Goal: Task Accomplishment & Management: Complete application form

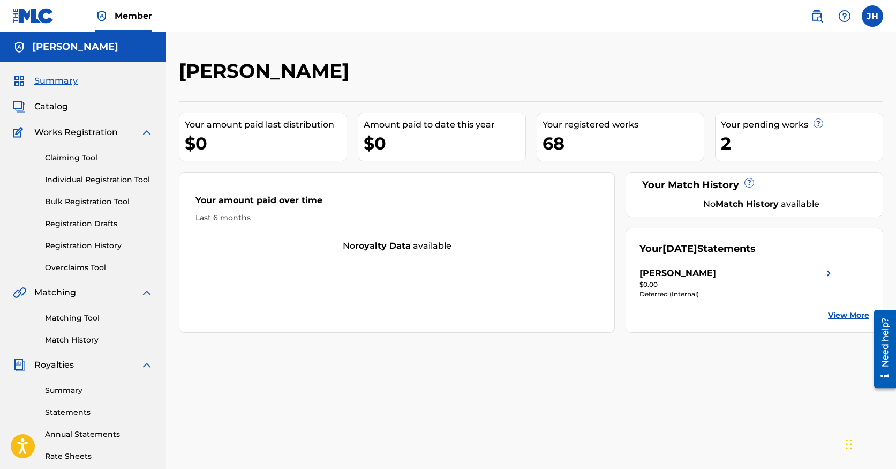
click at [81, 158] on link "Claiming Tool" at bounding box center [99, 157] width 108 height 11
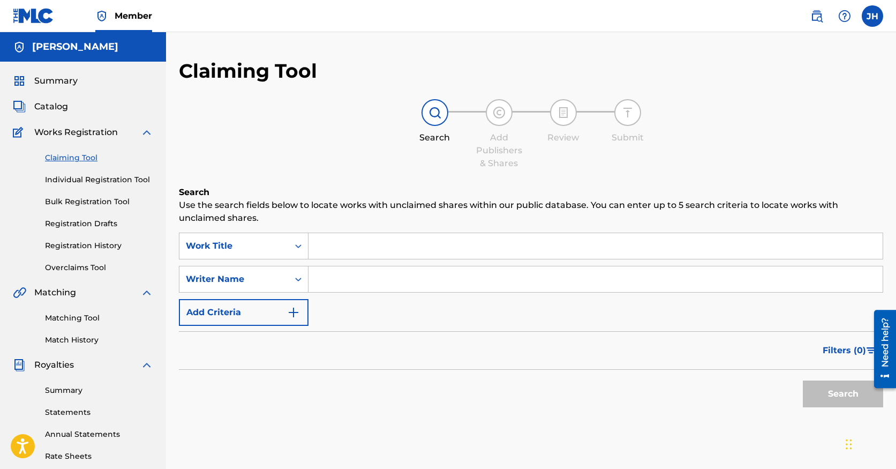
click at [385, 243] on input "Search Form" at bounding box center [595, 246] width 574 height 26
click at [98, 225] on link "Registration Drafts" at bounding box center [99, 223] width 108 height 11
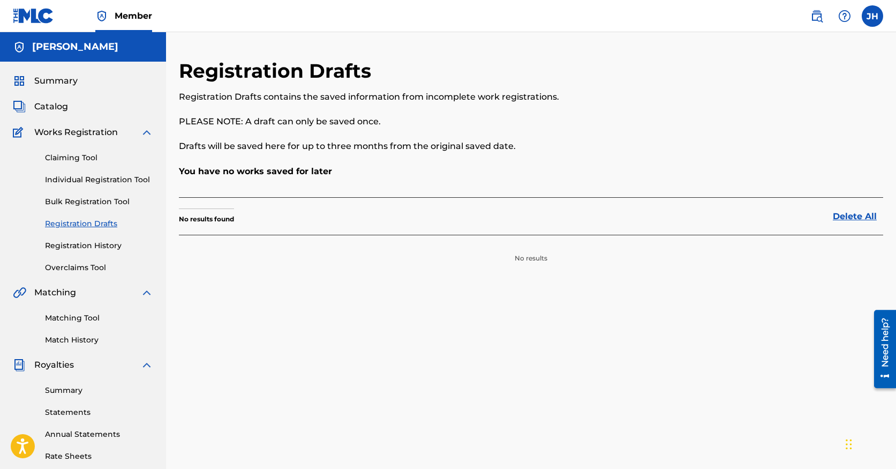
click at [84, 134] on span "Works Registration" at bounding box center [76, 132] width 84 height 13
click at [87, 185] on link "Individual Registration Tool" at bounding box center [99, 179] width 108 height 11
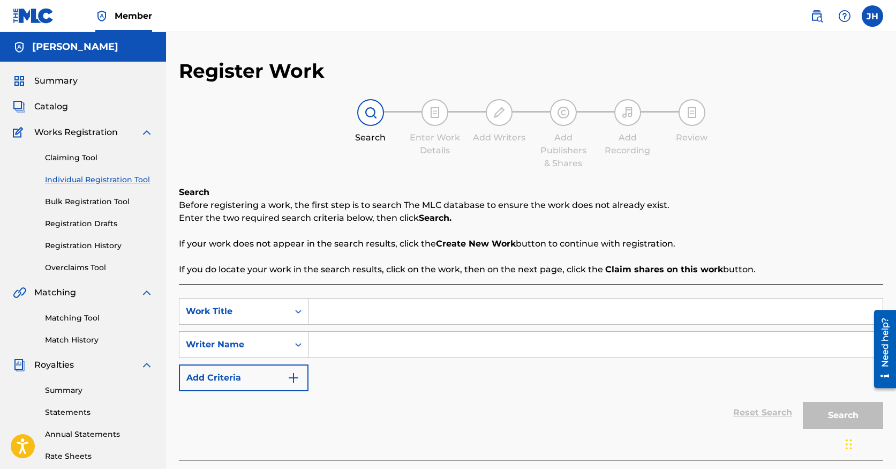
click at [92, 200] on link "Bulk Registration Tool" at bounding box center [99, 201] width 108 height 11
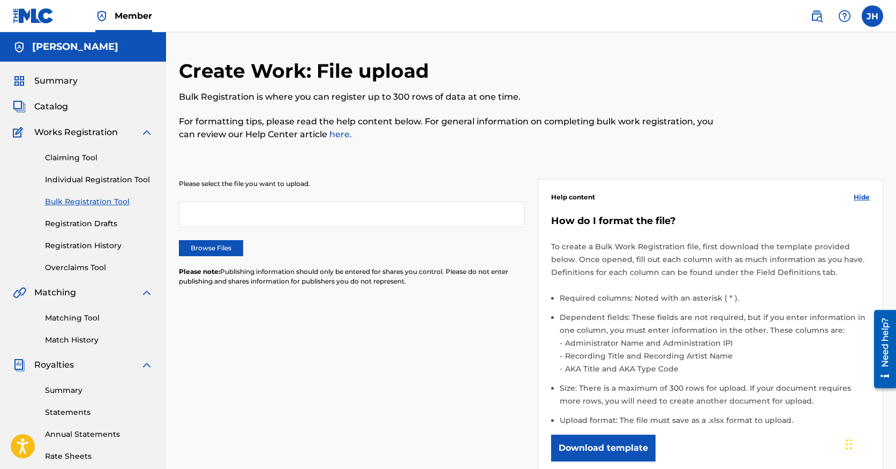
click at [94, 183] on link "Individual Registration Tool" at bounding box center [99, 179] width 108 height 11
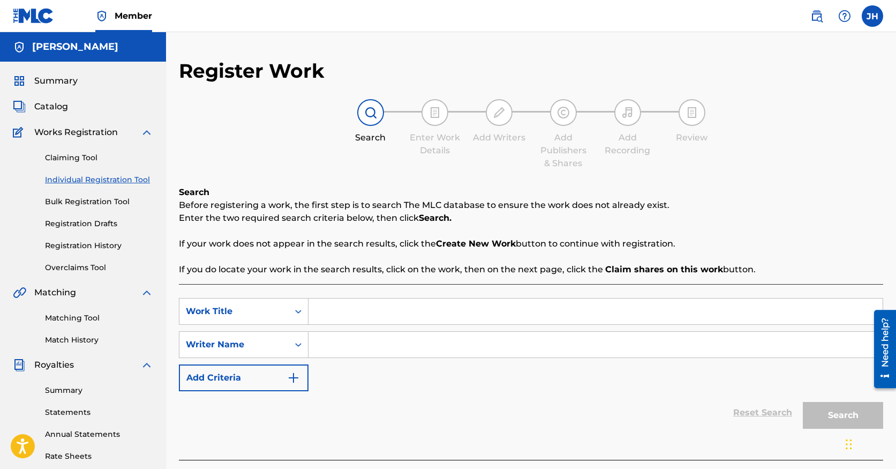
click at [61, 109] on span "Catalog" at bounding box center [51, 106] width 34 height 13
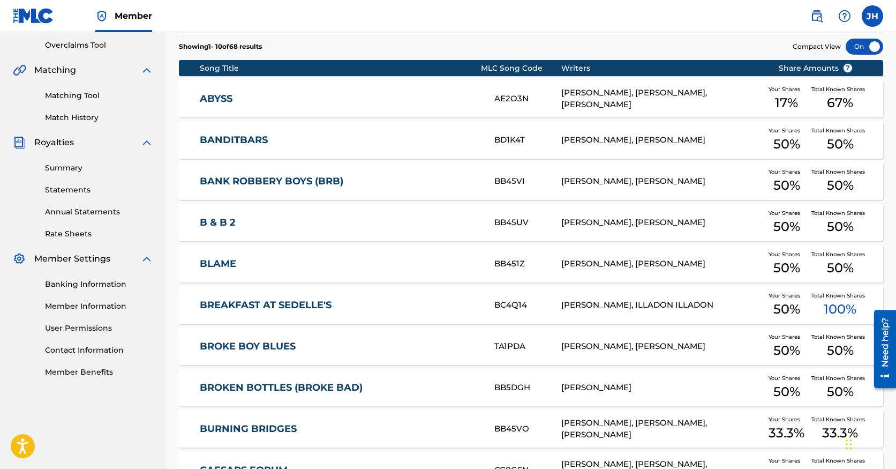
scroll to position [349, 0]
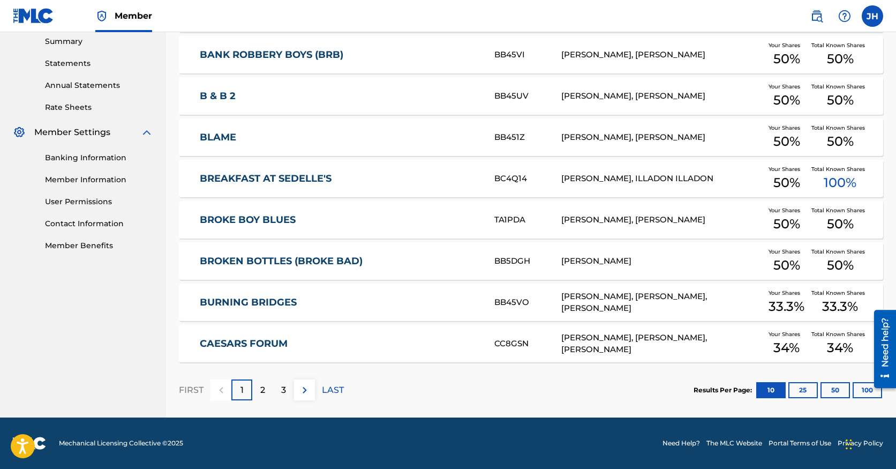
click at [284, 386] on p "3" at bounding box center [283, 389] width 5 height 13
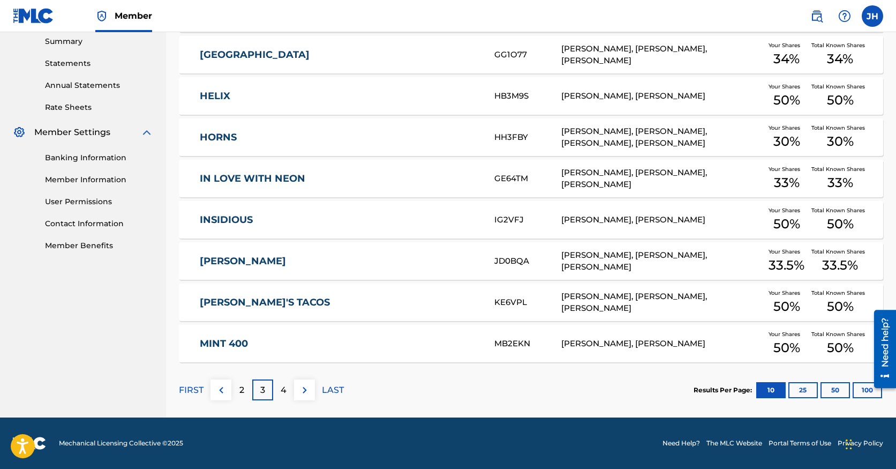
click at [287, 392] on div "4" at bounding box center [283, 389] width 21 height 21
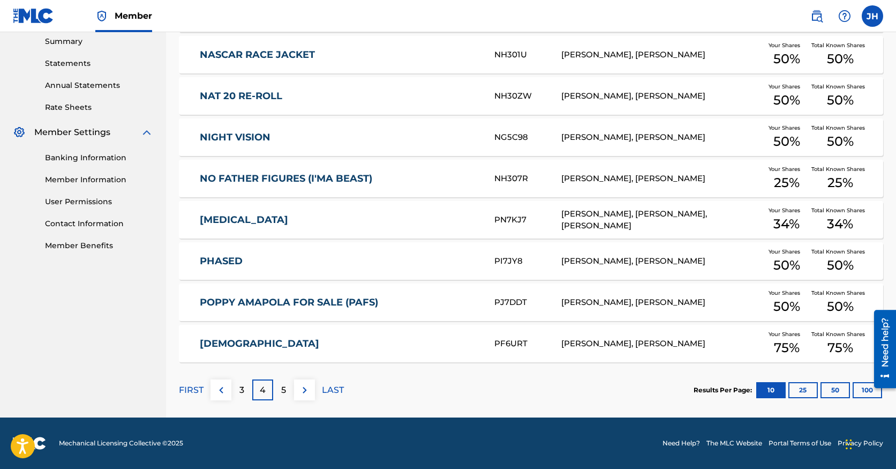
click at [306, 392] on img at bounding box center [304, 389] width 13 height 13
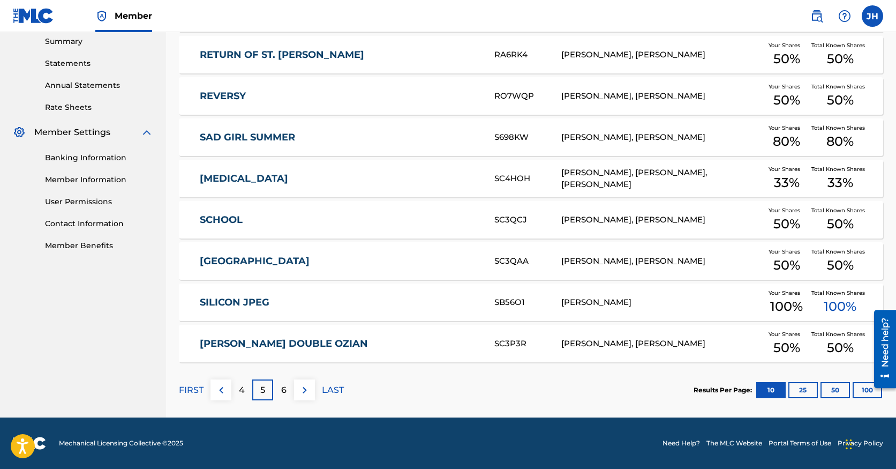
click at [306, 392] on img at bounding box center [304, 389] width 13 height 13
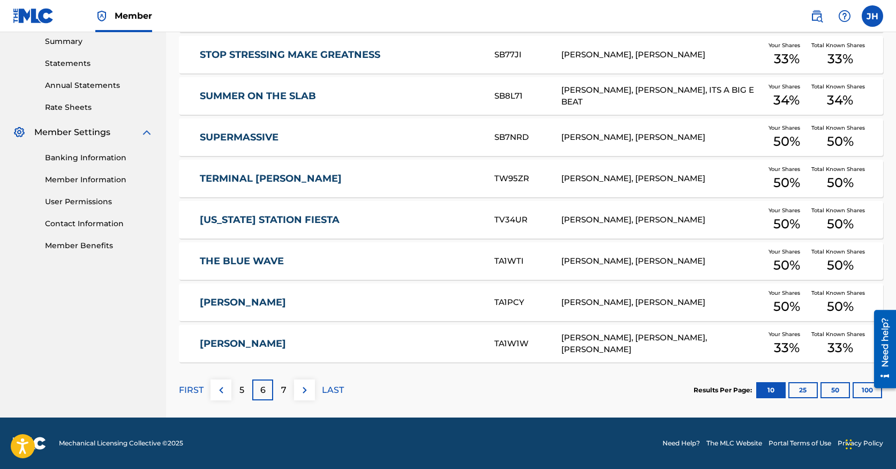
click at [306, 392] on img at bounding box center [304, 389] width 13 height 13
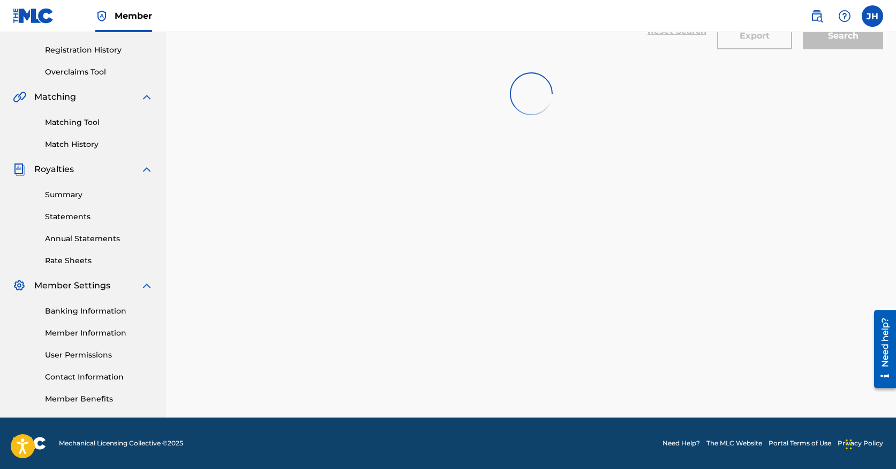
scroll to position [266, 0]
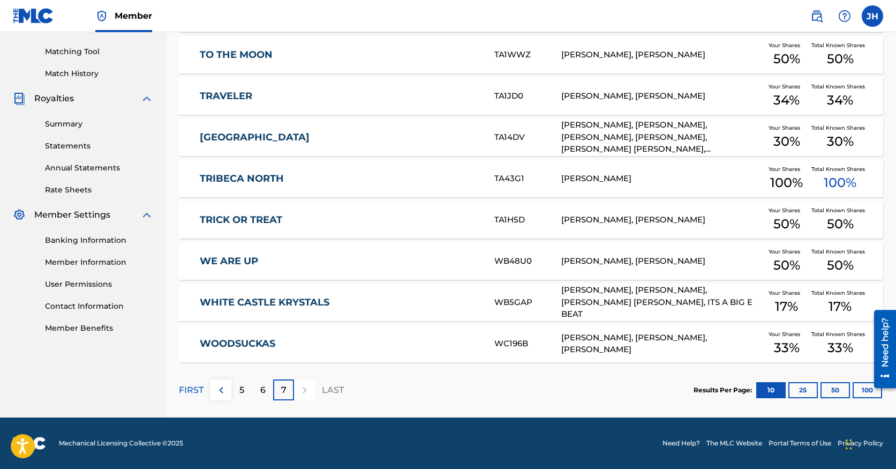
click at [306, 392] on div at bounding box center [304, 389] width 21 height 21
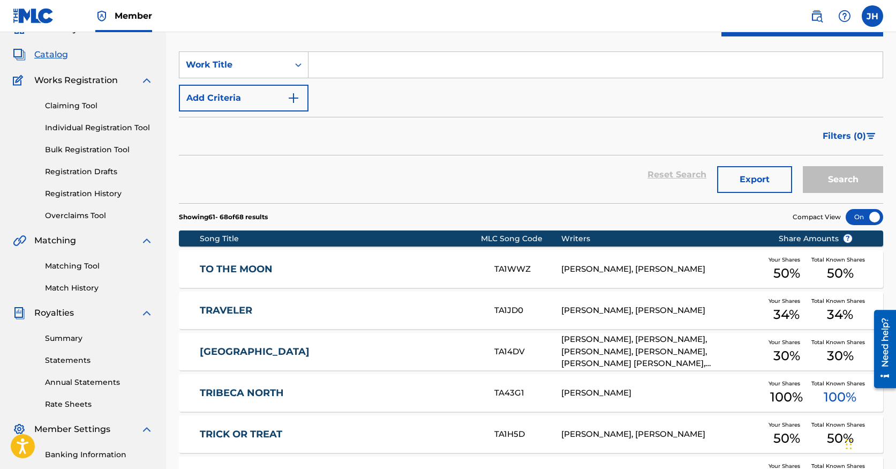
scroll to position [0, 0]
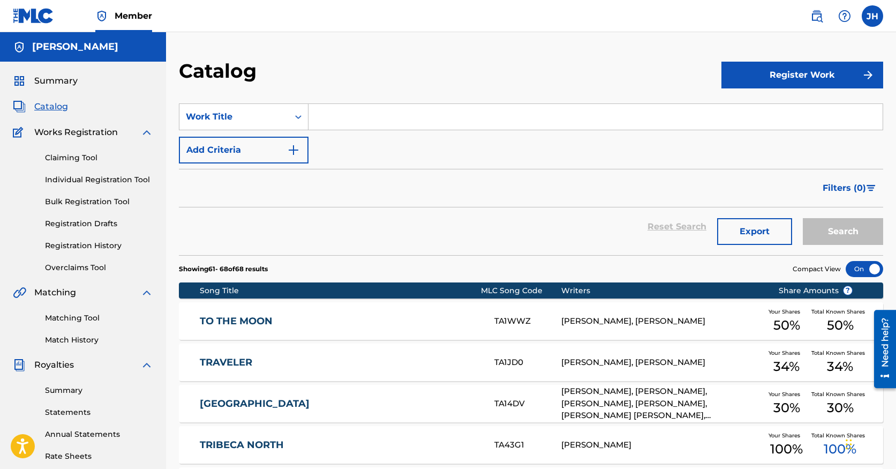
click at [812, 81] on button "Register Work" at bounding box center [802, 75] width 162 height 27
click at [800, 107] on link "Individual" at bounding box center [802, 110] width 162 height 26
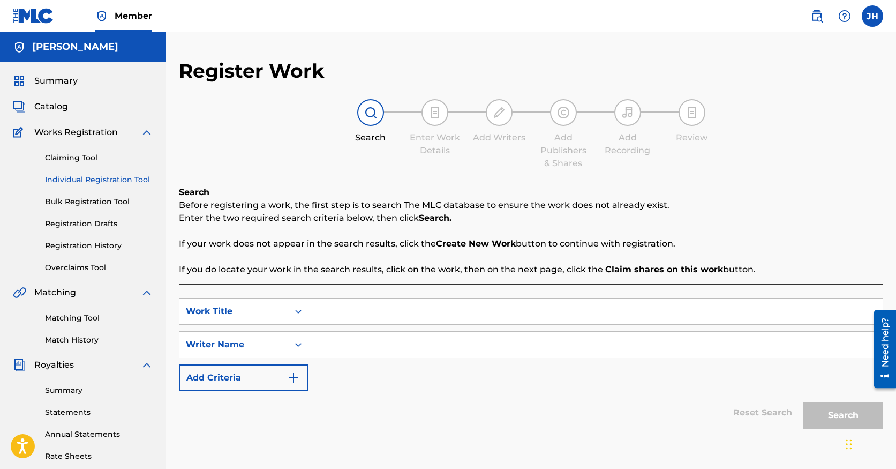
click at [524, 312] on input "Search Form" at bounding box center [595, 311] width 574 height 26
type input "Waiting For Your Call"
click at [574, 354] on input "Search Form" at bounding box center [595, 345] width 574 height 26
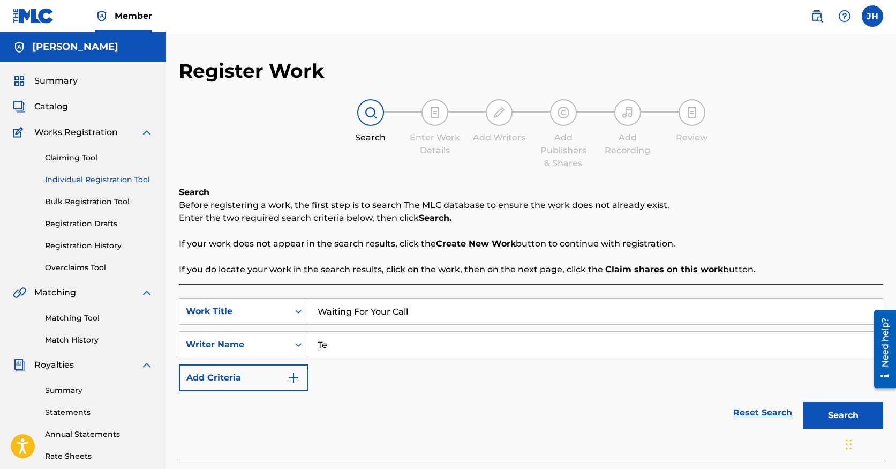
type input "T"
type input "t"
click at [841, 397] on div "Search" at bounding box center [840, 412] width 86 height 43
click at [834, 421] on button "Search" at bounding box center [843, 415] width 80 height 27
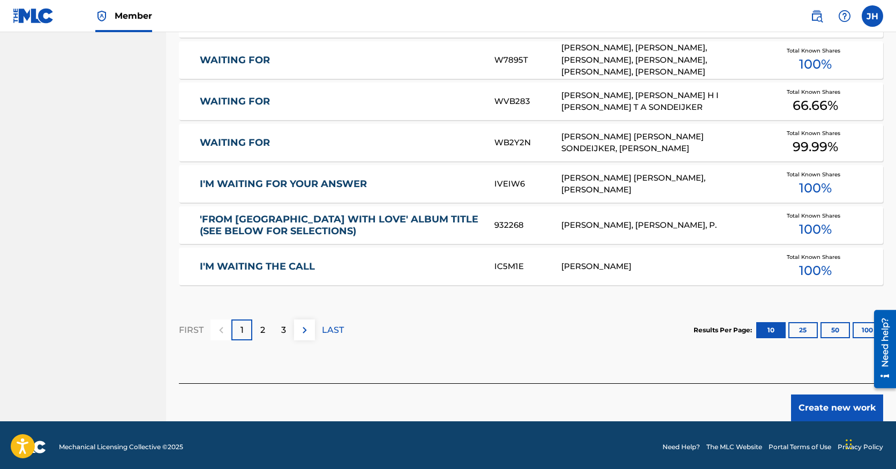
scroll to position [627, 0]
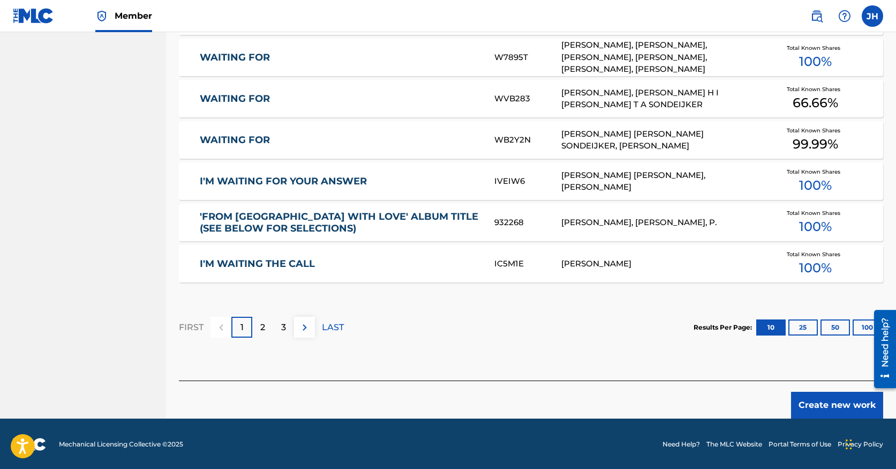
click at [817, 400] on button "Create new work" at bounding box center [837, 405] width 92 height 27
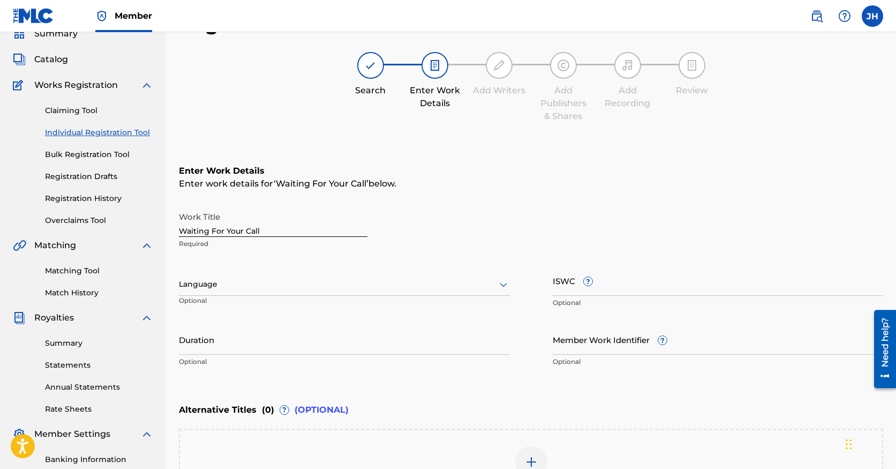
scroll to position [22, 0]
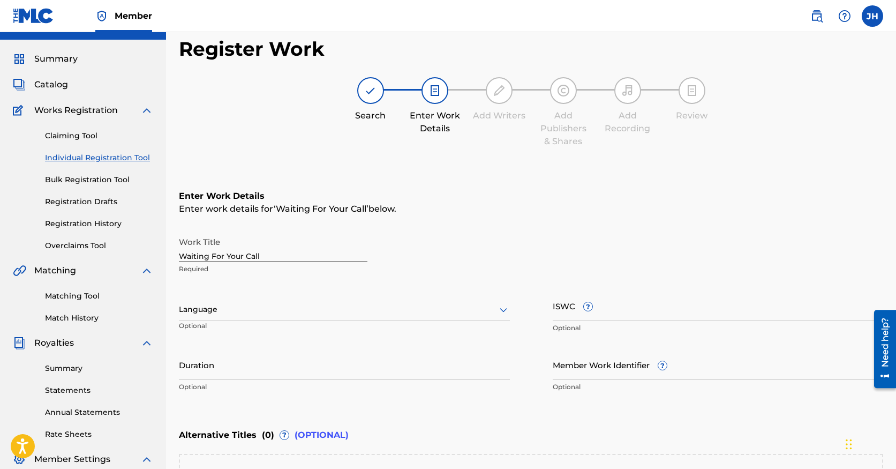
click at [310, 364] on input "Duration" at bounding box center [344, 364] width 331 height 31
click at [280, 364] on input "Duration" at bounding box center [344, 364] width 331 height 31
type input "03:54"
click at [515, 398] on div "Enter Work Details Enter work details for ‘ Waiting For Your Call ’ below. Work…" at bounding box center [531, 293] width 704 height 259
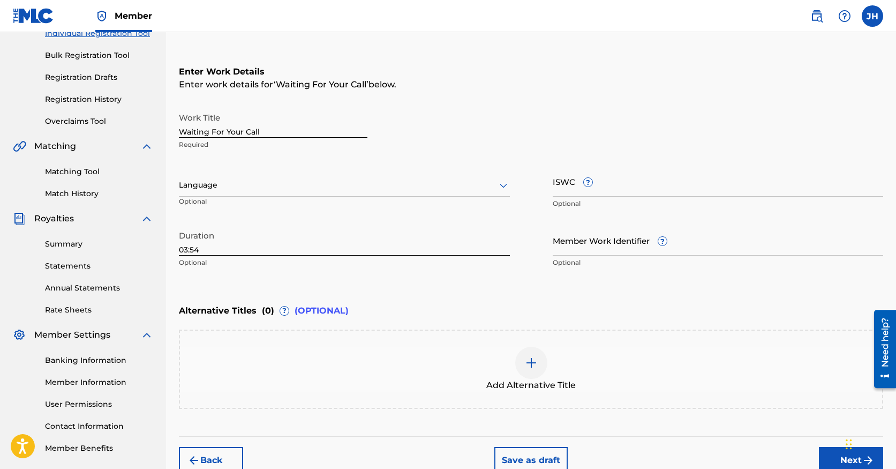
scroll to position [202, 0]
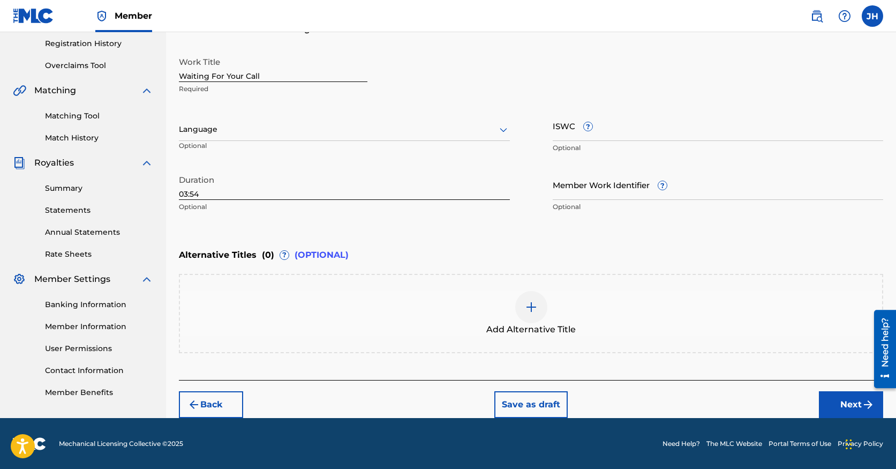
click at [856, 402] on button "Next" at bounding box center [851, 404] width 64 height 27
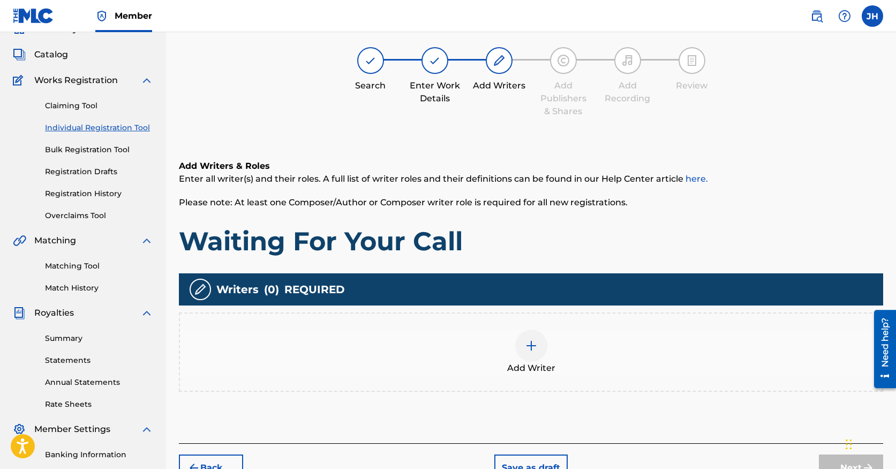
scroll to position [51, 0]
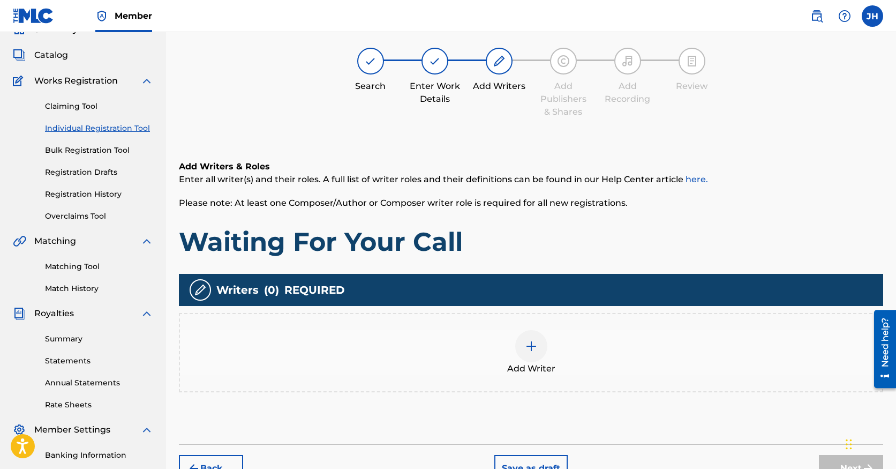
click at [428, 59] on img at bounding box center [434, 61] width 13 height 13
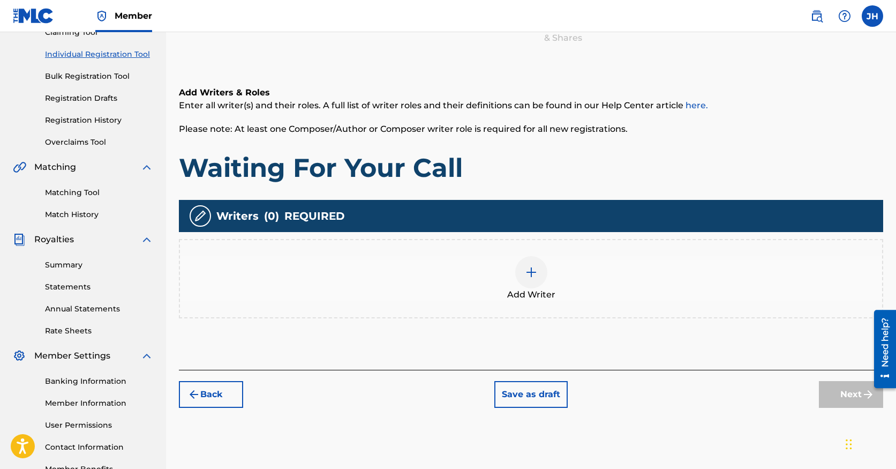
scroll to position [139, 0]
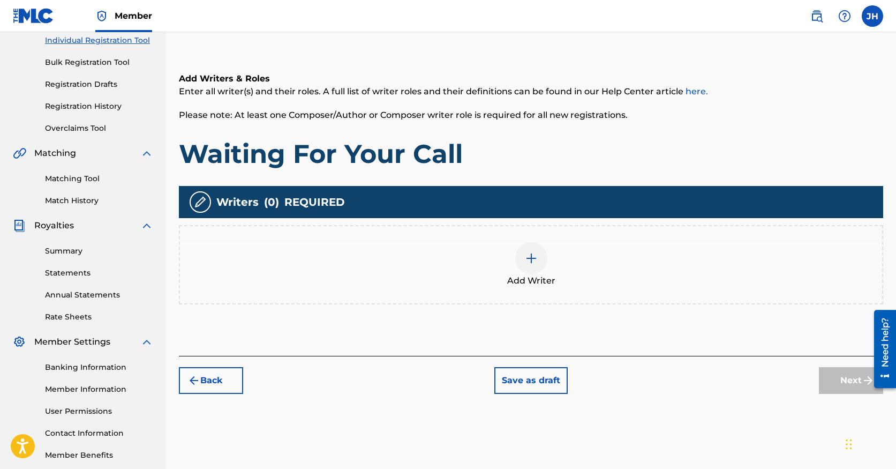
click at [219, 378] on button "Back" at bounding box center [211, 380] width 64 height 27
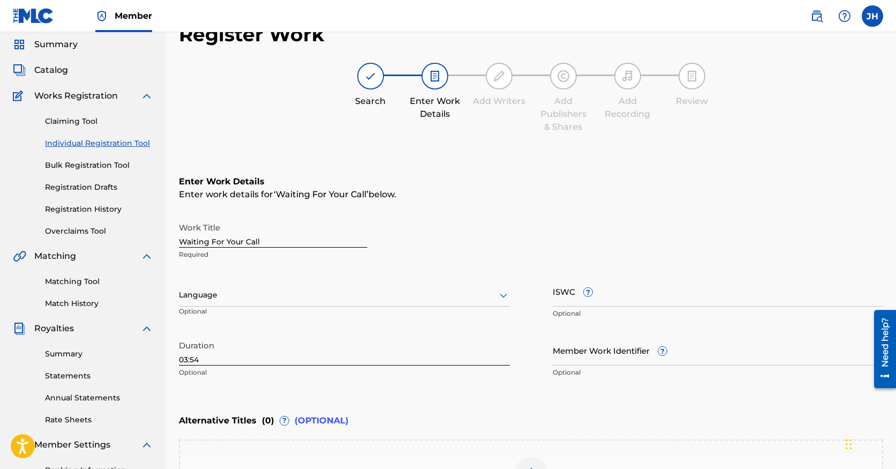
scroll to position [0, 0]
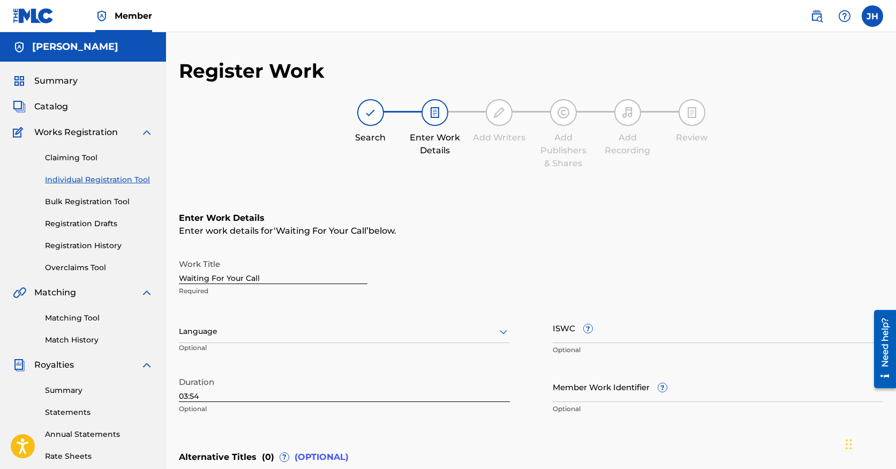
click at [428, 112] on img at bounding box center [434, 112] width 13 height 13
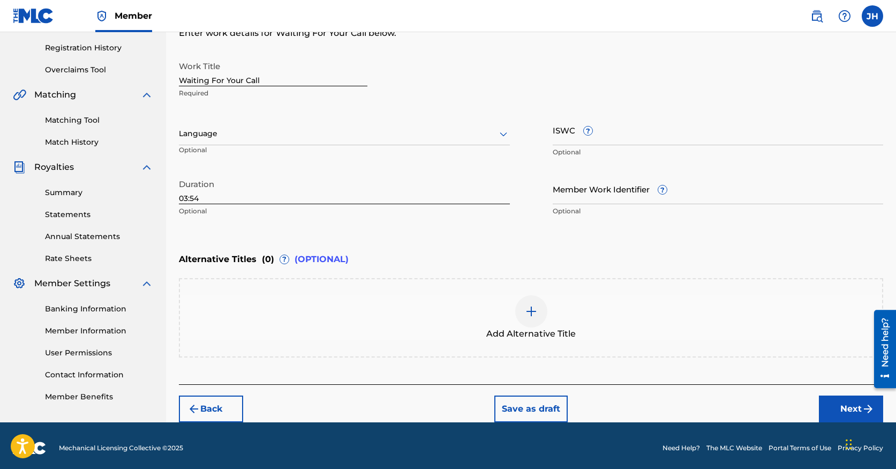
scroll to position [202, 0]
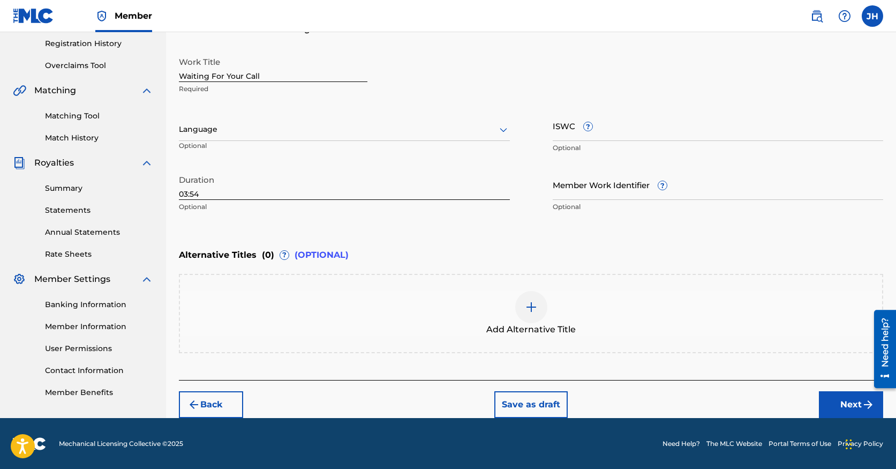
click at [863, 398] on img "submit" at bounding box center [868, 404] width 13 height 13
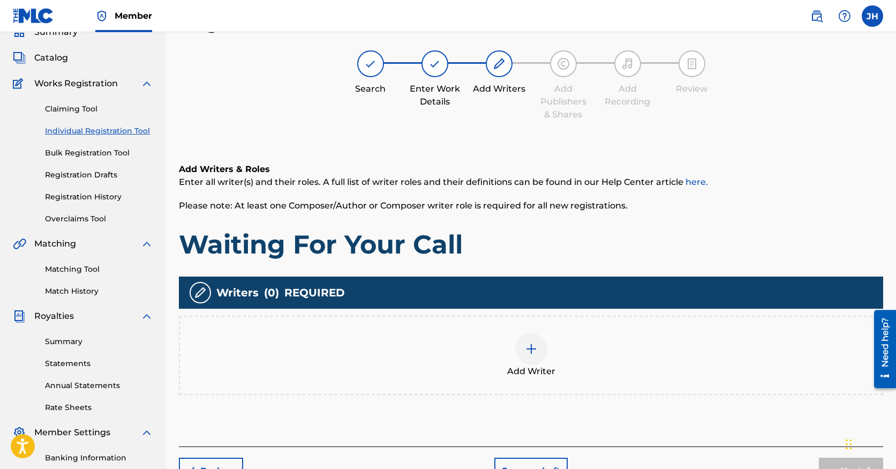
scroll to position [48, 0]
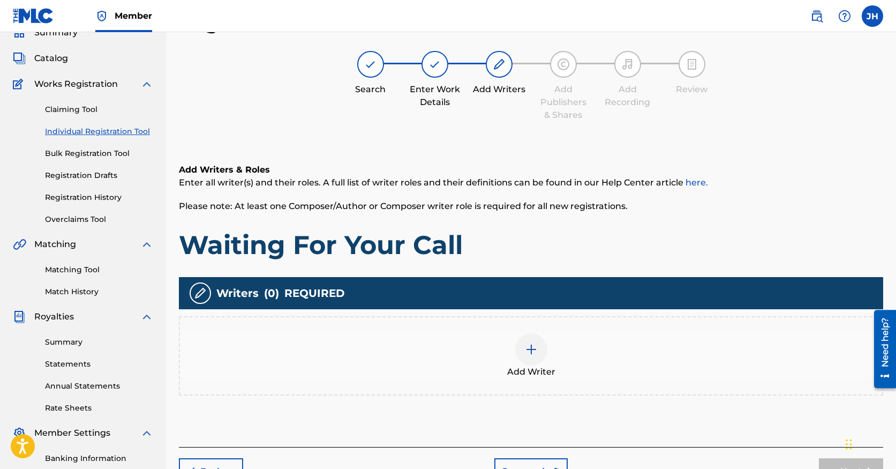
click at [530, 357] on div at bounding box center [531, 349] width 32 height 32
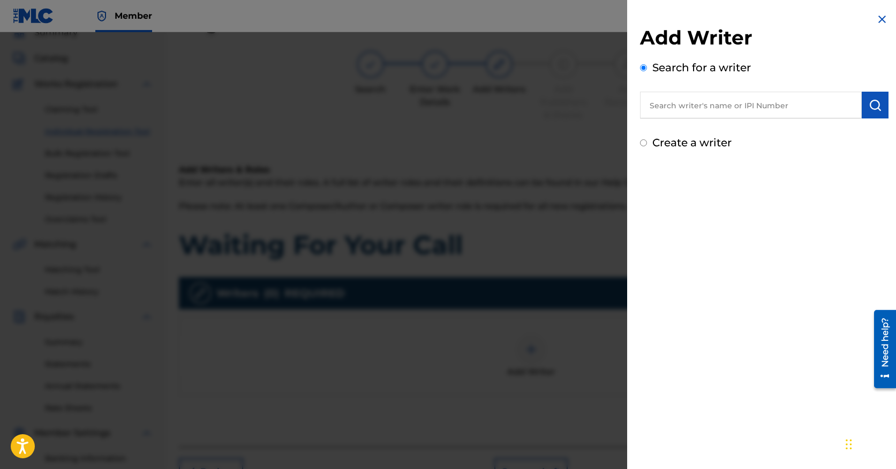
click at [875, 104] on img "submit" at bounding box center [875, 105] width 13 height 13
click at [737, 110] on input "text" at bounding box center [751, 105] width 222 height 27
type input "j"
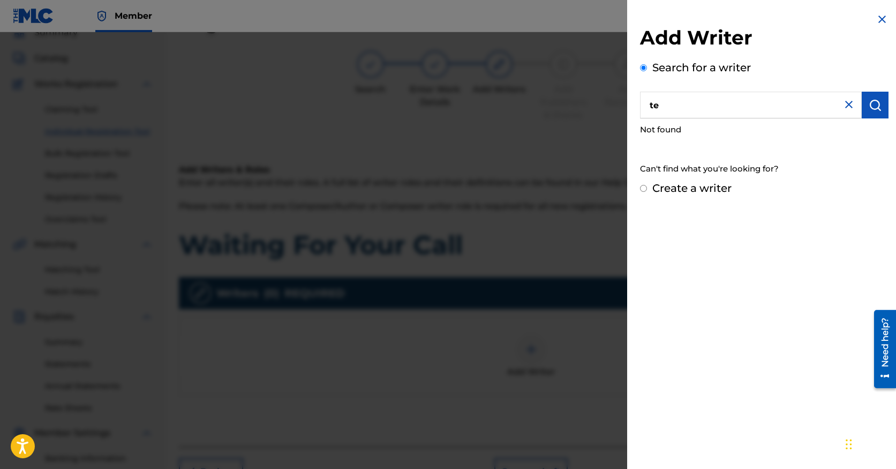
type input "t"
paste input "01085921149"
type input "01085921149"
click at [870, 109] on img "submit" at bounding box center [875, 105] width 13 height 13
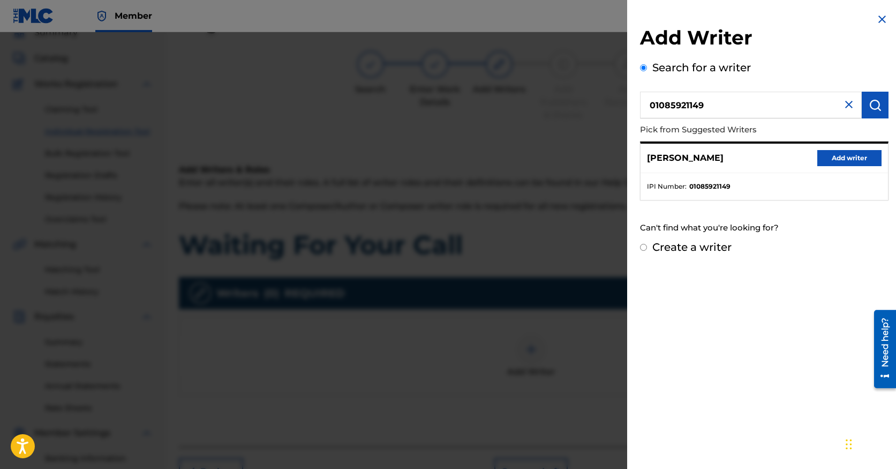
click at [823, 157] on button "Add writer" at bounding box center [849, 158] width 64 height 16
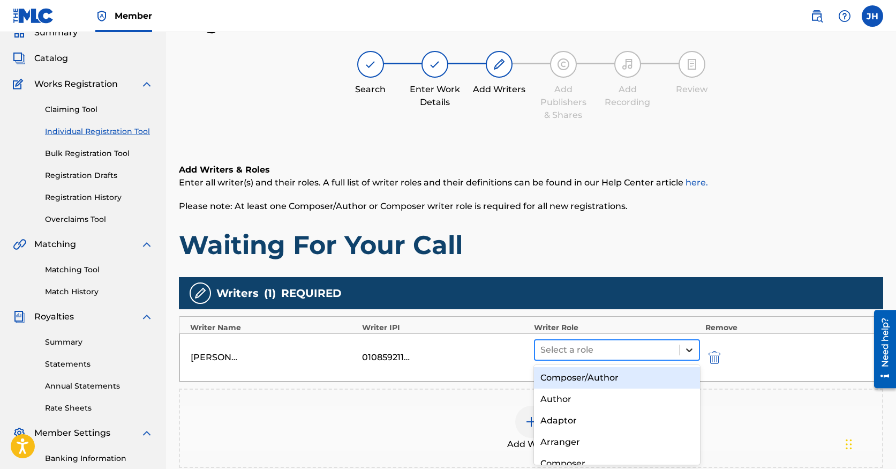
click at [686, 345] on icon at bounding box center [689, 349] width 11 height 11
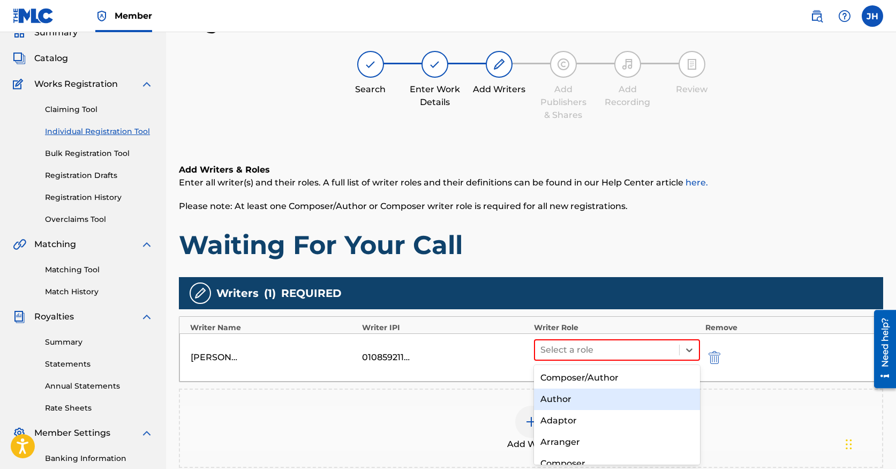
click at [657, 391] on div "Author" at bounding box center [617, 398] width 166 height 21
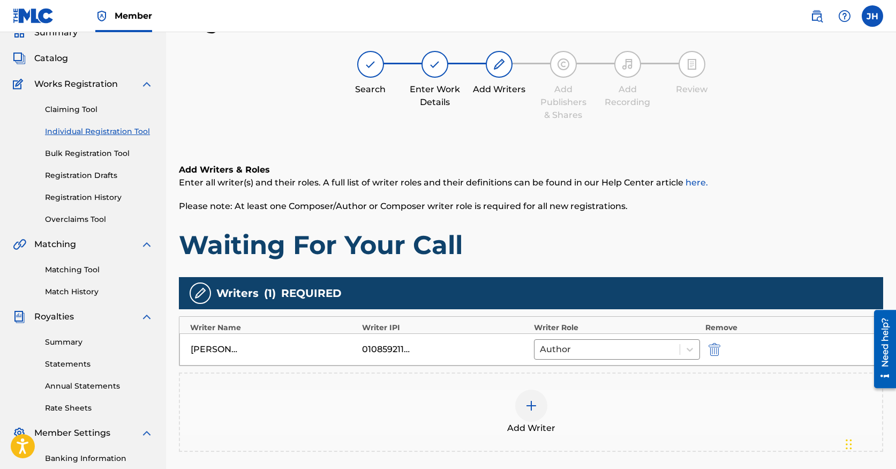
click at [530, 397] on div at bounding box center [531, 405] width 32 height 32
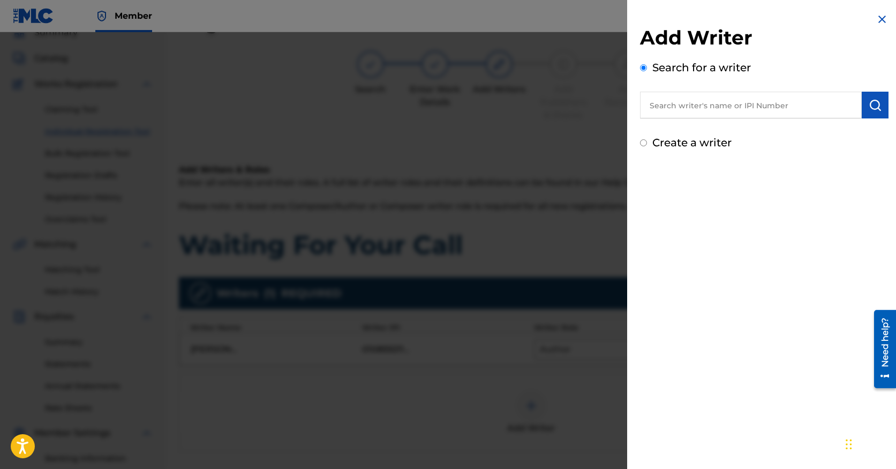
click at [733, 101] on input "text" at bounding box center [751, 105] width 222 height 27
paste input "380117974"
type input "380117974"
click at [869, 110] on img "submit" at bounding box center [875, 105] width 13 height 13
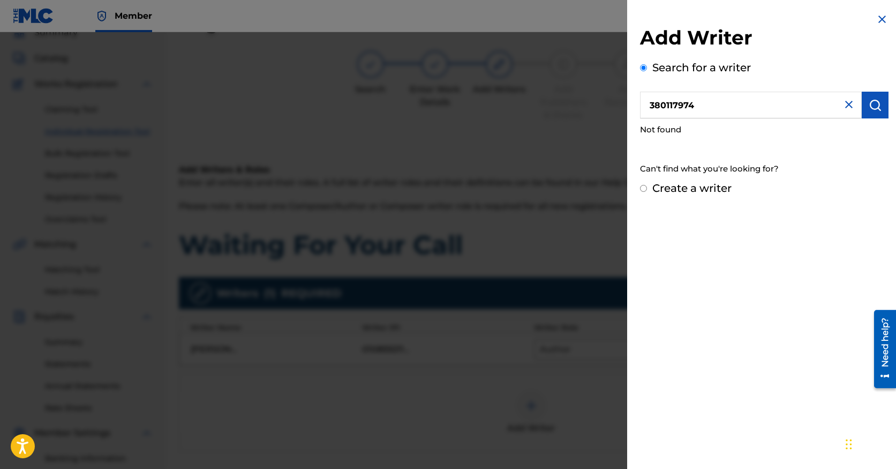
click at [697, 112] on input "380117974" at bounding box center [751, 105] width 222 height 27
click at [645, 185] on input "Create a writer" at bounding box center [643, 188] width 7 height 7
radio input "false"
radio input "true"
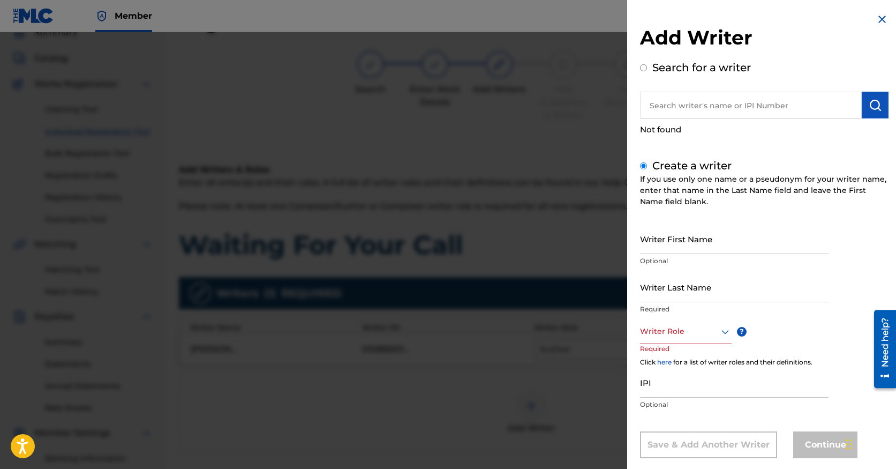
click at [724, 337] on div "Writer Role" at bounding box center [686, 332] width 92 height 24
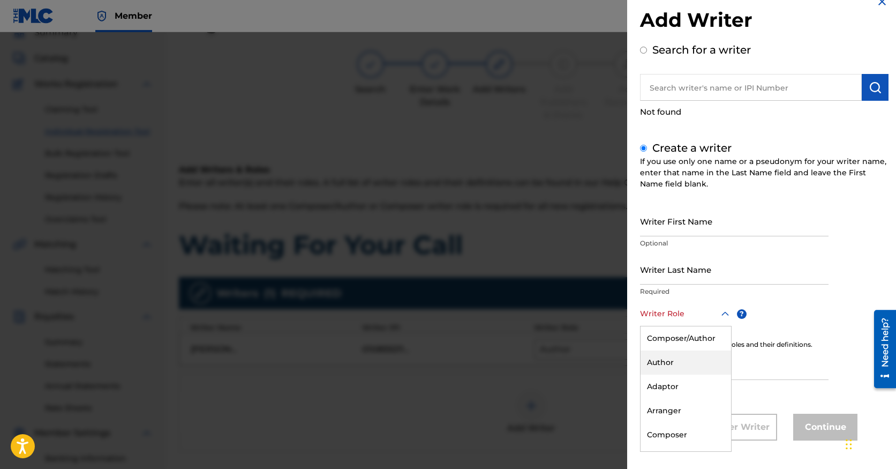
click at [709, 359] on div "Author" at bounding box center [686, 362] width 91 height 24
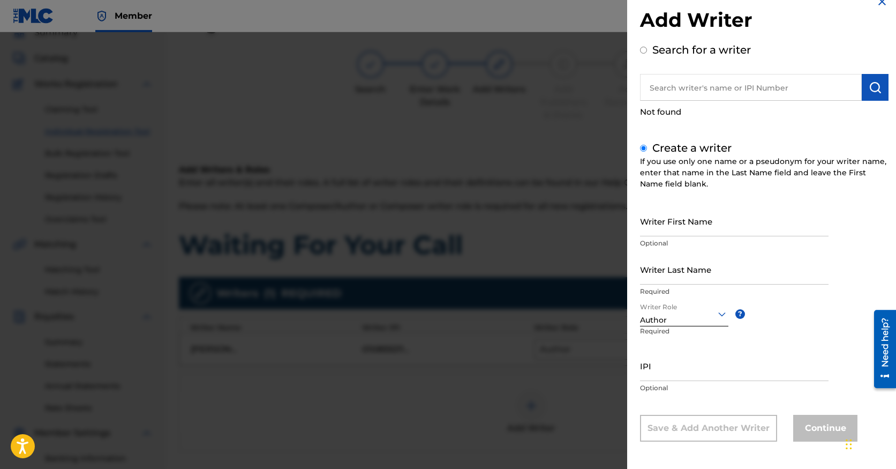
click at [689, 364] on input "IPI" at bounding box center [734, 365] width 189 height 31
paste input "380117974"
type input "380117974"
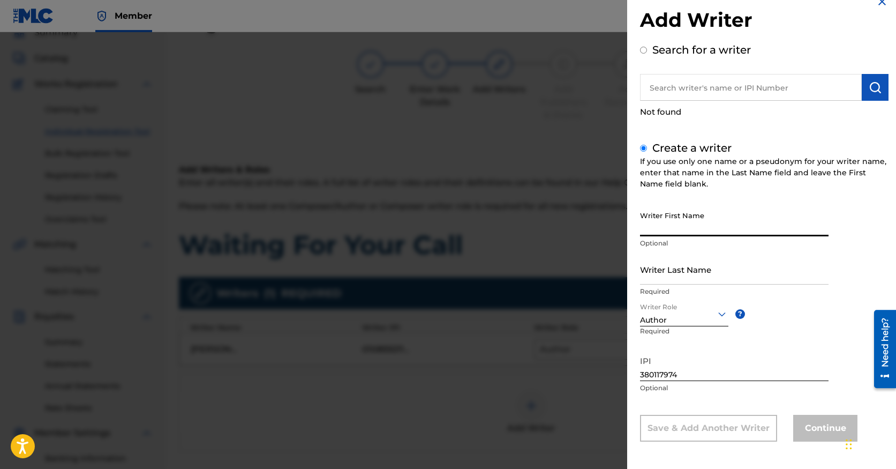
click at [666, 221] on input "Writer First Name" at bounding box center [734, 221] width 189 height 31
type input "[PERSON_NAME]"
click at [660, 281] on input "Writer Last Name" at bounding box center [734, 269] width 189 height 31
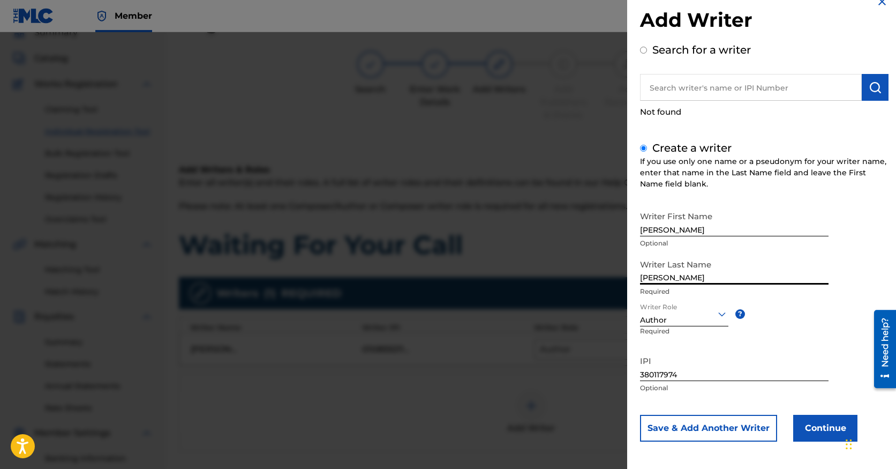
type input "[PERSON_NAME]"
click at [749, 429] on button "Save & Add Another Writer" at bounding box center [708, 428] width 137 height 27
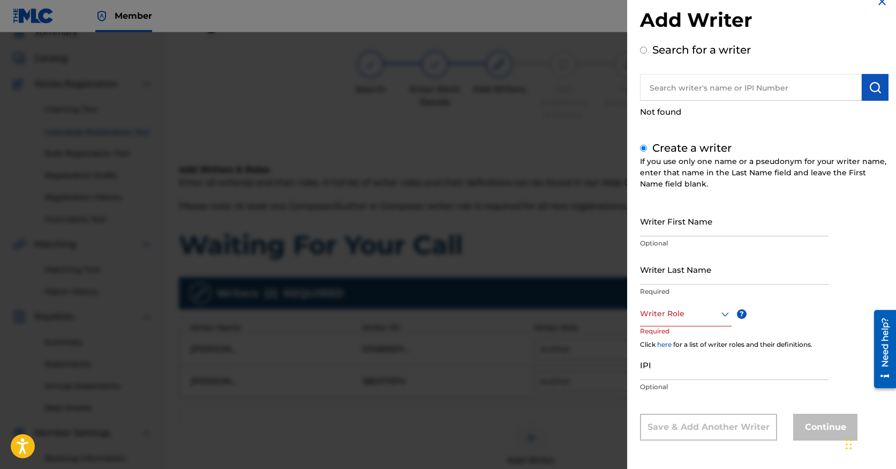
click at [671, 369] on input "IPI" at bounding box center [734, 364] width 189 height 31
paste input "625636932"
type input "625636932"
click at [683, 319] on div at bounding box center [686, 313] width 92 height 13
click at [688, 355] on div "Author" at bounding box center [686, 362] width 91 height 24
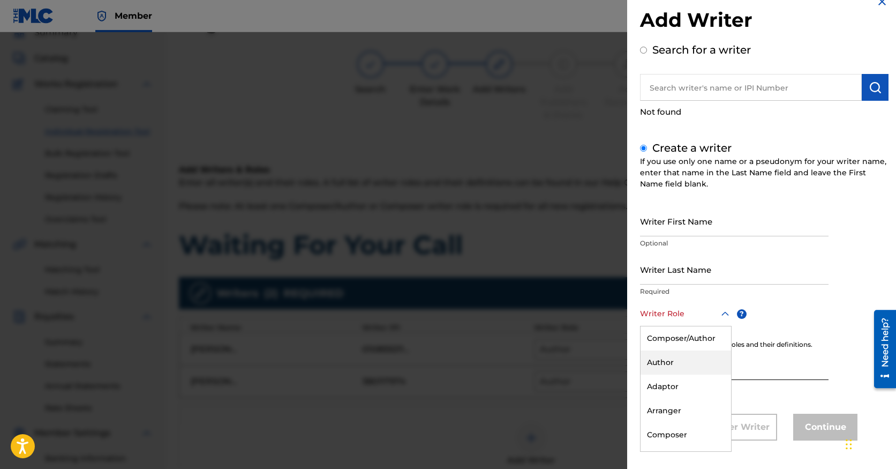
scroll to position [19, 0]
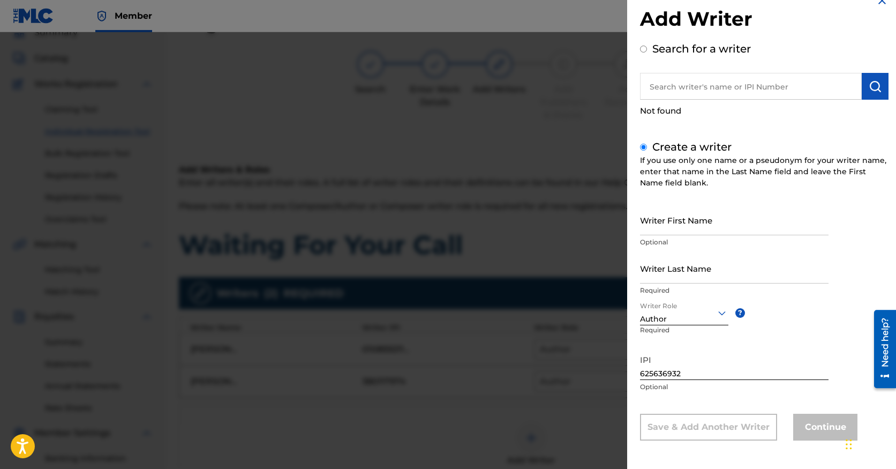
click at [675, 268] on input "Writer Last Name" at bounding box center [734, 268] width 189 height 31
paste input "[PERSON_NAME]"
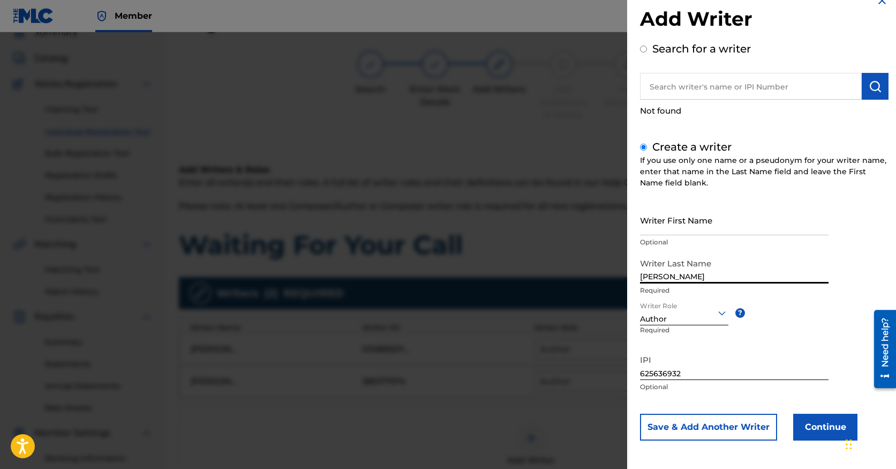
type input "[PERSON_NAME]"
click at [681, 228] on input "Writer First Name" at bounding box center [734, 220] width 189 height 31
click at [748, 353] on input "625636932" at bounding box center [734, 364] width 189 height 31
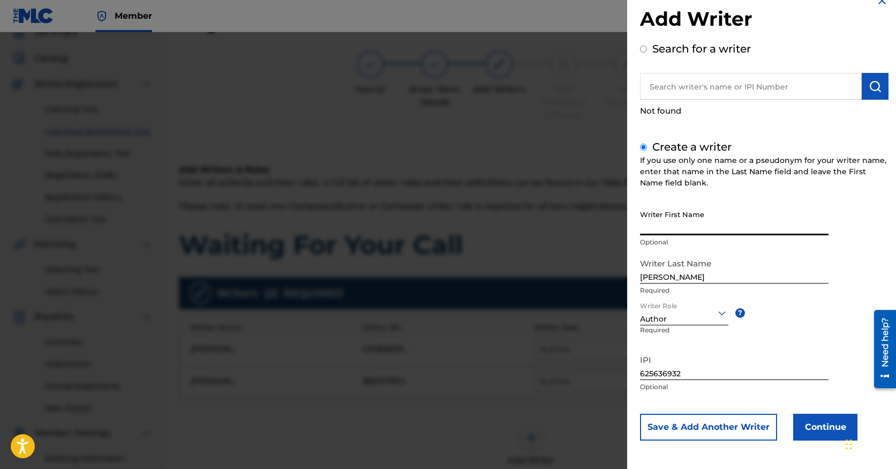
click at [676, 227] on input "Writer First Name" at bounding box center [734, 220] width 189 height 31
type input "MARIO"
click at [736, 423] on button "Save & Add Another Writer" at bounding box center [708, 426] width 137 height 27
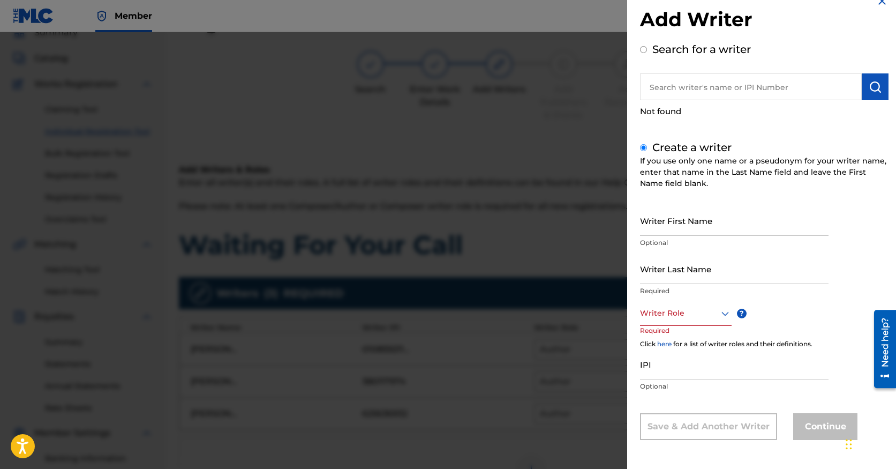
scroll to position [18, 0]
click at [681, 84] on input "text" at bounding box center [751, 87] width 222 height 27
radio input "true"
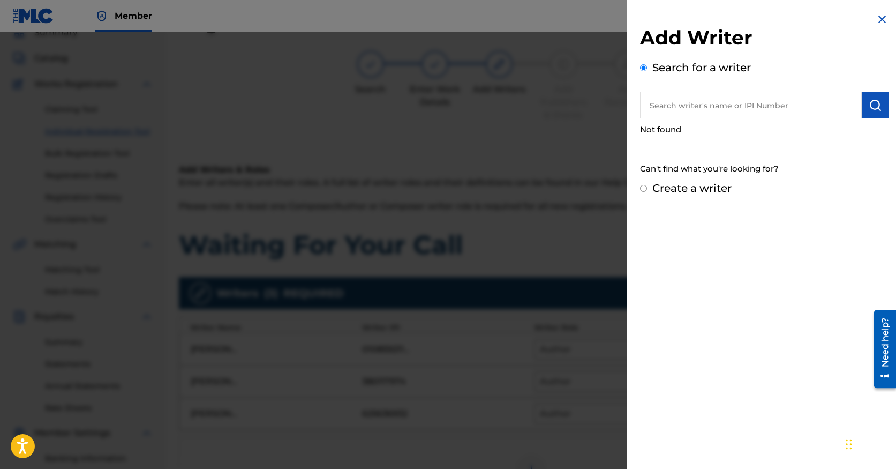
click at [711, 108] on input "text" at bounding box center [751, 105] width 222 height 27
paste input "01147206087"
type input "01147206087"
click at [876, 107] on img "submit" at bounding box center [875, 105] width 13 height 13
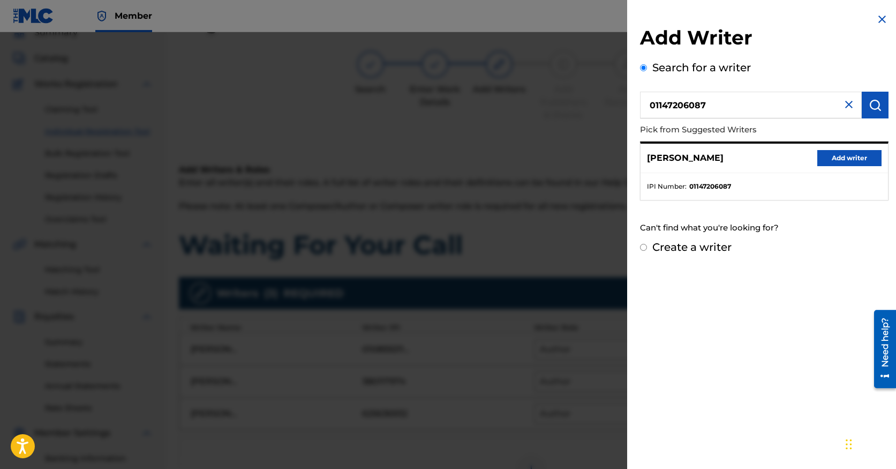
click at [850, 156] on button "Add writer" at bounding box center [849, 158] width 64 height 16
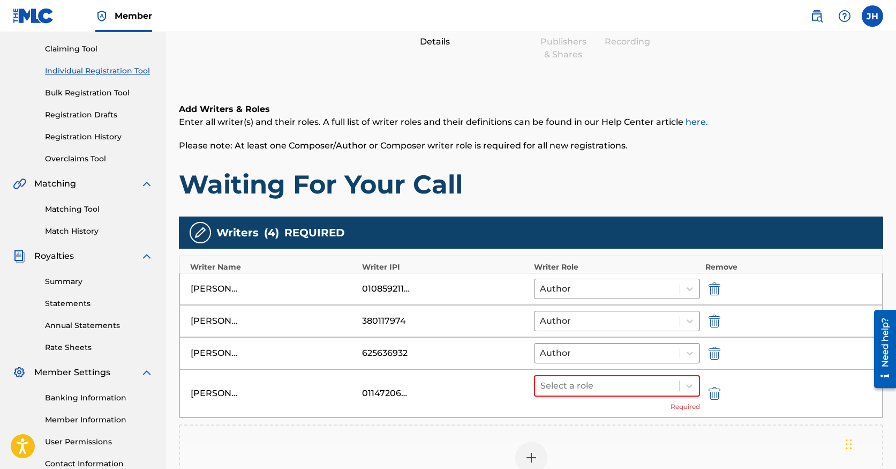
scroll to position [116, 0]
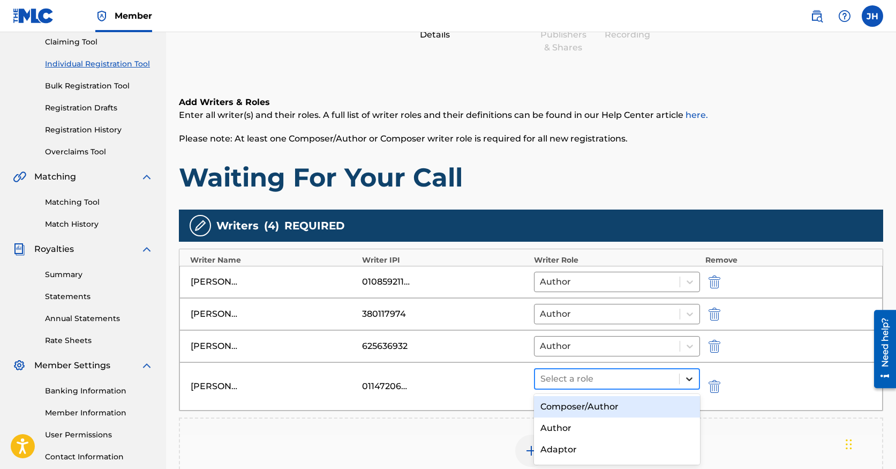
click at [692, 380] on icon at bounding box center [689, 378] width 11 height 11
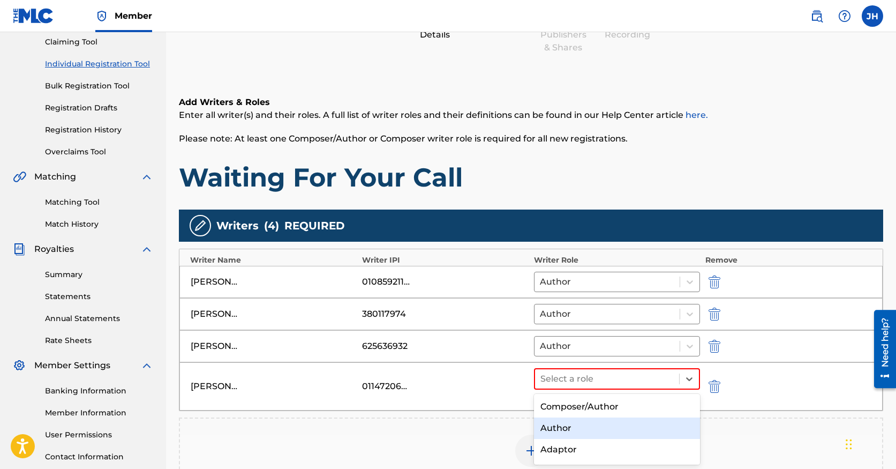
click at [651, 421] on div "Author" at bounding box center [617, 427] width 166 height 21
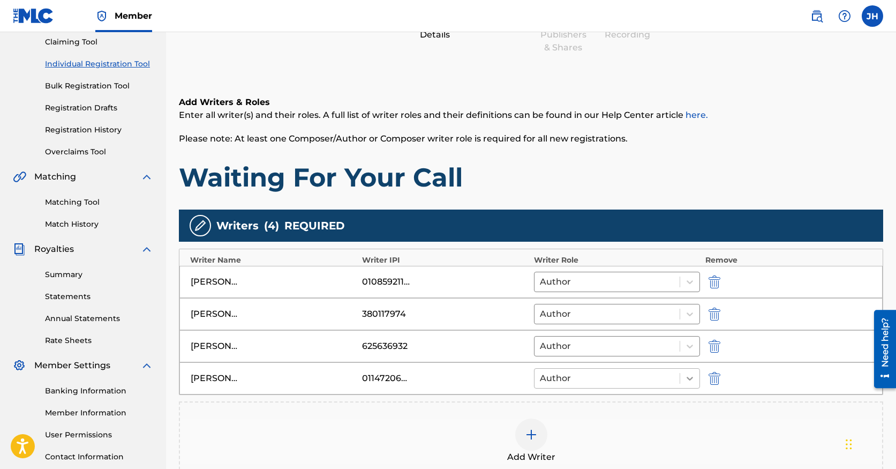
click at [690, 378] on icon at bounding box center [690, 379] width 6 height 4
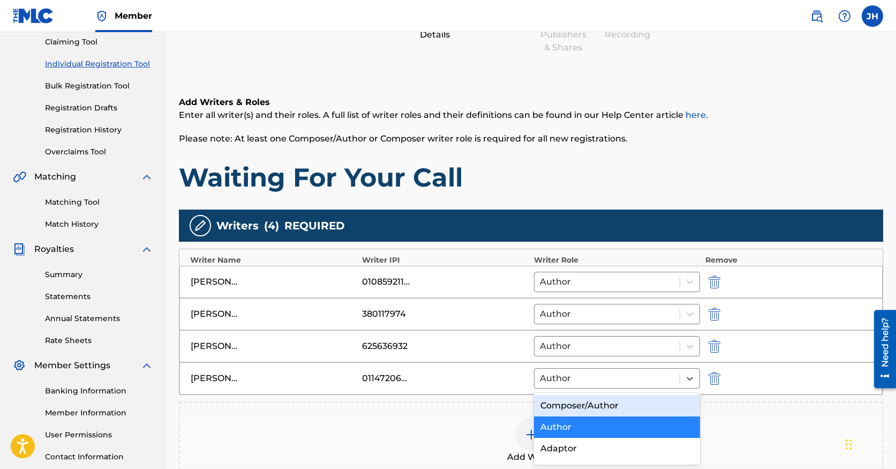
click at [772, 426] on div "Add Writer" at bounding box center [531, 440] width 702 height 45
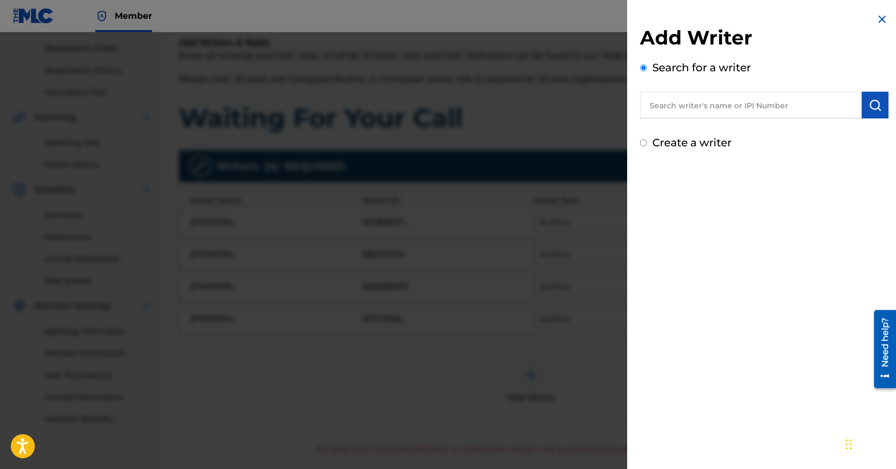
scroll to position [178, 0]
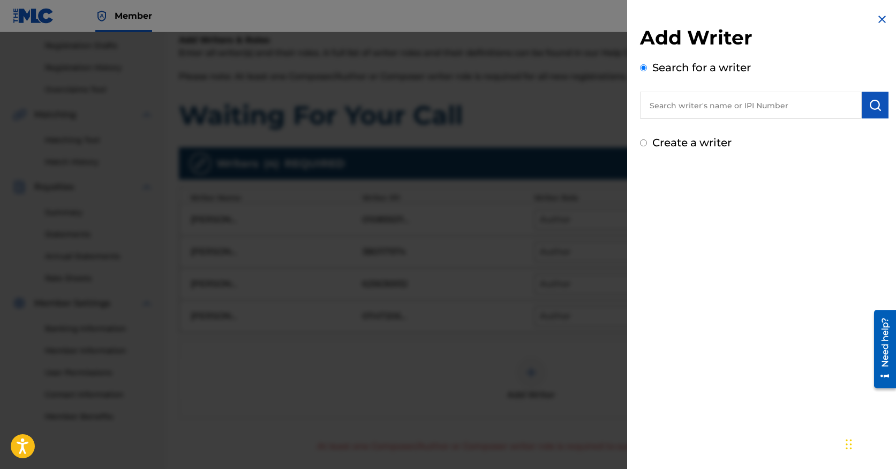
click at [671, 107] on input "text" at bounding box center [751, 105] width 222 height 27
paste input "1073600782"
type input "1073600782"
click at [864, 108] on button "submit" at bounding box center [875, 105] width 27 height 27
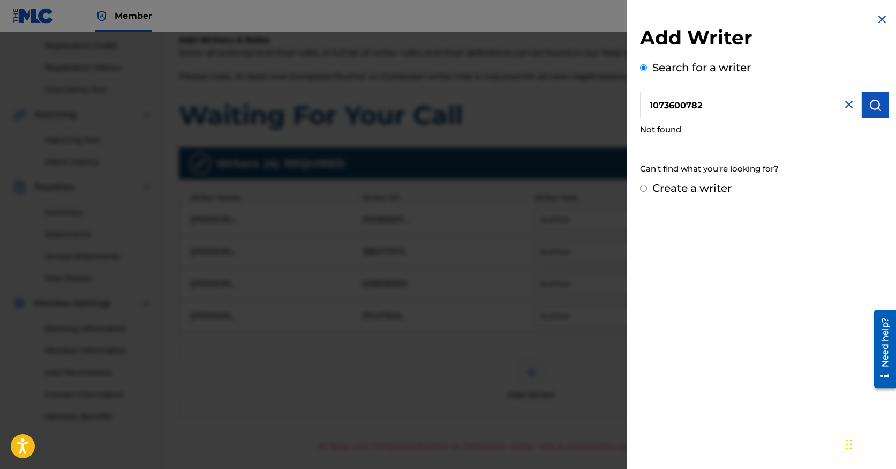
click at [645, 190] on input "Create a writer" at bounding box center [643, 188] width 7 height 7
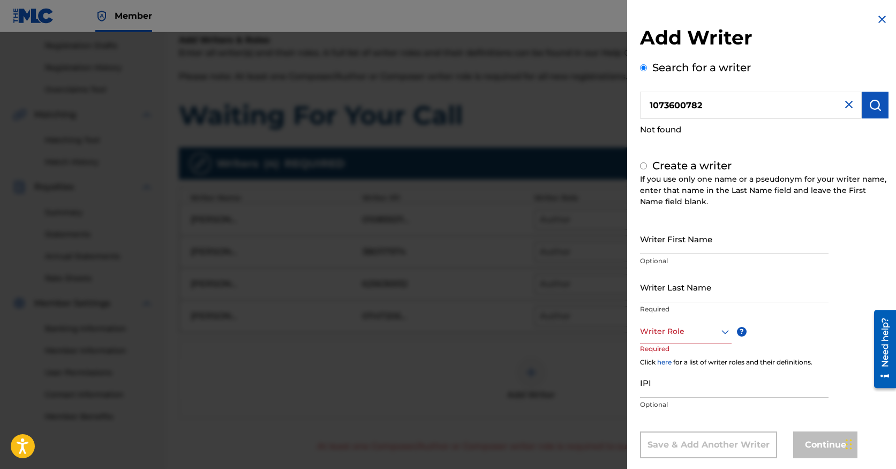
radio input "false"
radio input "true"
click at [682, 388] on input "IPI" at bounding box center [734, 382] width 189 height 31
paste input "1073600782"
type input "1073600782"
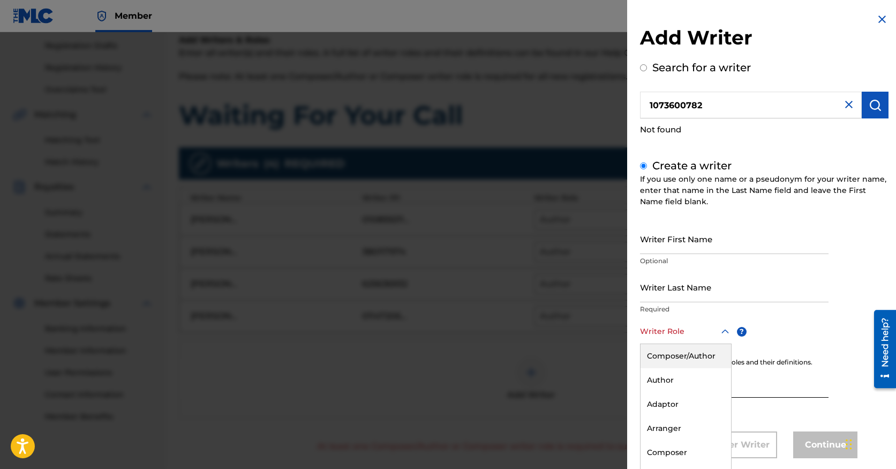
scroll to position [18, 0]
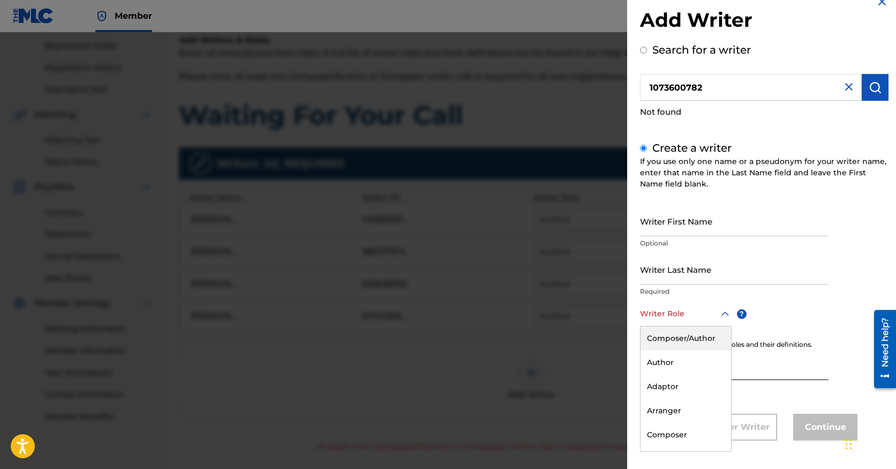
click at [687, 326] on div "Composer/Author, 1 of 8. 8 results available. Use Up and Down to choose options…" at bounding box center [686, 314] width 92 height 24
click at [684, 357] on div "Author" at bounding box center [686, 362] width 91 height 24
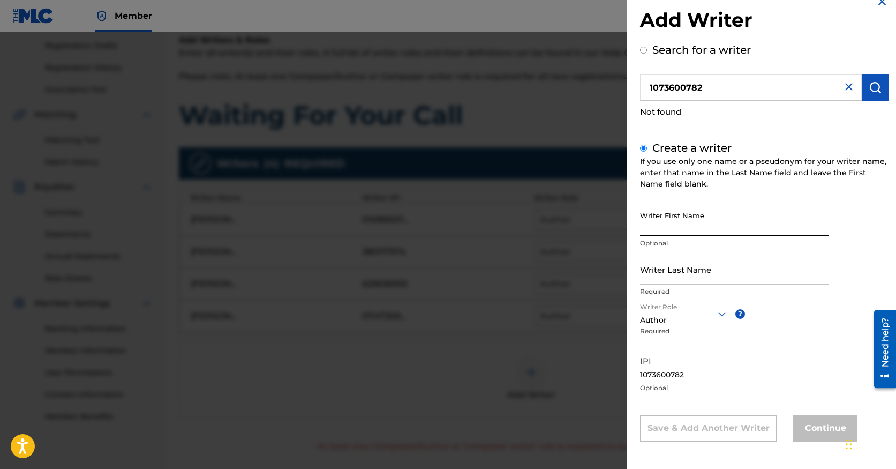
click at [667, 224] on input "Writer First Name" at bounding box center [734, 221] width 189 height 31
type input "[PERSON_NAME]"
click at [675, 266] on input "Writer Last Name" at bounding box center [734, 269] width 189 height 31
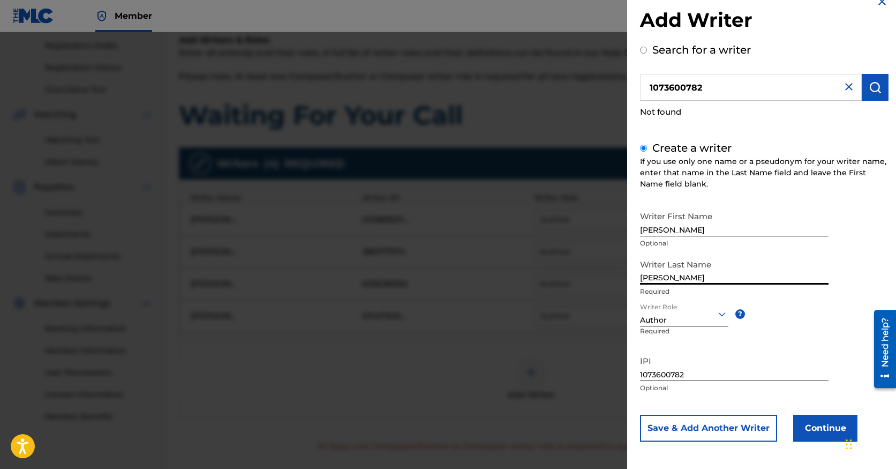
type input "[PERSON_NAME]"
click at [820, 425] on button "Continue" at bounding box center [825, 428] width 64 height 27
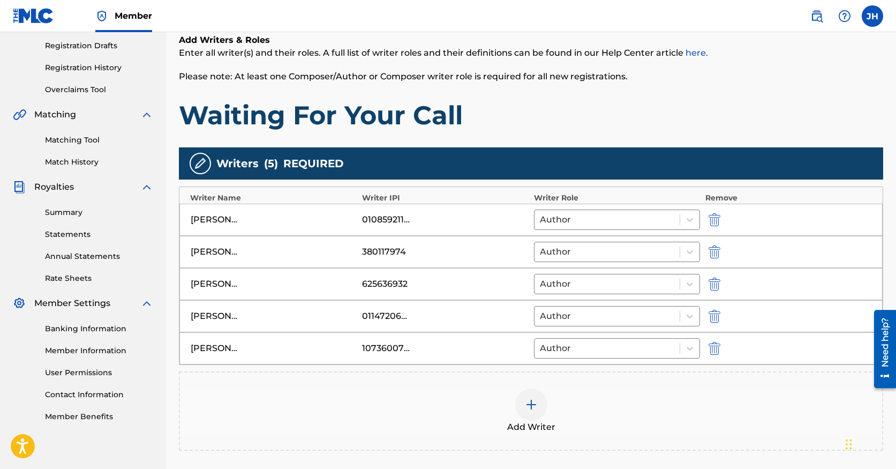
click at [532, 403] on img at bounding box center [531, 404] width 13 height 13
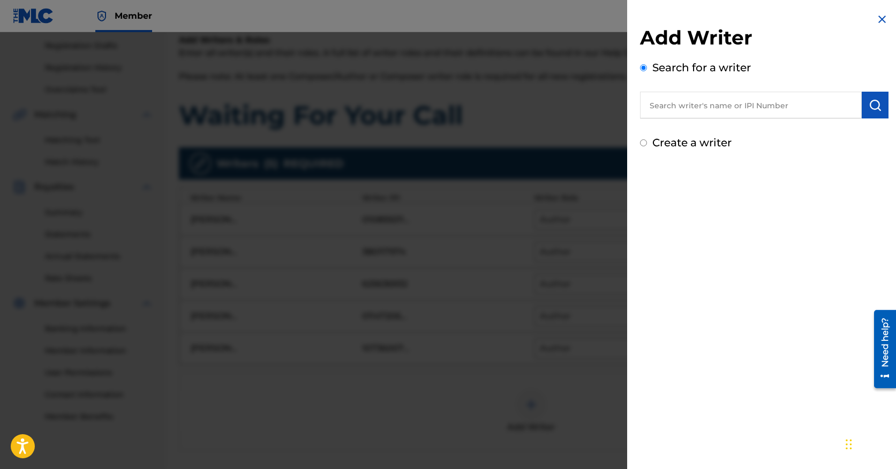
click at [646, 145] on input "Create a writer" at bounding box center [643, 142] width 7 height 7
radio input "false"
radio input "true"
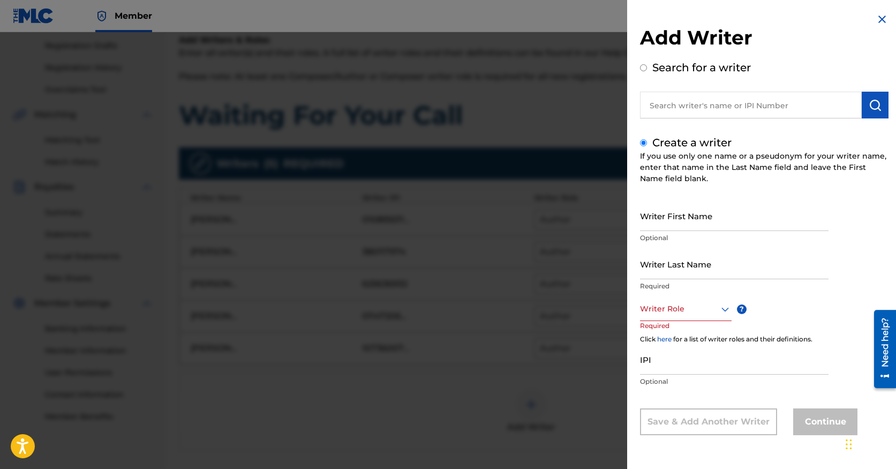
click at [737, 111] on input "text" at bounding box center [751, 105] width 222 height 27
radio input "true"
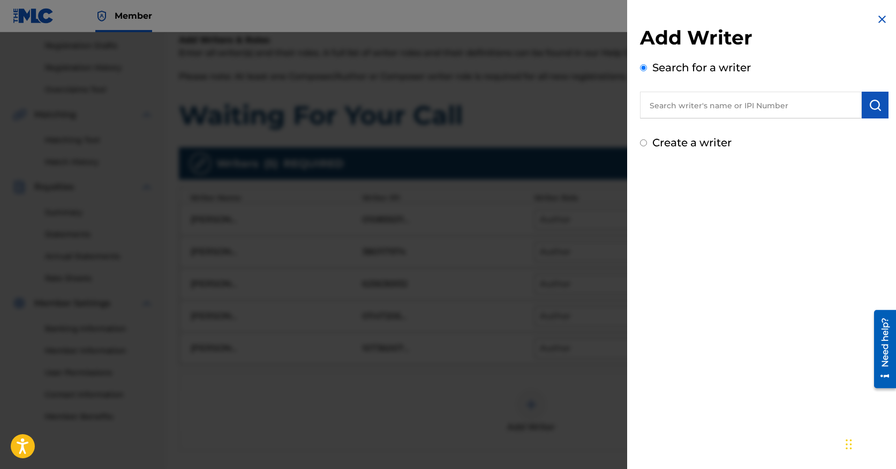
paste input "369971597"
type input "369971597"
click at [876, 102] on img "submit" at bounding box center [875, 105] width 13 height 13
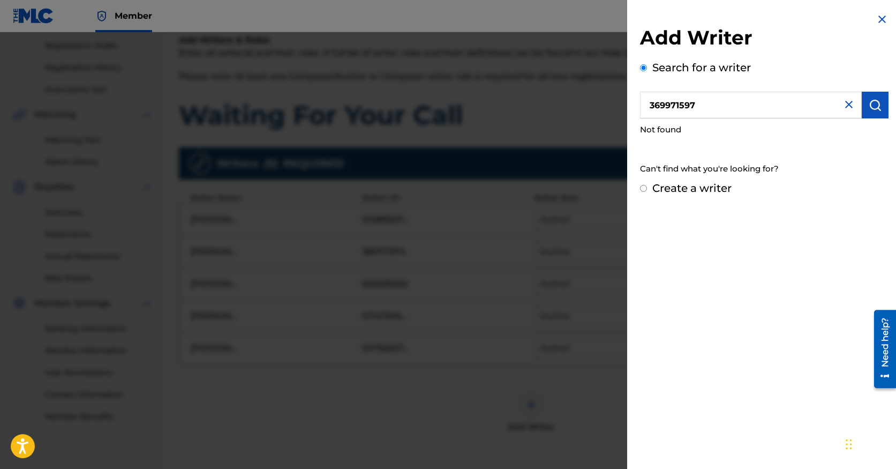
click at [643, 187] on input "Create a writer" at bounding box center [643, 188] width 7 height 7
radio input "false"
radio input "true"
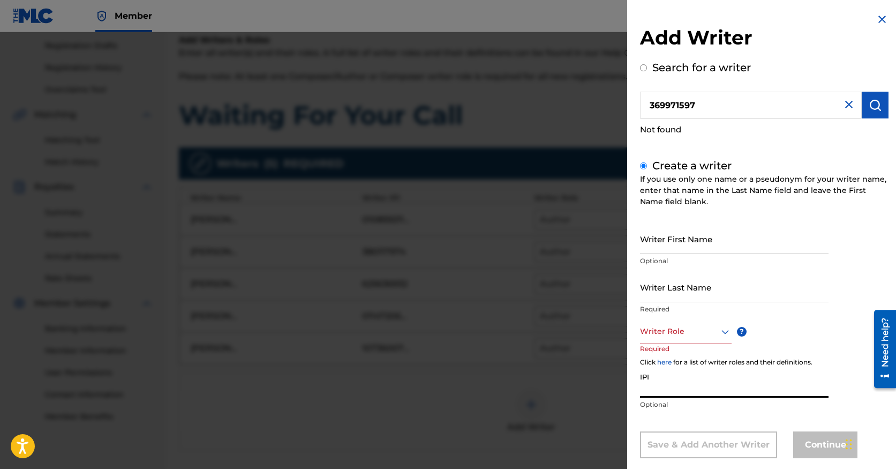
click at [698, 386] on input "IPI" at bounding box center [734, 382] width 189 height 31
paste input "369971597"
type input "369971597"
click at [716, 336] on div "Composer/Author, 1 of 8. 8 results available. Use Up and Down to choose options…" at bounding box center [686, 332] width 92 height 24
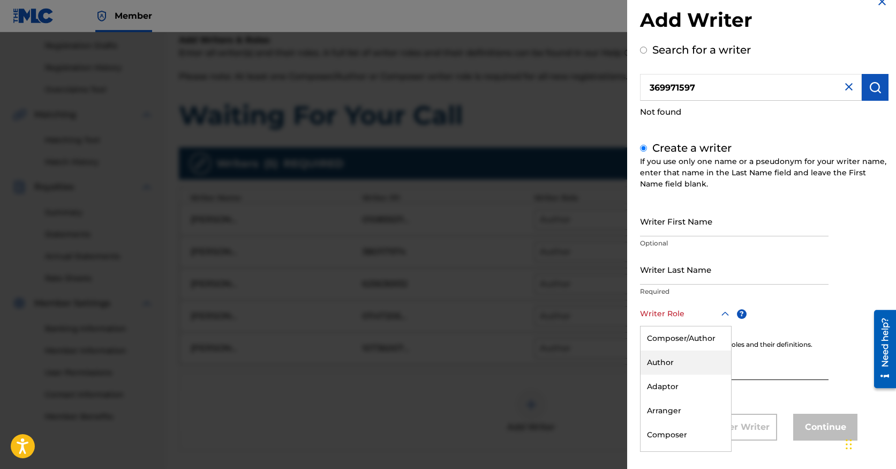
click at [673, 365] on div "Author" at bounding box center [686, 362] width 91 height 24
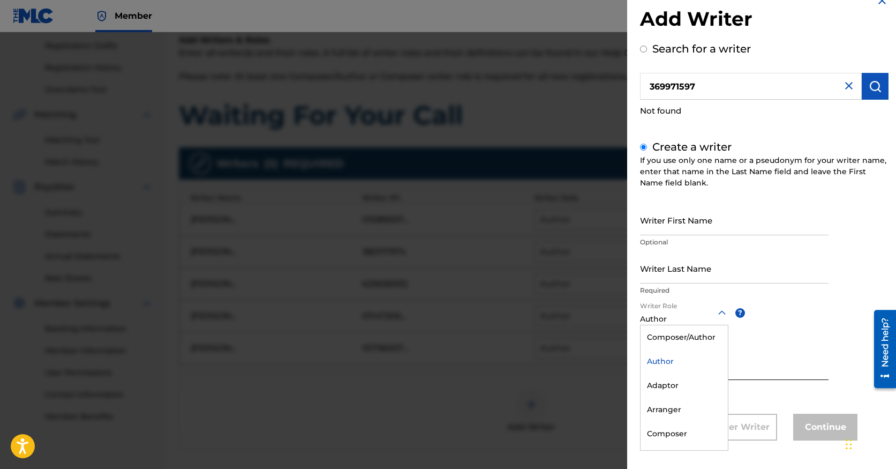
click at [694, 315] on div at bounding box center [684, 312] width 88 height 13
click at [691, 343] on div "Composer/Author" at bounding box center [684, 337] width 87 height 24
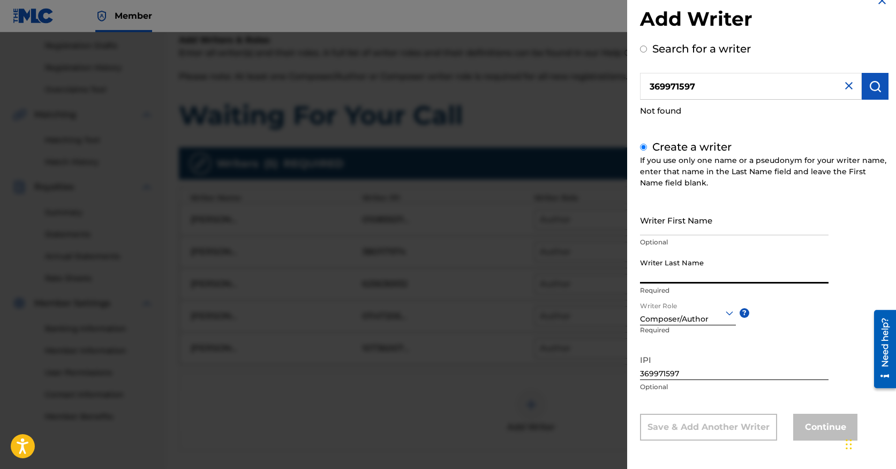
click at [677, 268] on input "Writer Last Name" at bounding box center [734, 268] width 189 height 31
paste input "Pintong:"
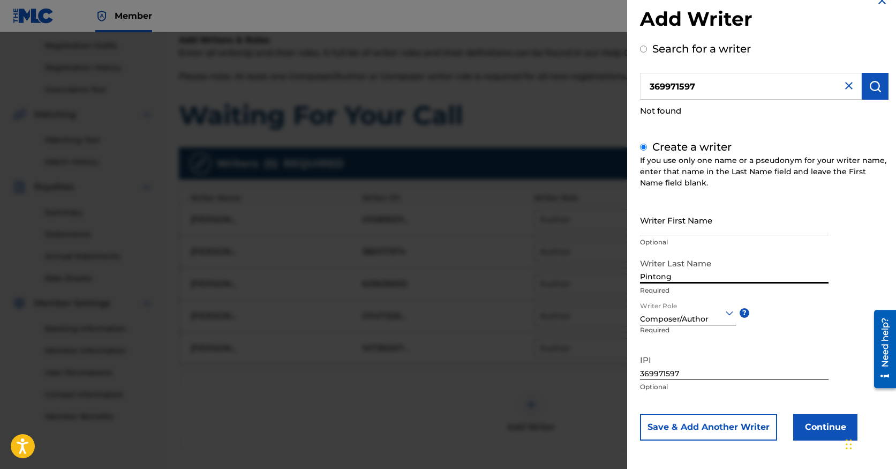
type input "Pintong"
click at [666, 226] on input "Writer First Name" at bounding box center [734, 220] width 189 height 31
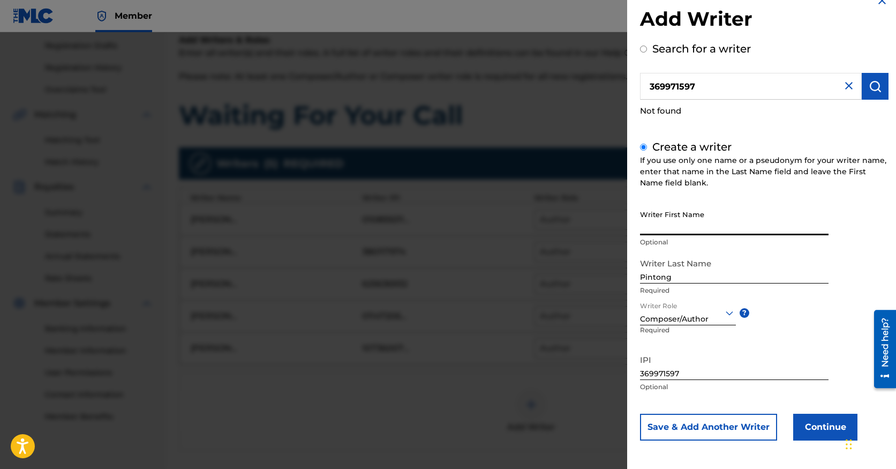
paste input "Napon"
type input "Napon"
click at [877, 4] on img at bounding box center [882, 0] width 13 height 13
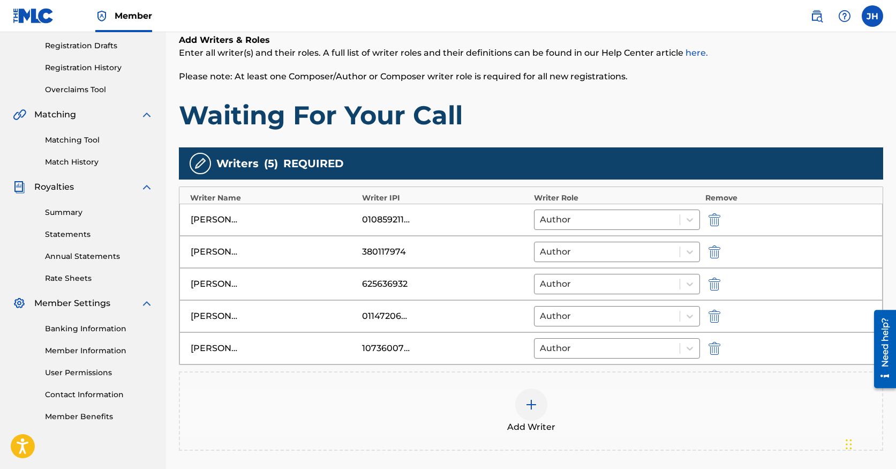
click at [717, 350] on img "submit" at bounding box center [715, 348] width 12 height 13
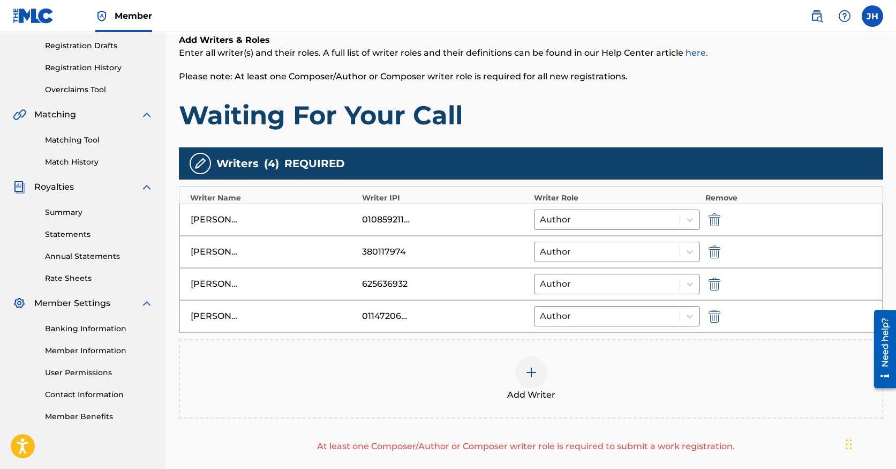
click at [711, 320] on img "submit" at bounding box center [715, 316] width 12 height 13
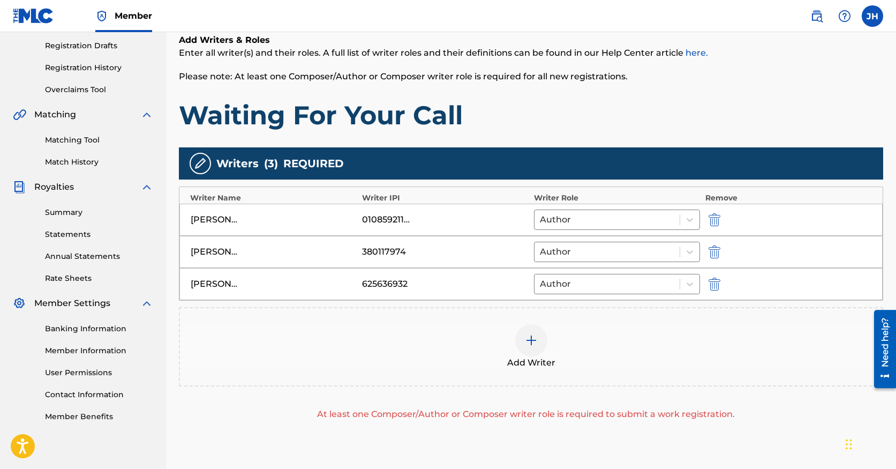
click at [533, 346] on img at bounding box center [531, 340] width 13 height 13
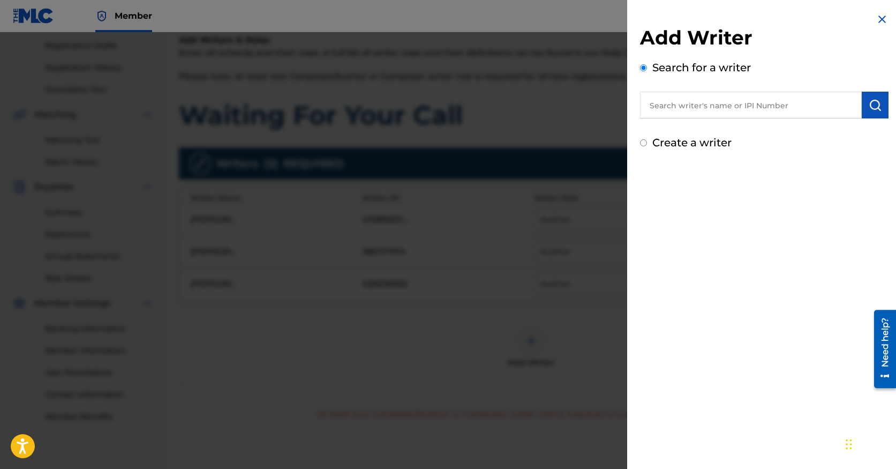
click at [681, 108] on input "text" at bounding box center [751, 105] width 222 height 27
paste input "1075911160"
type input "1075911160"
click at [869, 105] on img "submit" at bounding box center [875, 105] width 13 height 13
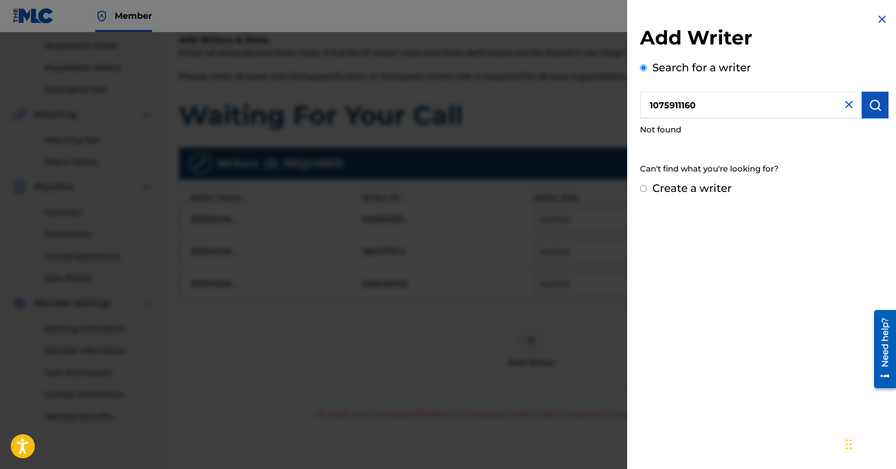
click at [644, 188] on input "Create a writer" at bounding box center [643, 188] width 7 height 7
radio input "false"
radio input "true"
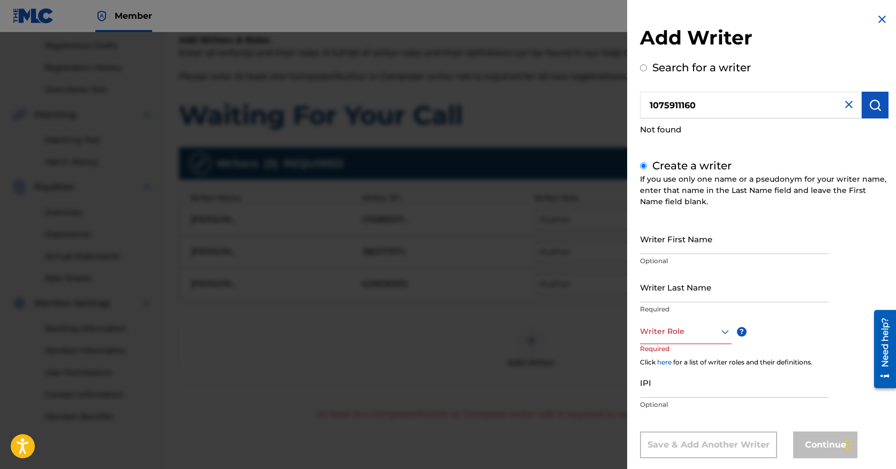
click at [758, 383] on input "IPI" at bounding box center [734, 382] width 189 height 31
paste input "1075911160"
type input "1075911160"
click at [694, 334] on div "Writer Role" at bounding box center [686, 332] width 92 height 24
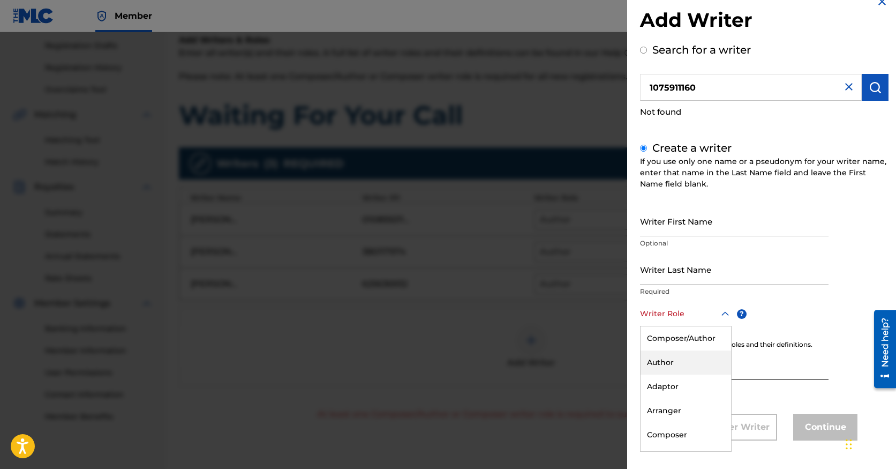
click at [688, 354] on div "Author" at bounding box center [686, 362] width 91 height 24
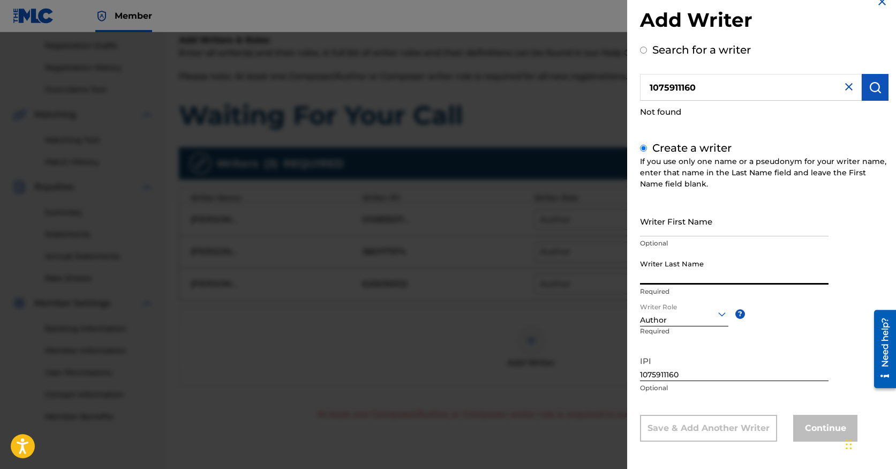
click at [672, 281] on input "Writer Last Name" at bounding box center [734, 269] width 189 height 31
paste input "[PERSON_NAME]:"
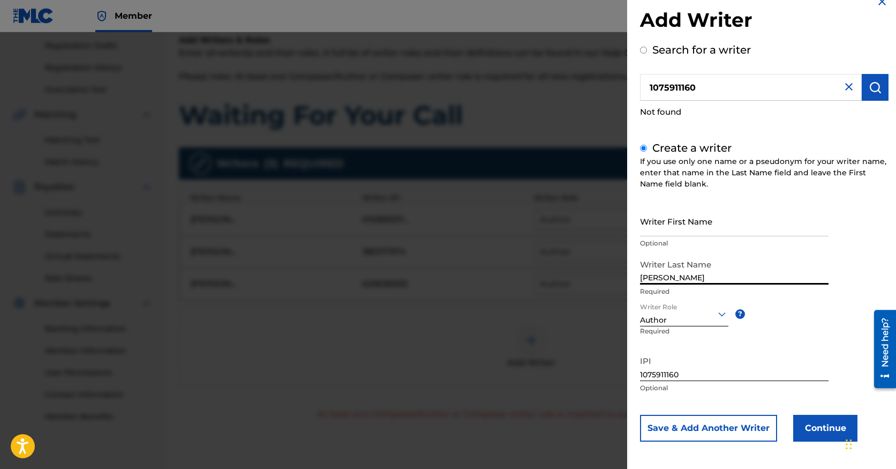
type input "[PERSON_NAME]"
click at [669, 231] on input "Writer First Name" at bounding box center [734, 221] width 189 height 31
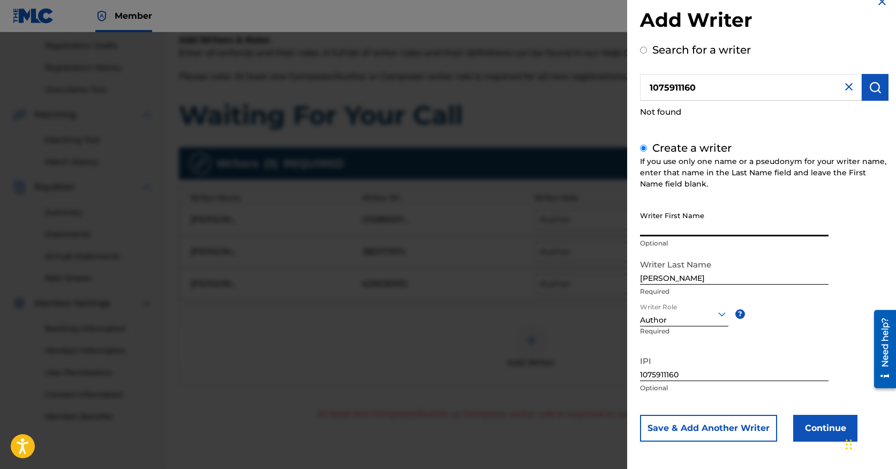
paste input "[PERSON_NAME]"
type input "[PERSON_NAME]"
click at [774, 351] on input "1075911160" at bounding box center [734, 365] width 189 height 31
click at [725, 429] on button "Save & Add Another Writer" at bounding box center [708, 428] width 137 height 27
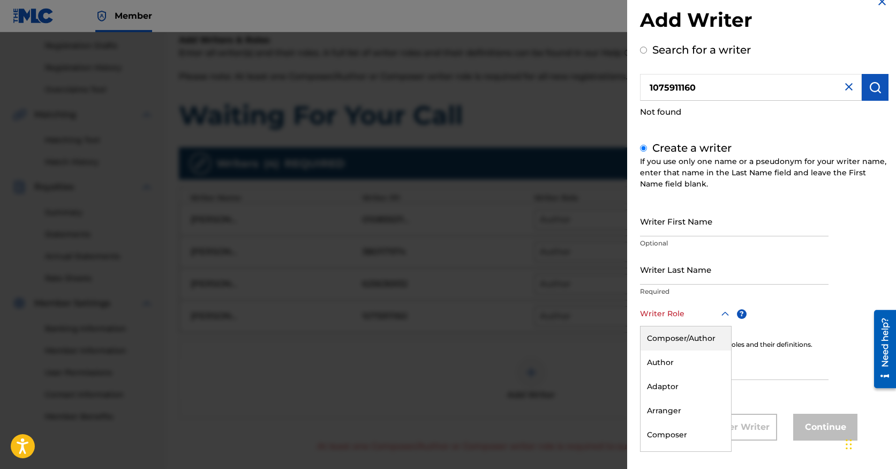
click at [695, 317] on div at bounding box center [686, 313] width 92 height 13
click at [687, 369] on div "Author" at bounding box center [686, 362] width 91 height 24
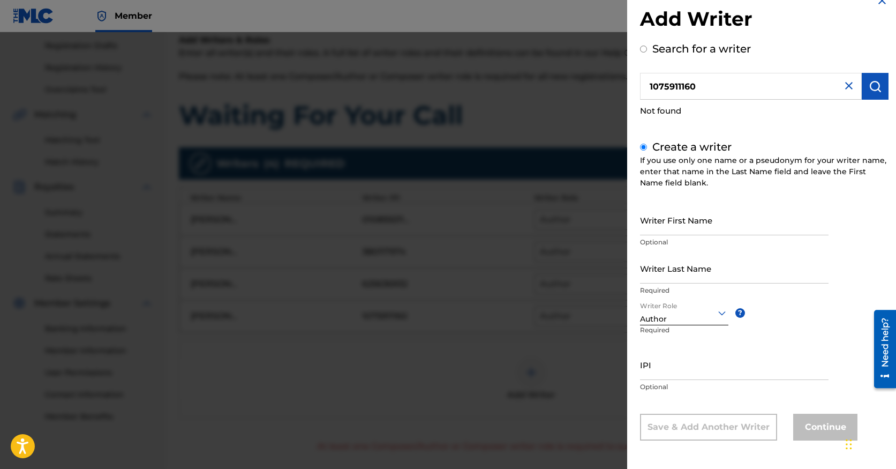
paste input "[PERSON_NAME]:"
type input "[PERSON_NAME]:"
click at [691, 310] on div at bounding box center [686, 312] width 92 height 13
click at [681, 275] on input "Writer Last Name" at bounding box center [734, 268] width 189 height 31
paste input "[PERSON_NAME]:"
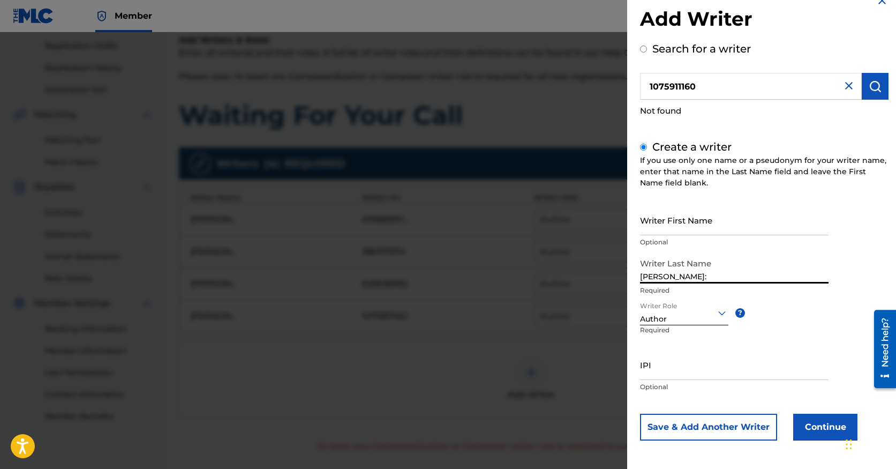
type input "[PERSON_NAME]:"
click at [677, 321] on div "Author" at bounding box center [684, 318] width 88 height 11
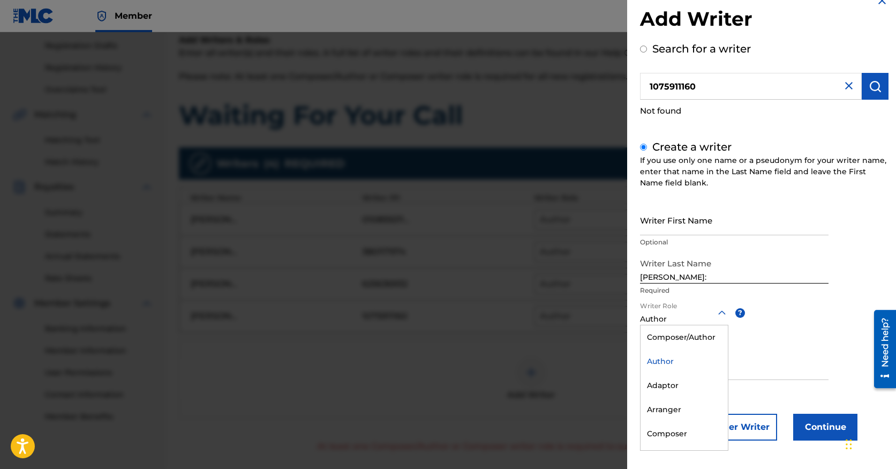
click at [678, 363] on div "Author" at bounding box center [684, 361] width 87 height 24
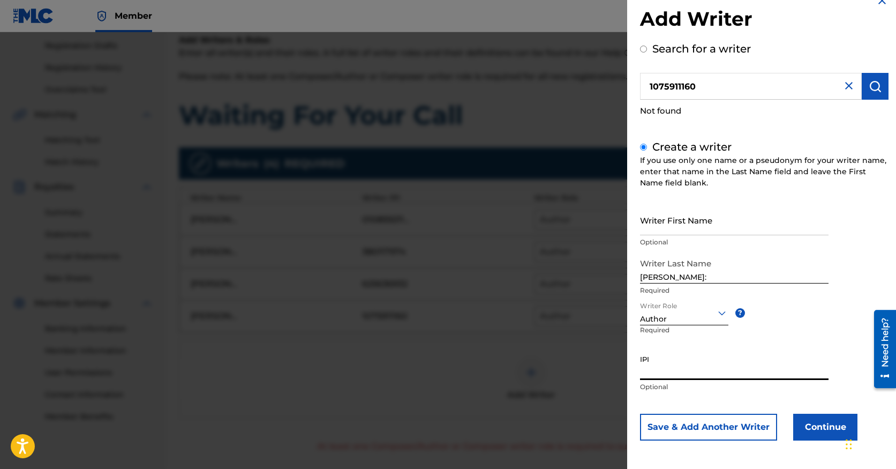
click at [677, 366] on input "IPI" at bounding box center [734, 364] width 189 height 31
paste input "700241310"
type input "700241310"
click at [666, 227] on input "Writer First Name" at bounding box center [734, 220] width 189 height 31
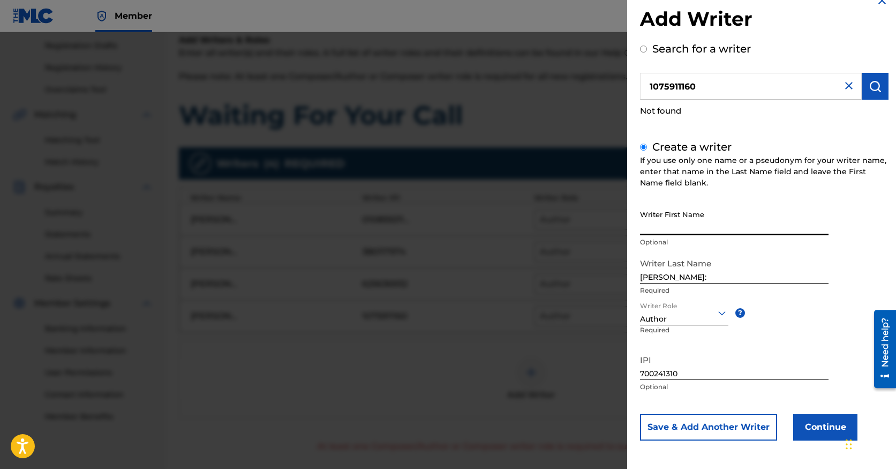
paste input "[PERSON_NAME]"
type input "[PERSON_NAME]"
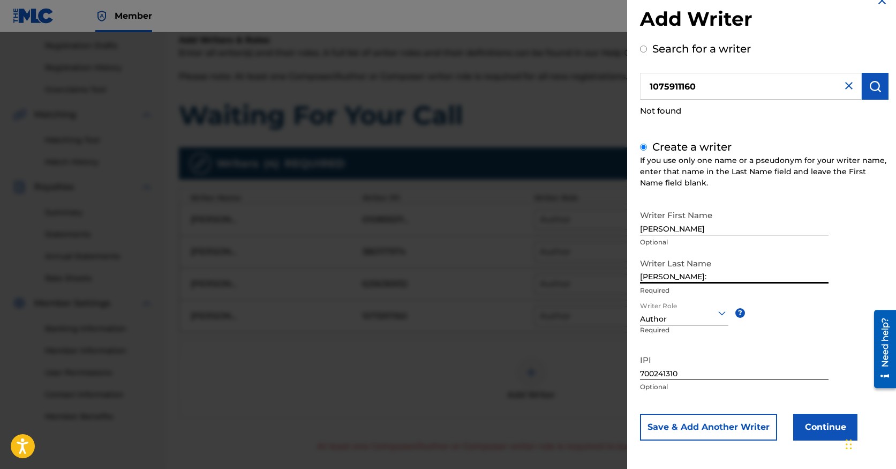
click at [698, 277] on input "[PERSON_NAME]:" at bounding box center [734, 268] width 189 height 31
type input "[PERSON_NAME]"
click at [779, 295] on div "Writer Last Name [PERSON_NAME] Required" at bounding box center [734, 277] width 189 height 48
click at [740, 429] on button "Save & Add Another Writer" at bounding box center [708, 426] width 137 height 27
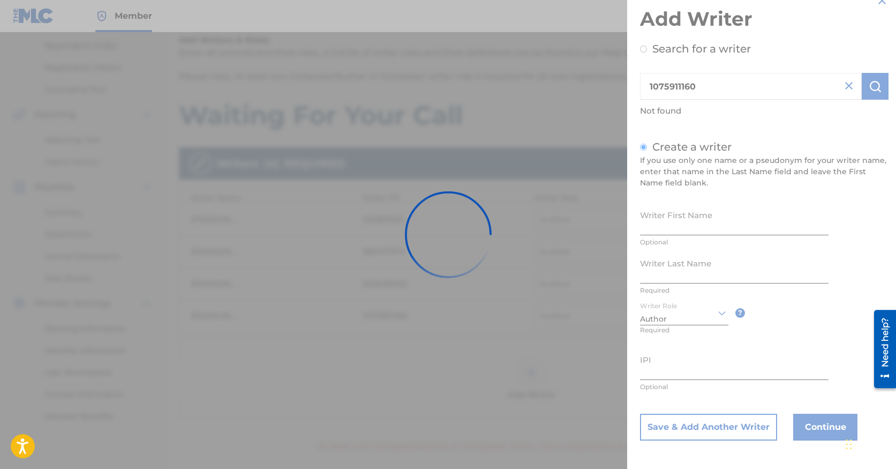
scroll to position [18, 0]
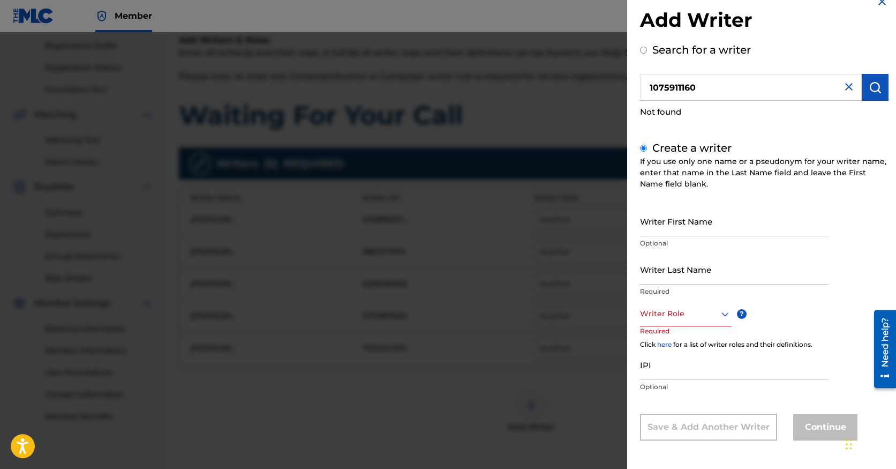
click at [846, 87] on img at bounding box center [848, 86] width 13 height 13
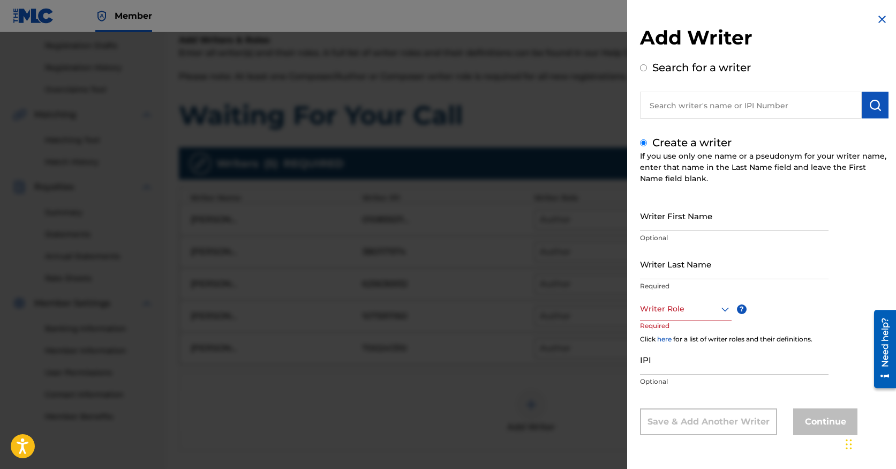
click at [877, 20] on img at bounding box center [882, 19] width 13 height 13
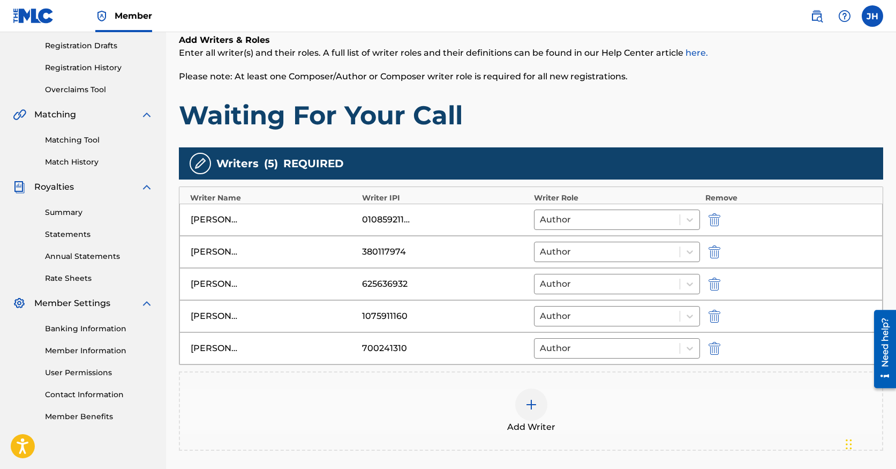
click at [532, 407] on img at bounding box center [531, 404] width 13 height 13
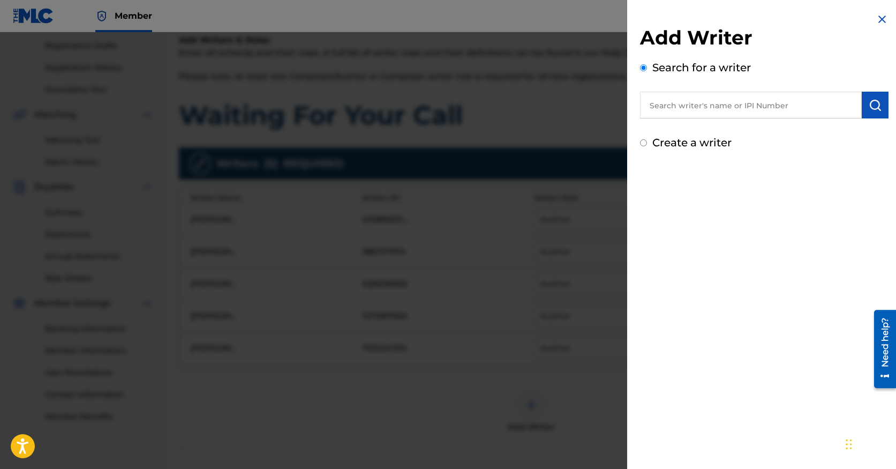
click at [643, 144] on input "Create a writer" at bounding box center [643, 142] width 7 height 7
radio input "false"
radio input "true"
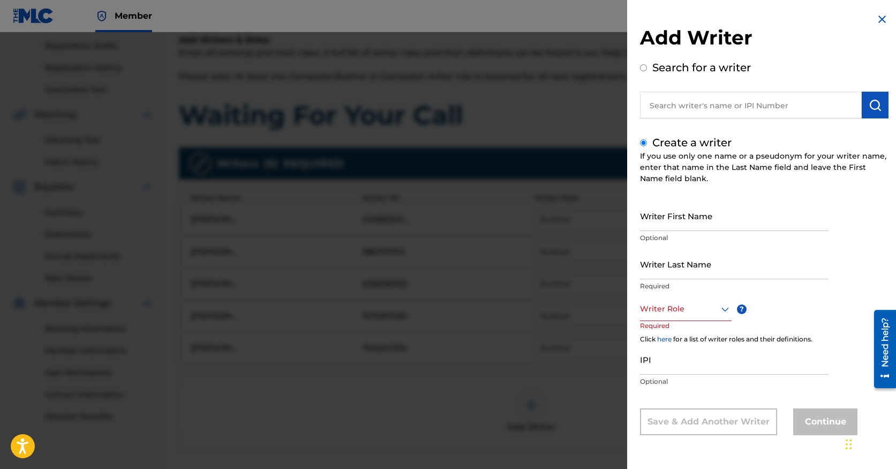
click at [722, 89] on div "Search for a writer" at bounding box center [764, 88] width 249 height 59
click at [724, 99] on input "text" at bounding box center [751, 105] width 222 height 27
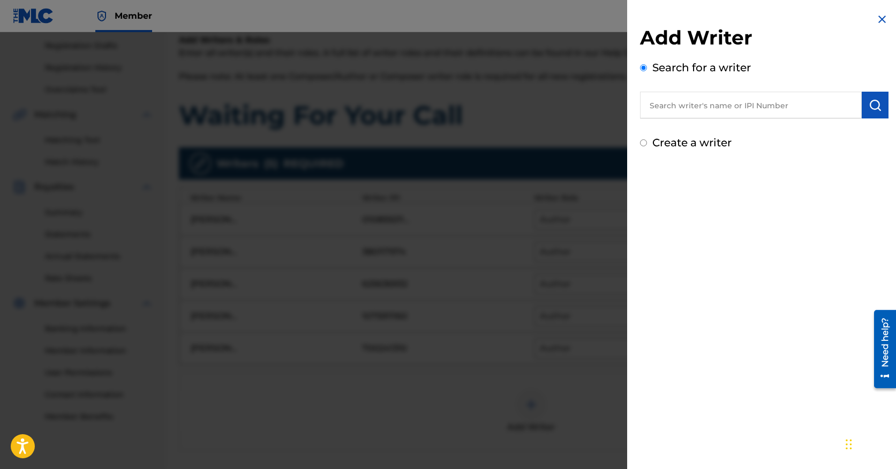
click at [643, 142] on input "Create a writer" at bounding box center [643, 142] width 7 height 7
radio input "false"
radio input "true"
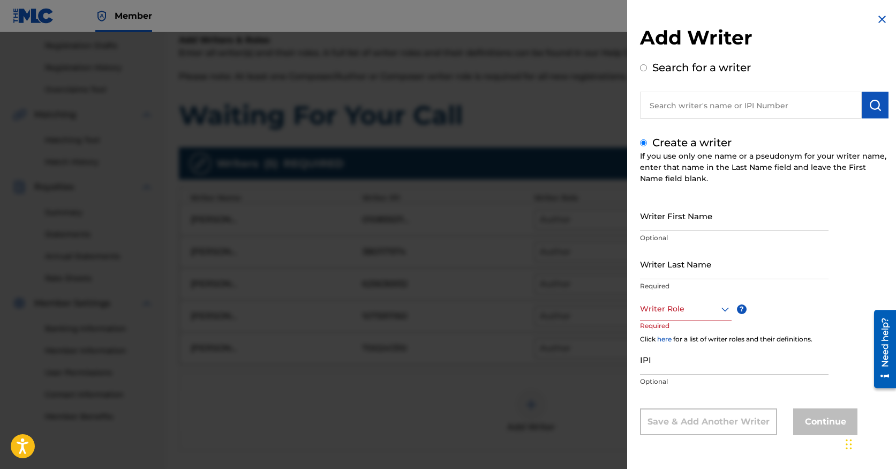
click at [668, 277] on input "Writer Last Name" at bounding box center [734, 264] width 189 height 31
paste input "699812186"
type input "699812186"
click at [689, 108] on input "text" at bounding box center [751, 105] width 222 height 27
radio input "true"
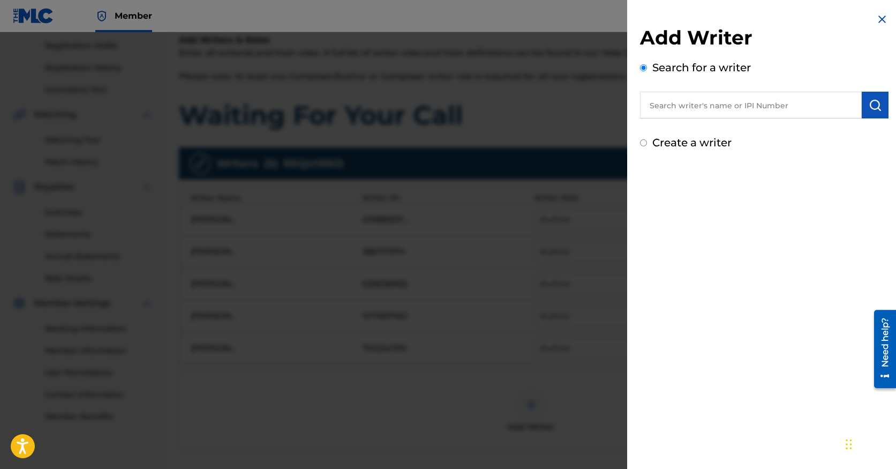
paste input "699812186"
type input "699812186"
click at [884, 108] on button "submit" at bounding box center [875, 105] width 27 height 27
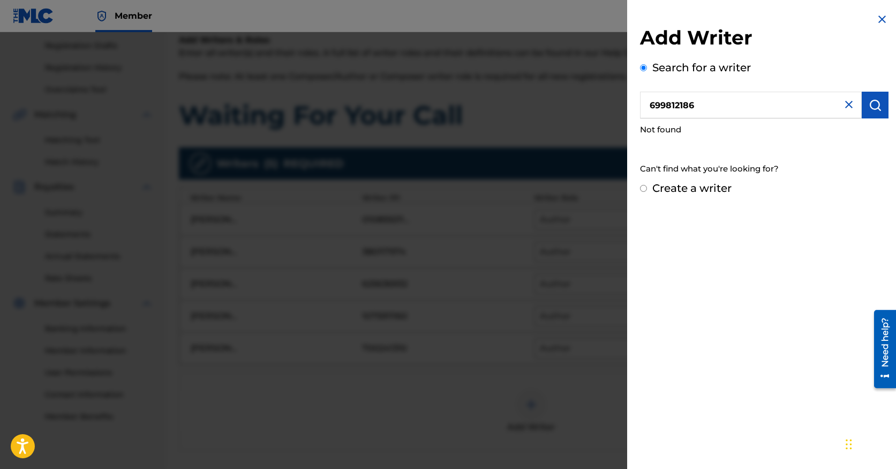
click at [644, 184] on div "Create a writer" at bounding box center [764, 188] width 249 height 16
click at [642, 190] on input "Create a writer" at bounding box center [643, 188] width 7 height 7
radio input "false"
radio input "true"
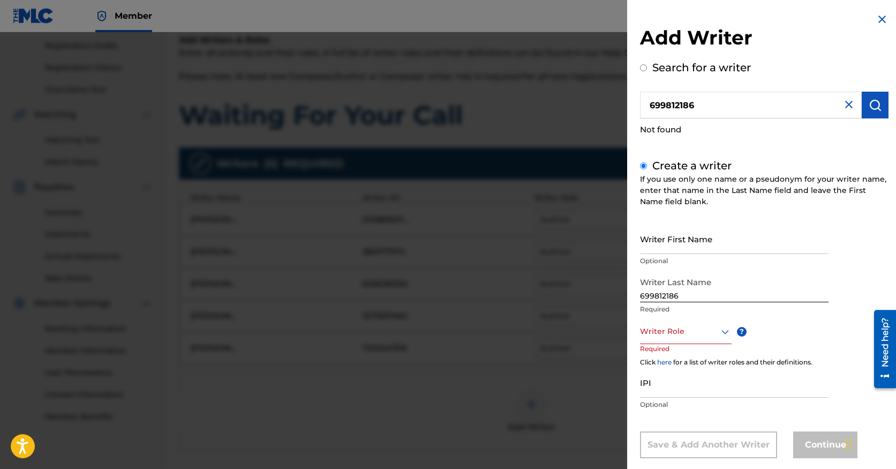
click at [688, 394] on input "IPI" at bounding box center [734, 382] width 189 height 31
paste input "699812186"
type input "699812186"
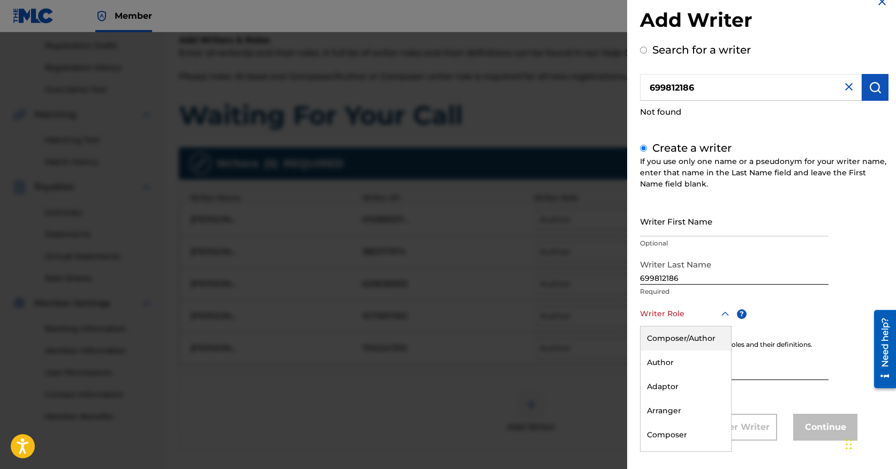
click at [682, 326] on div "Composer/Author, 1 of 8. 8 results available. Use Up and Down to choose options…" at bounding box center [686, 314] width 92 height 24
click at [676, 359] on div "Author" at bounding box center [686, 362] width 91 height 24
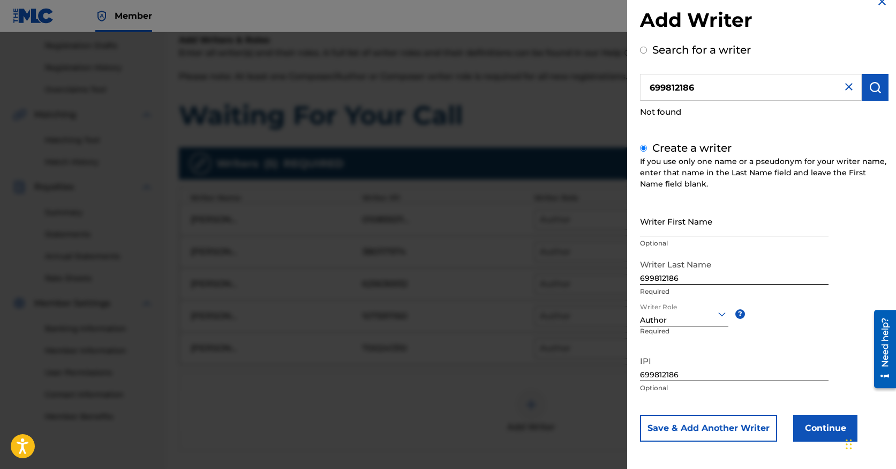
click at [675, 275] on input "699812186" at bounding box center [734, 269] width 189 height 31
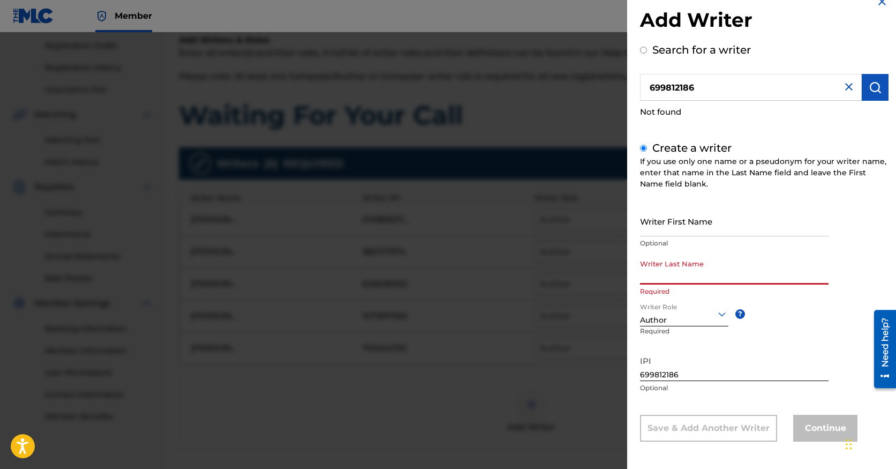
paste input "[PERSON_NAME]:"
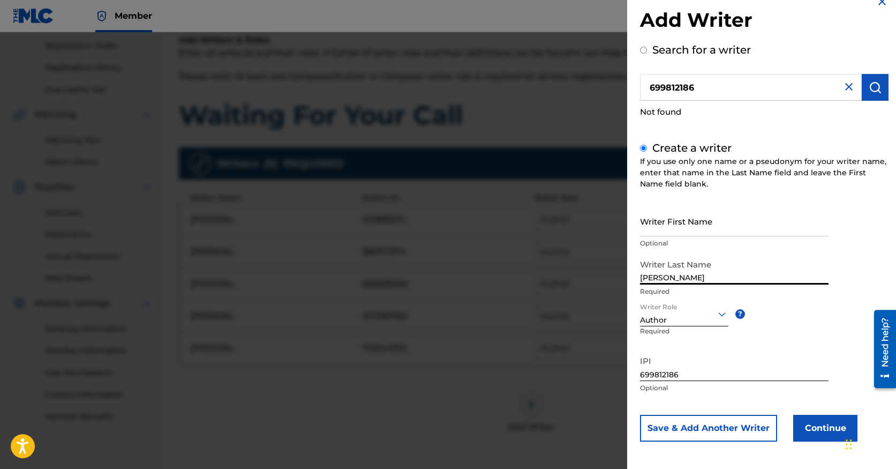
type input "[PERSON_NAME]"
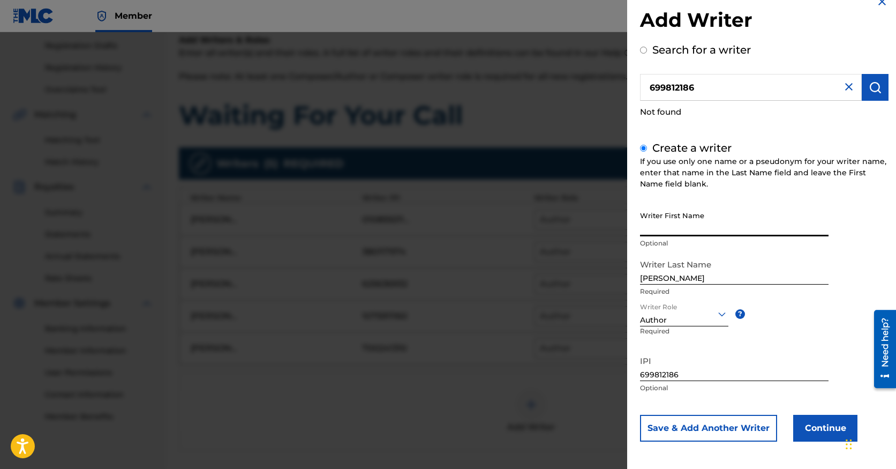
click at [676, 227] on input "Writer First Name" at bounding box center [734, 221] width 189 height 31
paste input "Mark"
type input "Mark"
click at [832, 426] on button "Continue" at bounding box center [825, 428] width 64 height 27
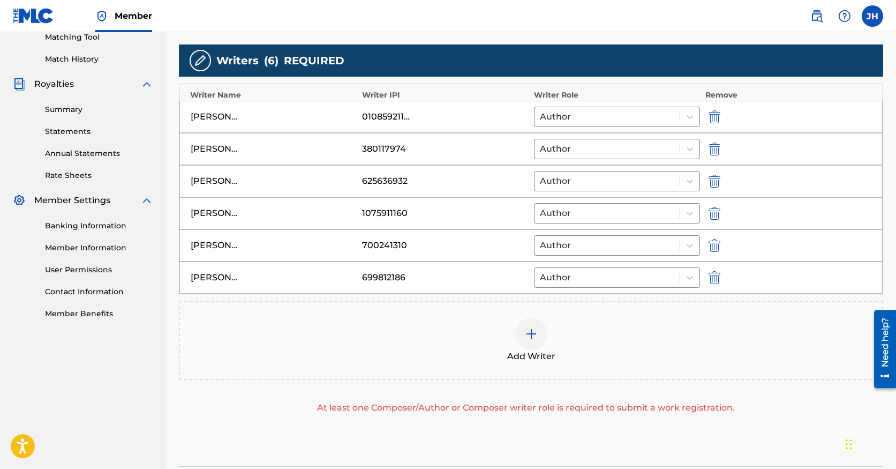
scroll to position [276, 0]
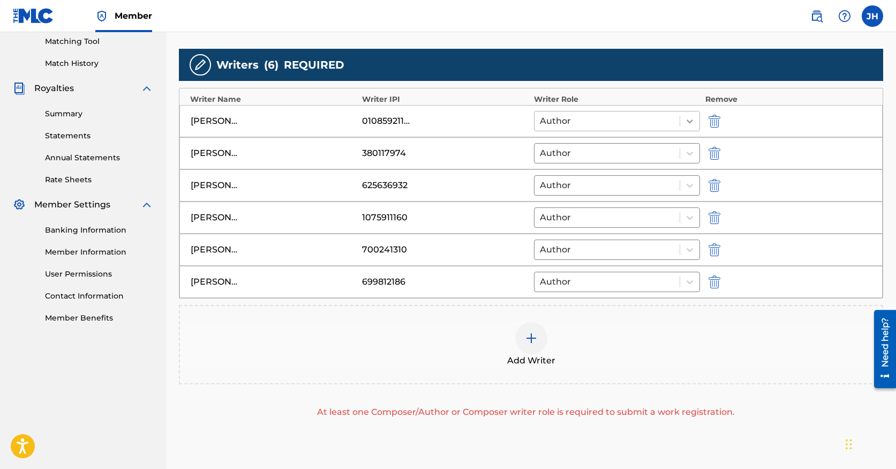
click at [691, 119] on icon at bounding box center [689, 121] width 11 height 11
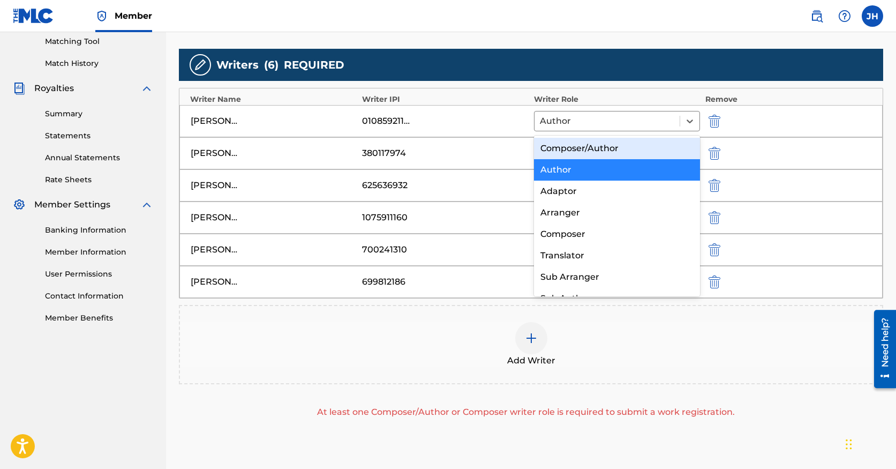
click at [791, 160] on div "[PERSON_NAME] 380117974 Author" at bounding box center [530, 153] width 703 height 32
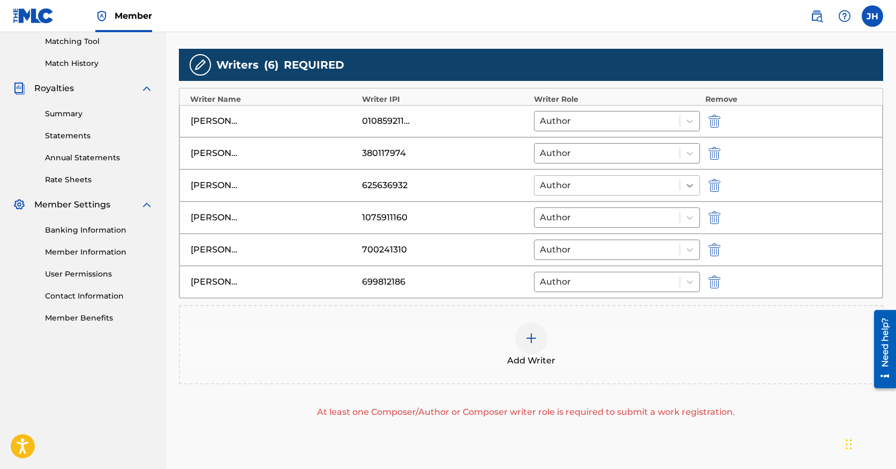
click at [688, 190] on icon at bounding box center [689, 185] width 11 height 11
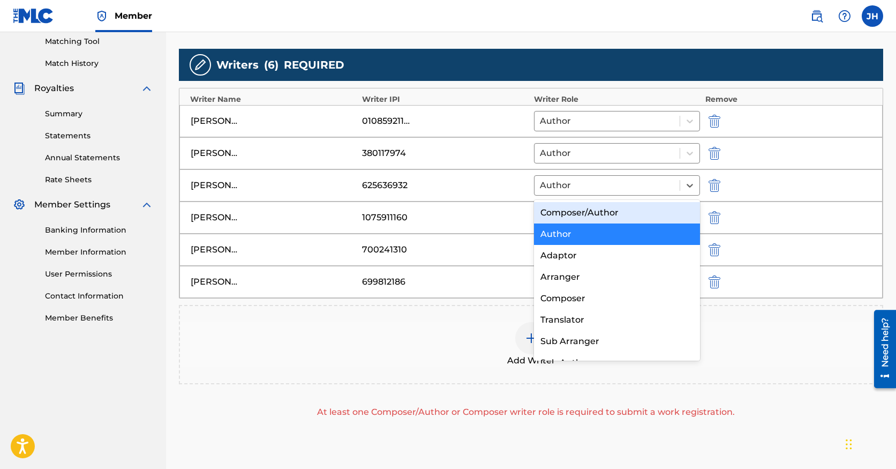
click at [654, 210] on div "Composer/Author" at bounding box center [617, 212] width 166 height 21
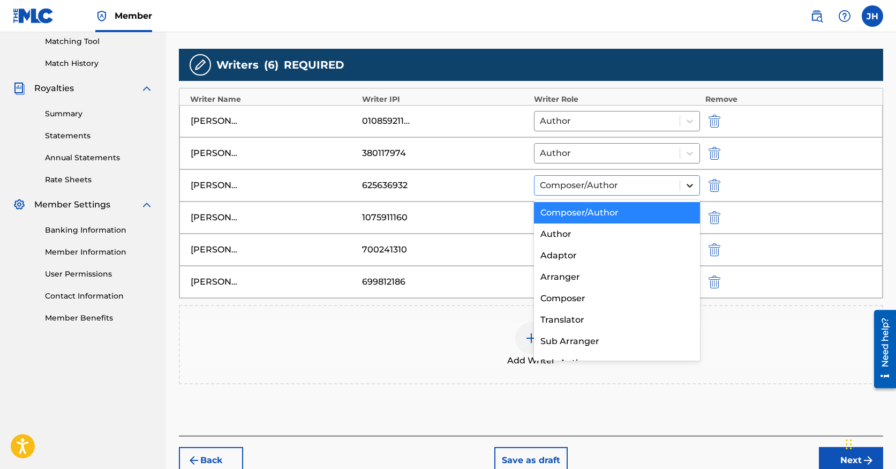
click at [692, 184] on icon at bounding box center [690, 186] width 6 height 4
click at [652, 234] on div "Author" at bounding box center [617, 233] width 166 height 21
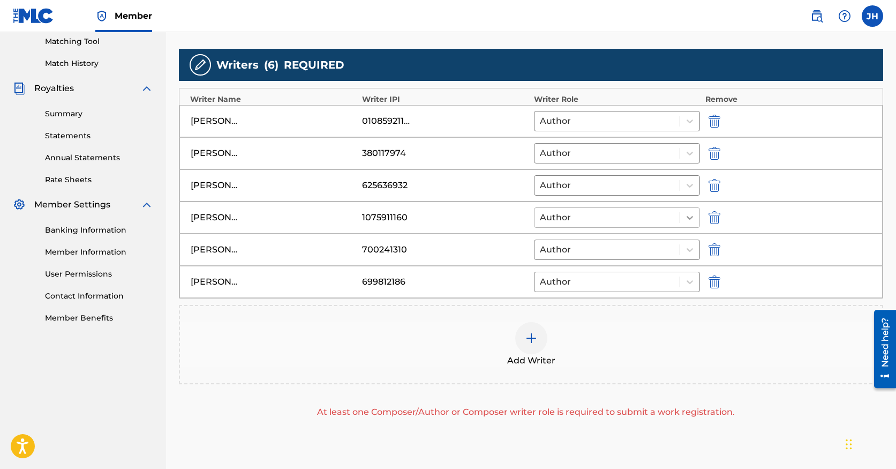
click at [691, 222] on icon at bounding box center [689, 217] width 11 height 11
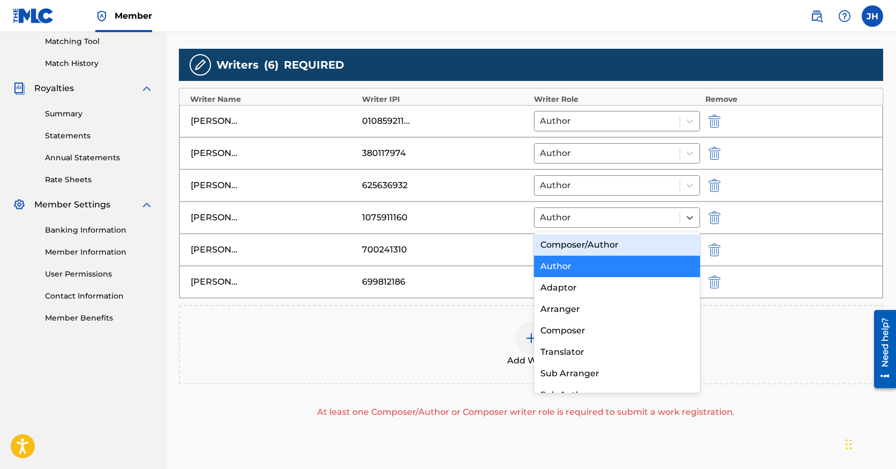
click at [642, 239] on div "Composer/Author" at bounding box center [617, 244] width 166 height 21
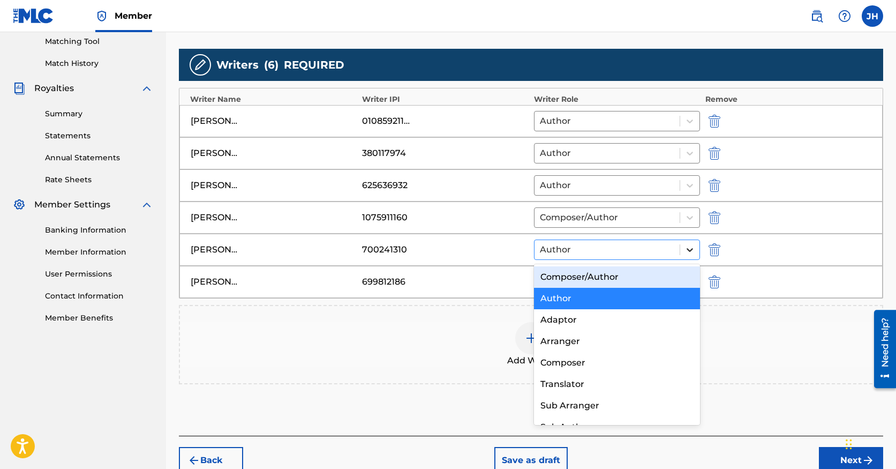
click at [691, 250] on icon at bounding box center [690, 250] width 6 height 4
click at [674, 269] on div "Composer/Author" at bounding box center [617, 276] width 166 height 21
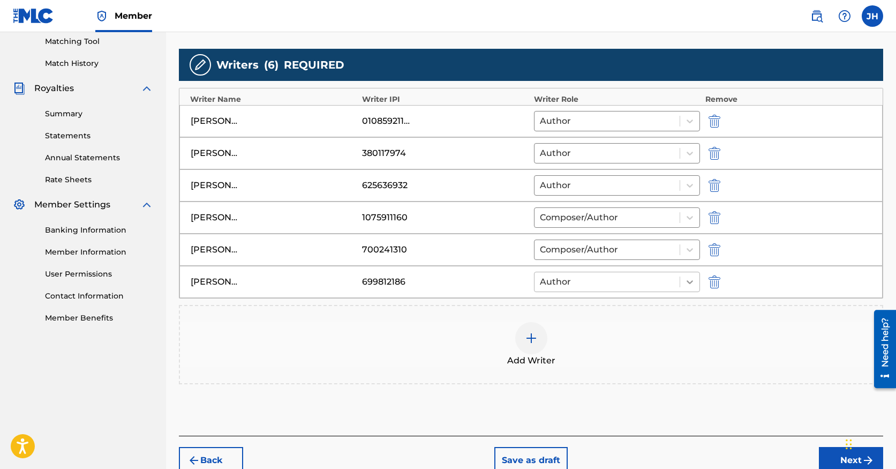
click at [688, 280] on icon at bounding box center [689, 281] width 11 height 11
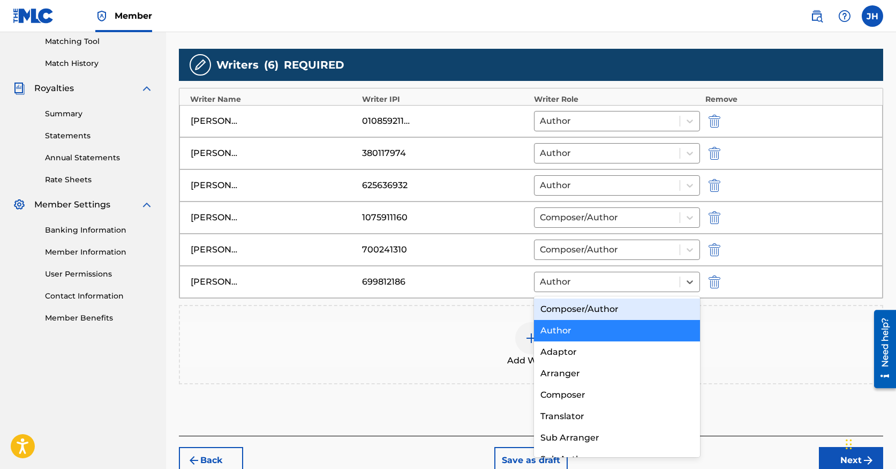
click at [668, 299] on div "Composer/Author" at bounding box center [617, 308] width 166 height 21
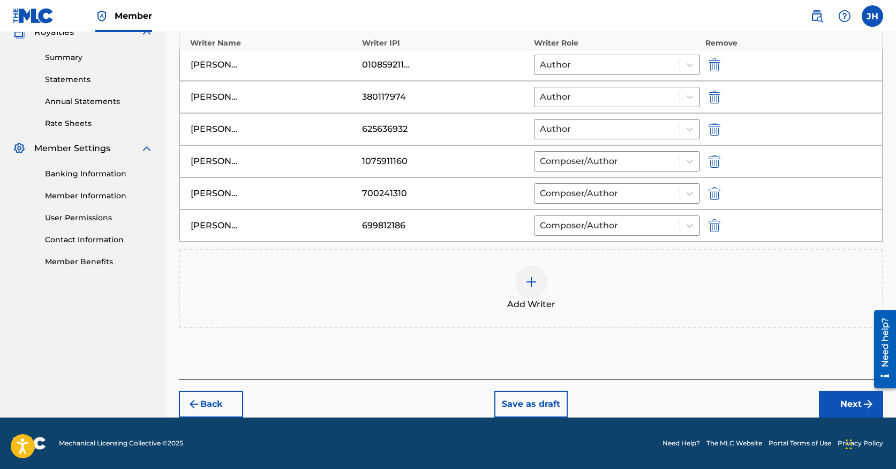
click at [831, 403] on button "Next" at bounding box center [851, 403] width 64 height 27
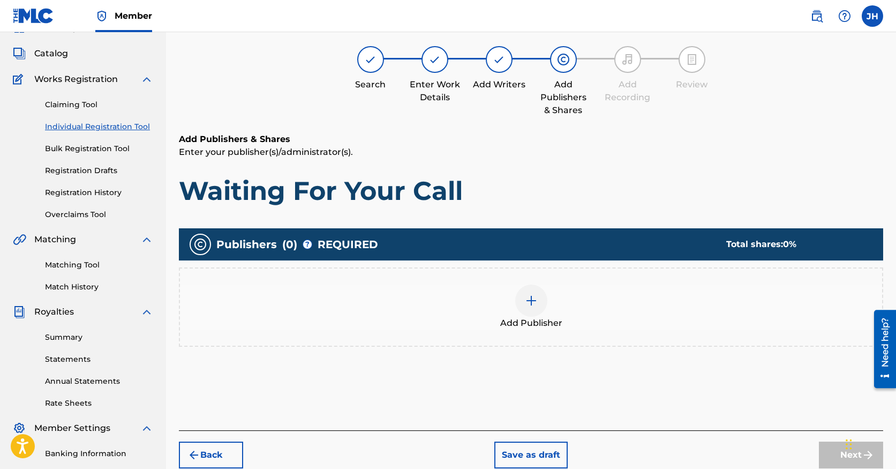
scroll to position [48, 0]
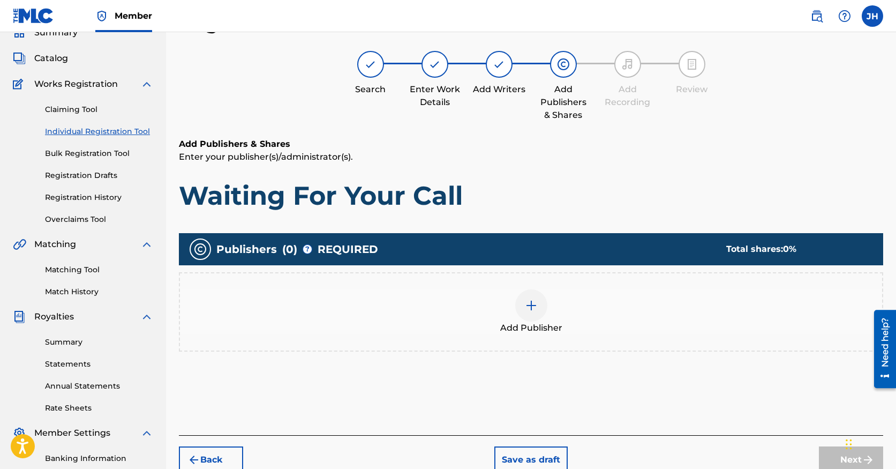
click at [513, 302] on div "Add Publisher" at bounding box center [531, 311] width 702 height 45
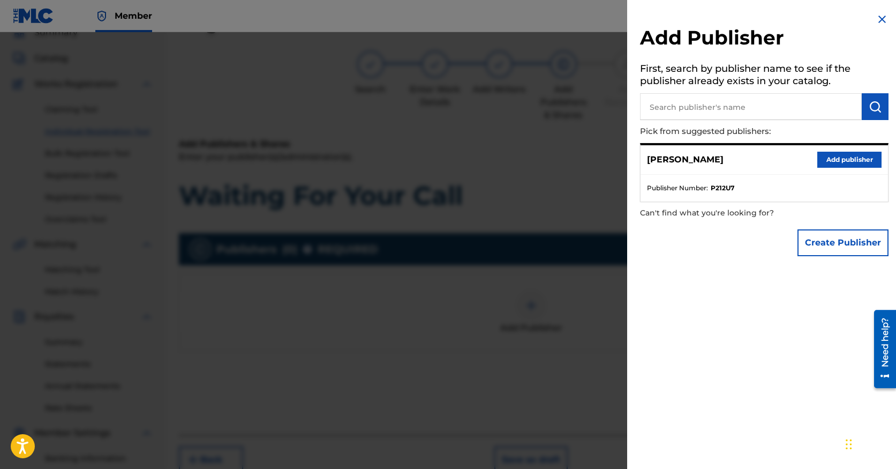
click at [817, 157] on button "Add publisher" at bounding box center [849, 160] width 64 height 16
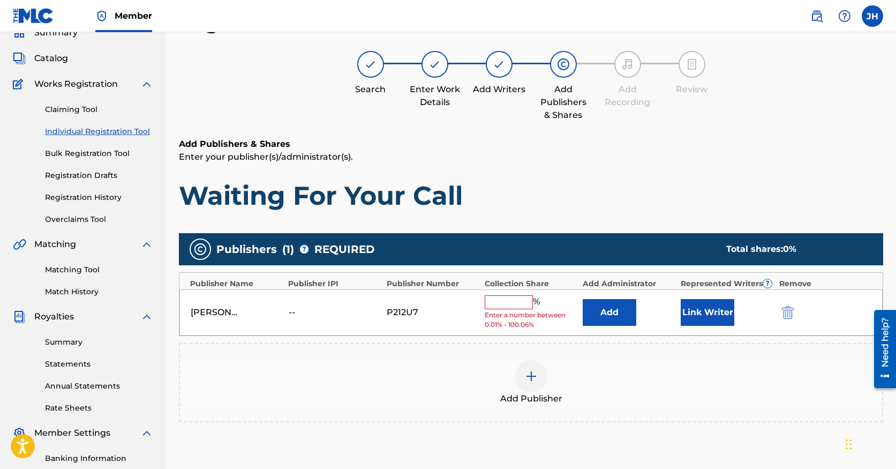
click at [612, 321] on button "Add" at bounding box center [610, 312] width 54 height 27
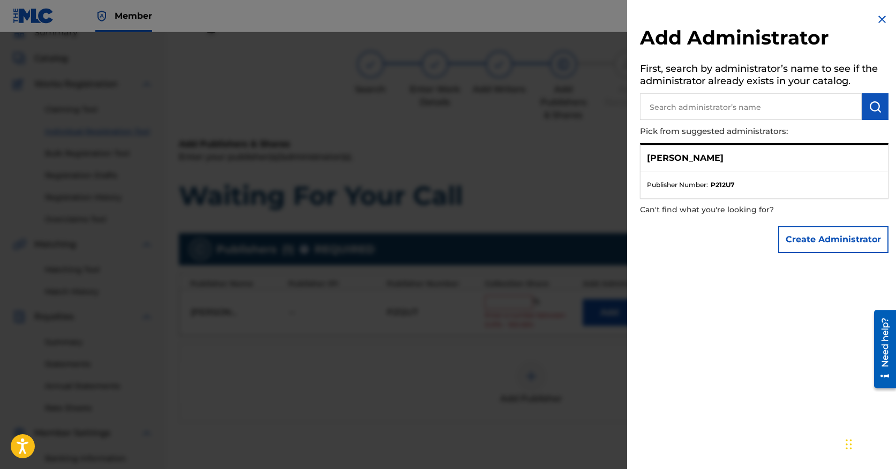
click at [698, 104] on input "text" at bounding box center [751, 106] width 222 height 27
type input "Desert Music Distillery"
click at [864, 113] on button "submit" at bounding box center [875, 106] width 27 height 27
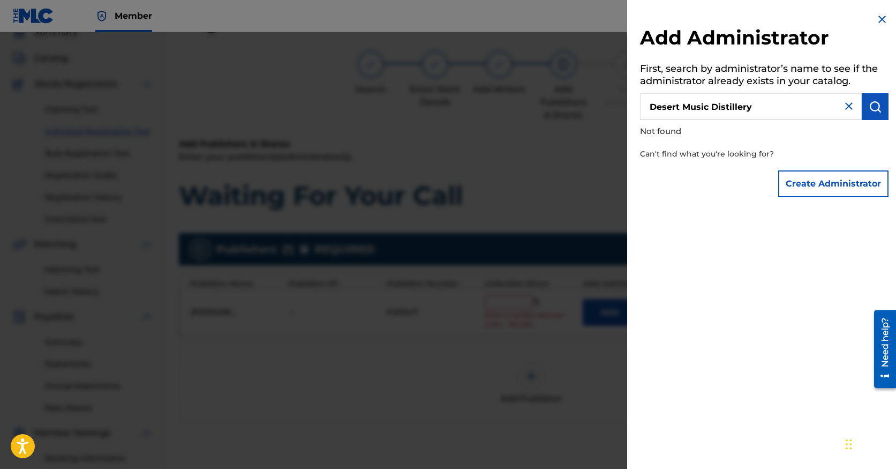
click at [853, 191] on button "Create Administrator" at bounding box center [833, 183] width 110 height 27
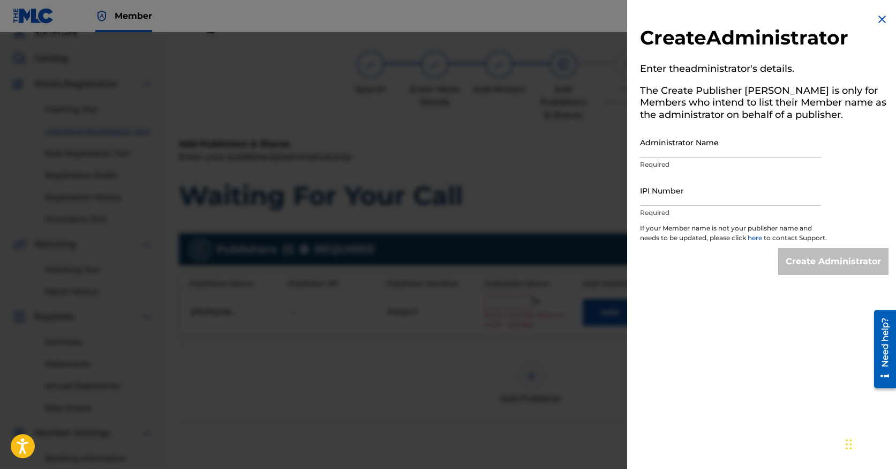
click at [727, 147] on input "Administrator Name" at bounding box center [730, 142] width 181 height 31
type input "Desert Music Distillery"
click at [732, 191] on input "IPI Number" at bounding box center [730, 190] width 181 height 31
type input "01311745090"
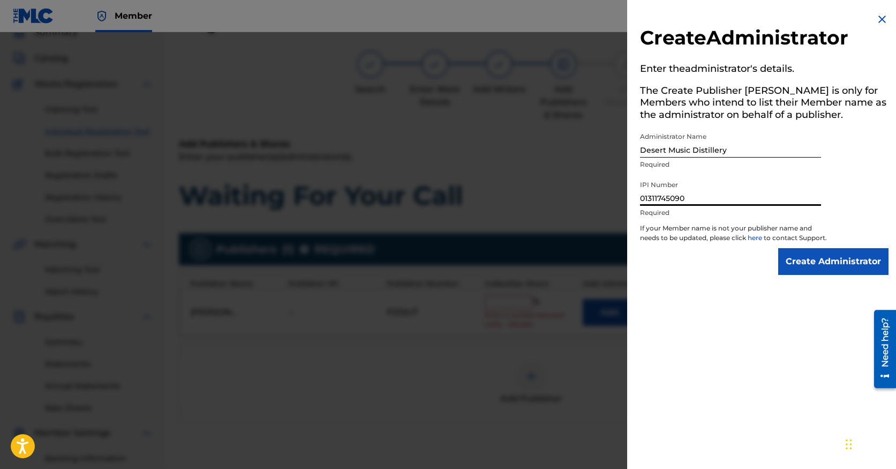
click at [720, 275] on div "Create Administrator" at bounding box center [764, 261] width 249 height 27
click at [789, 272] on input "Create Administrator" at bounding box center [833, 261] width 110 height 27
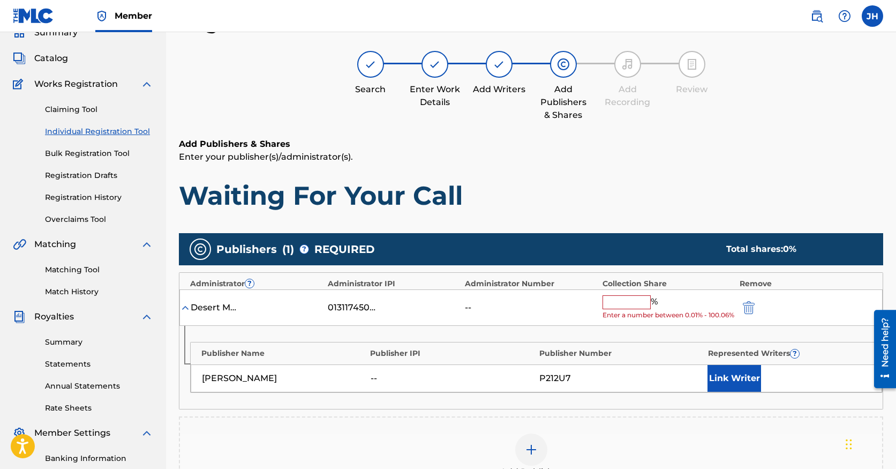
click at [637, 299] on input "text" at bounding box center [627, 302] width 48 height 14
click at [554, 314] on div "--" at bounding box center [531, 307] width 132 height 13
click at [615, 302] on input "text" at bounding box center [627, 302] width 48 height 14
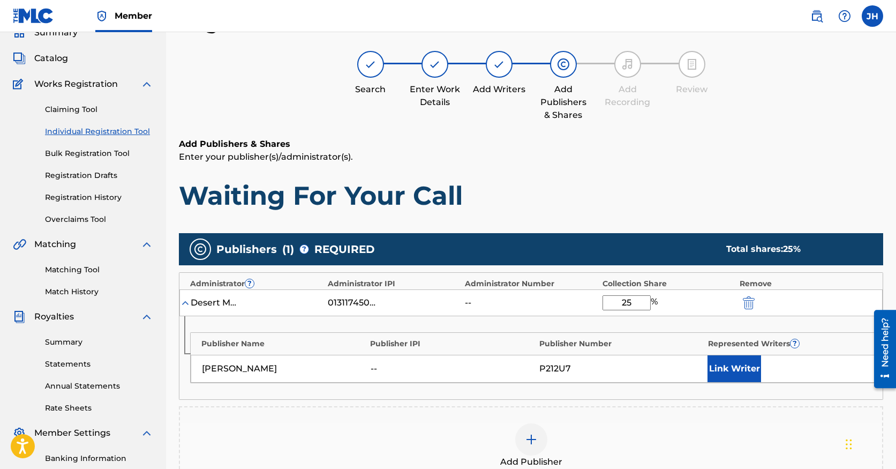
type input "25"
click at [649, 380] on div "[PERSON_NAME] -- P212U7 Link Writer" at bounding box center [536, 369] width 691 height 28
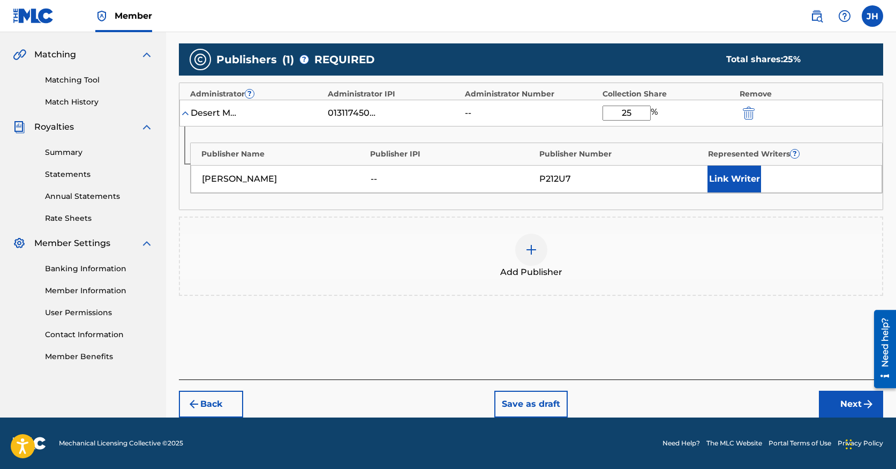
click at [840, 400] on button "Next" at bounding box center [851, 403] width 64 height 27
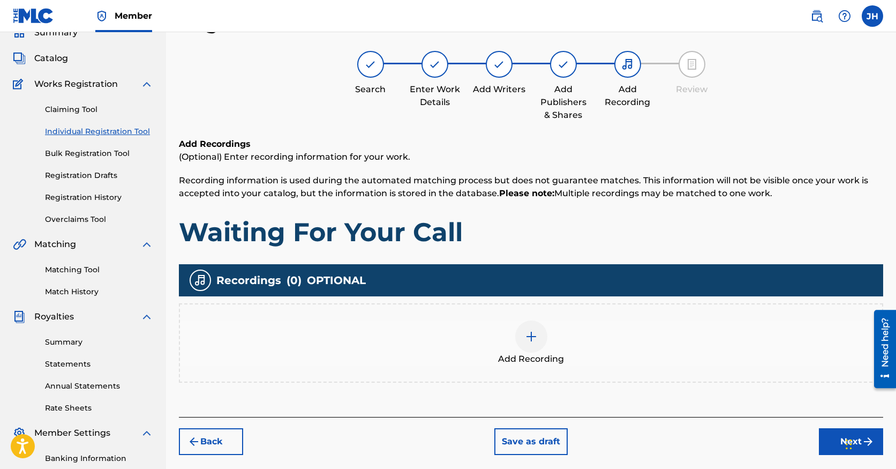
click at [536, 335] on img at bounding box center [531, 336] width 13 height 13
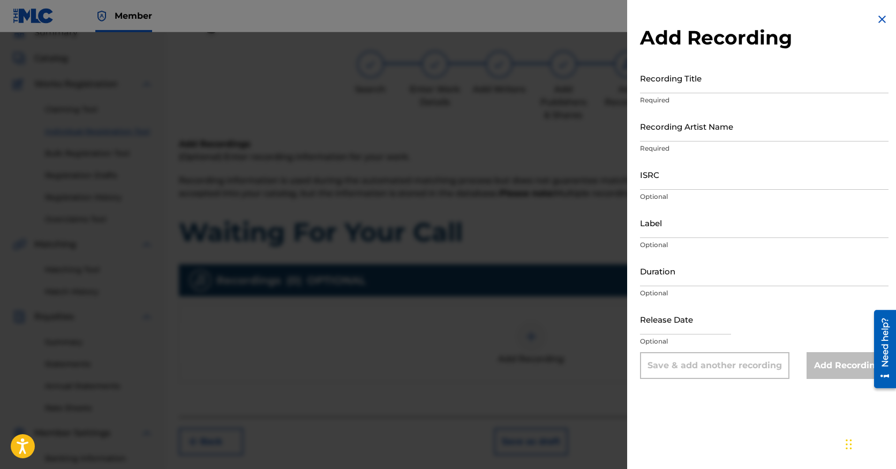
click at [666, 82] on input "Recording Title" at bounding box center [764, 78] width 249 height 31
click at [409, 249] on div at bounding box center [448, 266] width 896 height 469
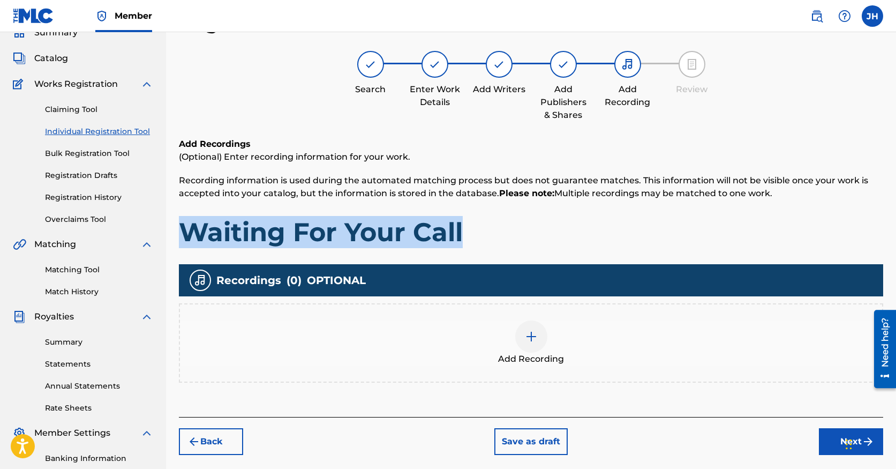
drag, startPoint x: 463, startPoint y: 231, endPoint x: 189, endPoint y: 234, distance: 274.8
click at [189, 234] on h1 "Waiting For Your Call" at bounding box center [531, 232] width 704 height 32
copy h1 "Waiting For Your Call"
click at [525, 341] on img at bounding box center [531, 336] width 13 height 13
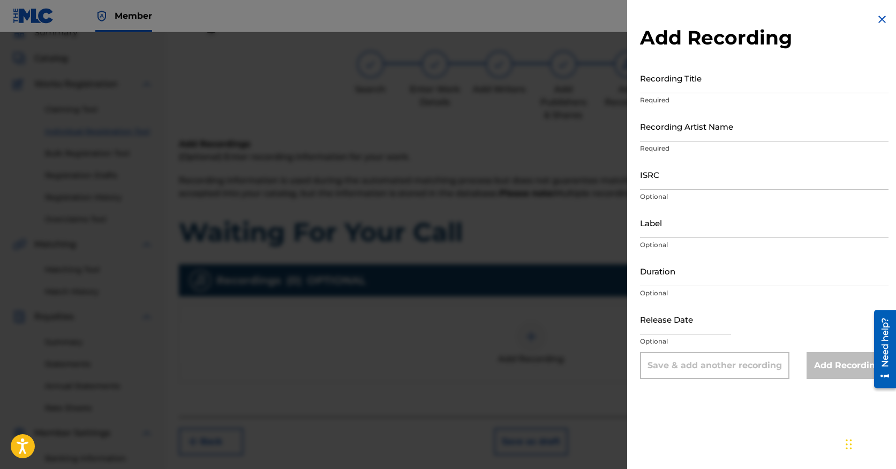
click at [676, 76] on input "Recording Title" at bounding box center [764, 78] width 249 height 31
paste input "Waiting For Your Call"
type input "Waiting For Your Call"
click at [690, 135] on input "Recording Artist Name" at bounding box center [764, 126] width 249 height 31
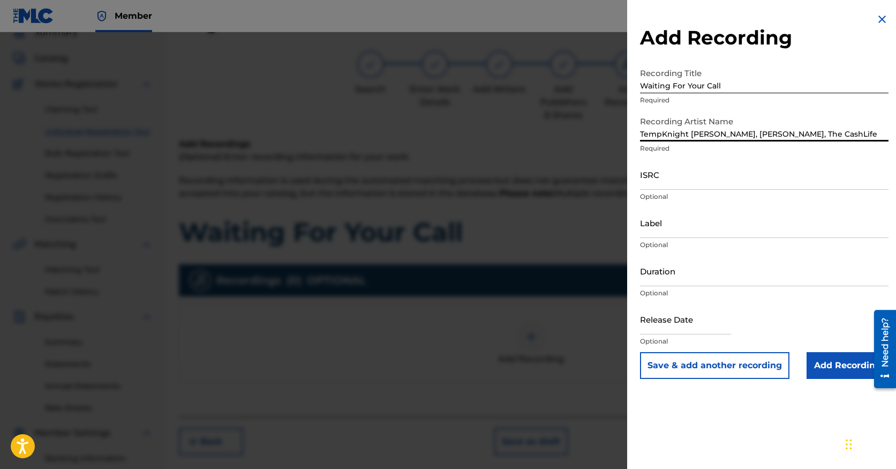
type input "TempKnight [PERSON_NAME], [PERSON_NAME], The CashLife"
click at [712, 179] on input "ISRC" at bounding box center [764, 174] width 249 height 31
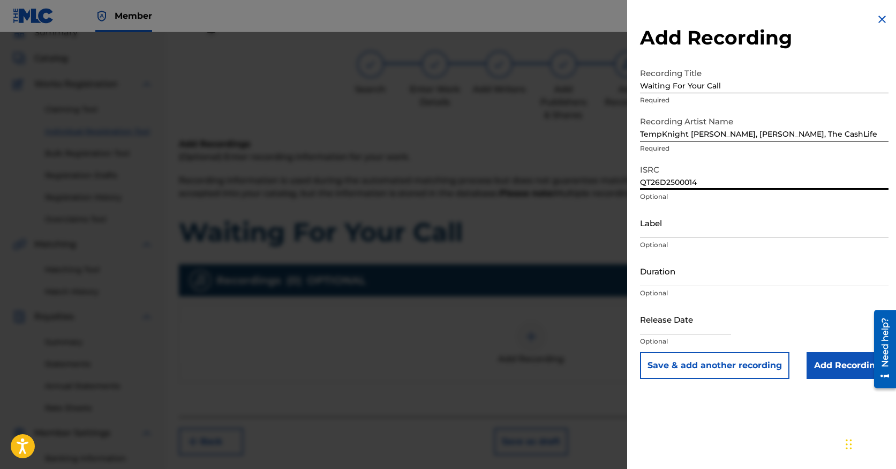
type input "QT26D2500014"
click at [699, 232] on input "Label" at bounding box center [764, 222] width 249 height 31
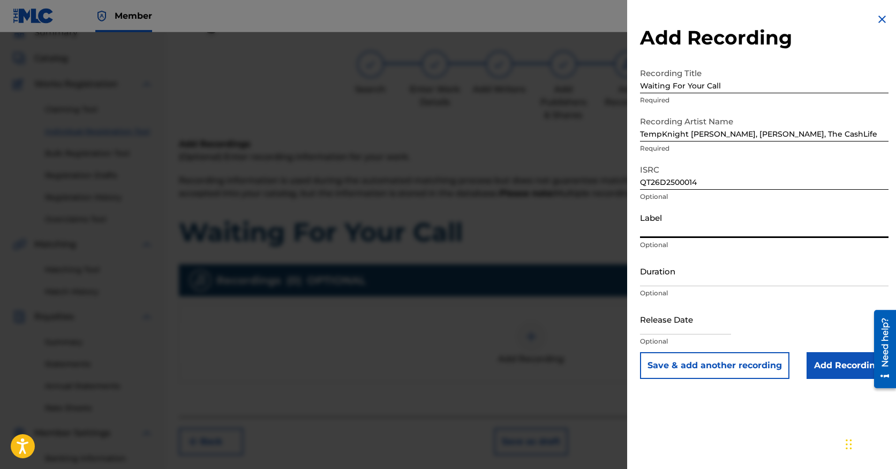
type input "Speakeasy Solace Music Group"
click at [702, 278] on input "Duration" at bounding box center [764, 270] width 249 height 31
type input "03:54"
click at [834, 369] on input "Add Recording" at bounding box center [848, 365] width 82 height 27
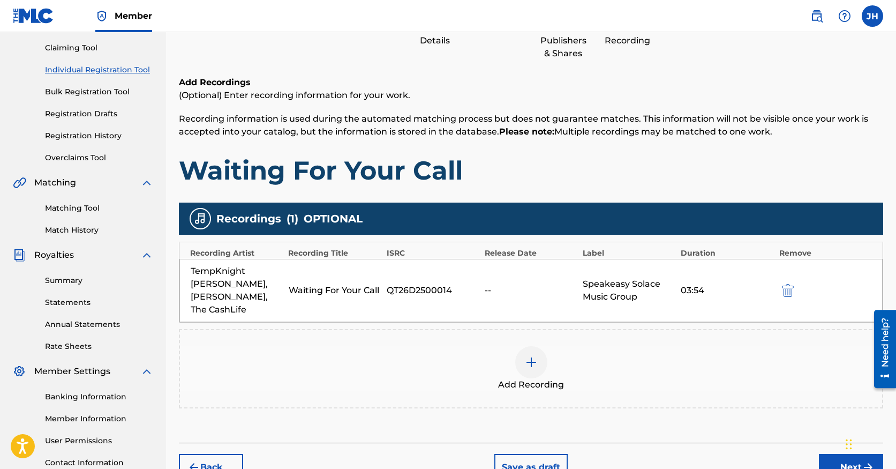
scroll to position [116, 0]
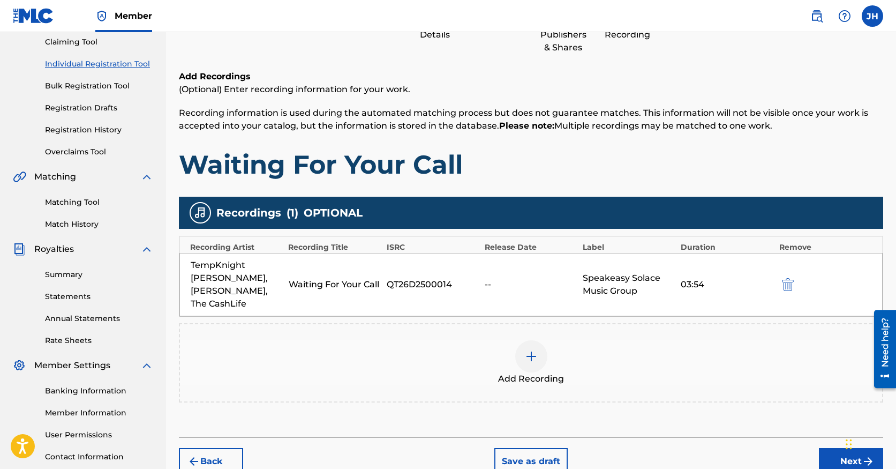
click at [561, 284] on div "TempKnight Harrsion, [PERSON_NAME], The CashLife Waiting For Your Call QT26D250…" at bounding box center [530, 284] width 703 height 63
click at [681, 278] on div "03:54" at bounding box center [727, 284] width 93 height 13
click at [410, 282] on div "QT26D2500014" at bounding box center [433, 284] width 93 height 13
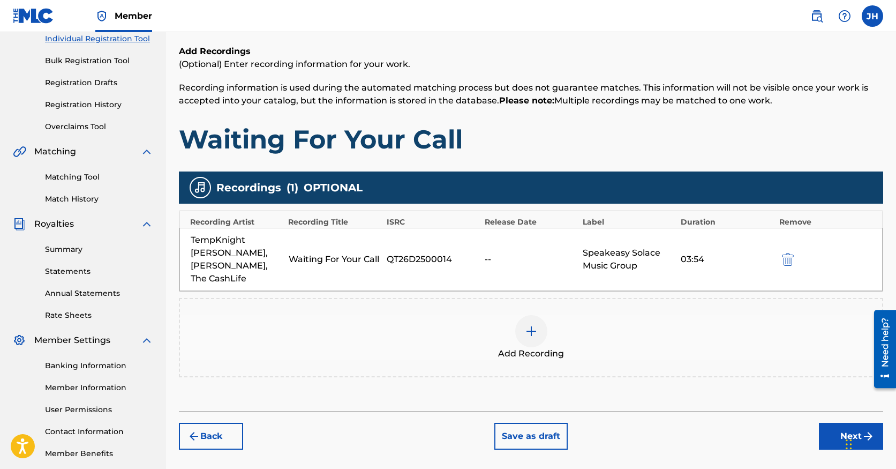
scroll to position [195, 0]
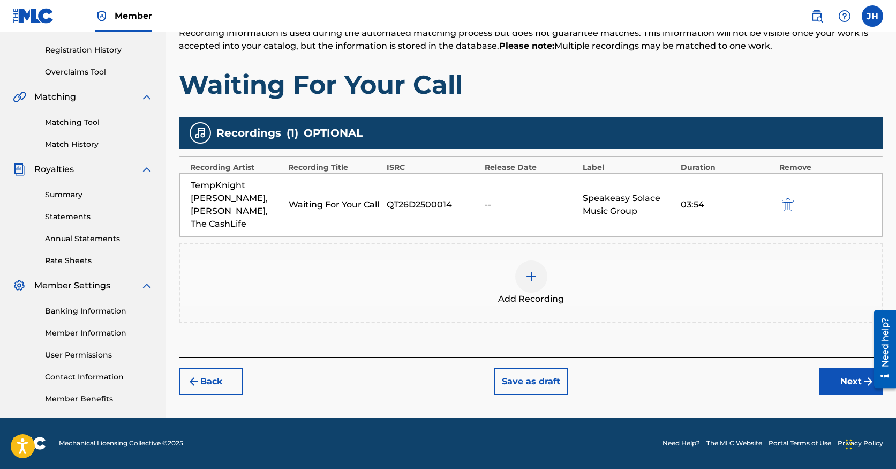
click at [822, 370] on button "Next" at bounding box center [851, 381] width 64 height 27
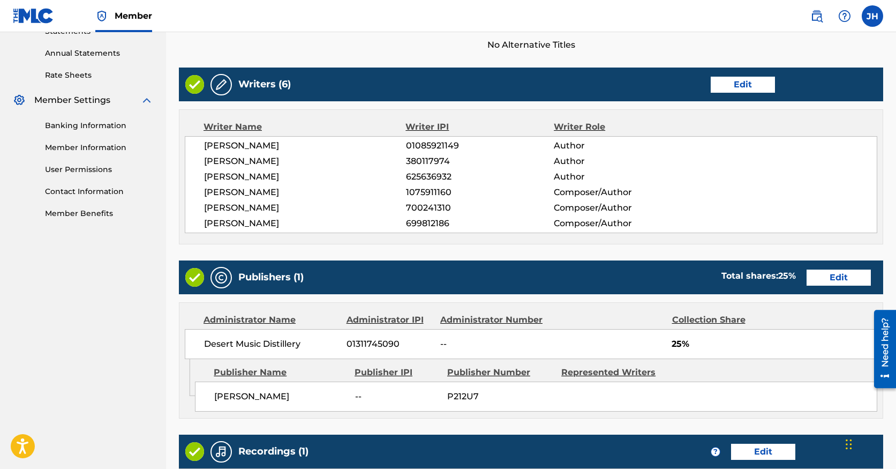
scroll to position [518, 0]
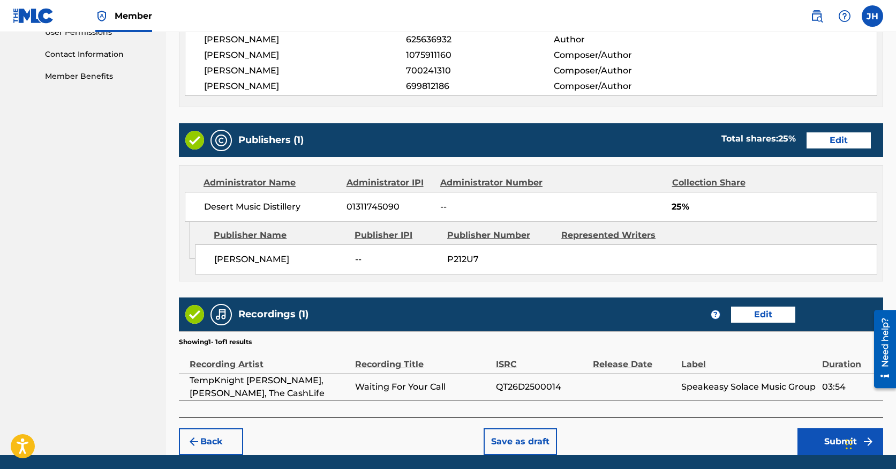
click at [762, 319] on button "Edit" at bounding box center [763, 314] width 64 height 16
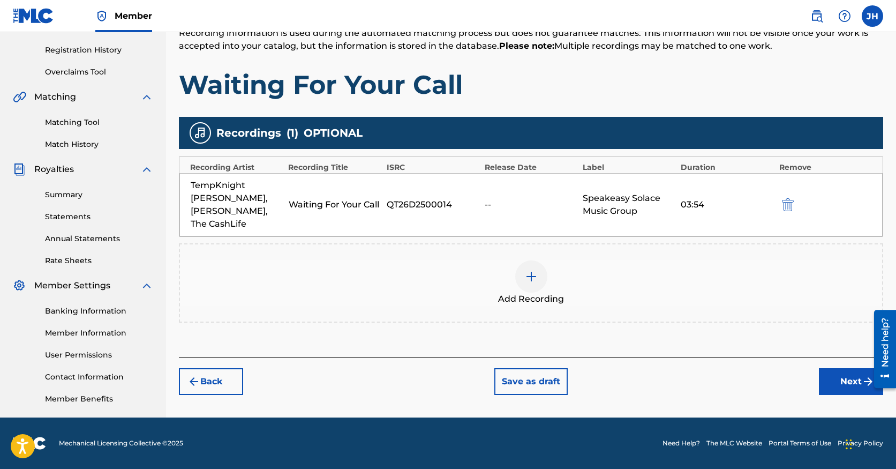
scroll to position [195, 0]
click at [495, 205] on div "TempKnight Harrsion, [PERSON_NAME], The CashLife Waiting For Your Call QT26D250…" at bounding box center [530, 204] width 703 height 63
click at [846, 377] on button "Next" at bounding box center [851, 381] width 64 height 27
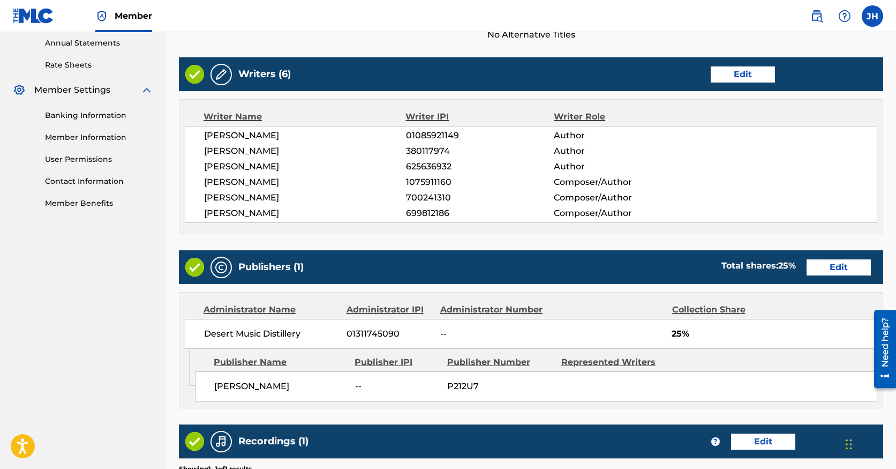
scroll to position [554, 0]
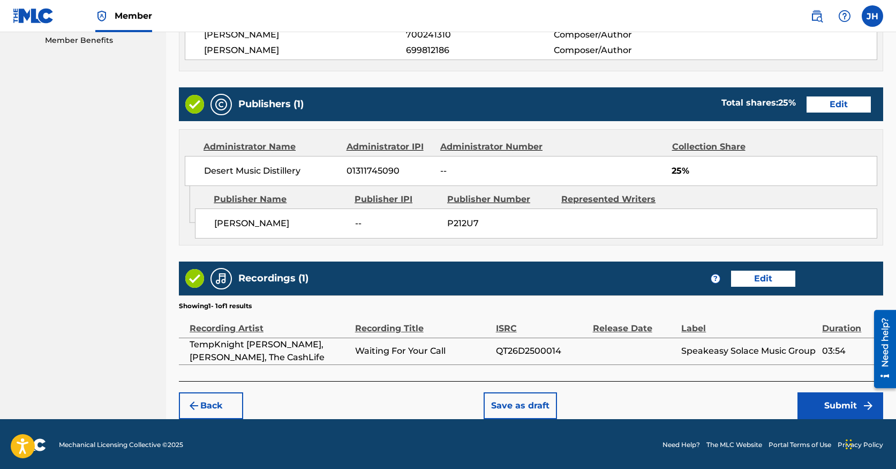
click at [834, 409] on button "Submit" at bounding box center [840, 405] width 86 height 27
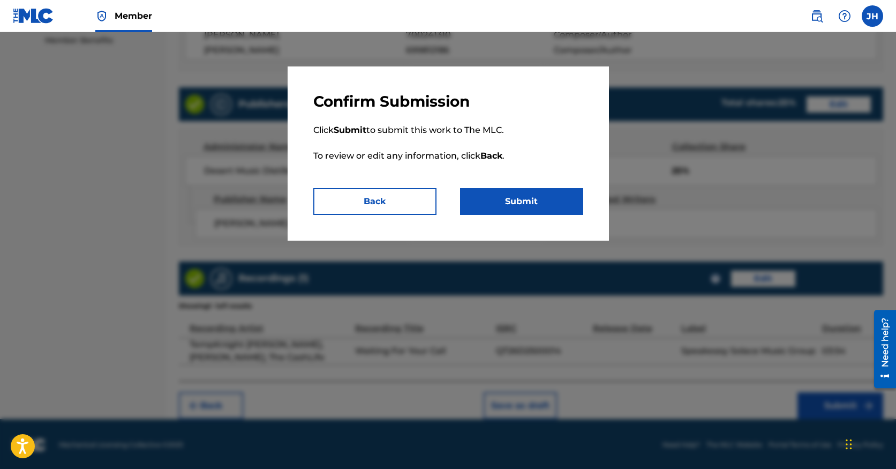
click at [517, 197] on button "Submit" at bounding box center [521, 201] width 123 height 27
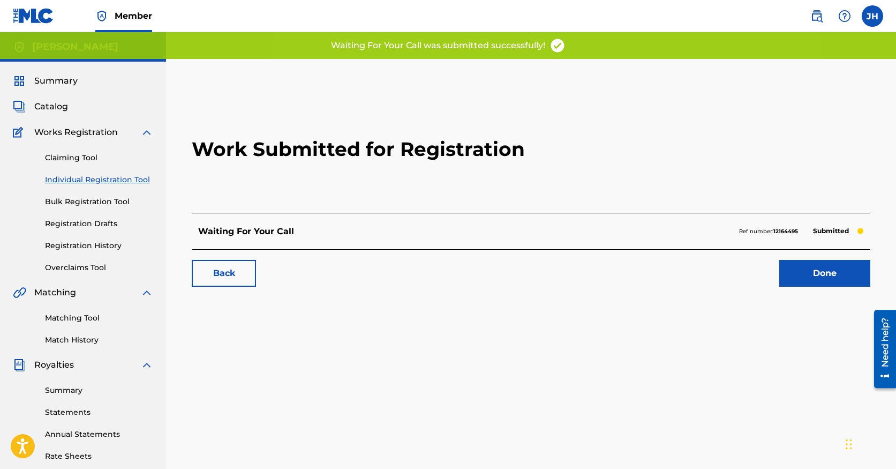
click at [797, 278] on link "Done" at bounding box center [824, 273] width 91 height 27
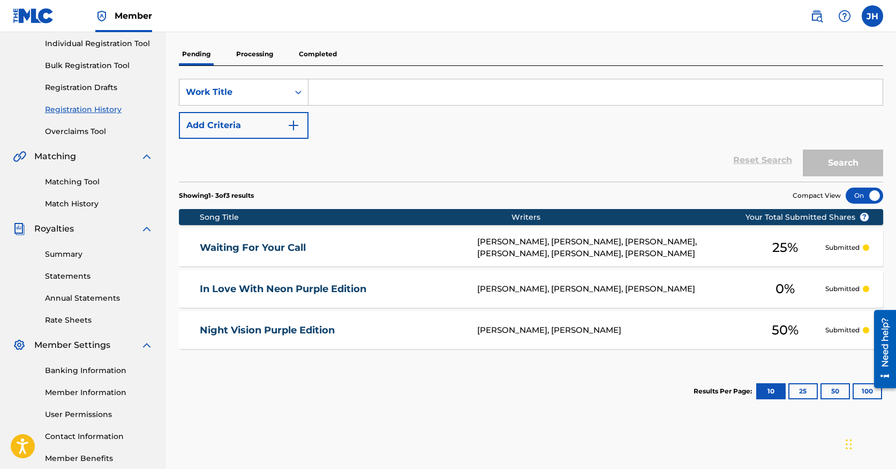
scroll to position [138, 0]
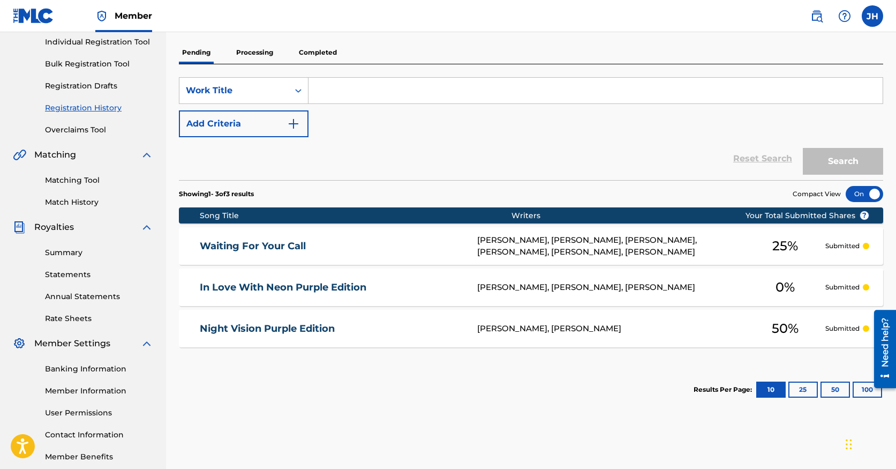
click at [813, 294] on div "0 %" at bounding box center [785, 287] width 80 height 25
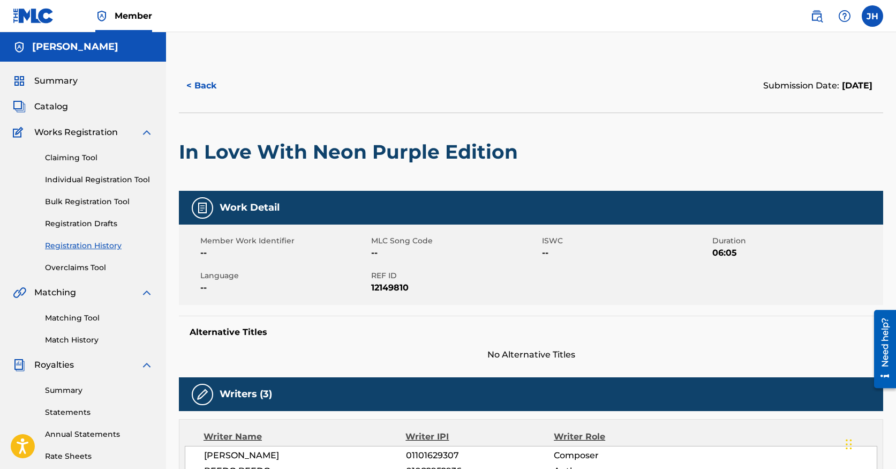
click at [205, 78] on button "< Back" at bounding box center [211, 85] width 64 height 27
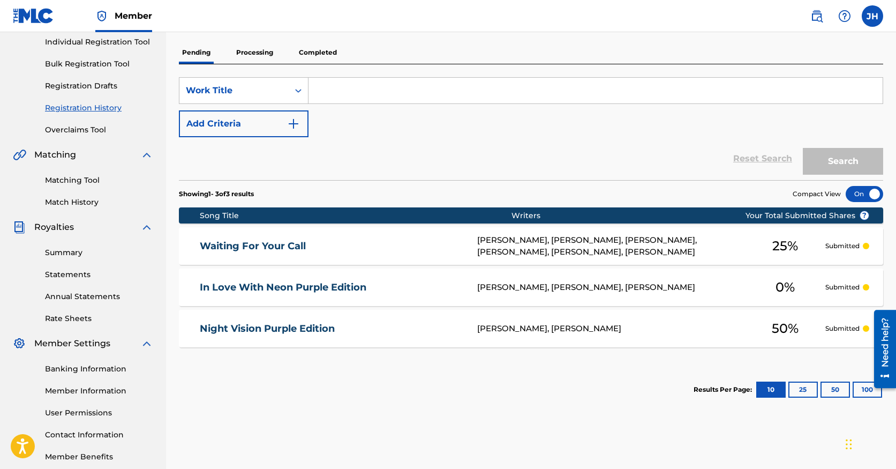
click at [403, 385] on section "Results Per Page: 10 25 50 100" at bounding box center [531, 389] width 704 height 50
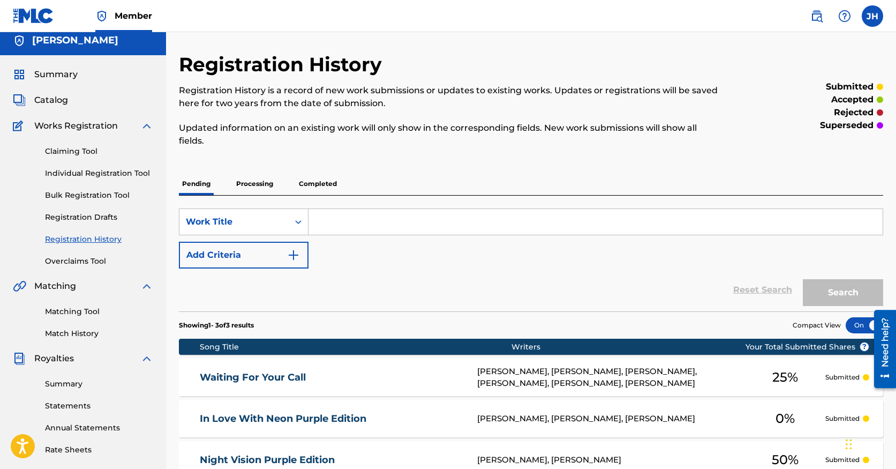
scroll to position [0, 0]
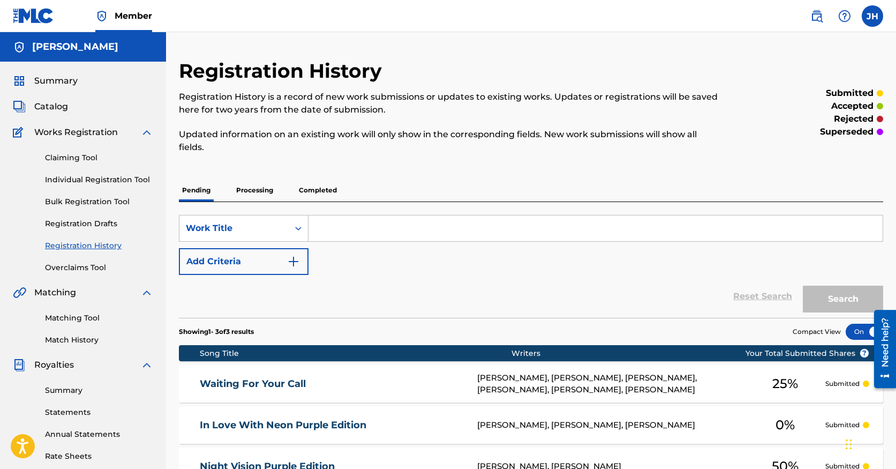
click at [74, 162] on link "Claiming Tool" at bounding box center [99, 157] width 108 height 11
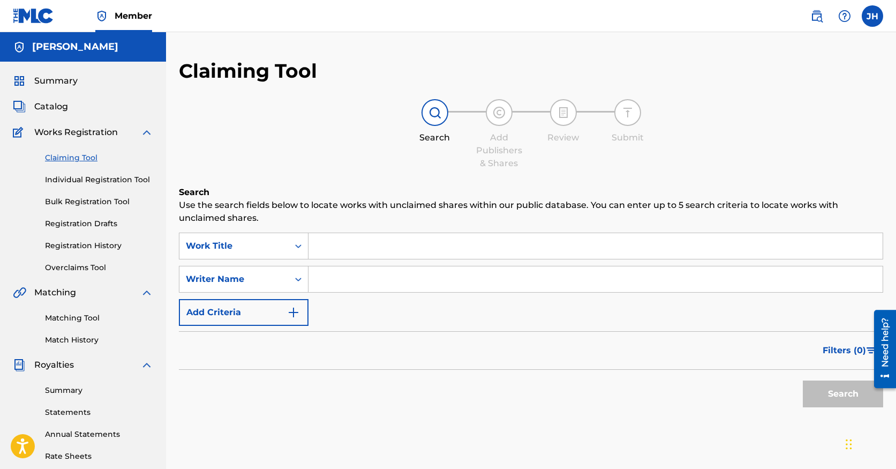
click at [88, 134] on span "Works Registration" at bounding box center [76, 132] width 84 height 13
click at [42, 106] on span "Catalog" at bounding box center [51, 106] width 34 height 13
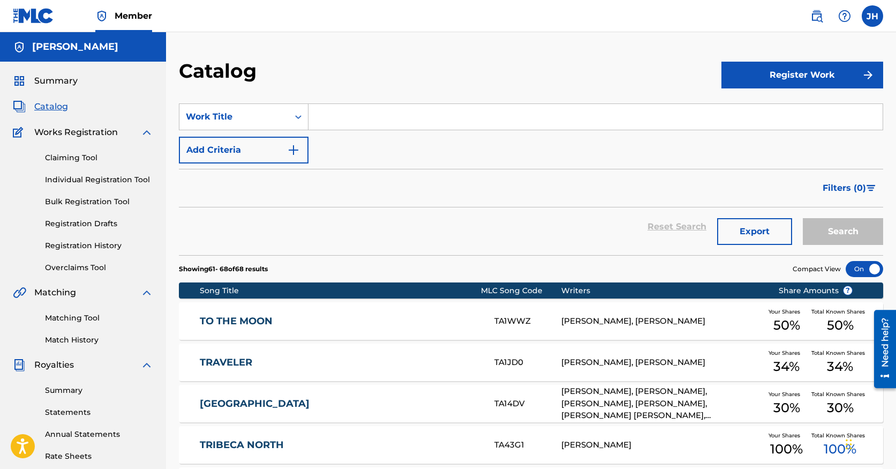
click at [838, 83] on button "Register Work" at bounding box center [802, 75] width 162 height 27
click at [795, 115] on link "Individual" at bounding box center [802, 110] width 162 height 26
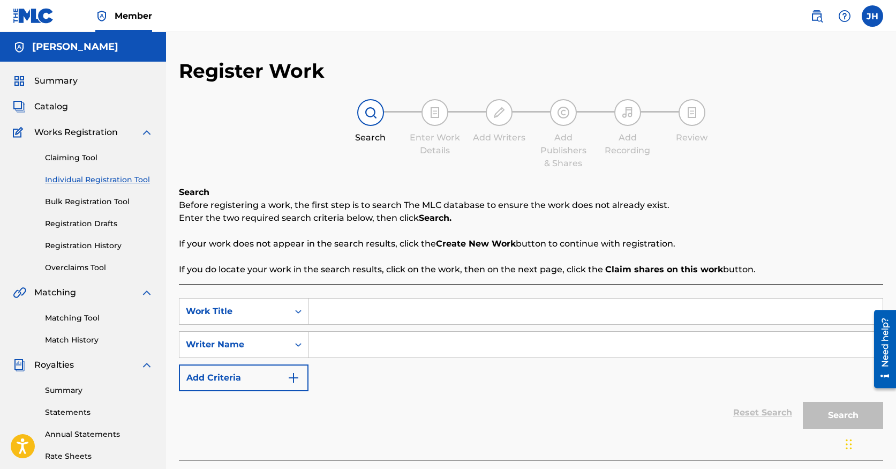
click at [389, 304] on input "Search Form" at bounding box center [595, 311] width 574 height 26
type input "MagNet-0"
click at [345, 348] on input "Search Form" at bounding box center [595, 345] width 574 height 26
type input "t"
click at [803, 402] on button "Search" at bounding box center [843, 415] width 80 height 27
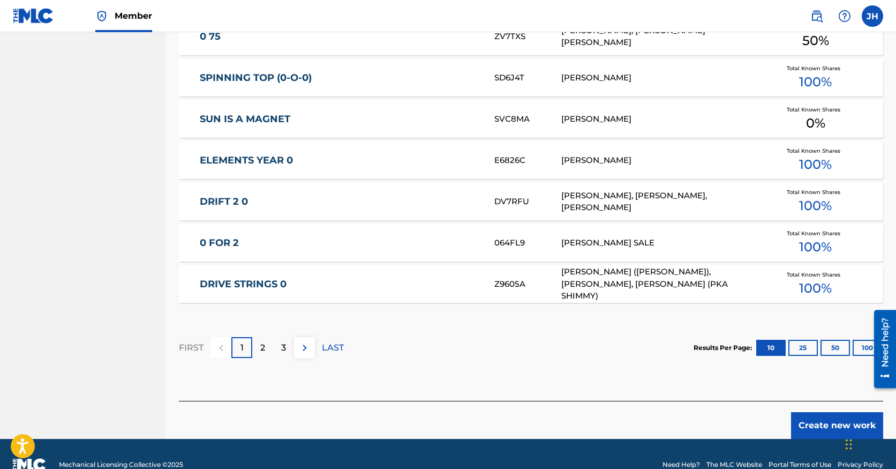
scroll to position [628, 0]
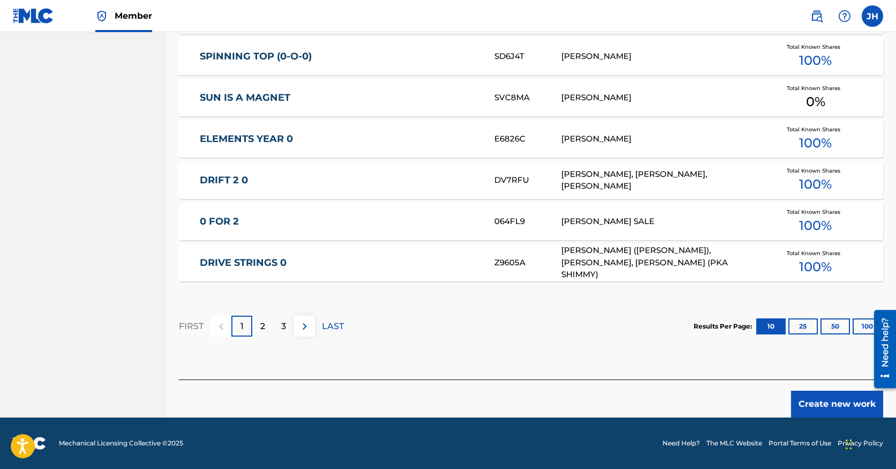
click at [814, 403] on button "Create new work" at bounding box center [837, 403] width 92 height 27
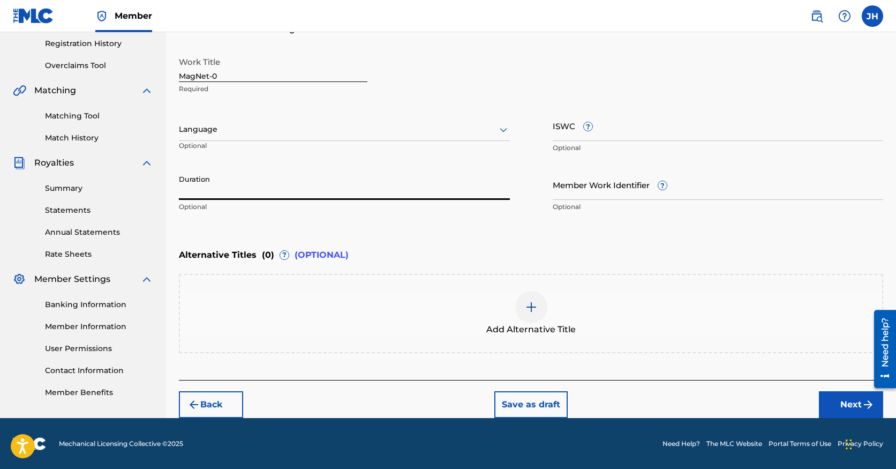
click at [280, 187] on input "Duration" at bounding box center [344, 184] width 331 height 31
type input "03:53"
click at [839, 396] on button "Next" at bounding box center [851, 404] width 64 height 27
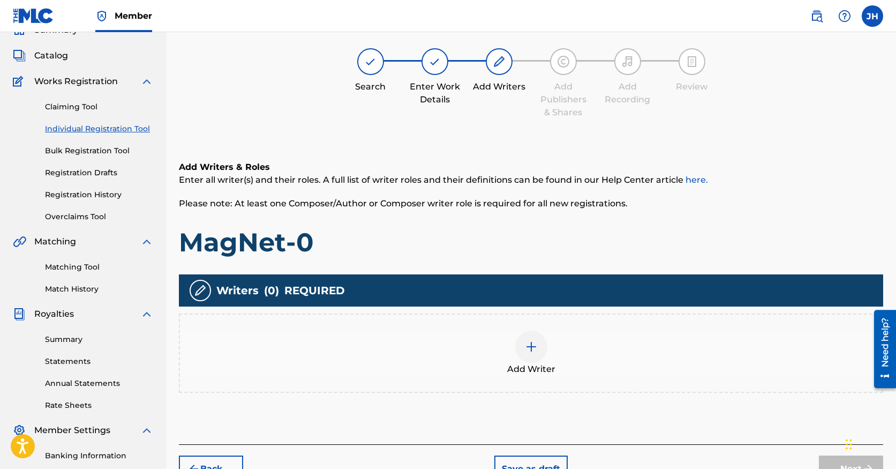
scroll to position [48, 0]
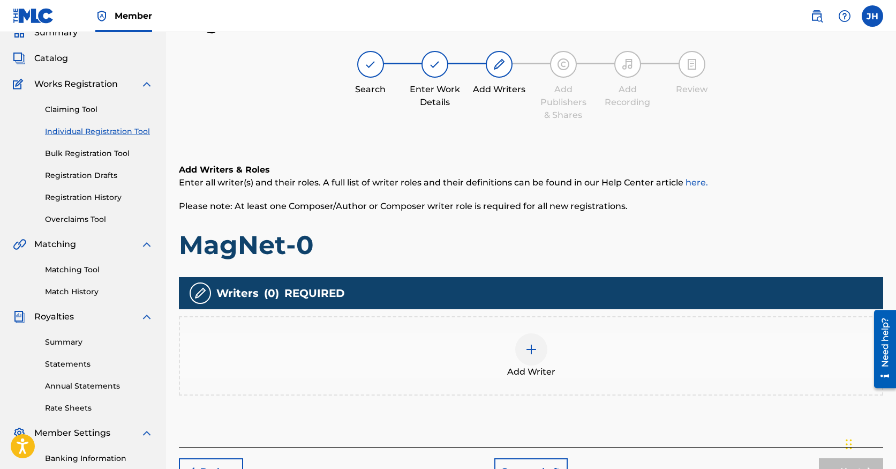
click at [528, 355] on img at bounding box center [531, 349] width 13 height 13
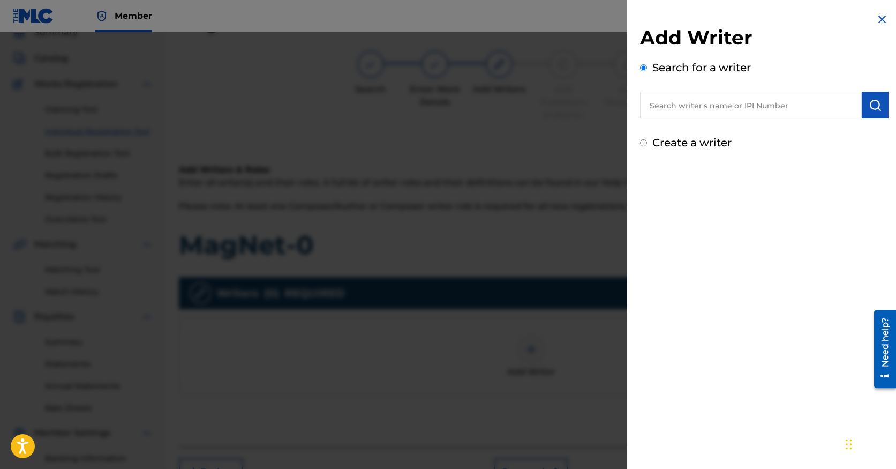
click at [693, 110] on input "text" at bounding box center [751, 105] width 222 height 27
paste input "01085921149"
type input "01085921149"
click at [880, 106] on button "submit" at bounding box center [875, 105] width 27 height 27
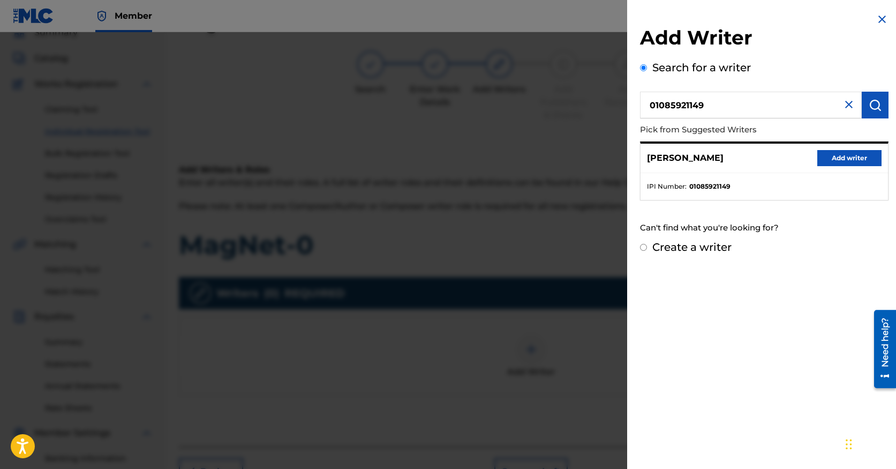
click at [831, 160] on button "Add writer" at bounding box center [849, 158] width 64 height 16
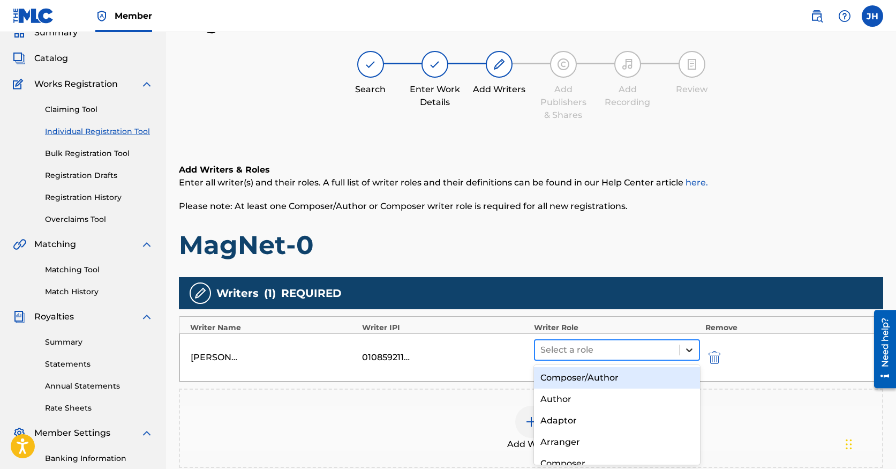
click at [689, 351] on icon at bounding box center [689, 349] width 11 height 11
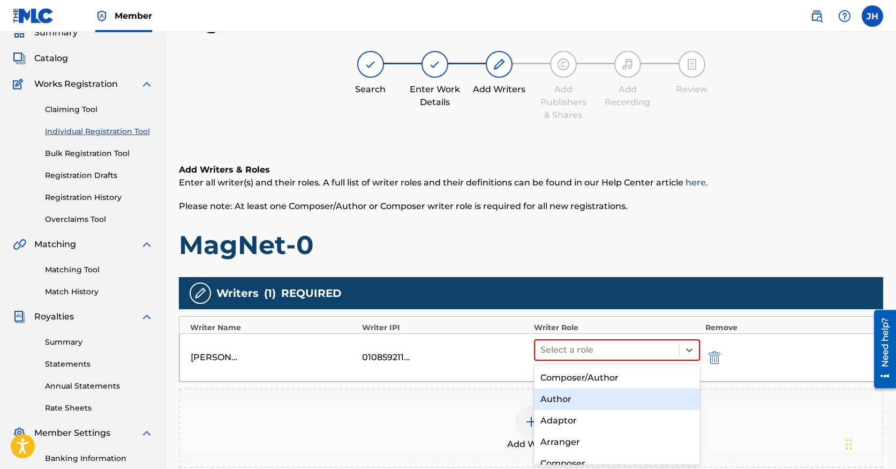
click at [621, 393] on div "Author" at bounding box center [617, 398] width 166 height 21
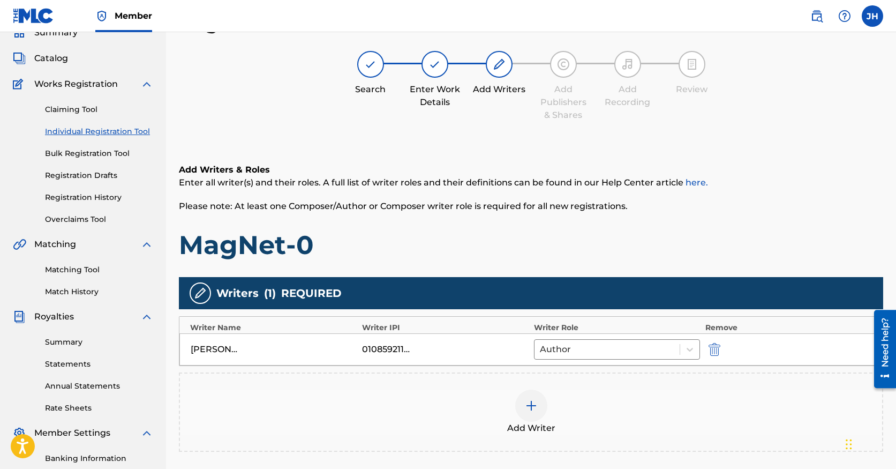
click at [524, 412] on div at bounding box center [531, 405] width 32 height 32
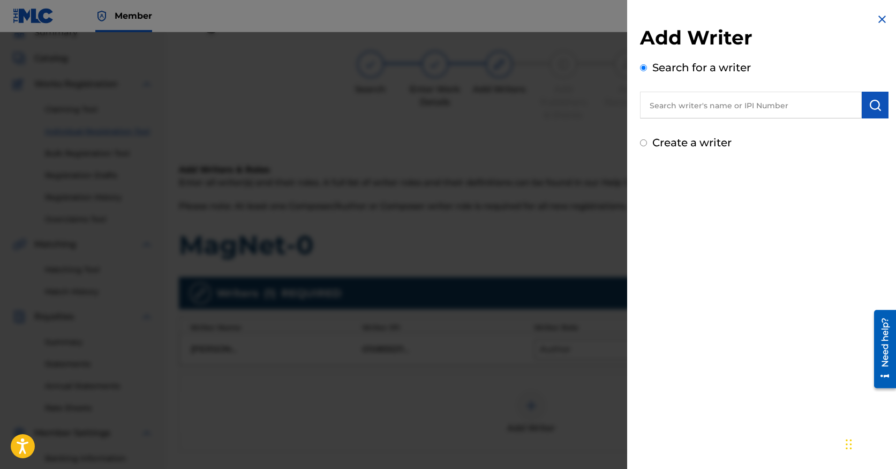
click at [726, 109] on input "text" at bounding box center [751, 105] width 222 height 27
paste input "00818148920"
type input "00818148920"
click at [873, 107] on img "submit" at bounding box center [875, 105] width 13 height 13
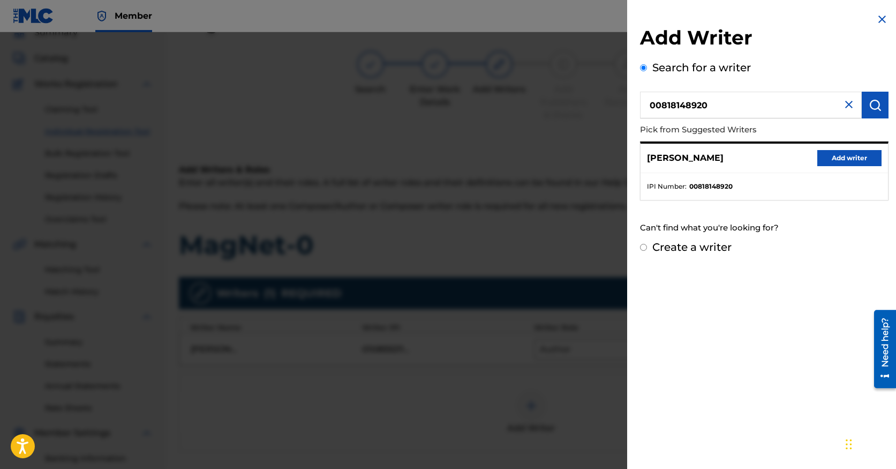
click at [832, 162] on button "Add writer" at bounding box center [849, 158] width 64 height 16
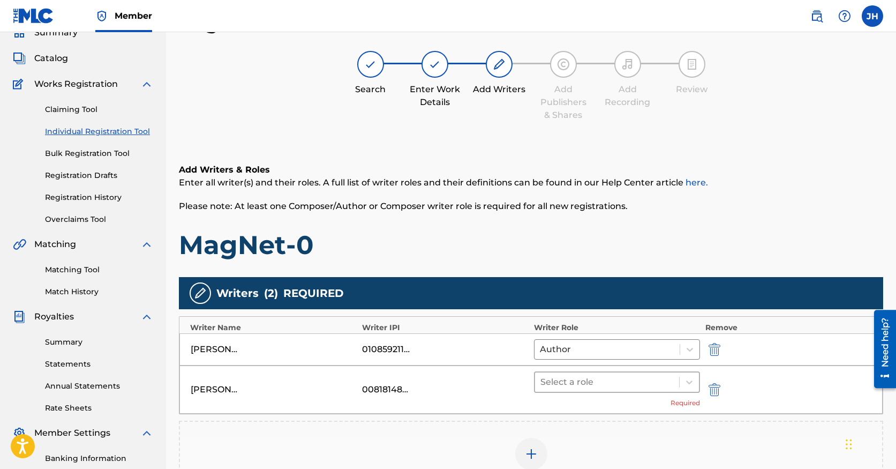
click at [612, 379] on div at bounding box center [606, 381] width 133 height 15
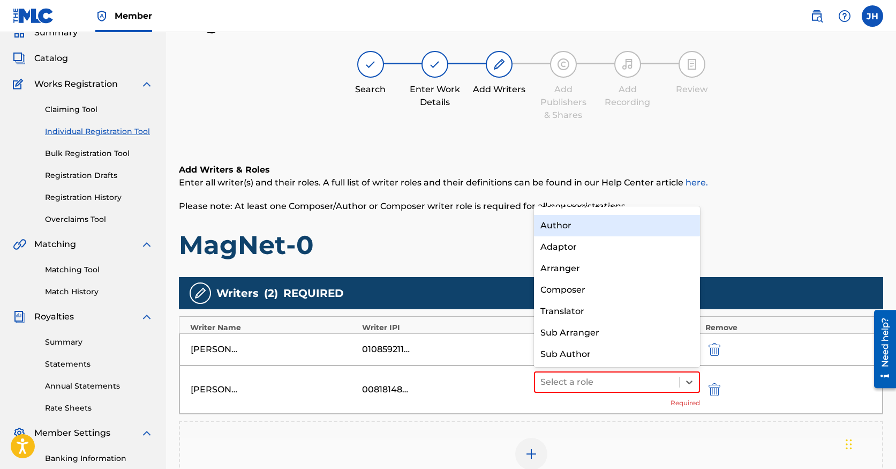
scroll to position [0, 0]
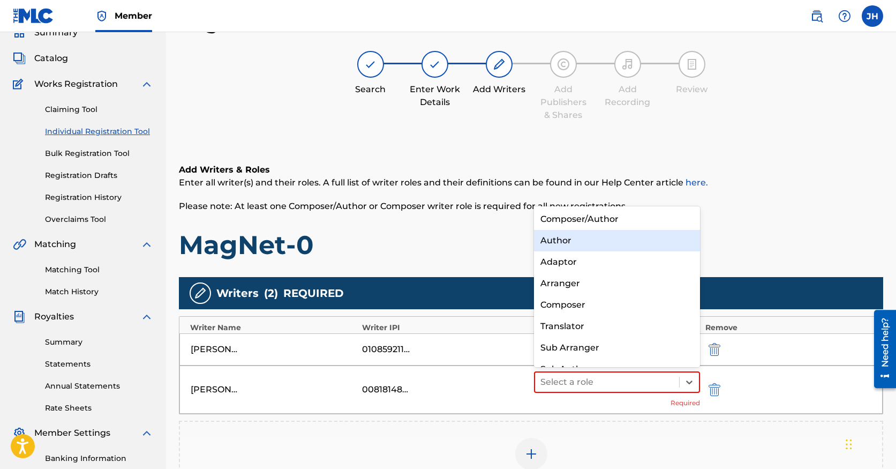
click at [583, 242] on div "Author" at bounding box center [617, 240] width 166 height 21
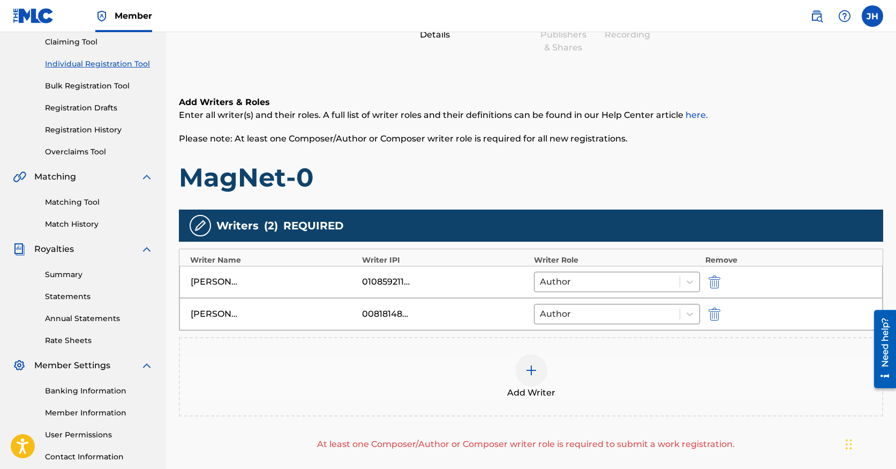
scroll to position [201, 0]
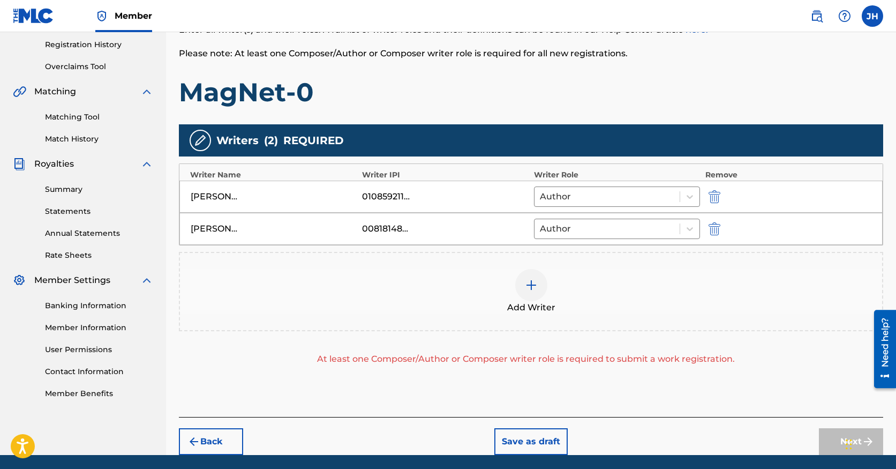
click at [535, 278] on img at bounding box center [531, 284] width 13 height 13
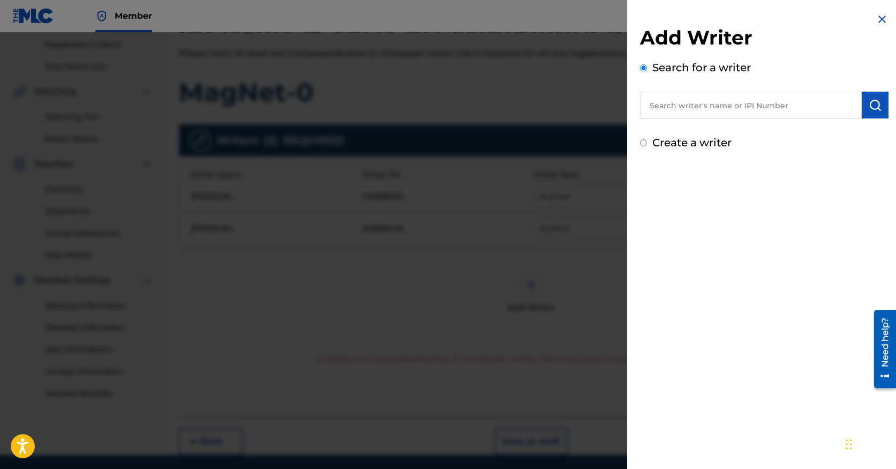
click at [726, 104] on input "text" at bounding box center [751, 105] width 222 height 27
paste input "01150461397"
type input "01150461397"
click at [878, 100] on button "submit" at bounding box center [875, 105] width 27 height 27
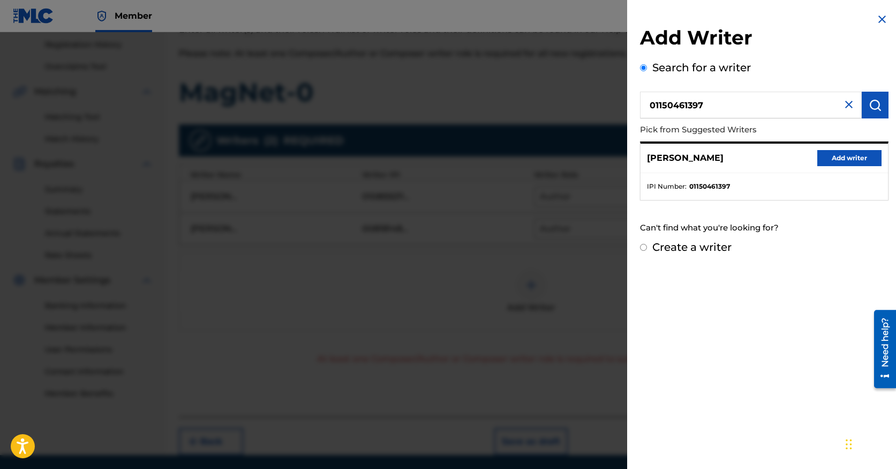
click at [833, 154] on button "Add writer" at bounding box center [849, 158] width 64 height 16
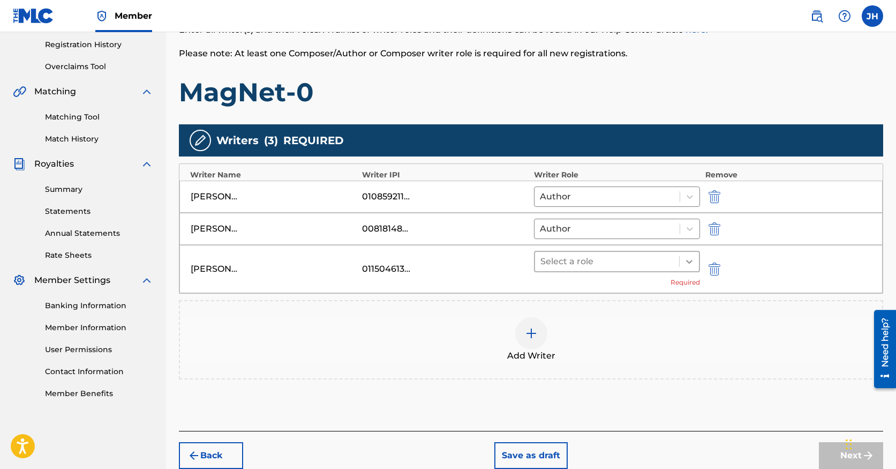
click at [687, 259] on icon at bounding box center [689, 261] width 11 height 11
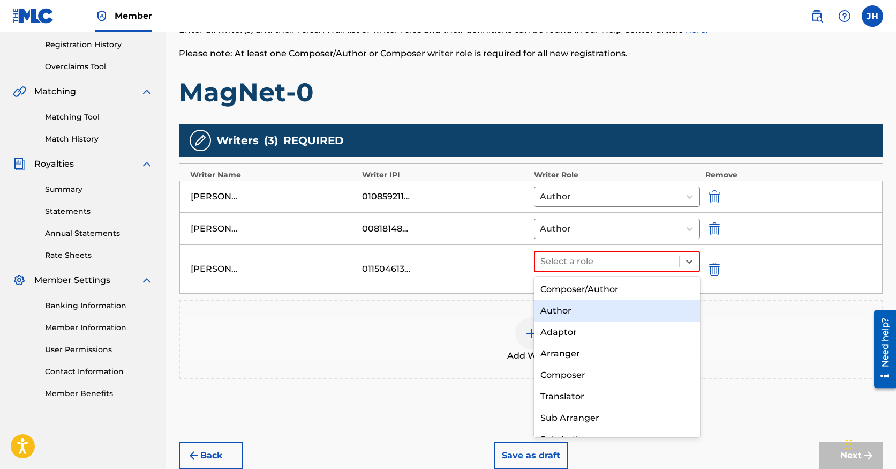
click at [630, 308] on div "Author" at bounding box center [617, 310] width 166 height 21
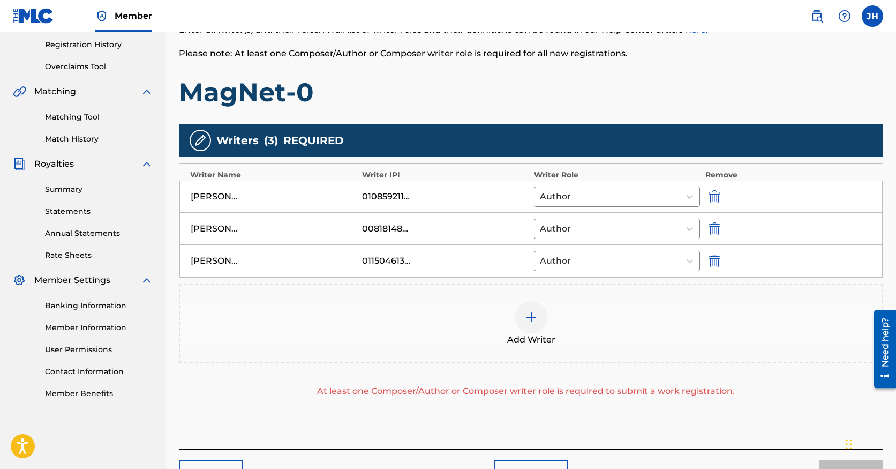
click at [535, 329] on div at bounding box center [531, 317] width 32 height 32
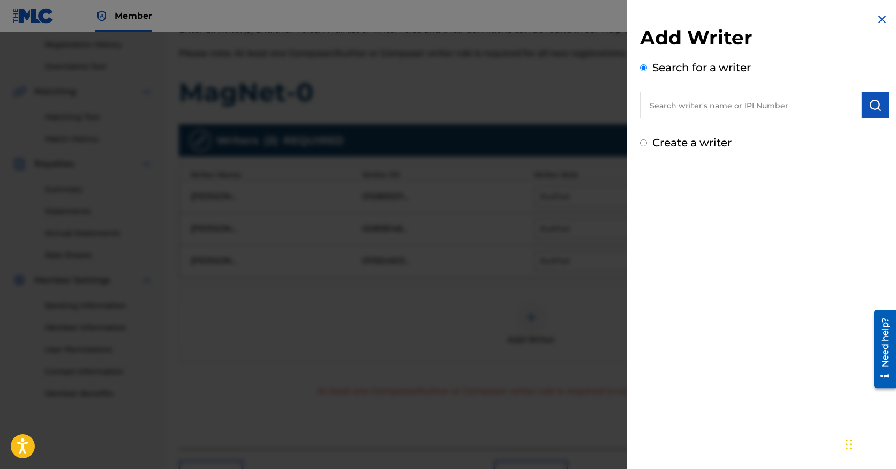
click at [733, 103] on input "text" at bounding box center [751, 105] width 222 height 27
paste input "00562531166"
type input "00562531166"
click at [869, 110] on img "submit" at bounding box center [875, 105] width 13 height 13
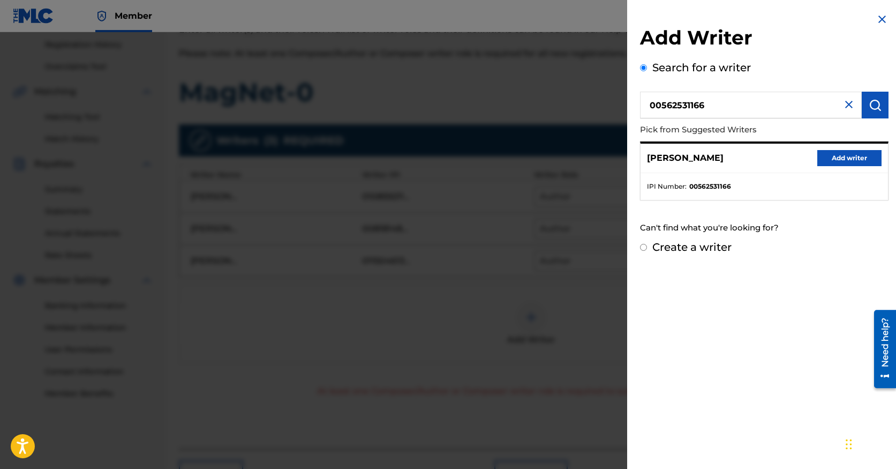
click at [839, 160] on button "Add writer" at bounding box center [849, 158] width 64 height 16
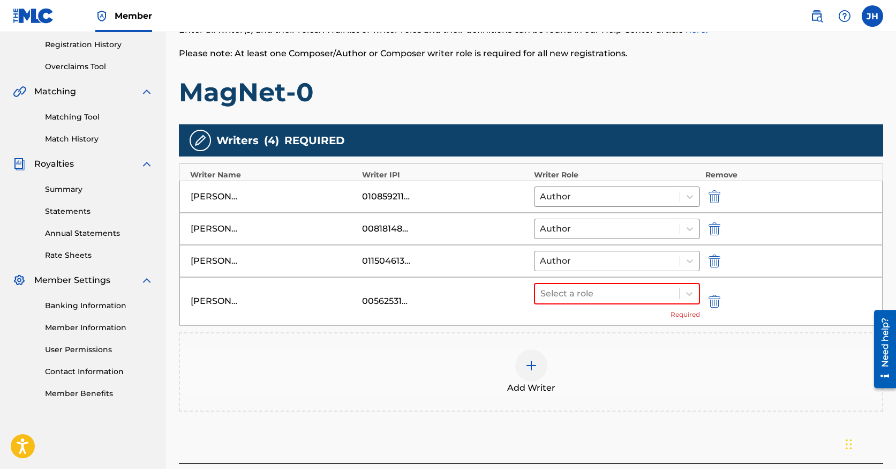
click at [514, 377] on div "Add Writer" at bounding box center [531, 371] width 702 height 45
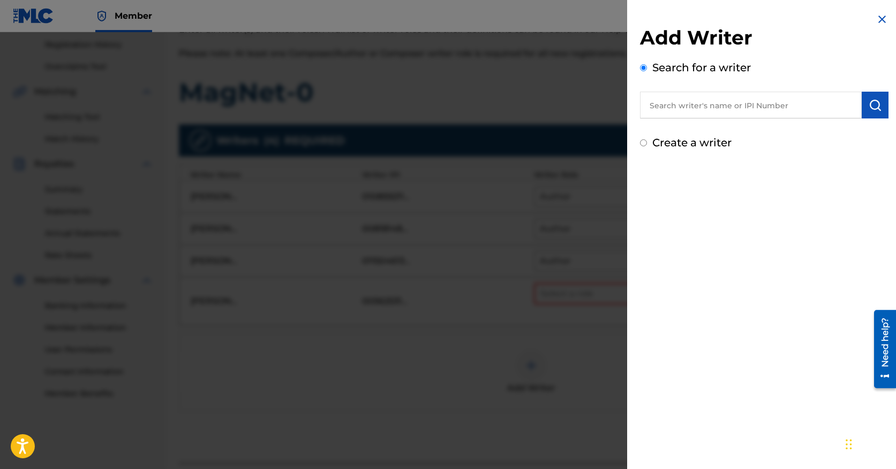
click at [795, 102] on input "text" at bounding box center [751, 105] width 222 height 27
paste input "1158751338"
type input "1158751338"
click at [869, 111] on img "submit" at bounding box center [875, 105] width 13 height 13
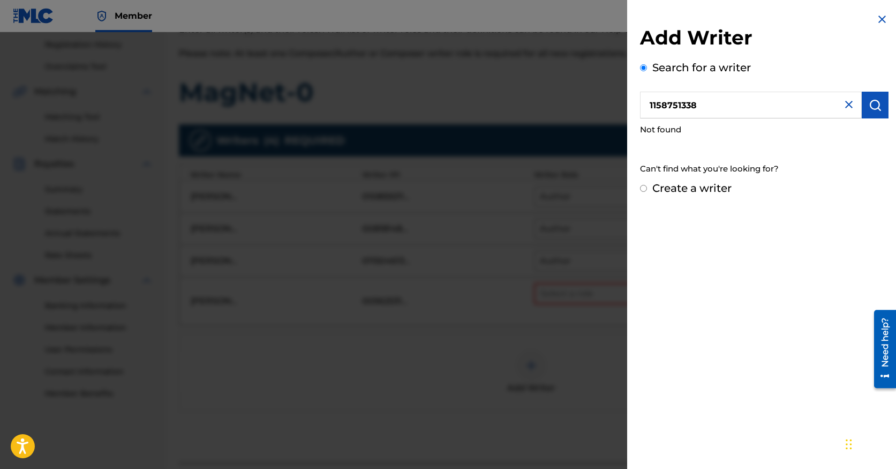
click at [643, 187] on input "Create a writer" at bounding box center [643, 188] width 7 height 7
radio input "false"
radio input "true"
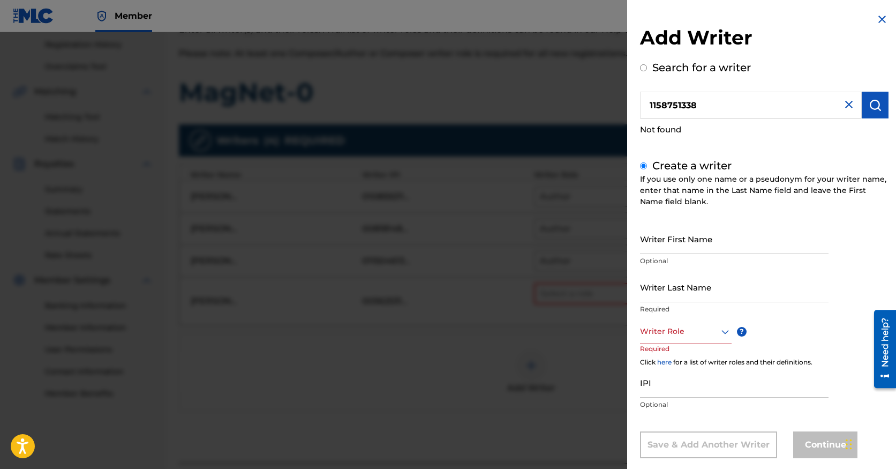
click at [656, 383] on input "IPI" at bounding box center [734, 382] width 189 height 31
paste input "1158751338"
type input "1158751338"
click at [704, 334] on div "Writer Role" at bounding box center [686, 332] width 92 height 24
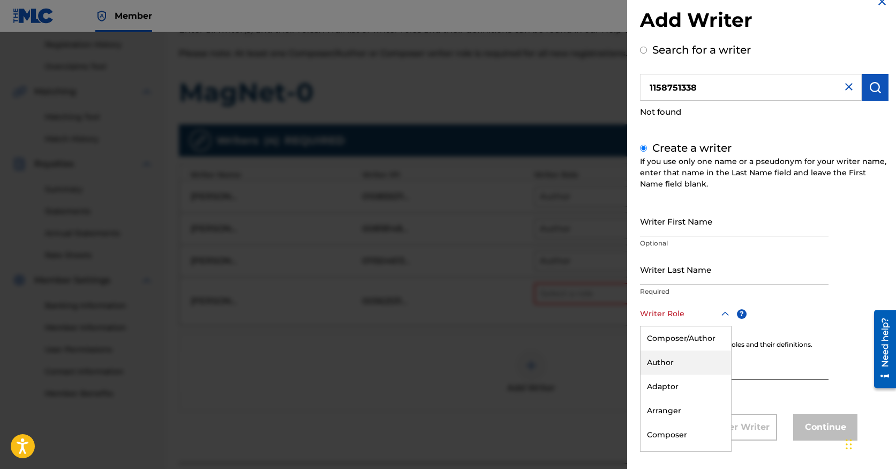
click at [689, 359] on div "Author" at bounding box center [686, 362] width 91 height 24
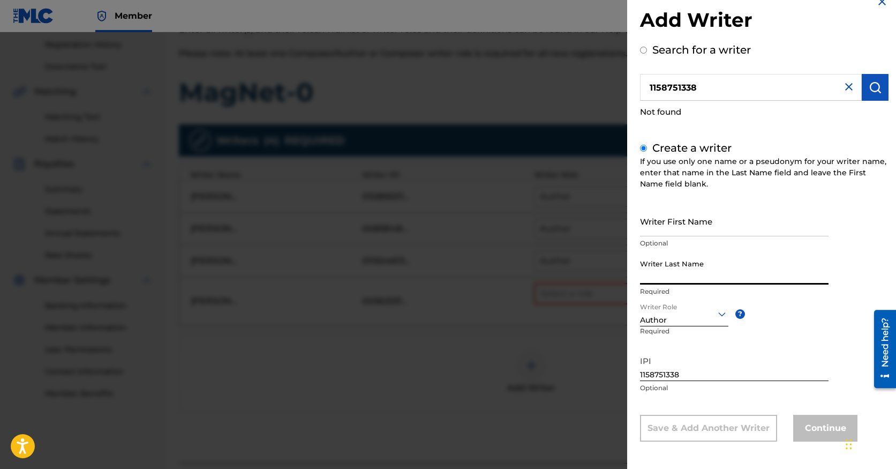
click at [682, 277] on input "Writer Last Name" at bounding box center [734, 269] width 189 height 31
paste input "Bile:"
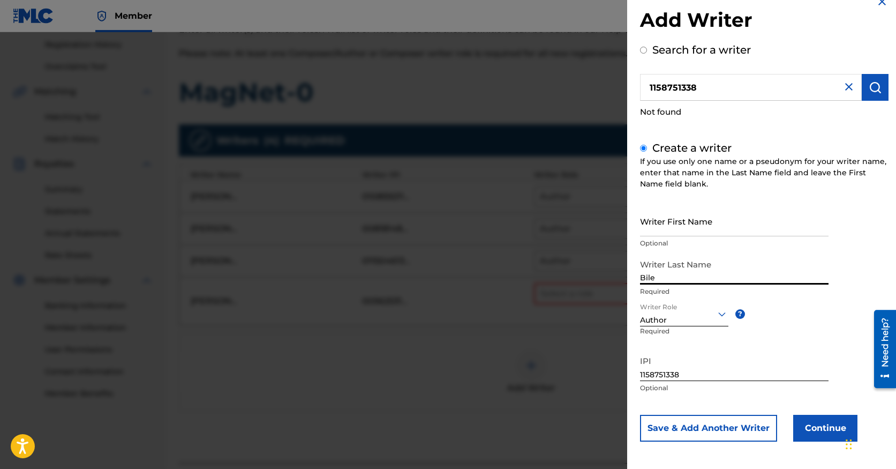
type input "Bile"
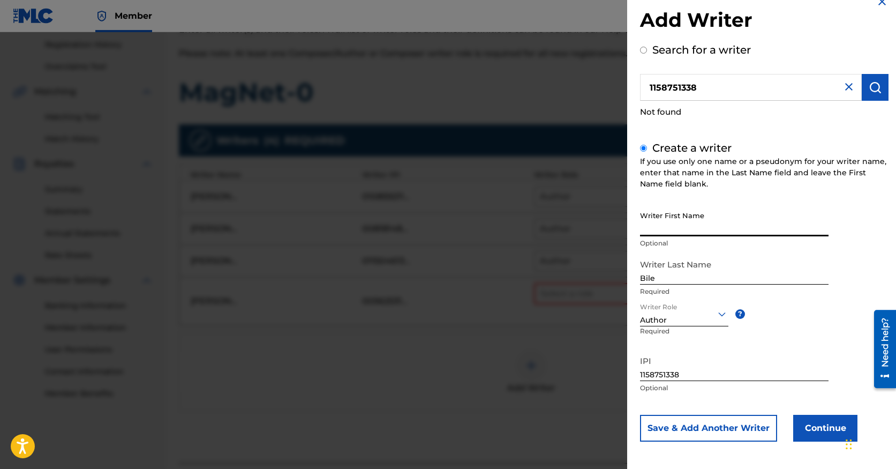
click at [675, 228] on input "Writer First Name" at bounding box center [734, 221] width 189 height 31
paste input "[PERSON_NAME]"
type input "[PERSON_NAME]"
click at [746, 435] on button "Save & Add Another Writer" at bounding box center [708, 428] width 137 height 27
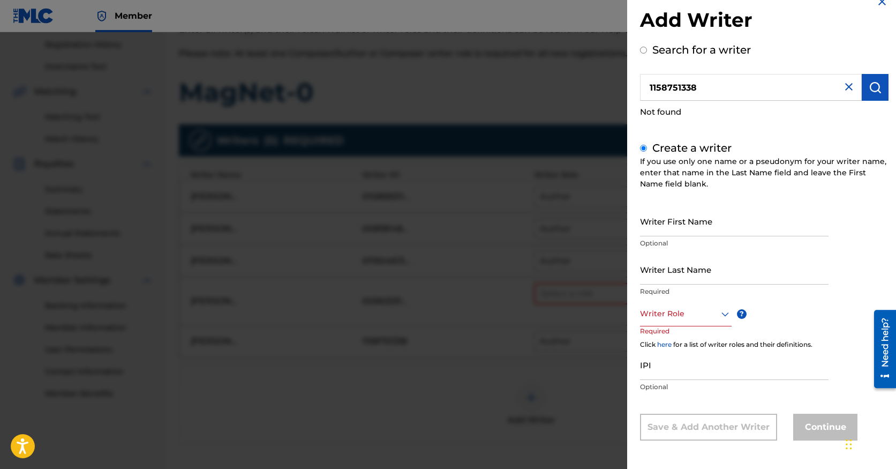
click at [844, 87] on img at bounding box center [848, 86] width 13 height 13
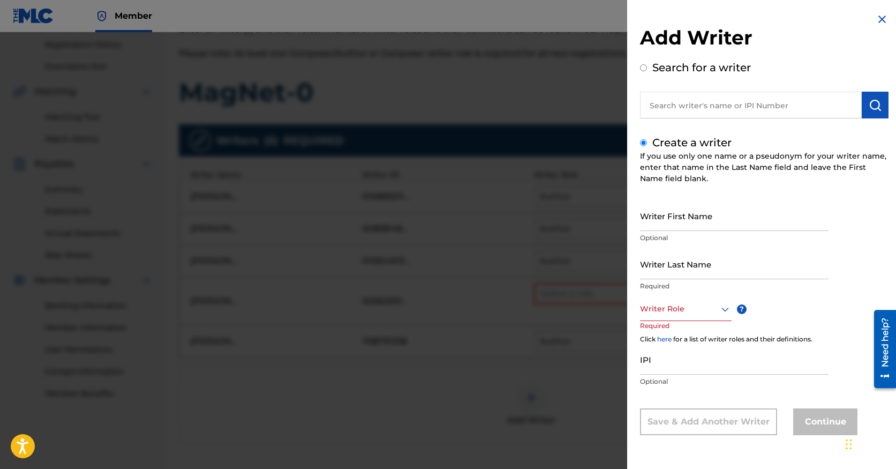
click at [705, 103] on input "text" at bounding box center [751, 105] width 222 height 27
radio input "true"
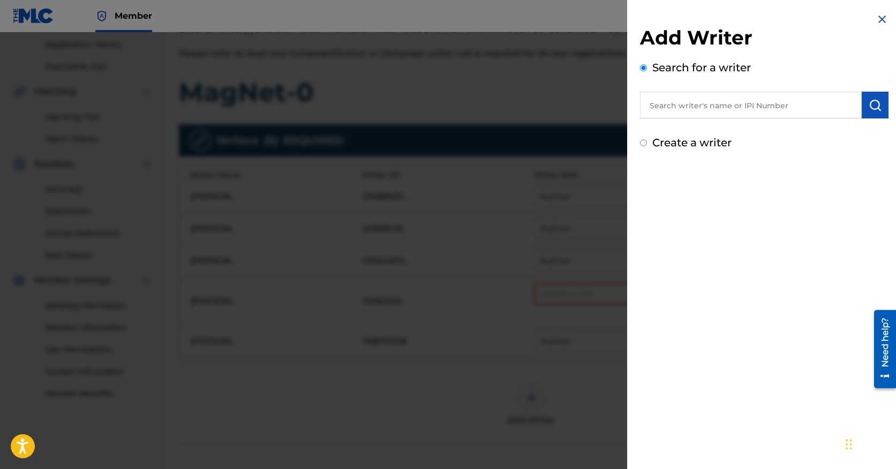
paste input "777658670"
type input "777658670"
click at [880, 101] on button "submit" at bounding box center [875, 105] width 27 height 27
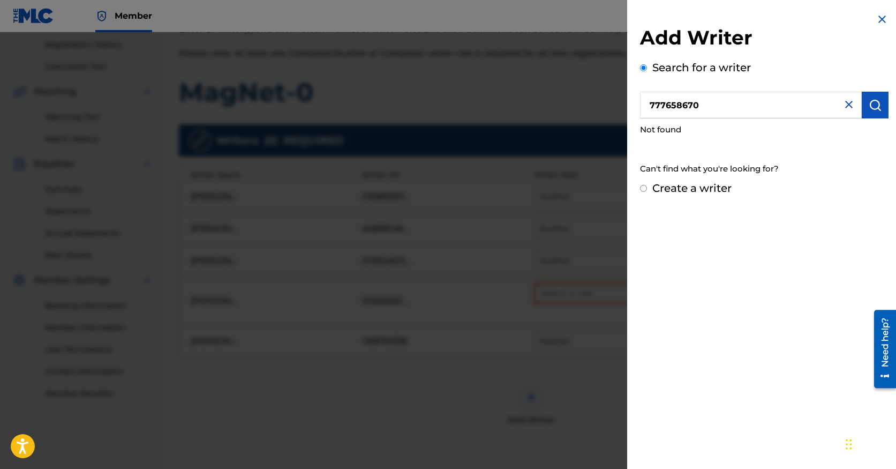
click at [644, 191] on input "Create a writer" at bounding box center [643, 188] width 7 height 7
radio input "false"
radio input "true"
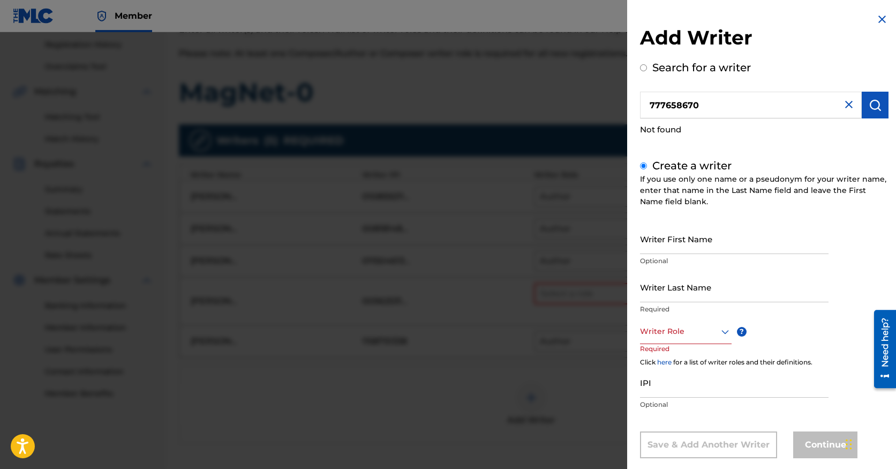
click at [679, 389] on input "IPI" at bounding box center [734, 382] width 189 height 31
paste input "777658670"
type input "777658670"
click at [686, 334] on div "Writer Role" at bounding box center [686, 332] width 92 height 24
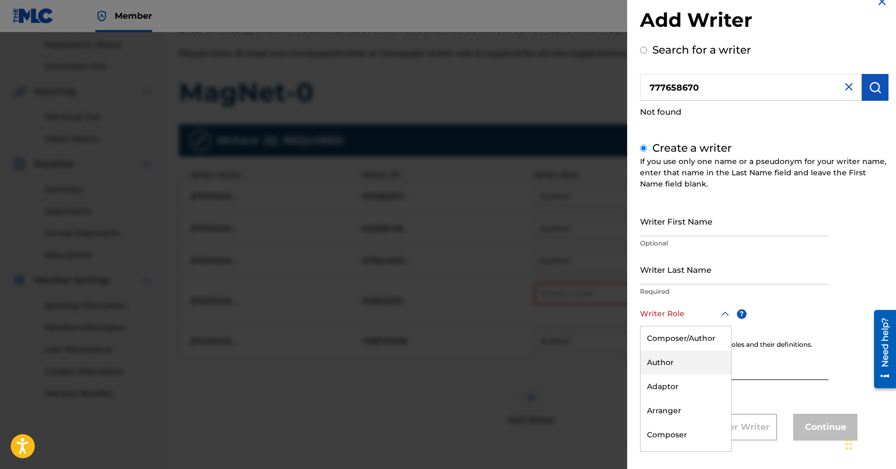
click at [680, 355] on div "Author" at bounding box center [686, 362] width 91 height 24
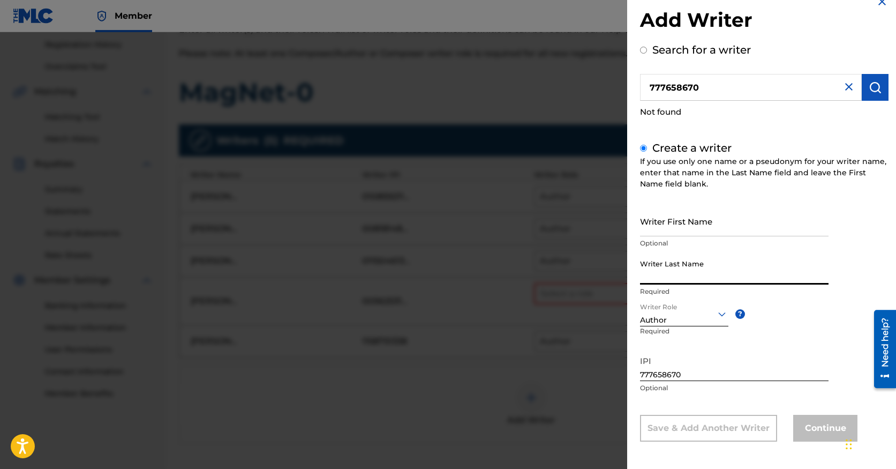
click at [683, 278] on input "Writer Last Name" at bounding box center [734, 269] width 189 height 31
paste input "Branicki:"
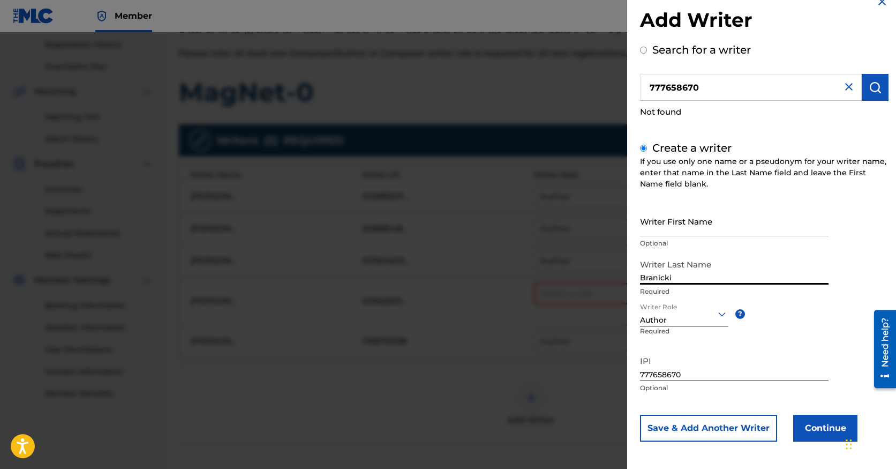
type input "Branicki"
click at [683, 225] on input "Writer First Name" at bounding box center [734, 221] width 189 height 31
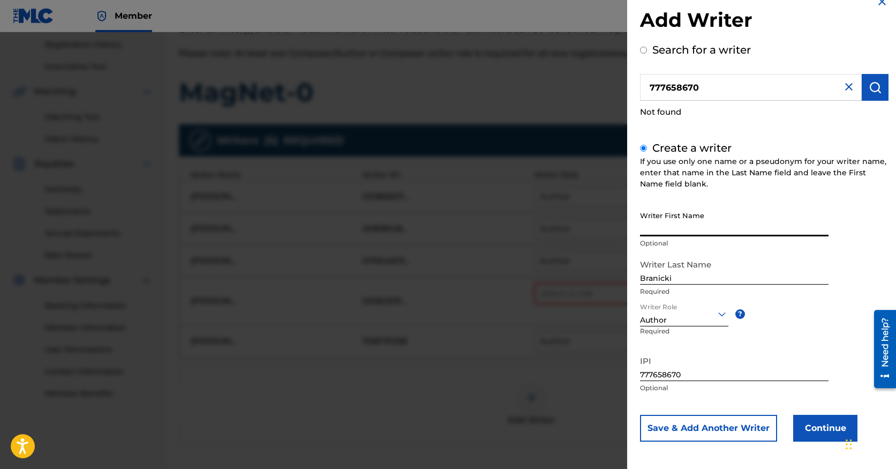
paste input "Jan"
type input "Jan"
click at [834, 308] on div "Writer First Name Jan Optional Writer Last Name [PERSON_NAME] Required Writer R…" at bounding box center [764, 324] width 249 height 236
click at [819, 430] on button "Continue" at bounding box center [825, 428] width 64 height 27
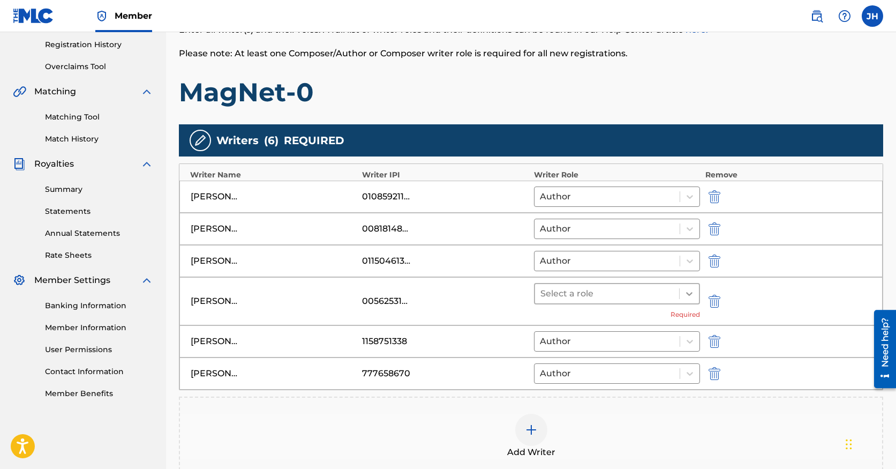
click at [697, 298] on div at bounding box center [689, 293] width 19 height 19
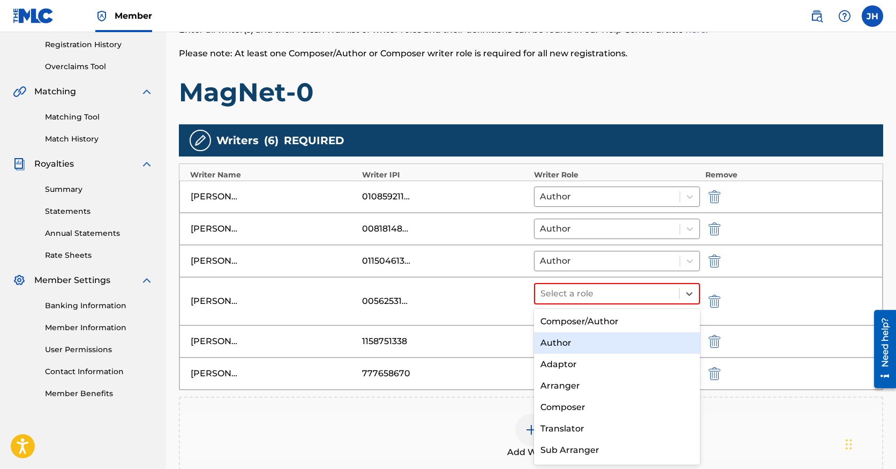
click at [659, 336] on div "Author" at bounding box center [617, 342] width 166 height 21
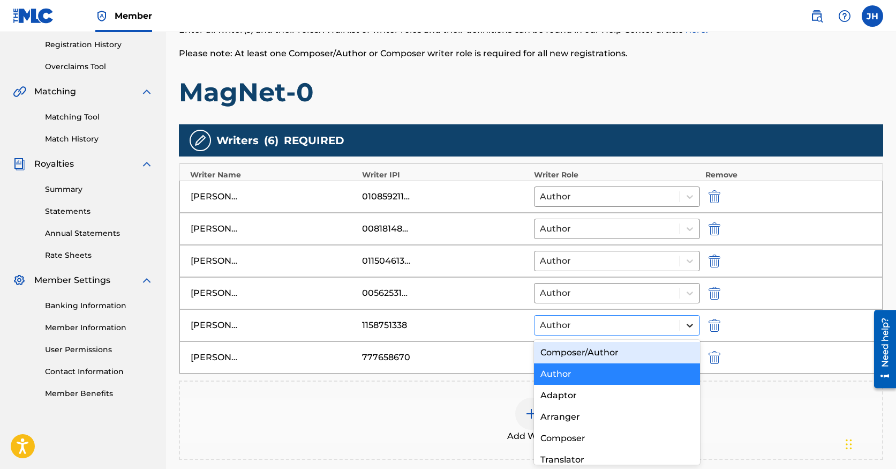
click at [689, 325] on icon at bounding box center [690, 325] width 6 height 4
click at [637, 355] on div "Composer/Author" at bounding box center [617, 352] width 166 height 21
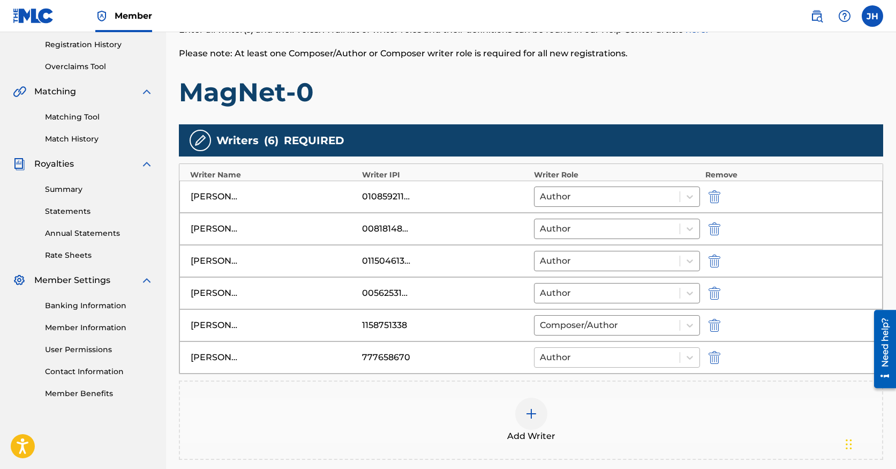
click at [635, 361] on div at bounding box center [607, 357] width 134 height 15
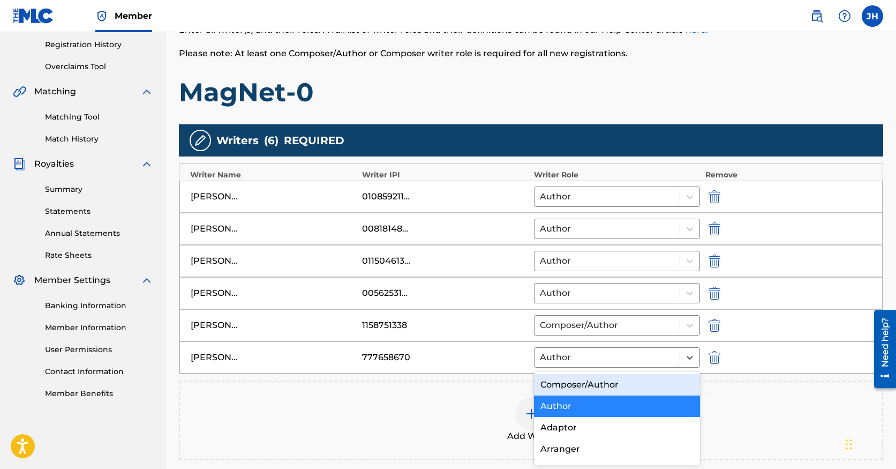
click at [623, 378] on div "Composer/Author" at bounding box center [617, 384] width 166 height 21
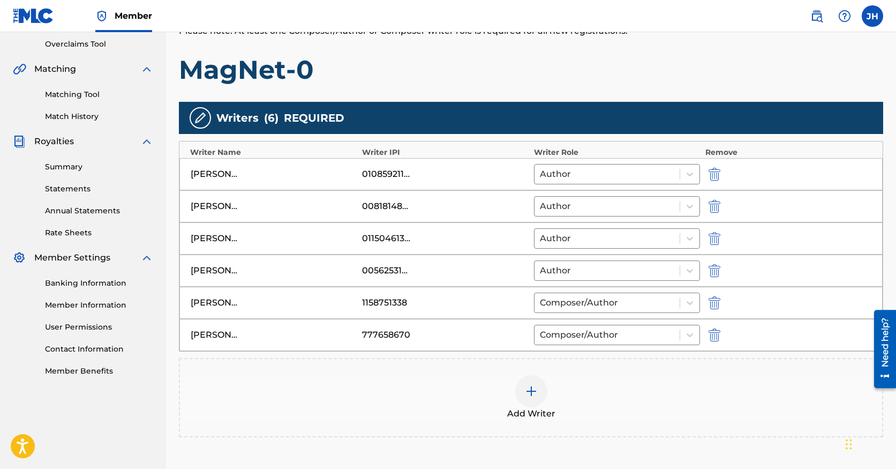
scroll to position [224, 0]
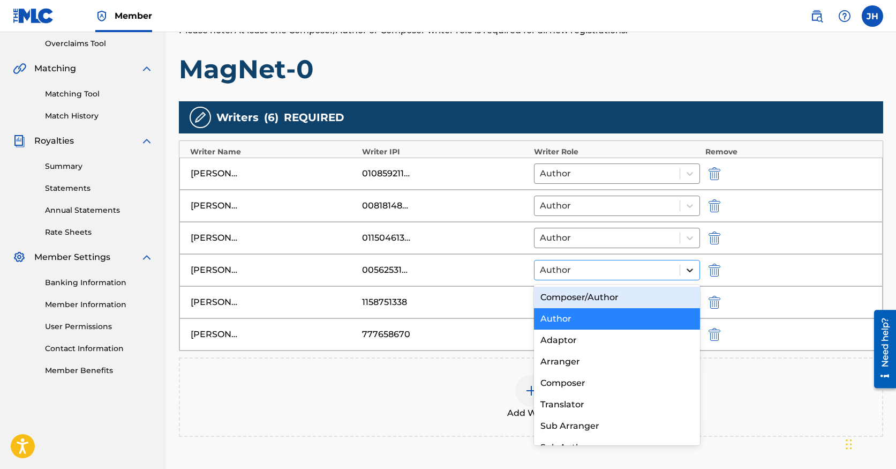
click at [690, 267] on icon at bounding box center [689, 270] width 11 height 11
click at [646, 293] on div "Composer/Author" at bounding box center [617, 297] width 166 height 21
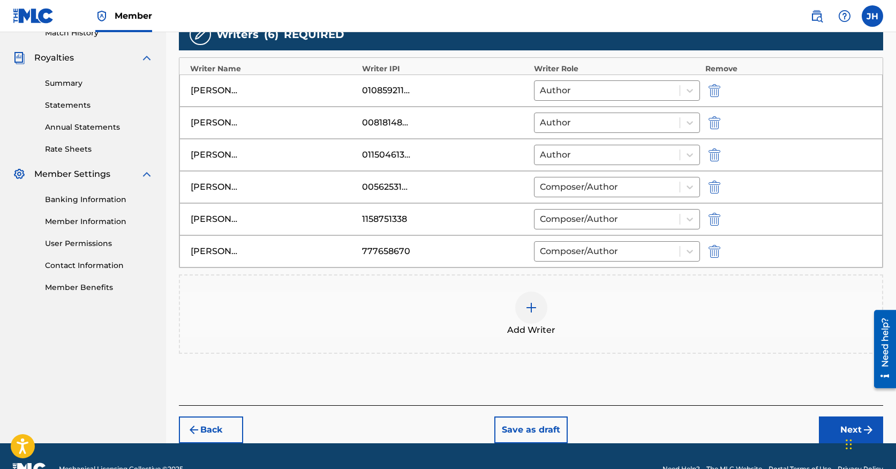
scroll to position [333, 0]
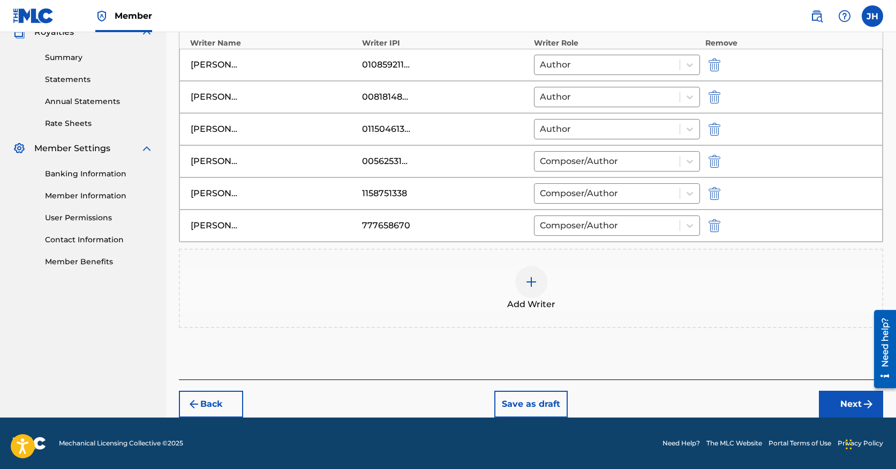
click at [832, 400] on button "Next" at bounding box center [851, 403] width 64 height 27
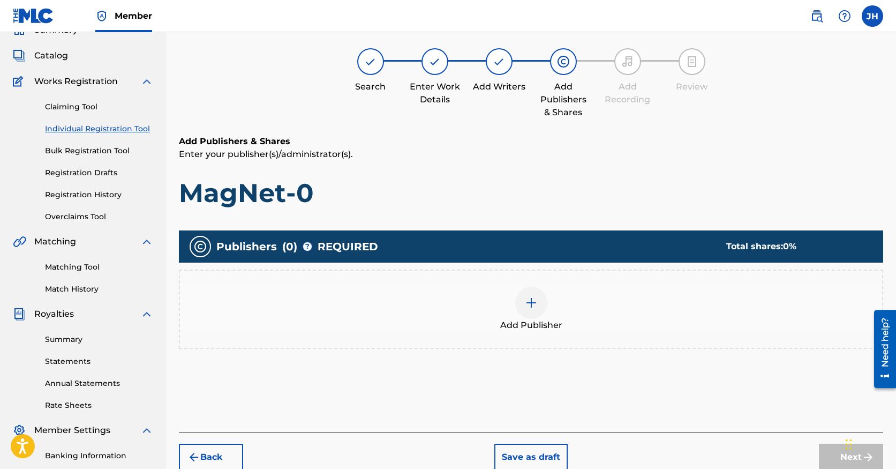
scroll to position [48, 0]
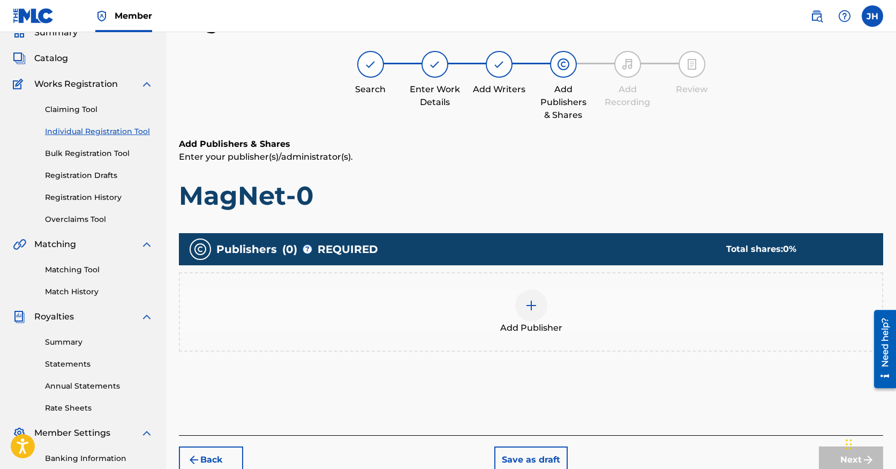
click at [525, 307] on img at bounding box center [531, 305] width 13 height 13
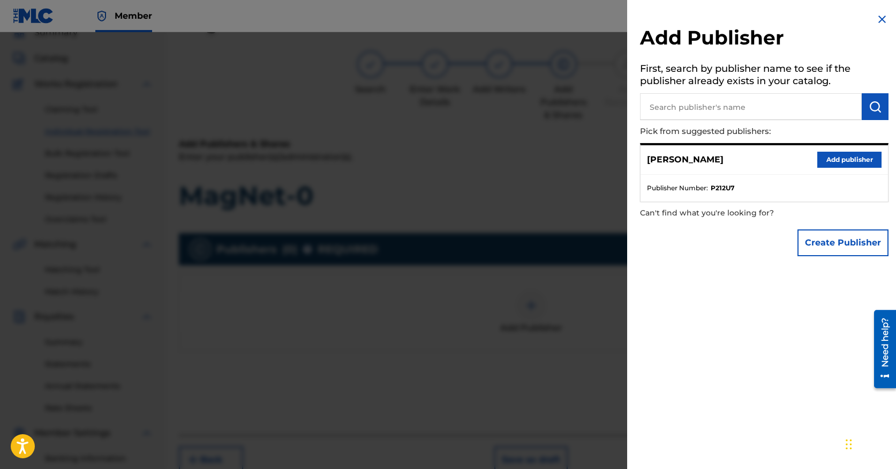
click at [842, 160] on button "Add publisher" at bounding box center [849, 160] width 64 height 16
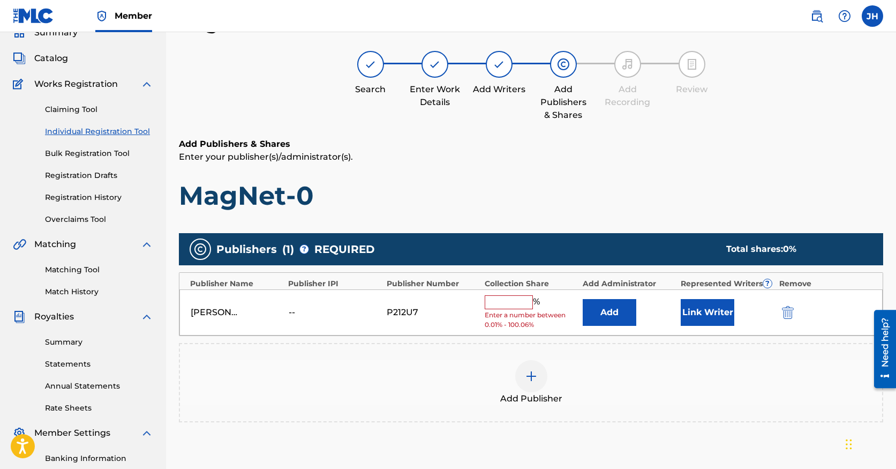
click at [607, 315] on button "Add" at bounding box center [610, 312] width 54 height 27
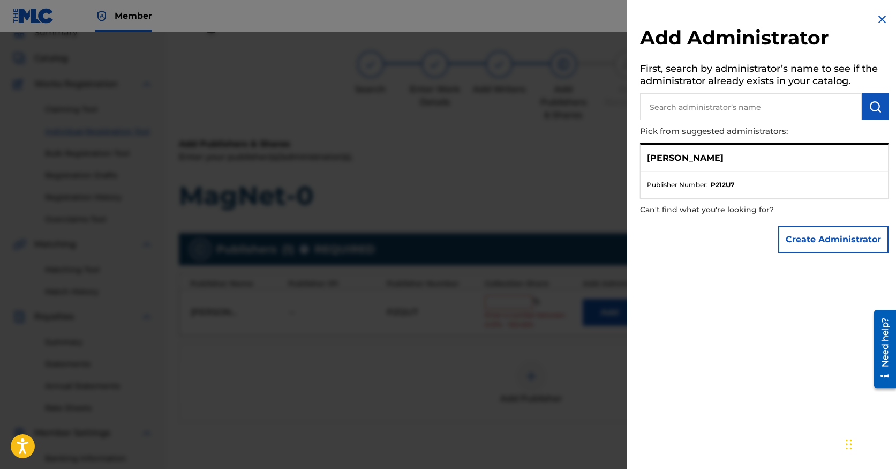
click at [771, 110] on input "text" at bounding box center [751, 106] width 222 height 27
type input "d"
click at [824, 239] on button "Create Administrator" at bounding box center [833, 239] width 110 height 27
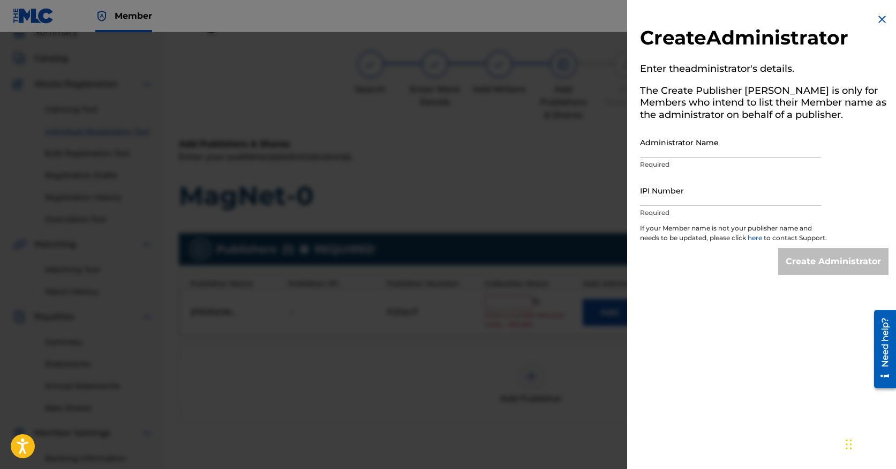
click at [672, 152] on input "Administrator Name" at bounding box center [730, 142] width 181 height 31
type input "Desert Music Distillery"
click at [712, 190] on input "IPI Number" at bounding box center [730, 190] width 181 height 31
type input "01311745090"
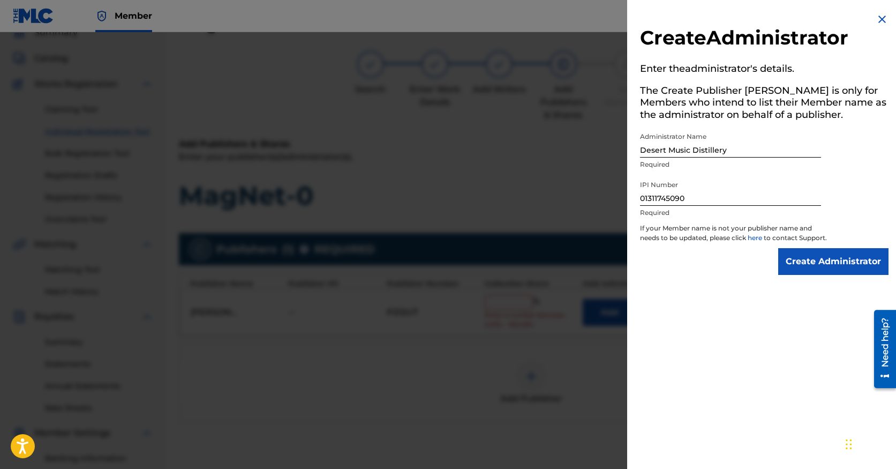
click at [814, 269] on input "Create Administrator" at bounding box center [833, 261] width 110 height 27
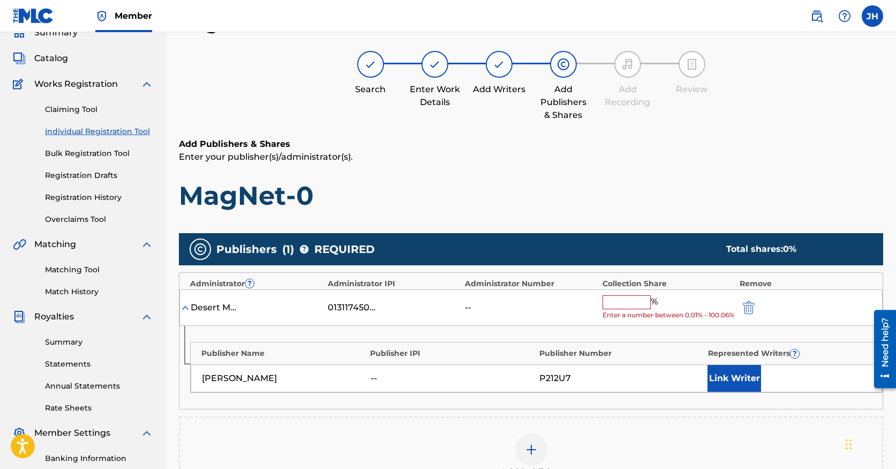
click at [622, 300] on input "text" at bounding box center [627, 302] width 48 height 14
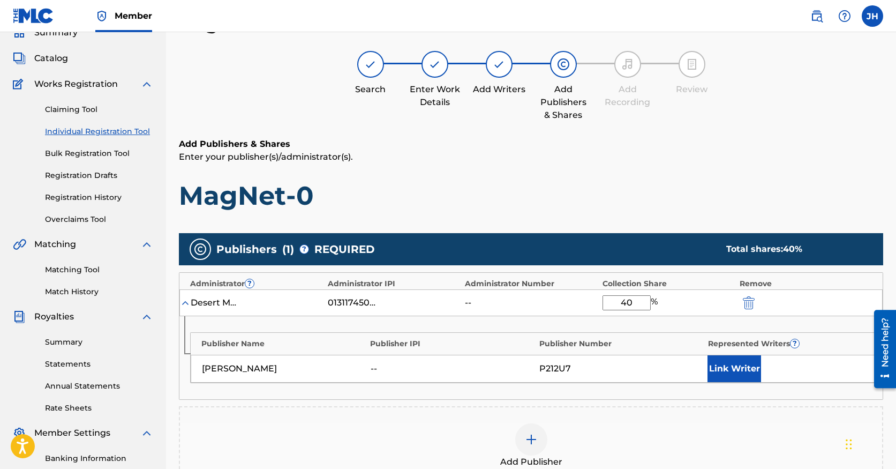
type input "40"
click at [637, 397] on div "Publisher Name Publisher IPI Publisher Number Represented Writers ? [PERSON_NAM…" at bounding box center [530, 357] width 703 height 83
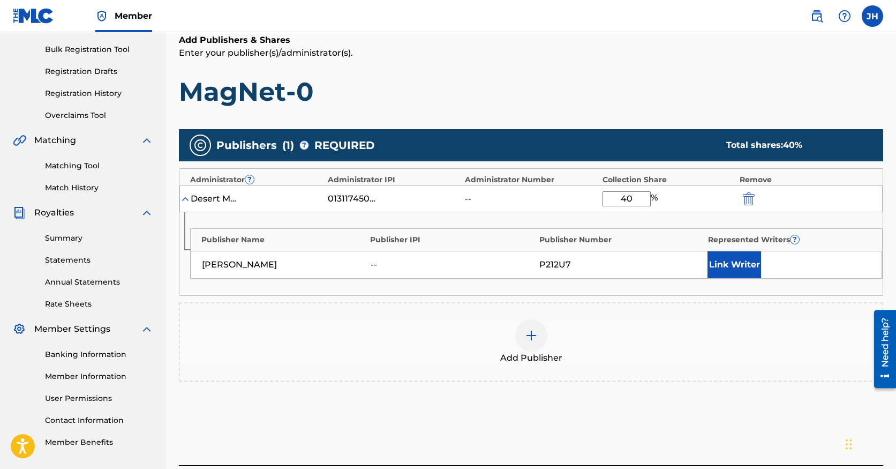
scroll to position [238, 0]
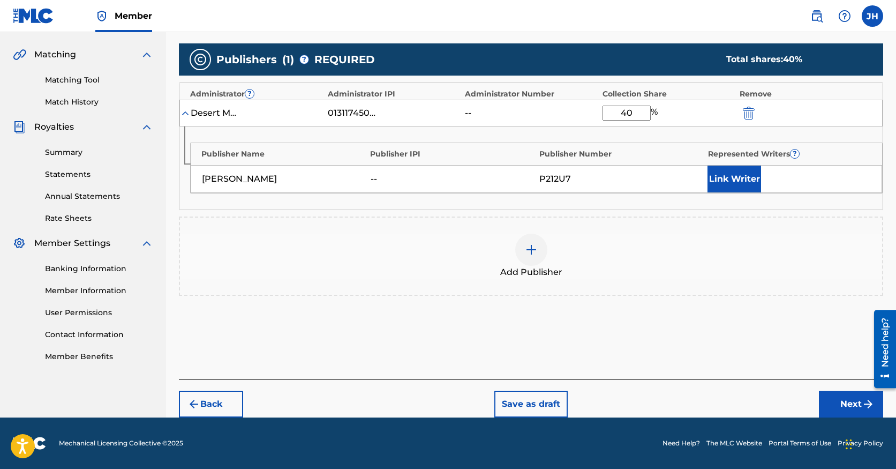
click at [835, 402] on button "Next" at bounding box center [851, 403] width 64 height 27
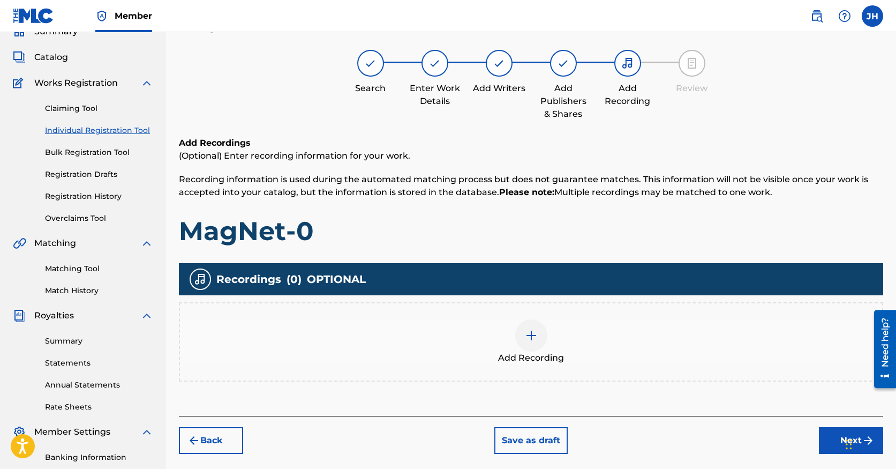
scroll to position [48, 0]
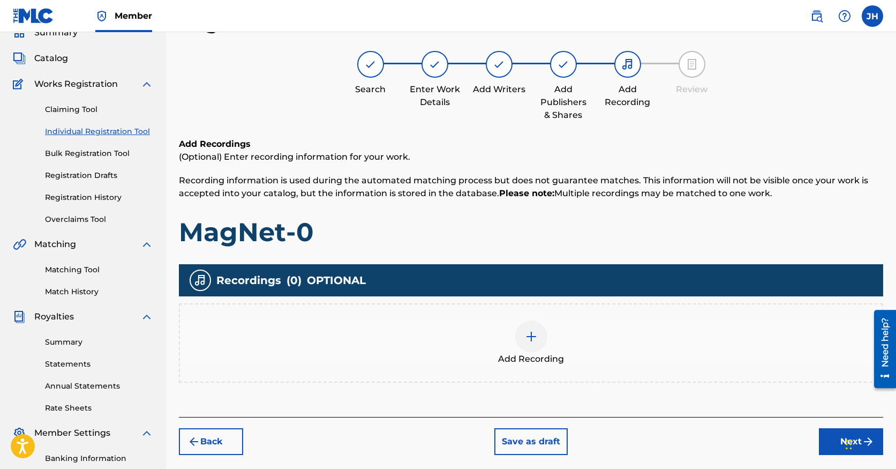
click at [536, 338] on img at bounding box center [531, 336] width 13 height 13
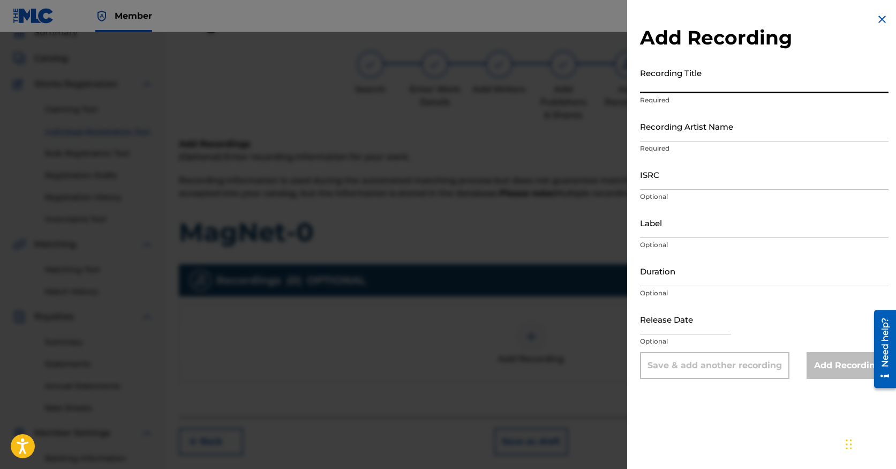
click at [682, 81] on input "Recording Title" at bounding box center [764, 78] width 249 height 31
paste input "MagNet-O"
type input "MagNet-O"
click at [729, 132] on input "Recording Artist Name" at bounding box center [764, 126] width 249 height 31
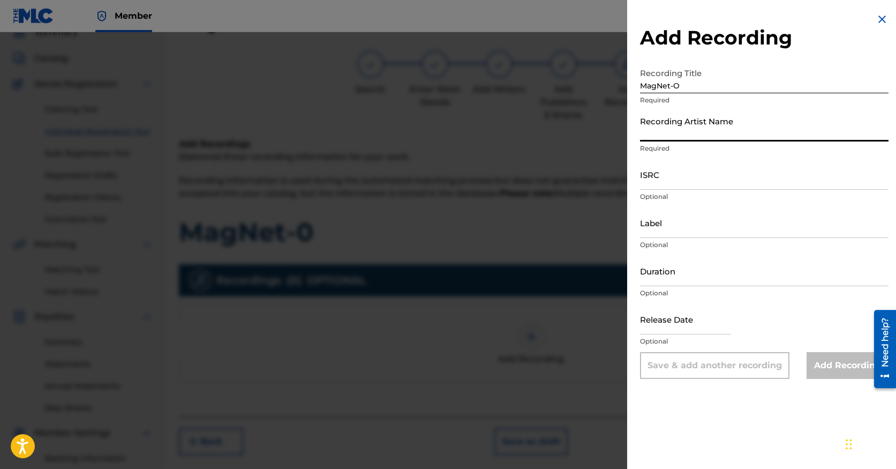
paste input "[PERSON_NAME], [PERSON_NAME]"
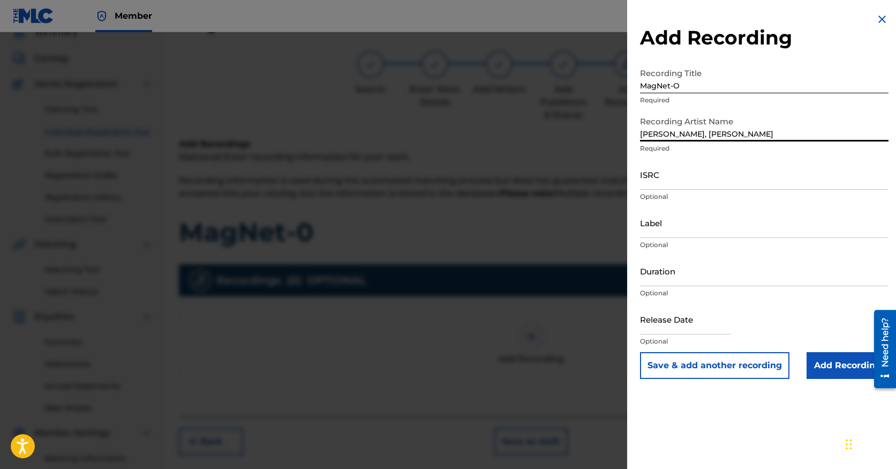
type input "[PERSON_NAME], [PERSON_NAME]"
click at [704, 190] on div "ISRC Optional" at bounding box center [764, 183] width 249 height 48
click at [703, 181] on input "ISRC" at bounding box center [764, 174] width 249 height 31
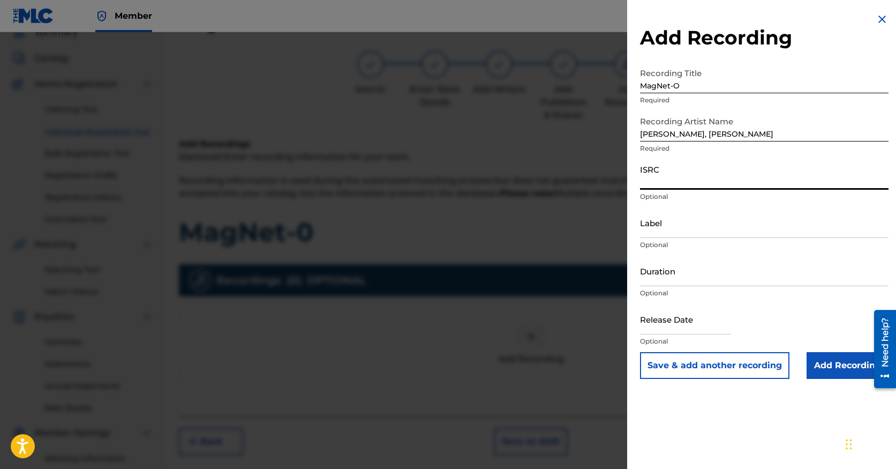
paste input "QT26D2500011"
type input "QT26D2500011"
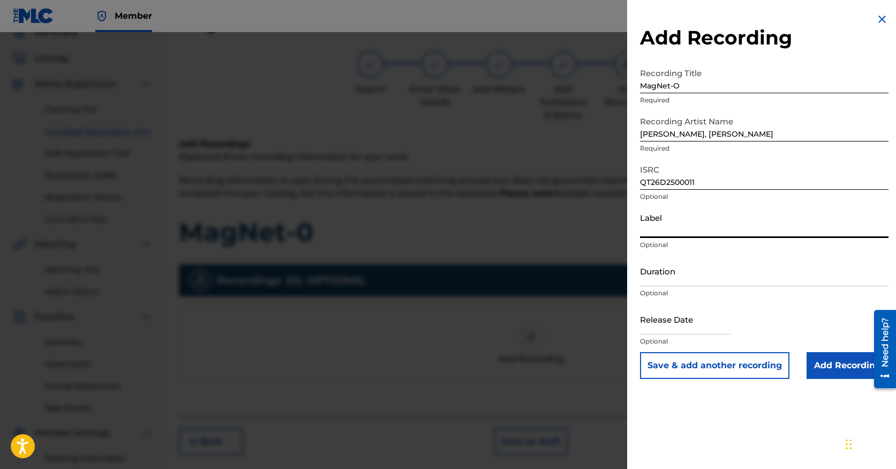
click at [671, 226] on input "Label" at bounding box center [764, 222] width 249 height 31
type input "Speakeasy Solace Music Group"
click at [681, 278] on input "Duration" at bounding box center [764, 270] width 249 height 31
type input "03:53"
select select "8"
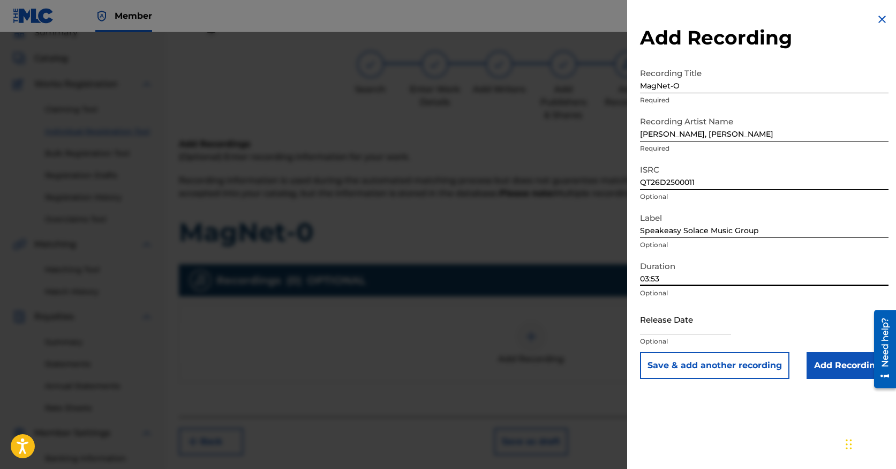
select select "2025"
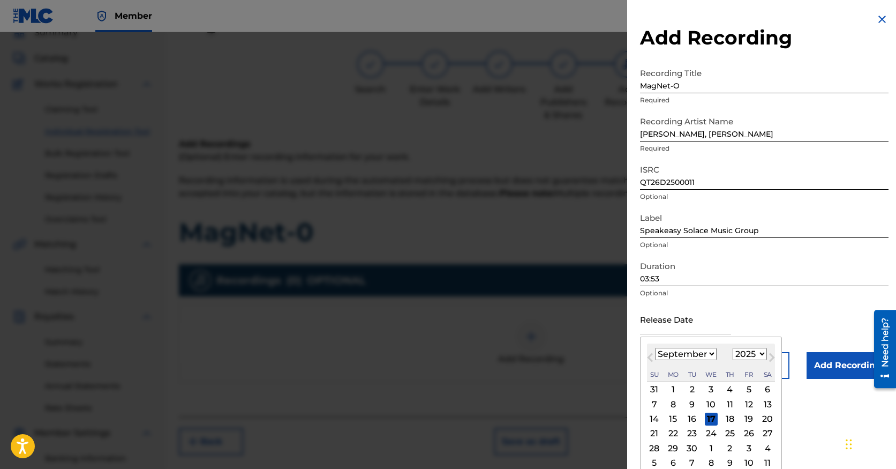
click at [691, 323] on input "text" at bounding box center [685, 319] width 91 height 31
click at [749, 268] on input "03:53" at bounding box center [764, 270] width 249 height 31
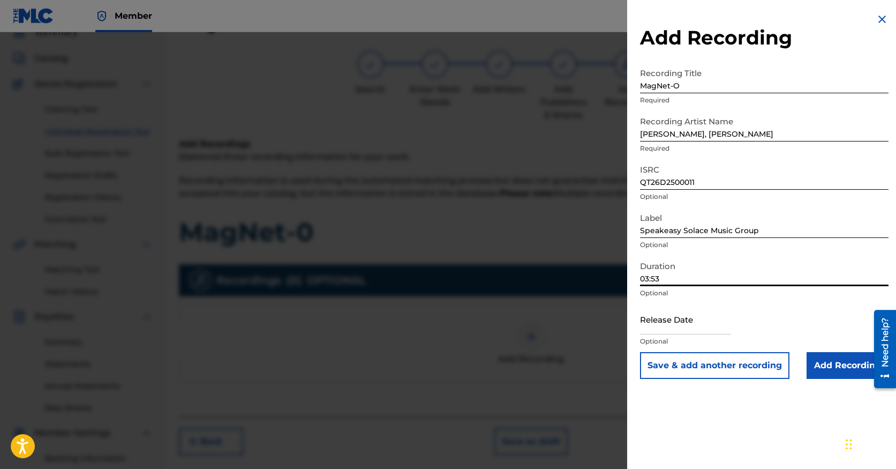
select select "8"
select select "2025"
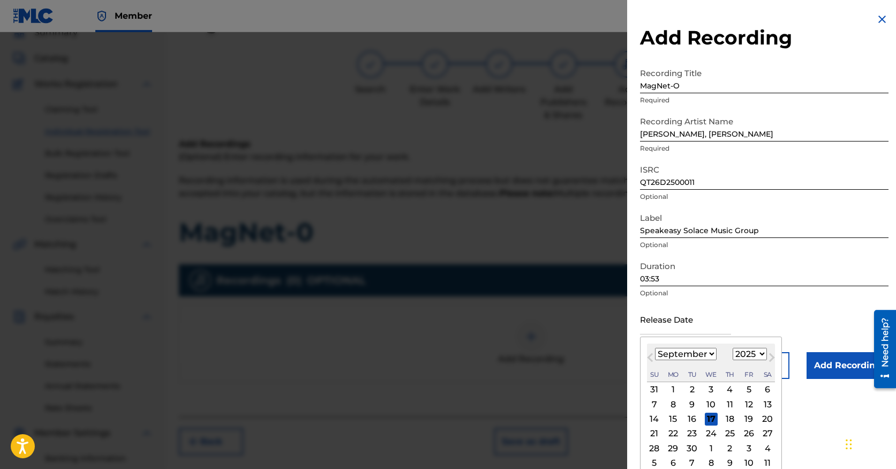
click at [702, 326] on input "text" at bounding box center [685, 319] width 91 height 31
click at [755, 295] on p "Optional" at bounding box center [764, 293] width 249 height 10
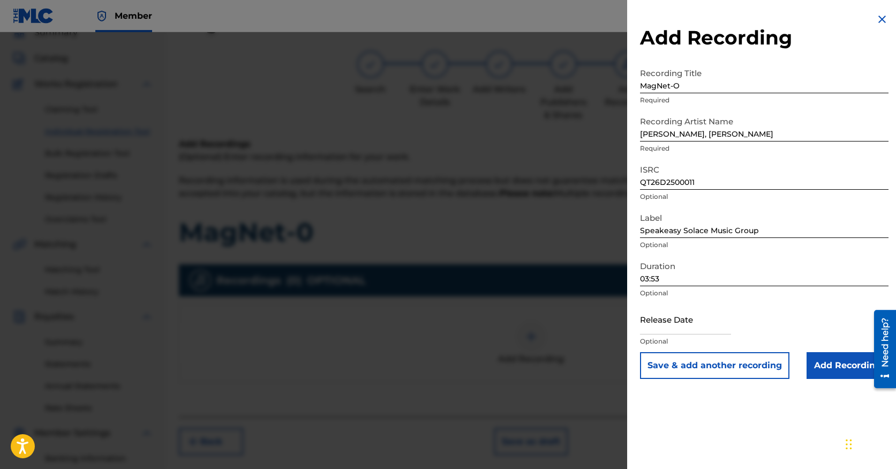
click at [834, 364] on input "Add Recording" at bounding box center [848, 365] width 82 height 27
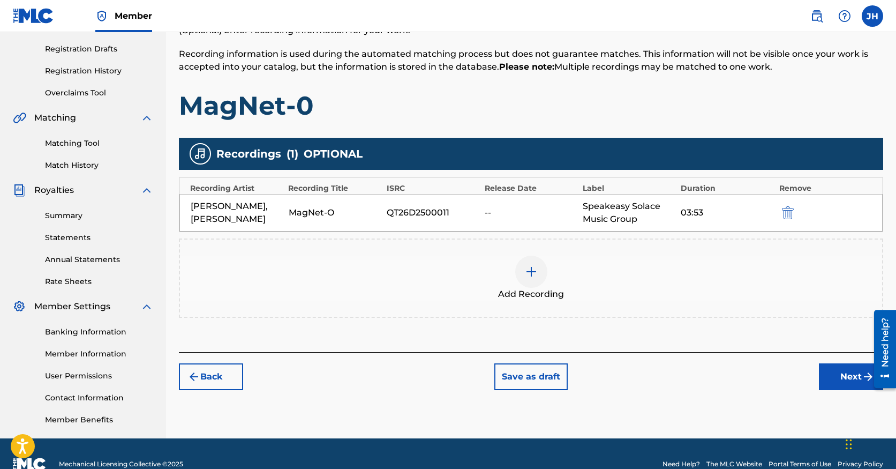
scroll to position [195, 0]
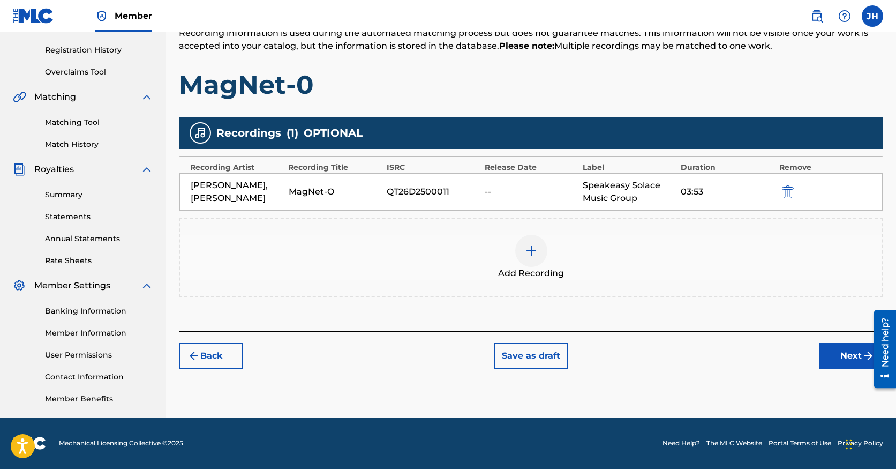
click at [838, 369] on button "Next" at bounding box center [851, 355] width 64 height 27
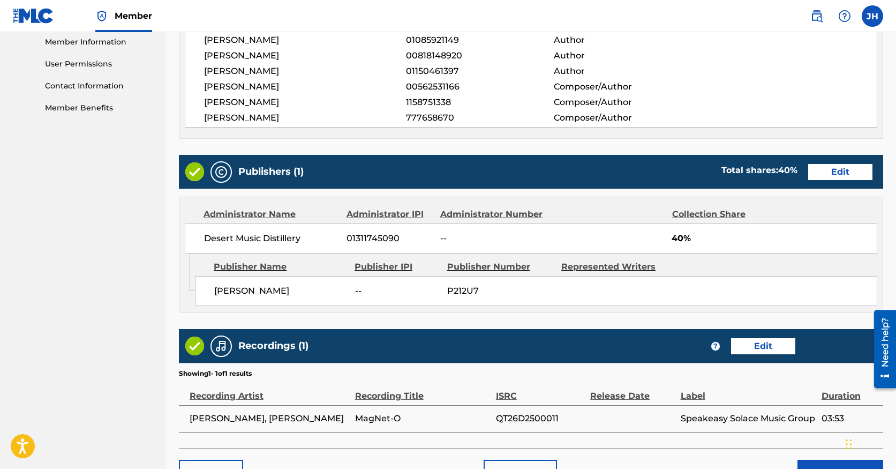
scroll to position [554, 0]
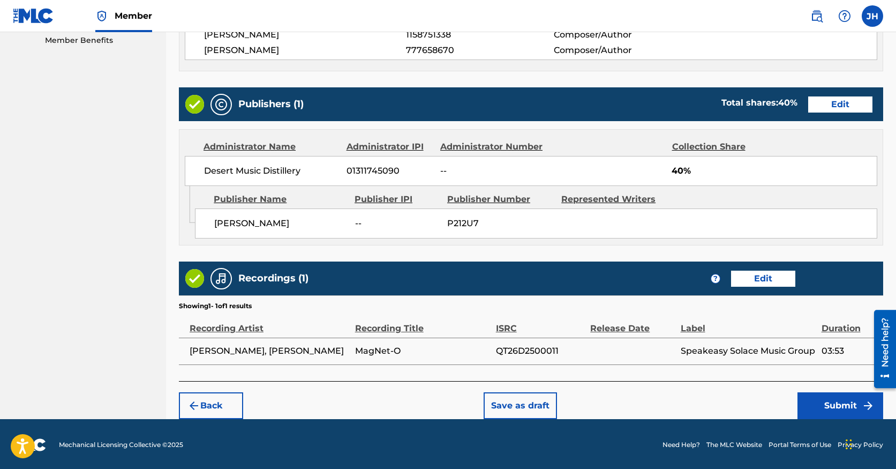
click at [829, 399] on button "Submit" at bounding box center [840, 405] width 86 height 27
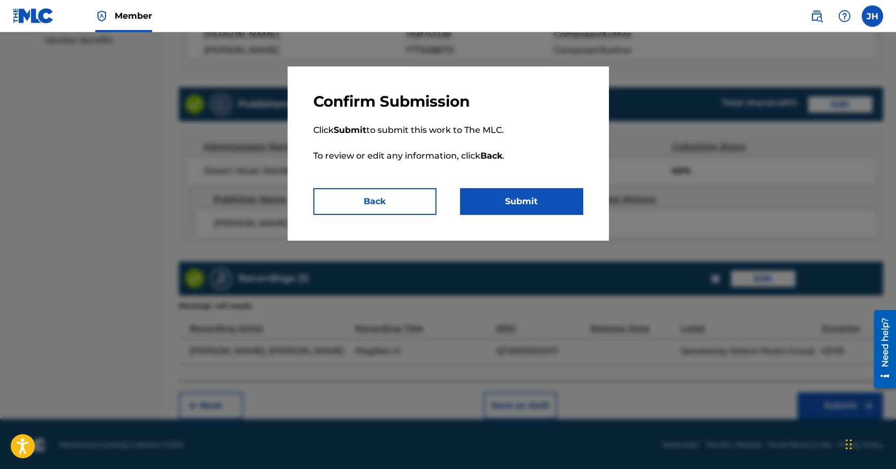
click at [531, 201] on button "Submit" at bounding box center [521, 201] width 123 height 27
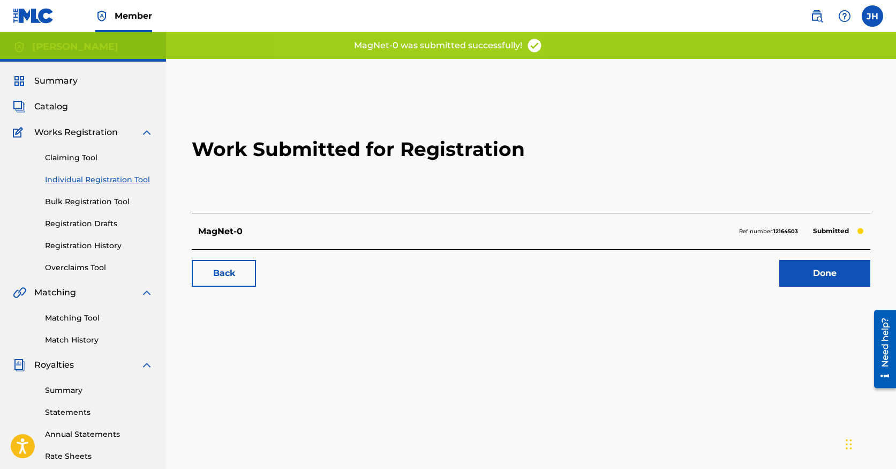
click at [797, 275] on link "Done" at bounding box center [824, 273] width 91 height 27
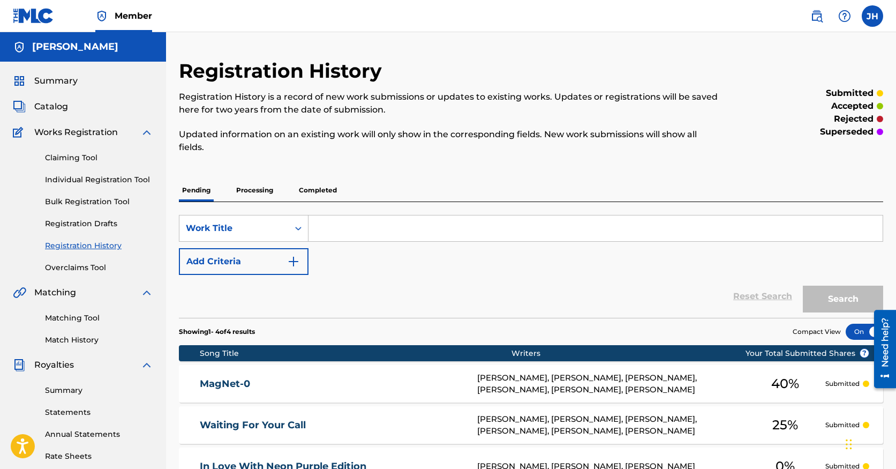
click at [74, 130] on span "Works Registration" at bounding box center [76, 132] width 84 height 13
click at [58, 111] on span "Catalog" at bounding box center [51, 106] width 34 height 13
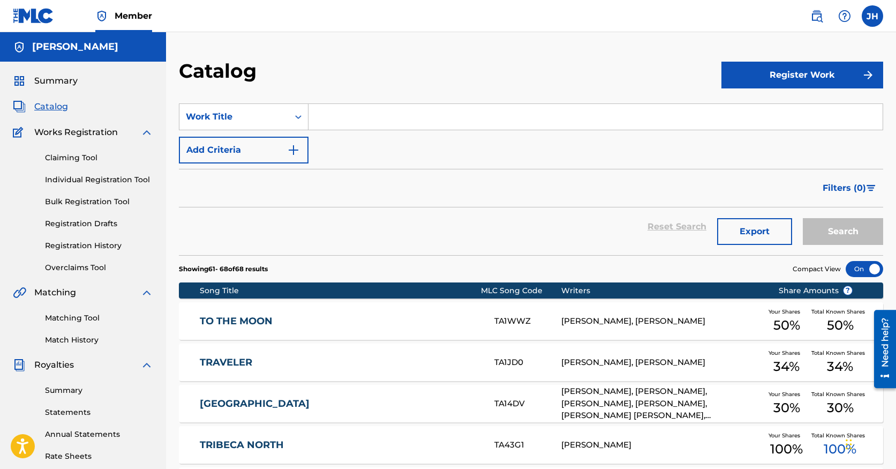
click at [825, 73] on button "Register Work" at bounding box center [802, 75] width 162 height 27
click at [806, 115] on link "Individual" at bounding box center [802, 110] width 162 height 26
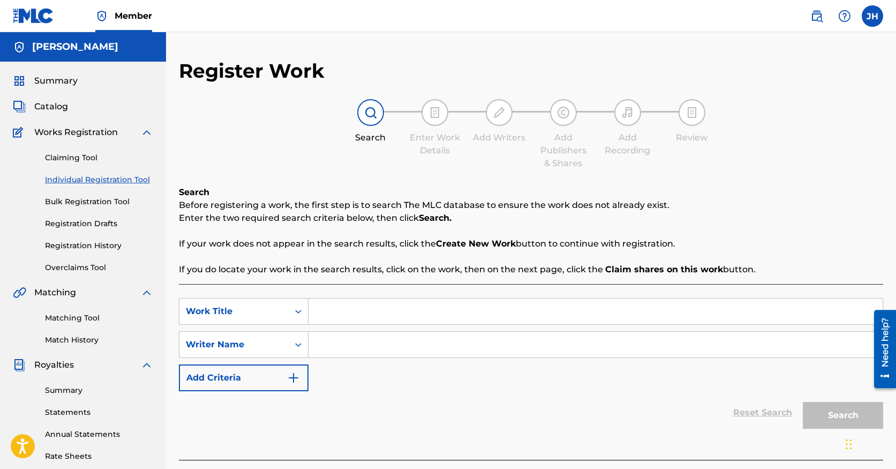
click at [64, 104] on span "Catalog" at bounding box center [51, 106] width 34 height 13
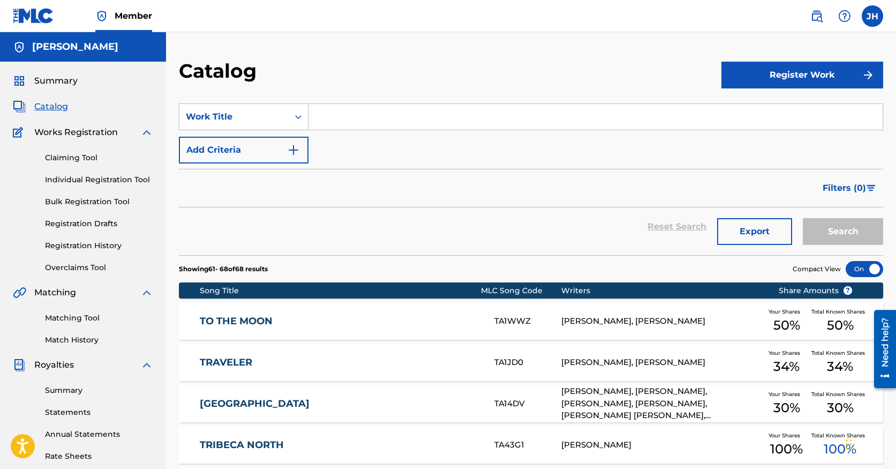
click at [391, 111] on input "Search Form" at bounding box center [595, 117] width 574 height 26
click at [809, 81] on button "Register Work" at bounding box center [802, 75] width 162 height 27
click at [764, 100] on link "Individual" at bounding box center [802, 110] width 162 height 26
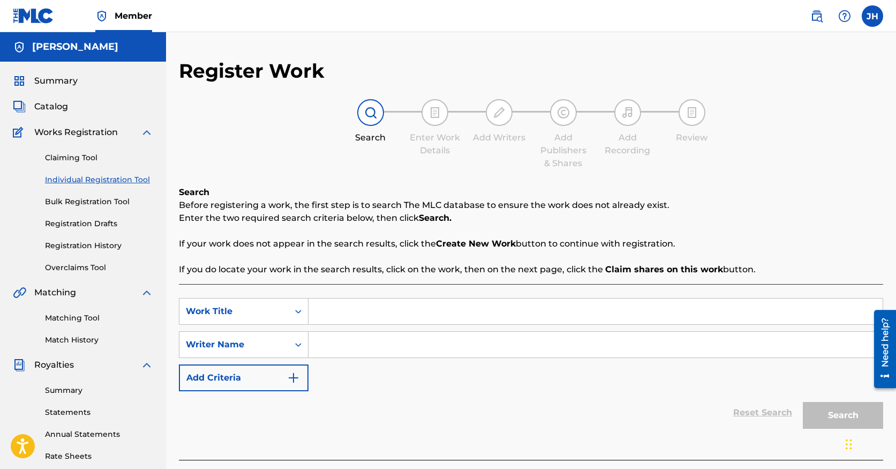
click at [392, 319] on input "Search Form" at bounding box center [595, 311] width 574 height 26
type input "Papers"
click at [372, 342] on input "Search Form" at bounding box center [595, 345] width 574 height 26
type input "t"
click at [831, 407] on button "Search" at bounding box center [843, 415] width 80 height 27
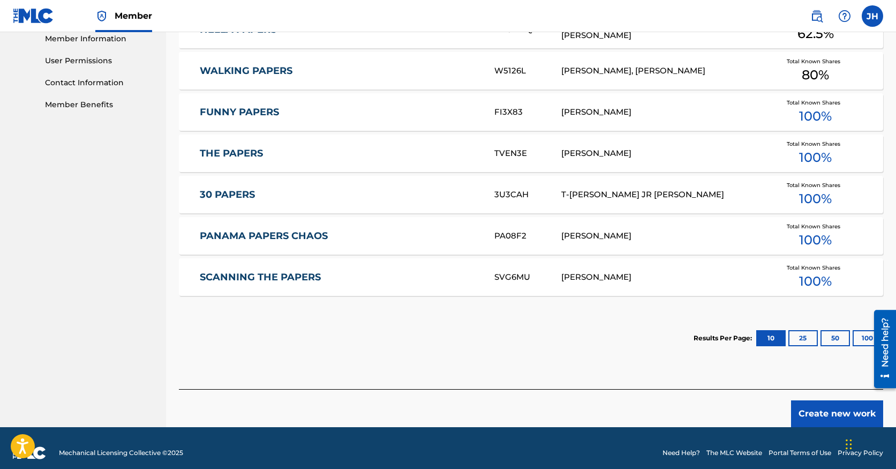
scroll to position [499, 0]
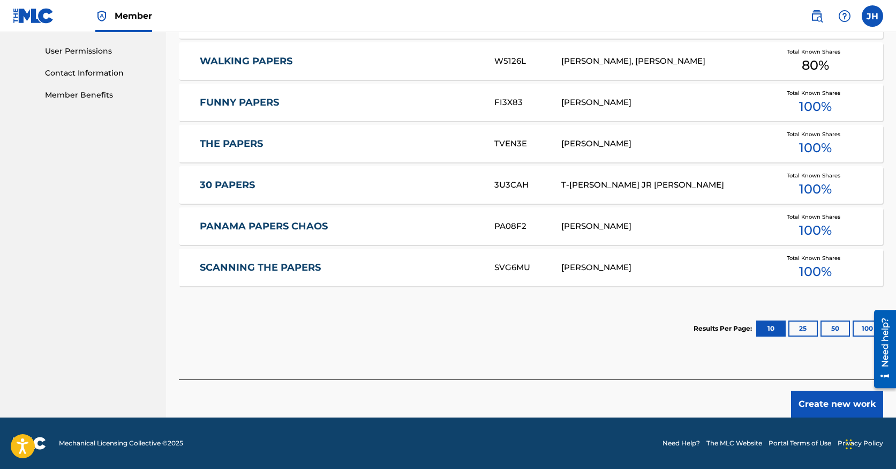
click at [822, 408] on button "Create new work" at bounding box center [837, 403] width 92 height 27
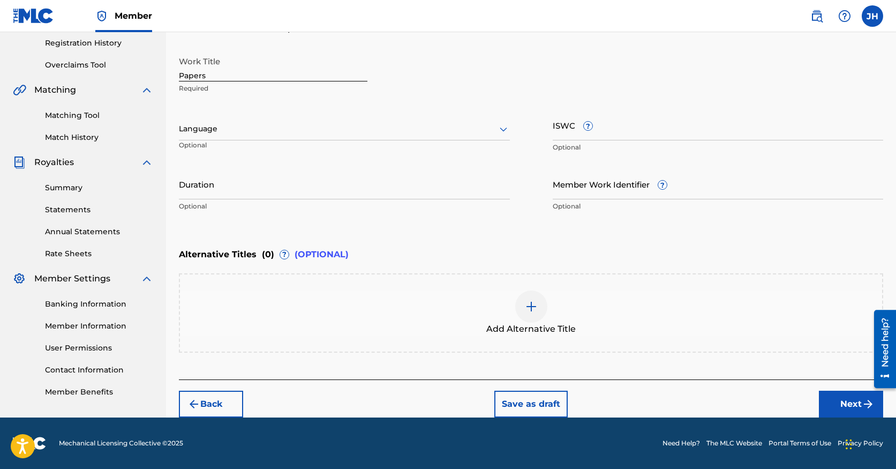
scroll to position [202, 0]
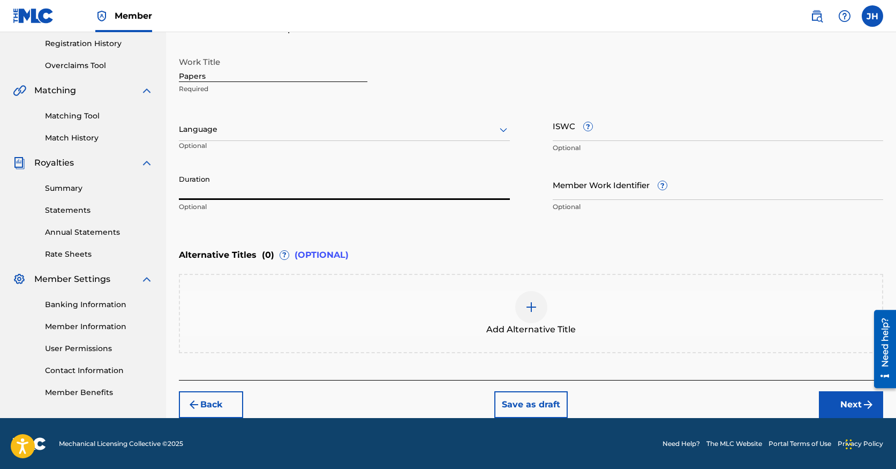
click at [295, 189] on input "Duration" at bounding box center [344, 184] width 331 height 31
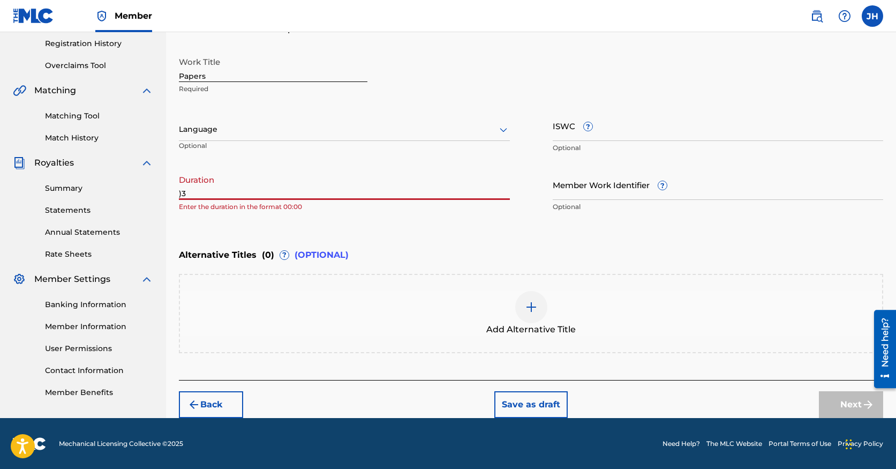
type input ")"
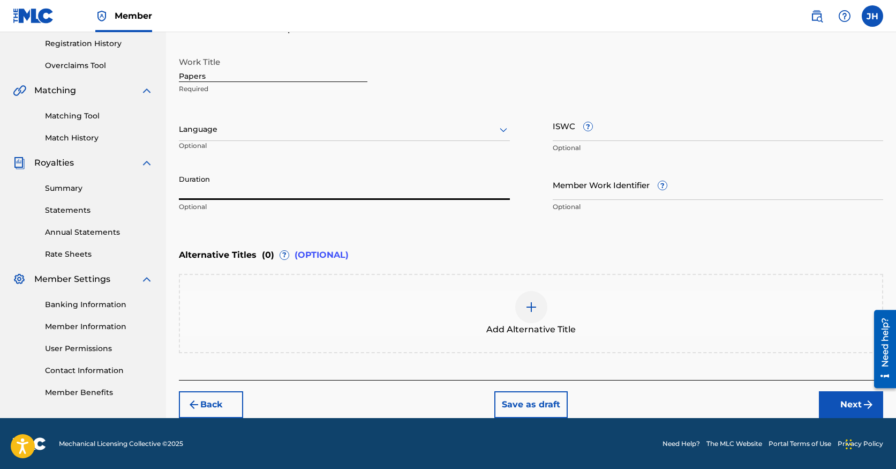
type input ")"
type input "03:24"
click at [567, 216] on div "Member Work Identifier ? Optional" at bounding box center [718, 193] width 331 height 48
click at [847, 402] on button "Next" at bounding box center [851, 404] width 64 height 27
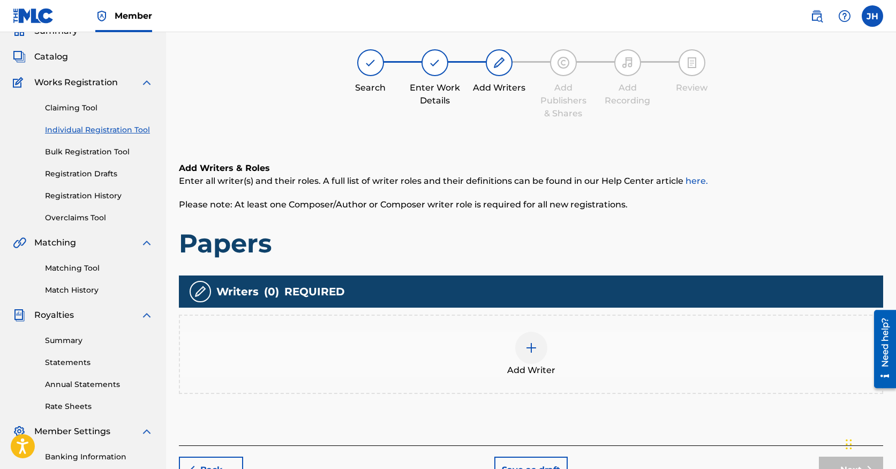
scroll to position [48, 0]
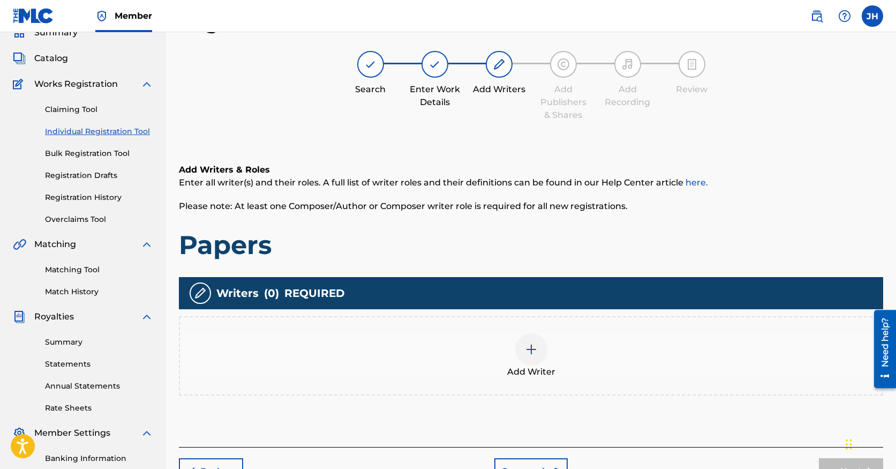
click at [528, 349] on img at bounding box center [531, 349] width 13 height 13
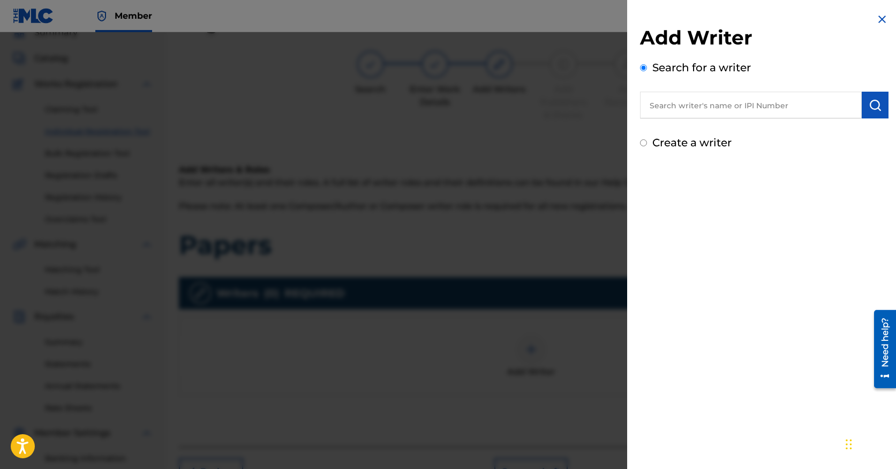
click at [706, 109] on input "text" at bounding box center [751, 105] width 222 height 27
paste input "01085921149"
type input "01085921149"
click at [875, 104] on img "submit" at bounding box center [875, 105] width 13 height 13
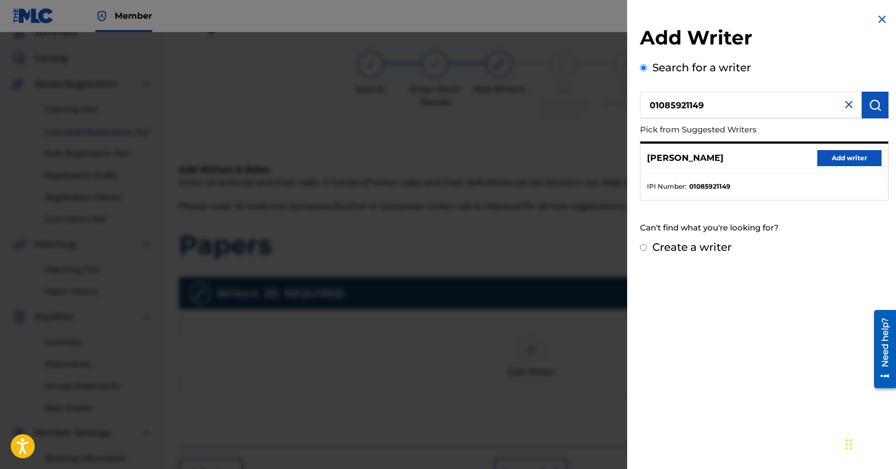
click at [823, 159] on button "Add writer" at bounding box center [849, 158] width 64 height 16
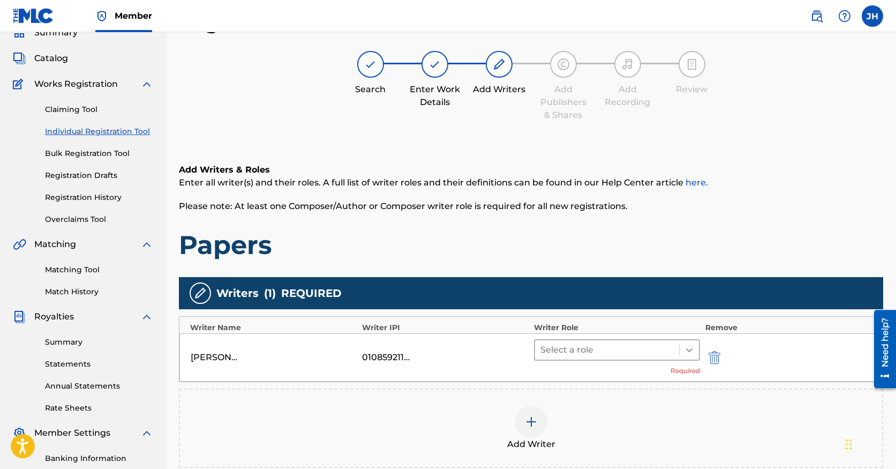
click at [694, 355] on div at bounding box center [689, 349] width 19 height 19
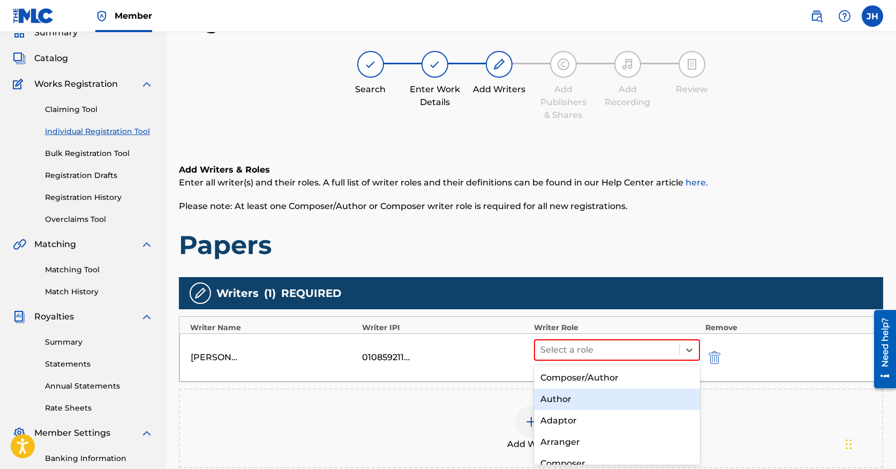
click at [669, 392] on div "Author" at bounding box center [617, 398] width 166 height 21
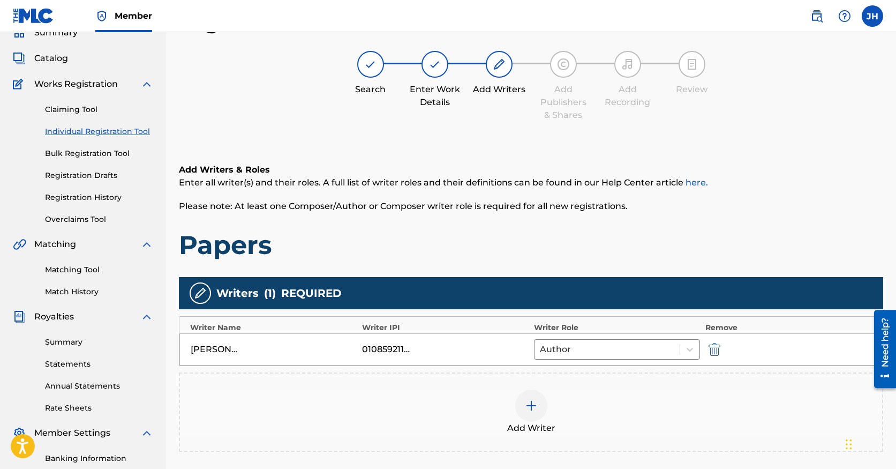
click at [535, 406] on img at bounding box center [531, 405] width 13 height 13
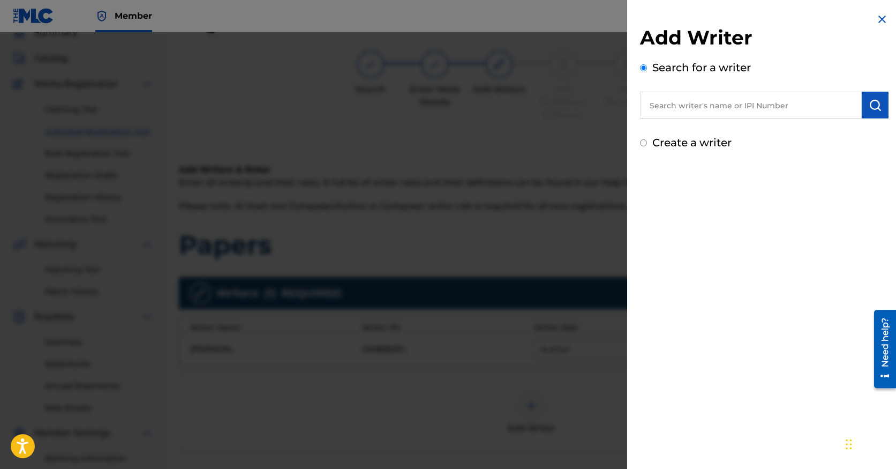
click at [700, 101] on input "text" at bounding box center [751, 105] width 222 height 27
paste input "01147206087"
type input "01147206087"
click at [869, 110] on img "submit" at bounding box center [875, 105] width 13 height 13
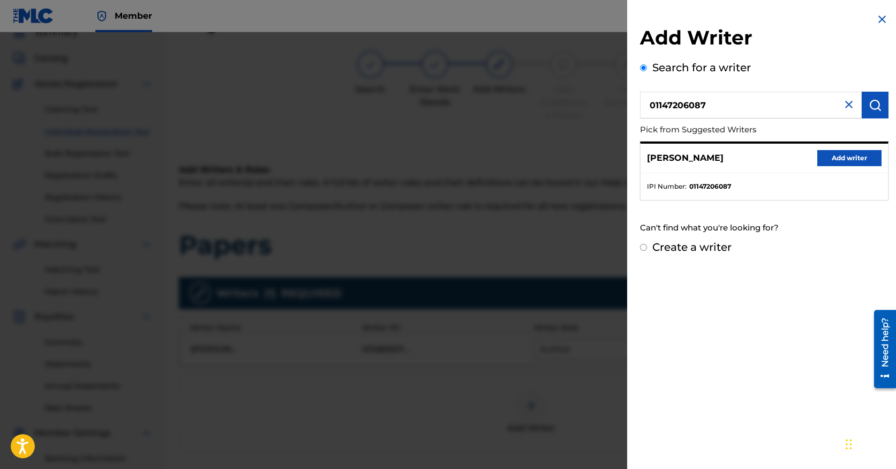
click at [831, 159] on button "Add writer" at bounding box center [849, 158] width 64 height 16
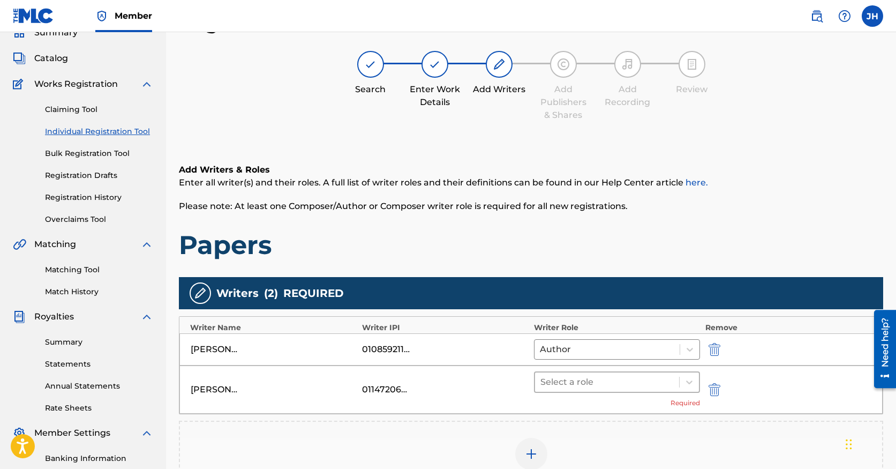
click at [600, 382] on div at bounding box center [606, 381] width 133 height 15
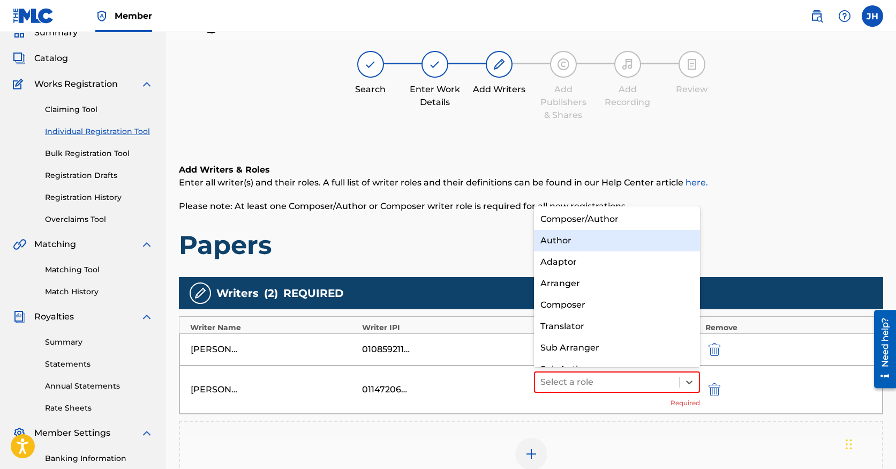
click at [582, 236] on div "Author" at bounding box center [617, 240] width 166 height 21
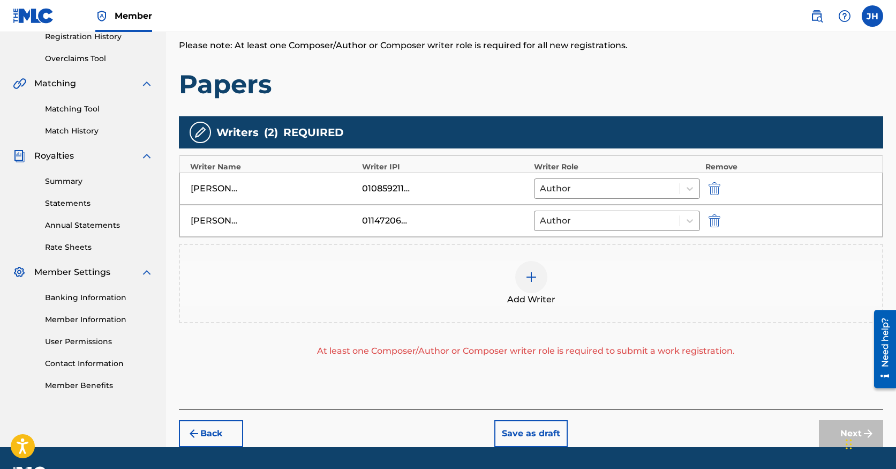
scroll to position [228, 0]
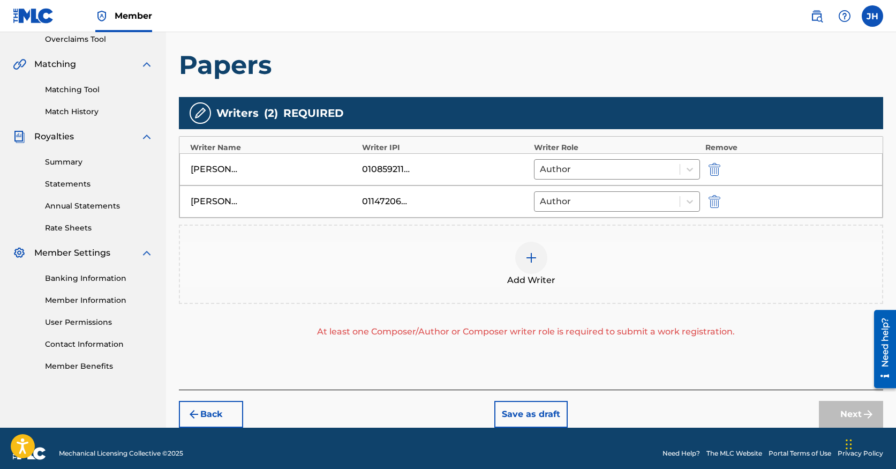
click at [532, 261] on img at bounding box center [531, 257] width 13 height 13
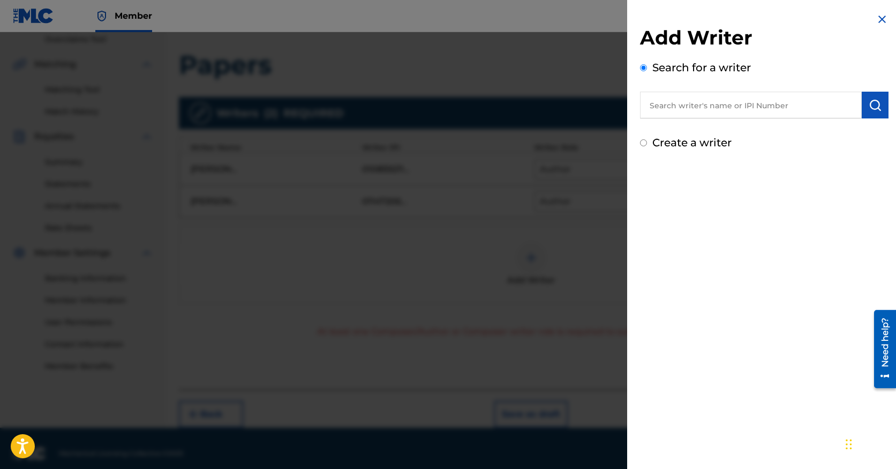
click at [741, 100] on input "text" at bounding box center [751, 105] width 222 height 27
paste input "01150461397"
type input "01150461397"
click at [873, 111] on img "submit" at bounding box center [875, 105] width 13 height 13
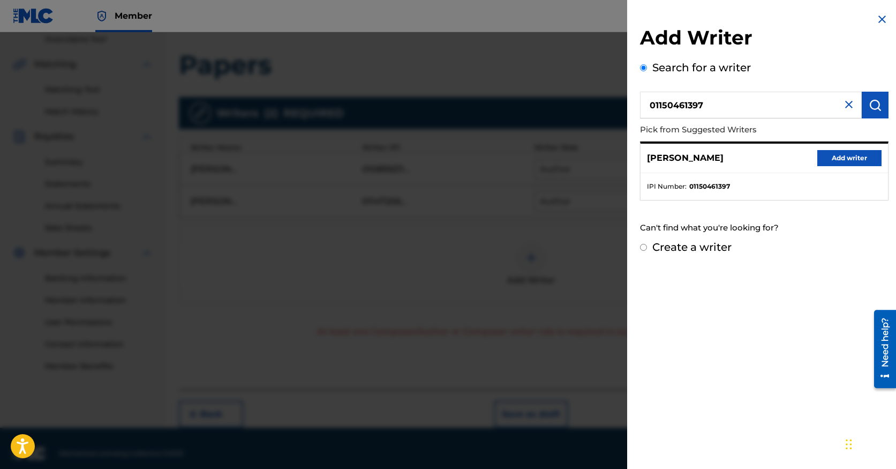
click at [823, 156] on button "Add writer" at bounding box center [849, 158] width 64 height 16
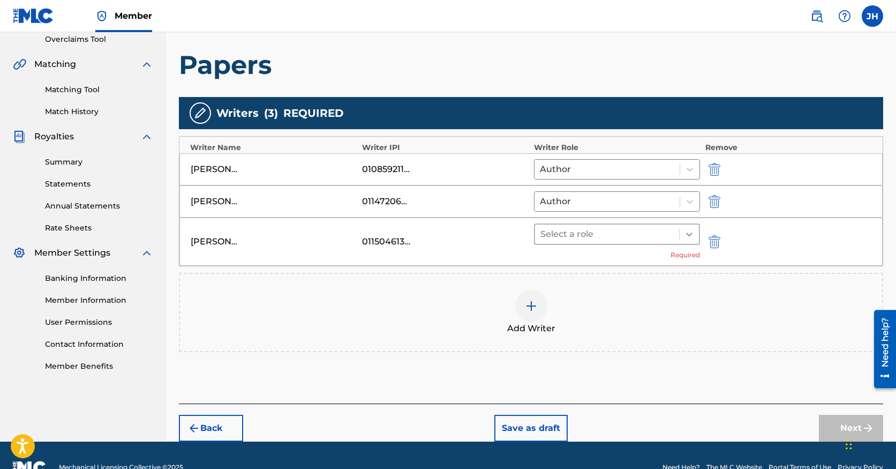
click at [690, 232] on icon at bounding box center [689, 234] width 11 height 11
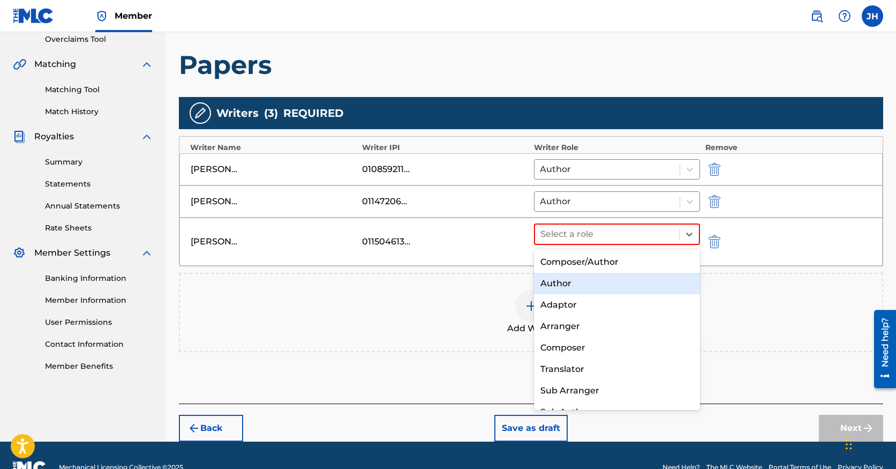
click at [650, 277] on div "Author" at bounding box center [617, 283] width 166 height 21
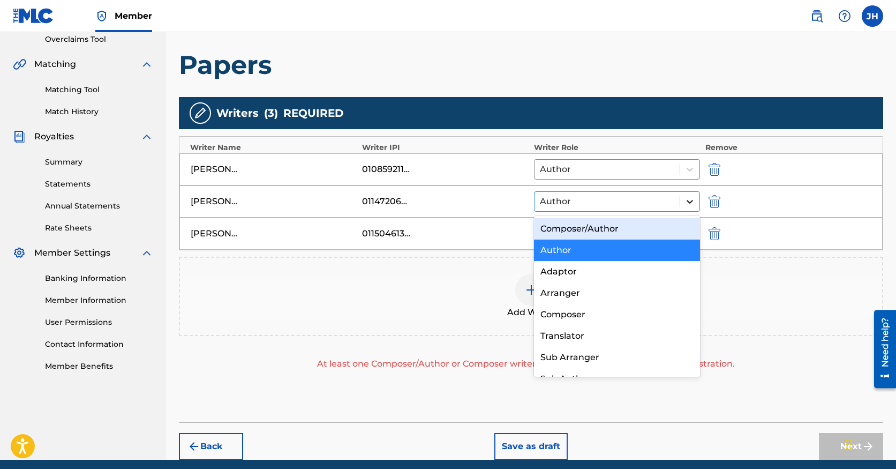
click at [692, 202] on icon at bounding box center [689, 201] width 11 height 11
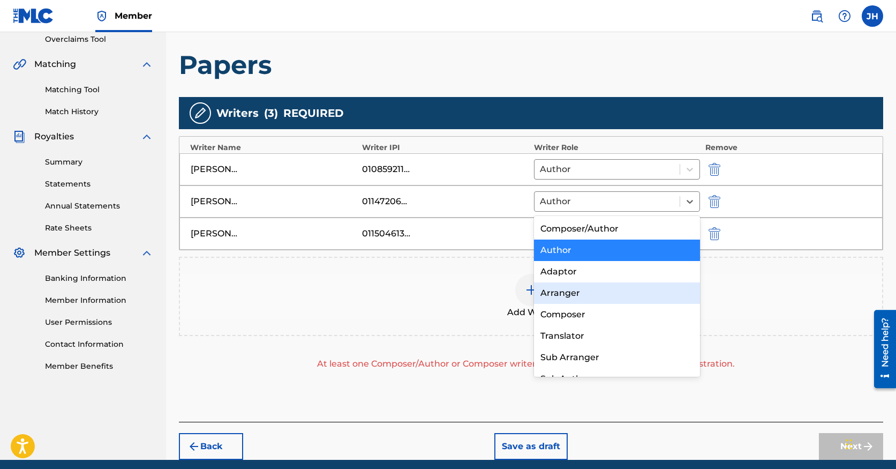
click at [776, 289] on div "Add Writer" at bounding box center [531, 296] width 702 height 45
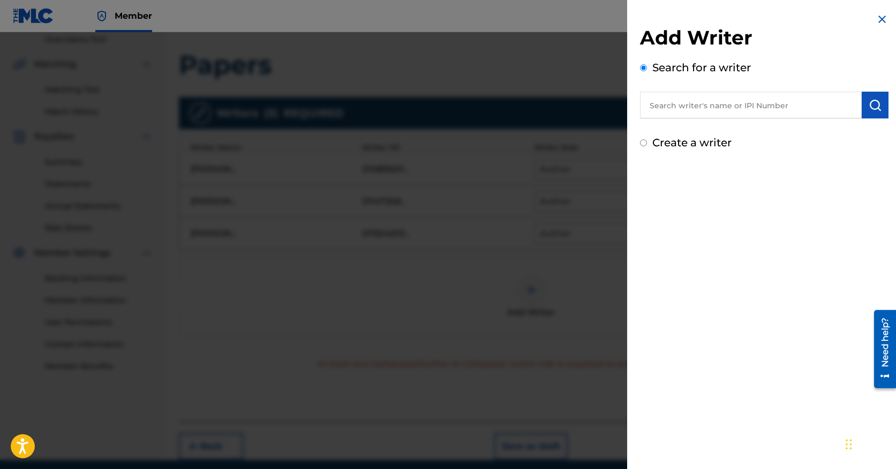
click at [877, 31] on h2 "Add Writer" at bounding box center [764, 39] width 249 height 27
click at [877, 21] on img at bounding box center [882, 19] width 13 height 13
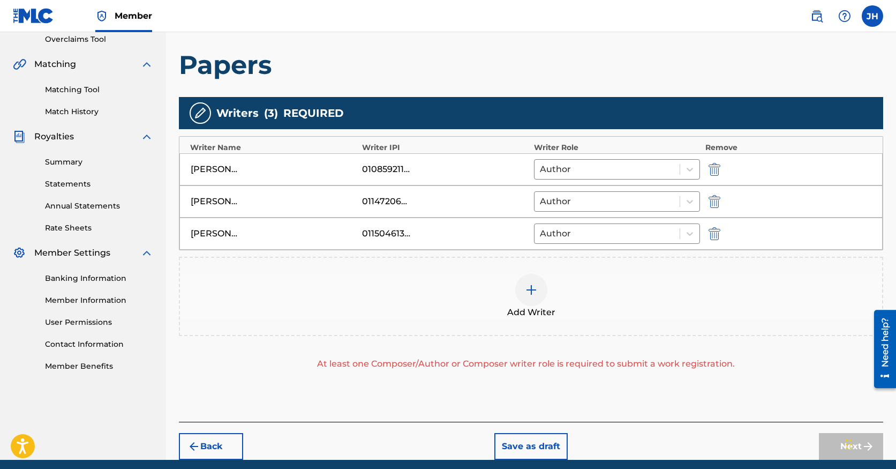
click at [536, 293] on img at bounding box center [531, 289] width 13 height 13
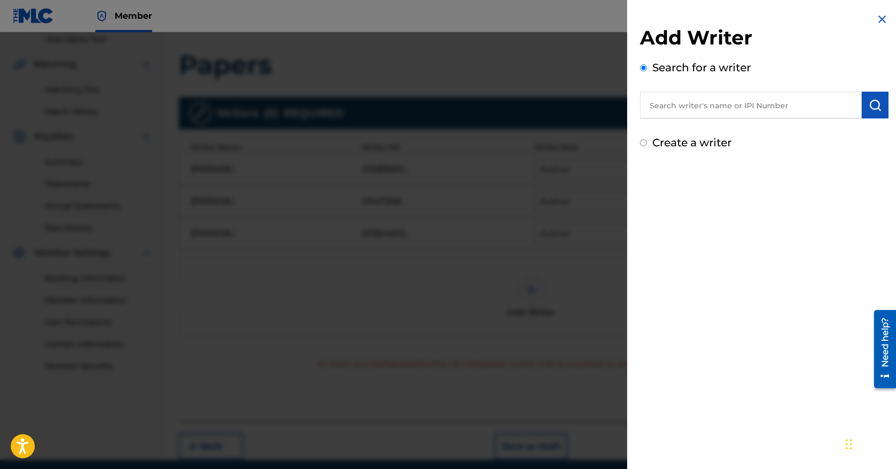
click at [709, 112] on input "text" at bounding box center [751, 105] width 222 height 27
paste input "00363515172"
type input "00363515172"
click at [876, 108] on img "submit" at bounding box center [875, 105] width 13 height 13
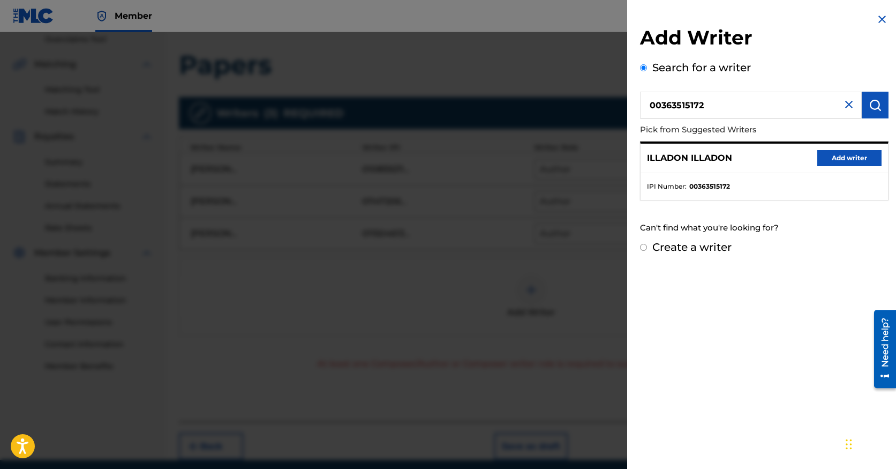
click at [821, 157] on button "Add writer" at bounding box center [849, 158] width 64 height 16
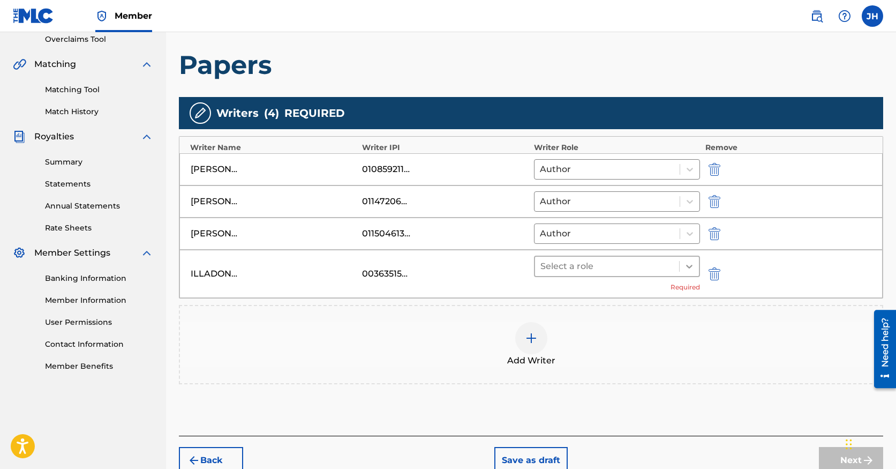
click at [688, 266] on icon at bounding box center [689, 267] width 6 height 4
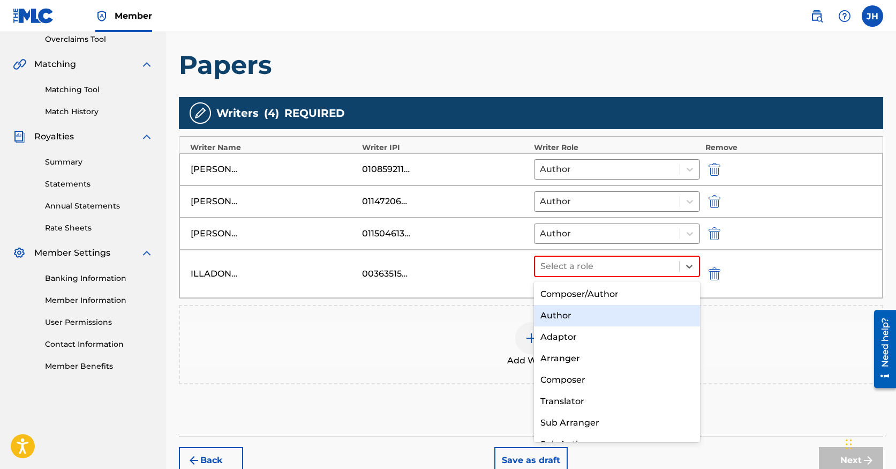
click at [650, 306] on div "Author" at bounding box center [617, 315] width 166 height 21
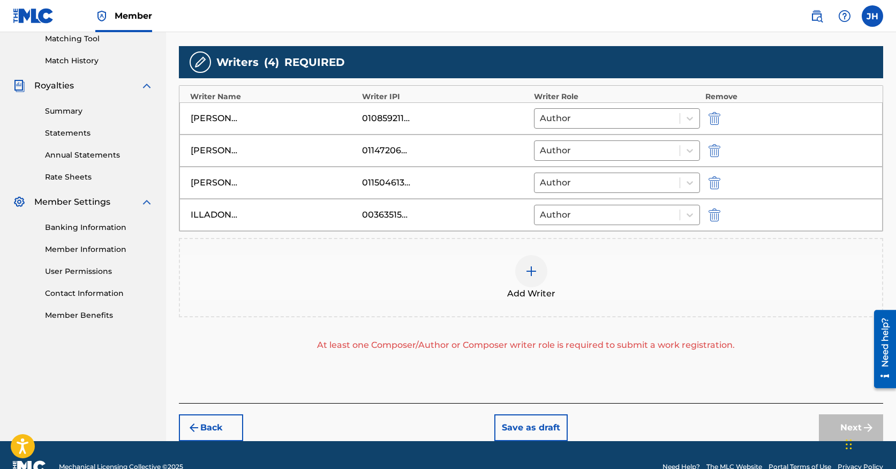
scroll to position [303, 0]
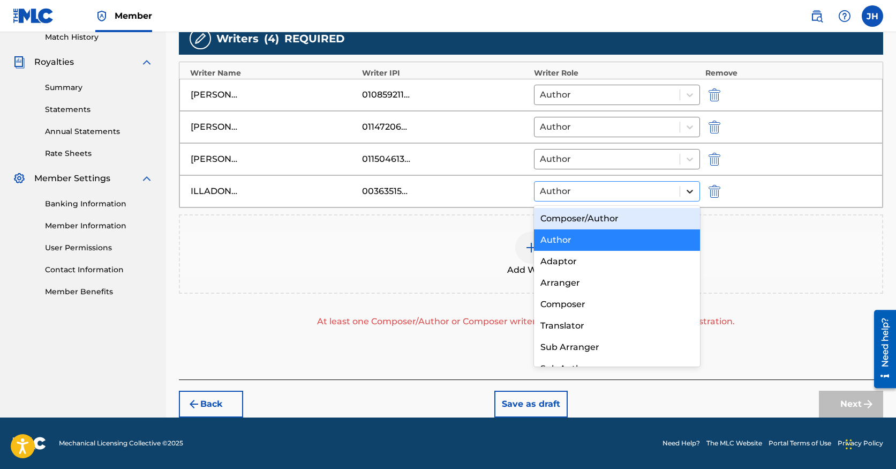
click at [685, 193] on icon at bounding box center [689, 191] width 11 height 11
click at [661, 224] on div "Composer/Author" at bounding box center [617, 218] width 166 height 21
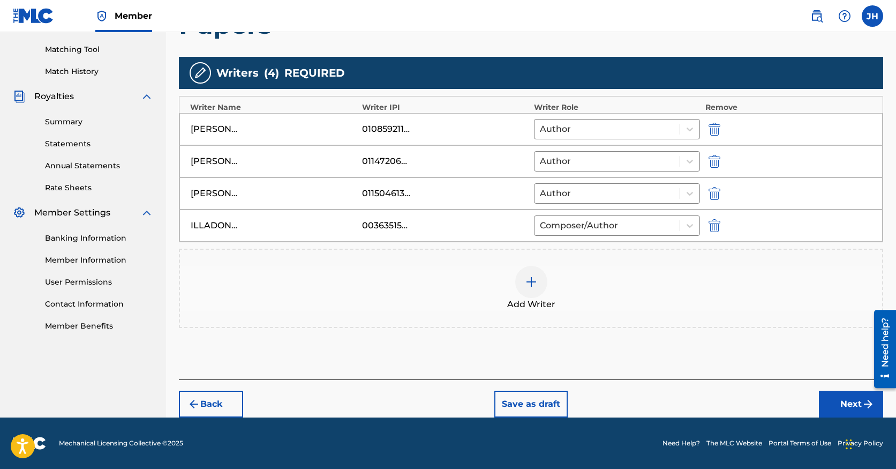
click at [839, 403] on button "Next" at bounding box center [851, 403] width 64 height 27
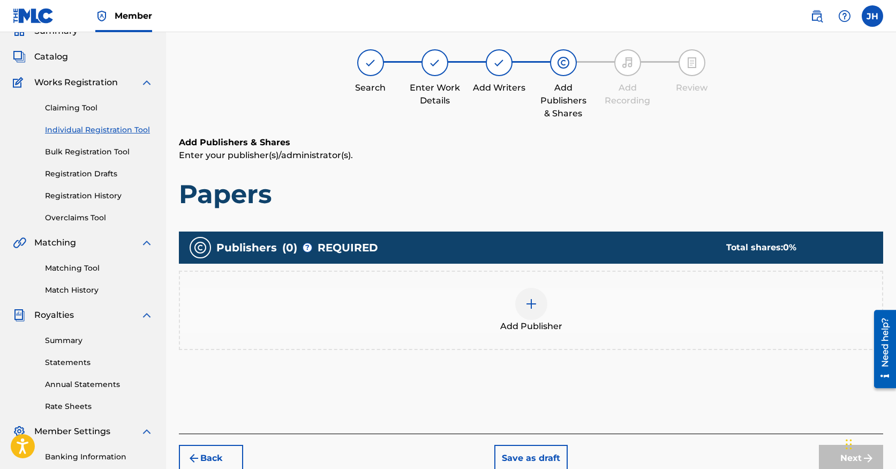
scroll to position [48, 0]
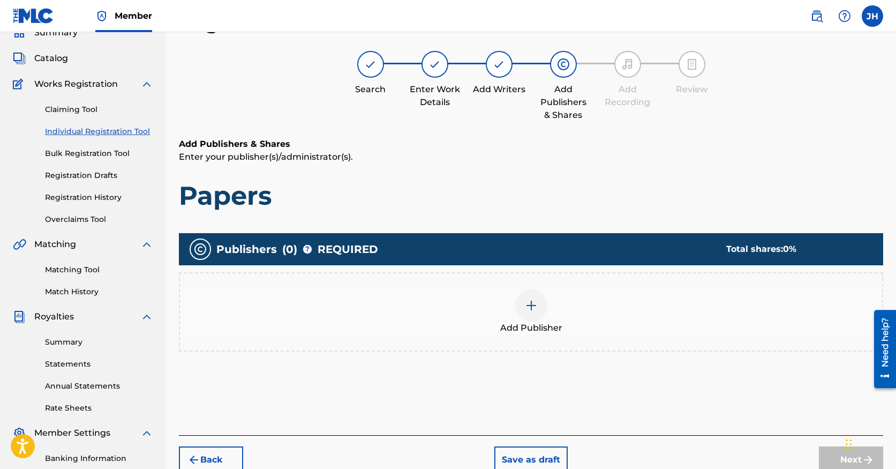
click at [535, 292] on div at bounding box center [531, 305] width 32 height 32
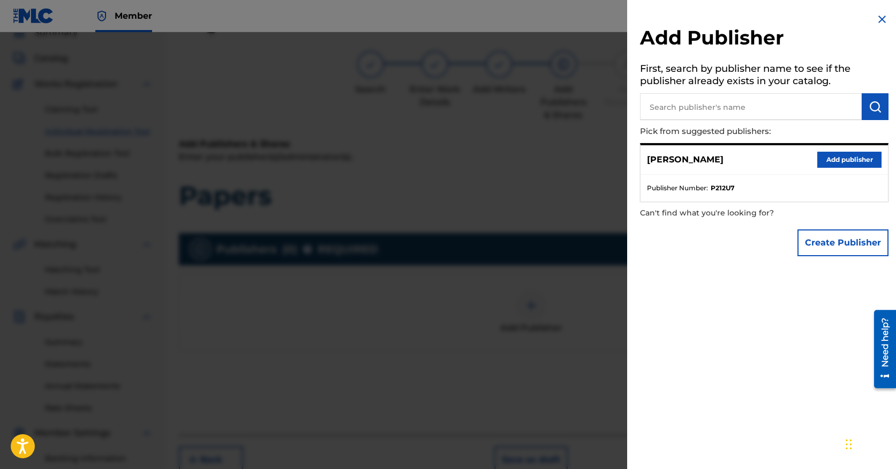
click at [845, 159] on button "Add publisher" at bounding box center [849, 160] width 64 height 16
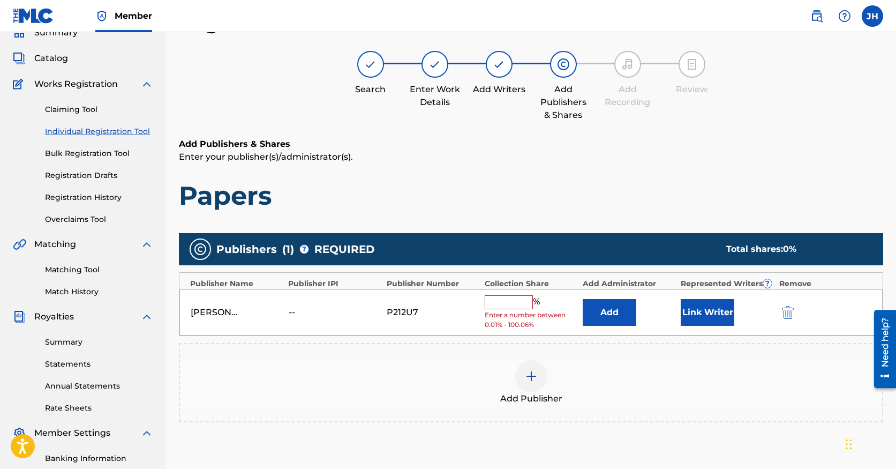
click at [611, 314] on button "Add" at bounding box center [610, 312] width 54 height 27
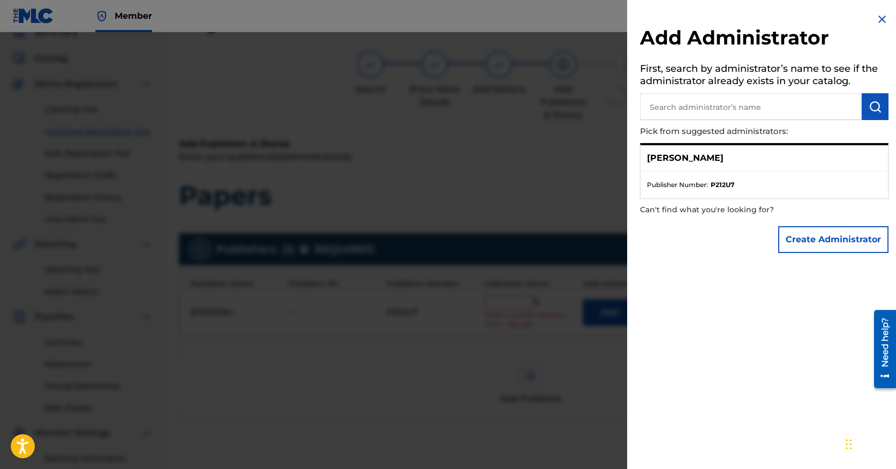
click at [774, 109] on input "text" at bounding box center [751, 106] width 222 height 27
click at [811, 235] on button "Create Administrator" at bounding box center [833, 239] width 110 height 27
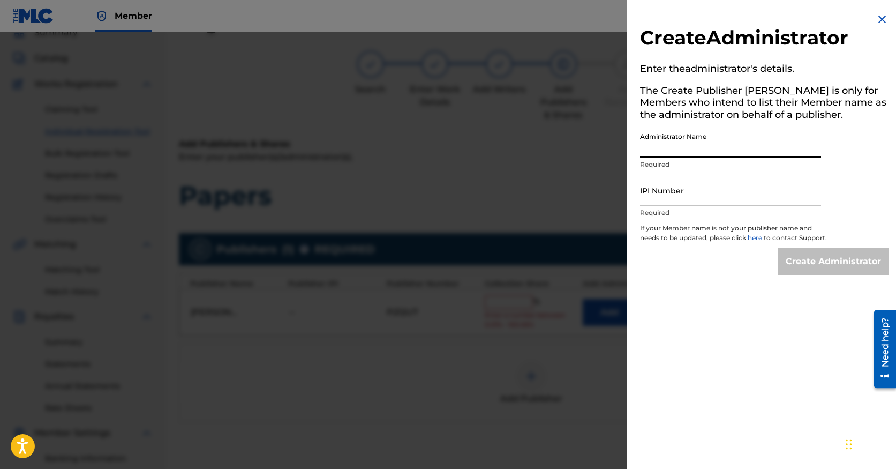
click at [684, 153] on input "Administrator Name" at bounding box center [730, 142] width 181 height 31
type input "Desert Music Distillery"
click at [690, 205] on input "IPI Number" at bounding box center [730, 190] width 181 height 31
type input "01311745090"
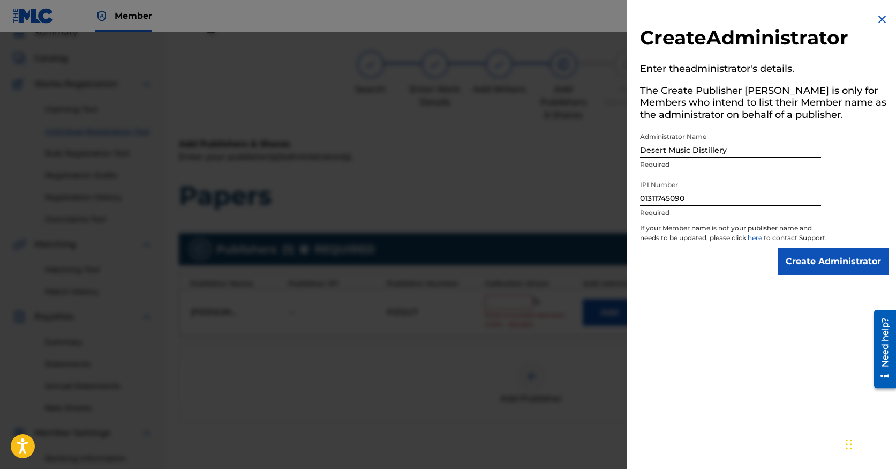
click at [814, 267] on input "Create Administrator" at bounding box center [833, 261] width 110 height 27
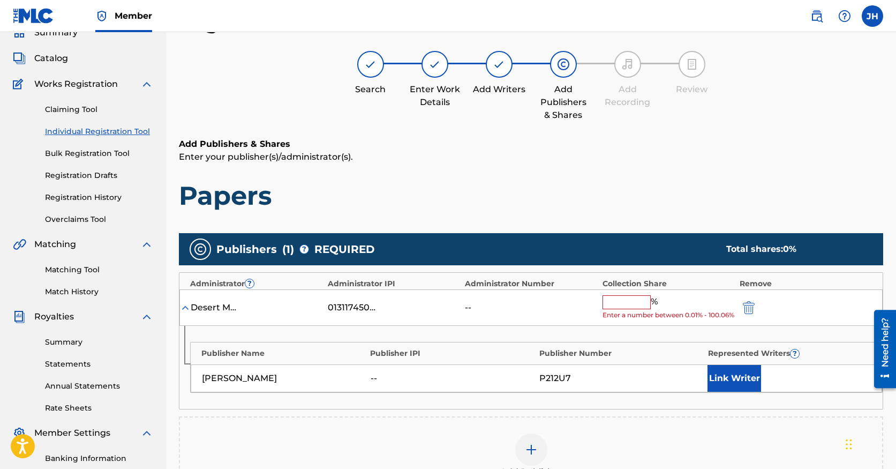
click at [624, 308] on input "text" at bounding box center [627, 302] width 48 height 14
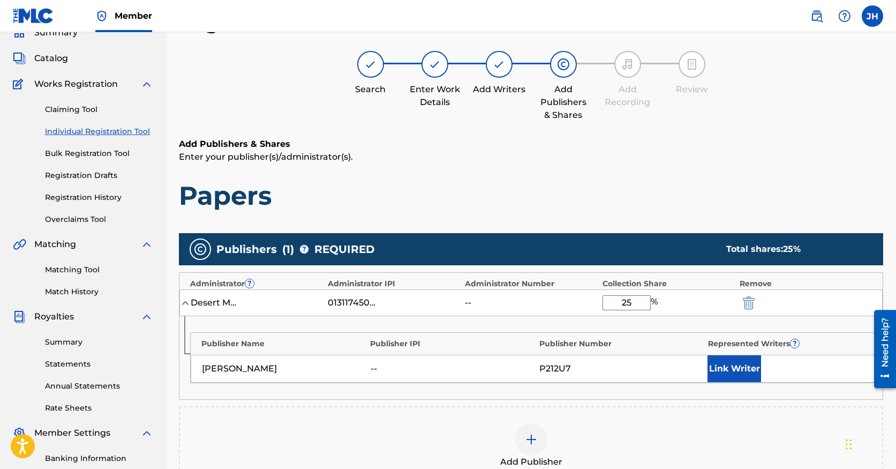
type input "25"
click at [650, 400] on div "Publishers ( 1 ) ? REQUIRED Total shares: 25 % Administrator ? Administrator IP…" at bounding box center [531, 359] width 704 height 252
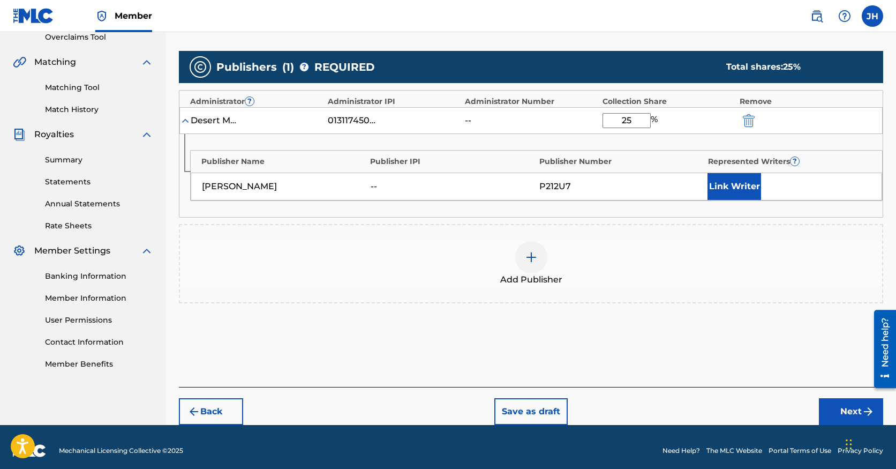
scroll to position [238, 0]
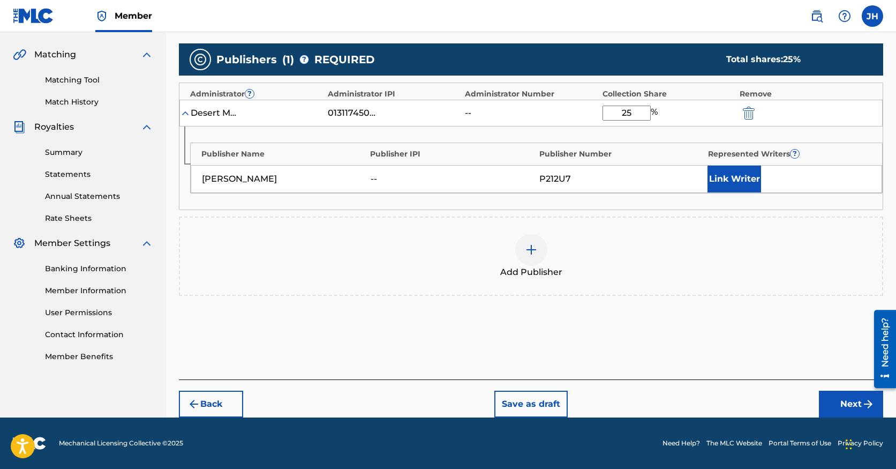
click at [829, 404] on button "Next" at bounding box center [851, 403] width 64 height 27
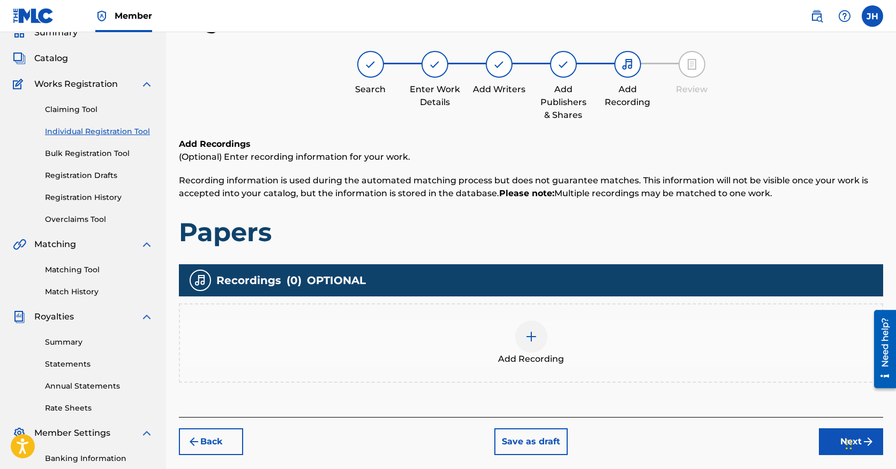
scroll to position [91, 0]
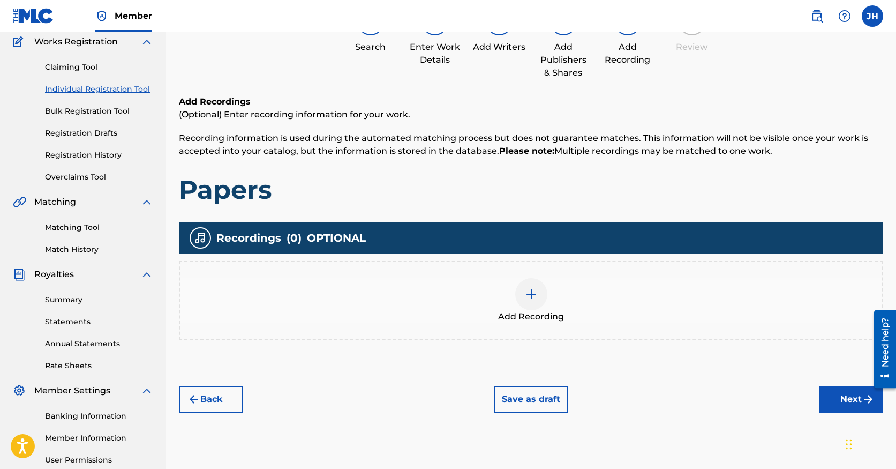
click at [529, 296] on img at bounding box center [531, 294] width 13 height 13
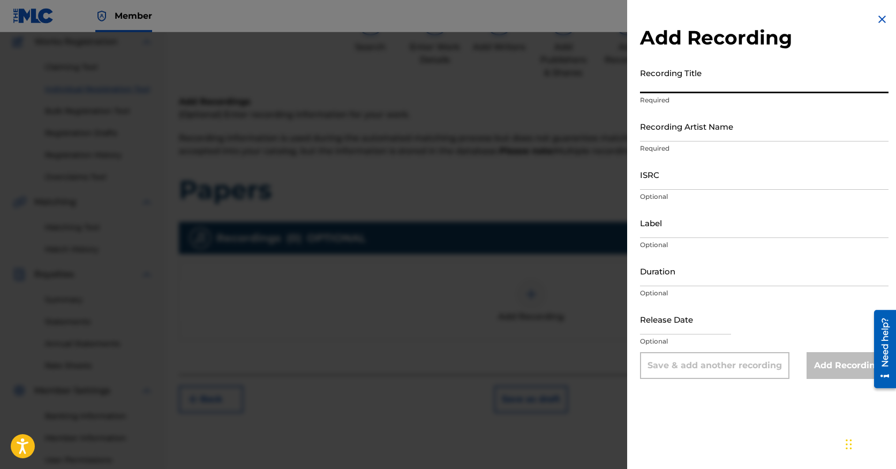
click at [699, 80] on input "Recording Title" at bounding box center [764, 78] width 249 height 31
type input "Papers"
click at [709, 135] on input "Recording Artist Name" at bounding box center [764, 126] width 249 height 31
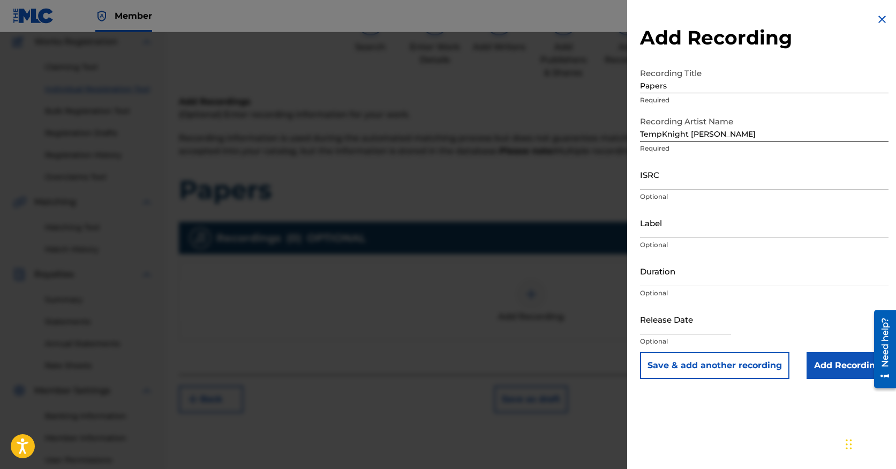
click at [639, 132] on div "Add Recording Recording Title Papers Required Recording Artist Name [PERSON_NAM…" at bounding box center [764, 196] width 274 height 392
click at [641, 133] on input "TempKnight [PERSON_NAME]" at bounding box center [764, 126] width 249 height 31
type input "Concept, TempKnight [PERSON_NAME]"
click at [743, 178] on input "ISRC" at bounding box center [764, 174] width 249 height 31
type input "QT26D2500005"
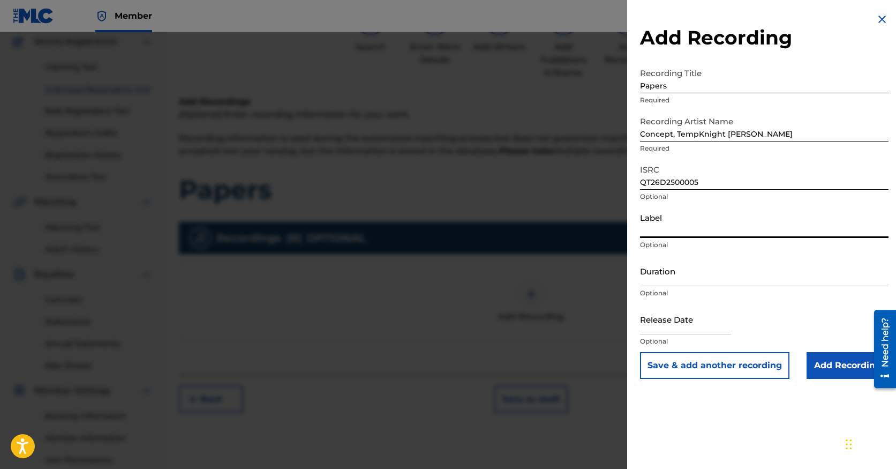
click at [735, 235] on input "Label" at bounding box center [764, 222] width 249 height 31
type input "Speakeasy Solace Music Group"
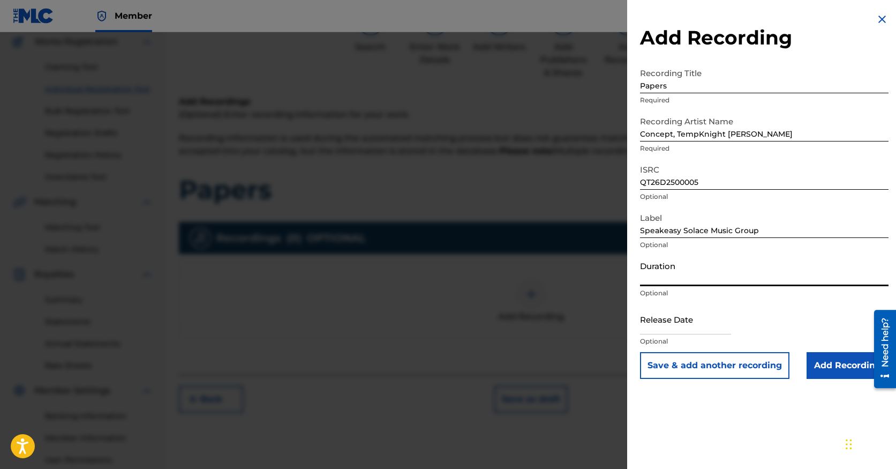
click at [714, 280] on input "Duration" at bounding box center [764, 270] width 249 height 31
type input "03:24"
click at [849, 367] on input "Add Recording" at bounding box center [848, 365] width 82 height 27
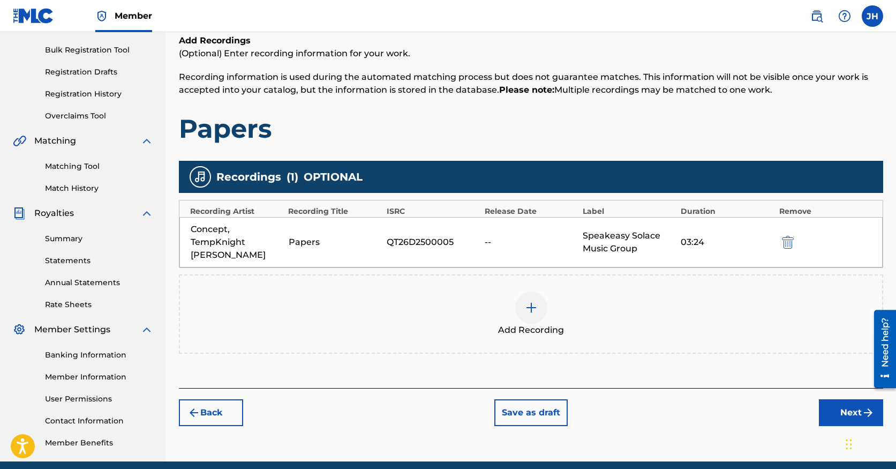
scroll to position [152, 0]
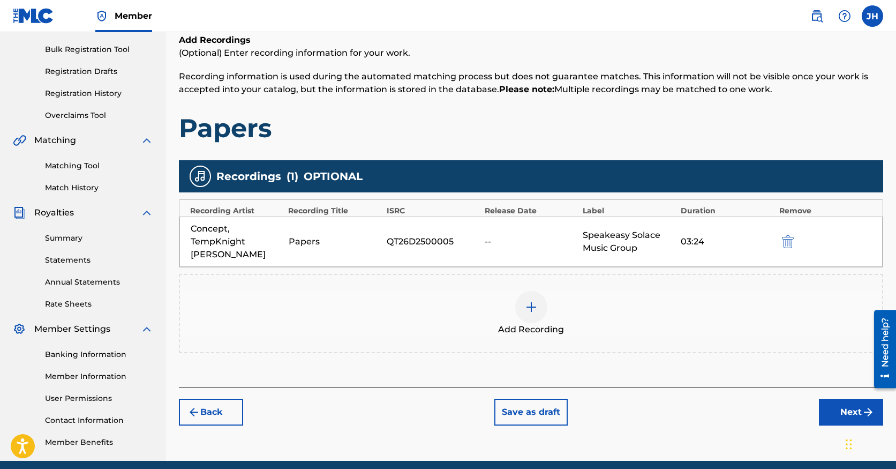
click at [834, 424] on button "Next" at bounding box center [851, 411] width 64 height 27
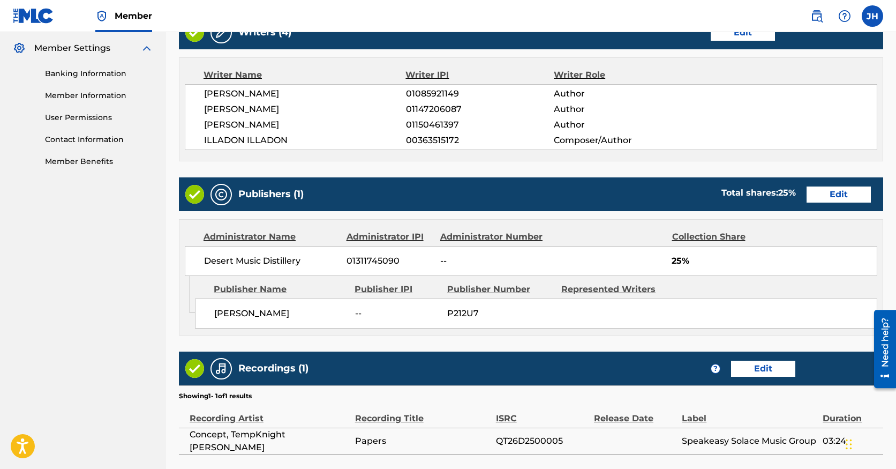
scroll to position [523, 0]
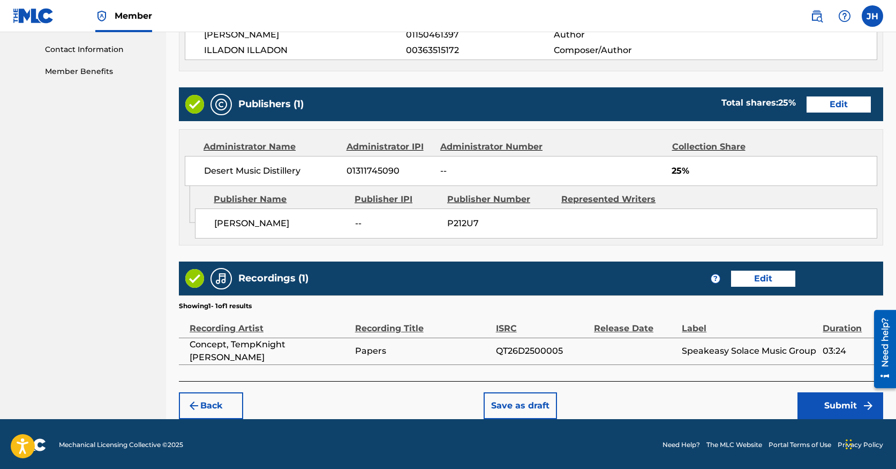
click at [814, 401] on button "Submit" at bounding box center [840, 405] width 86 height 27
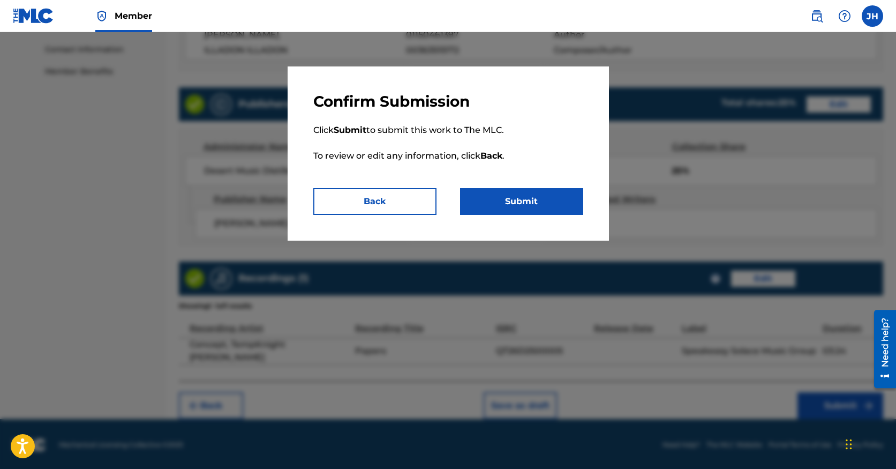
click at [525, 207] on button "Submit" at bounding box center [521, 201] width 123 height 27
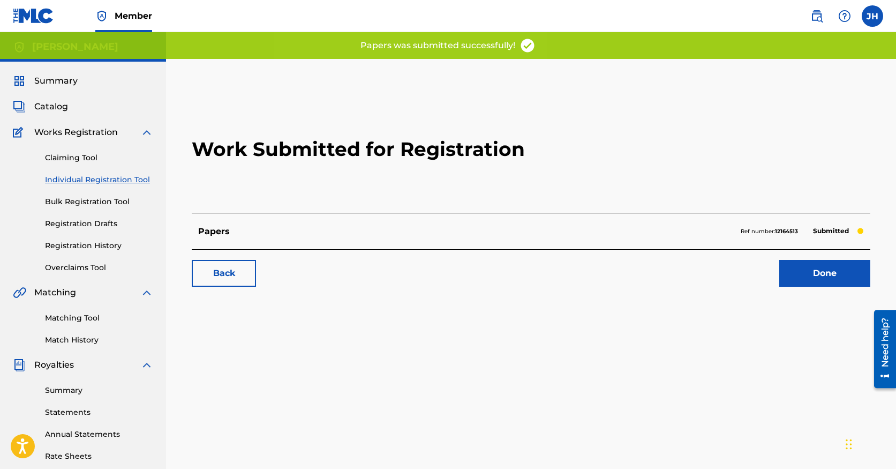
click at [809, 268] on link "Done" at bounding box center [824, 273] width 91 height 27
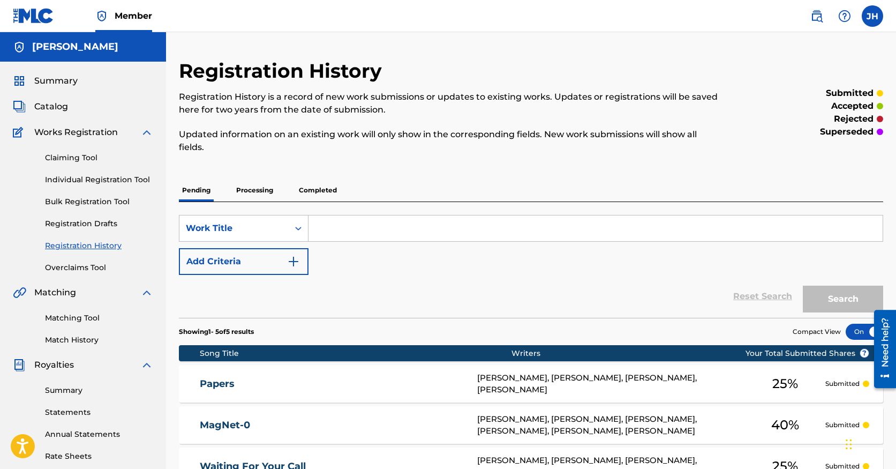
click at [51, 117] on div "Summary Catalog Works Registration Claiming Tool Individual Registration Tool B…" at bounding box center [83, 337] width 166 height 551
click at [51, 104] on span "Catalog" at bounding box center [51, 106] width 34 height 13
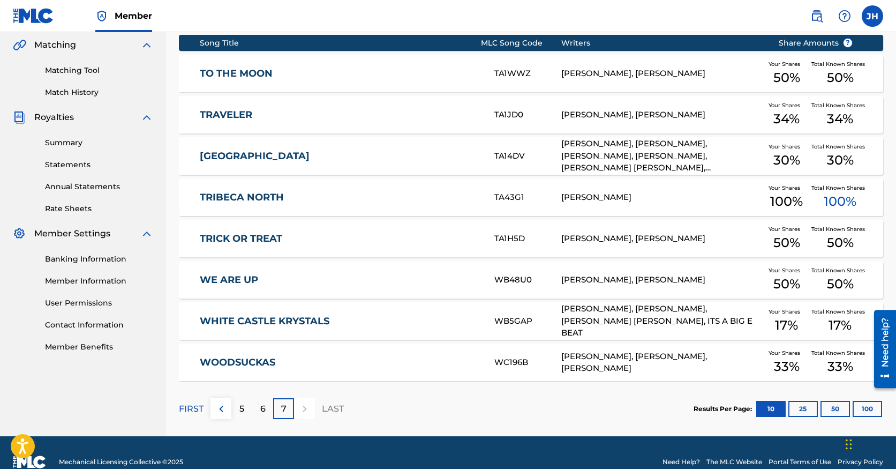
click at [236, 410] on div "5" at bounding box center [241, 408] width 21 height 21
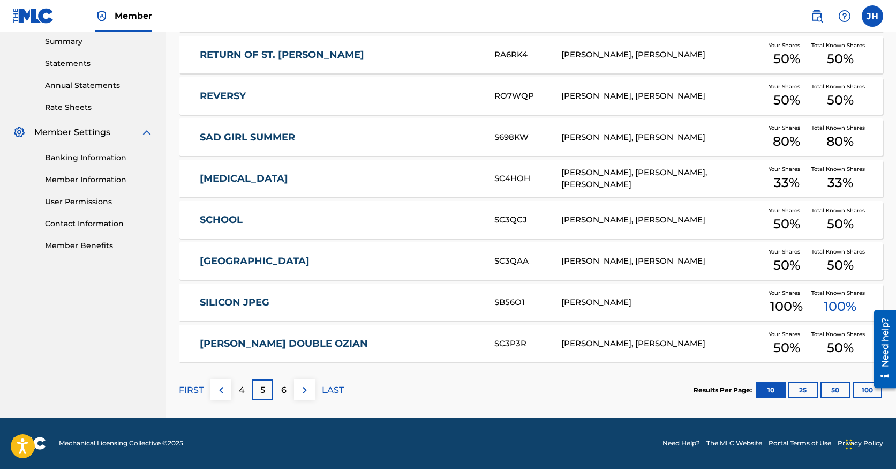
click at [220, 392] on img at bounding box center [221, 389] width 13 height 13
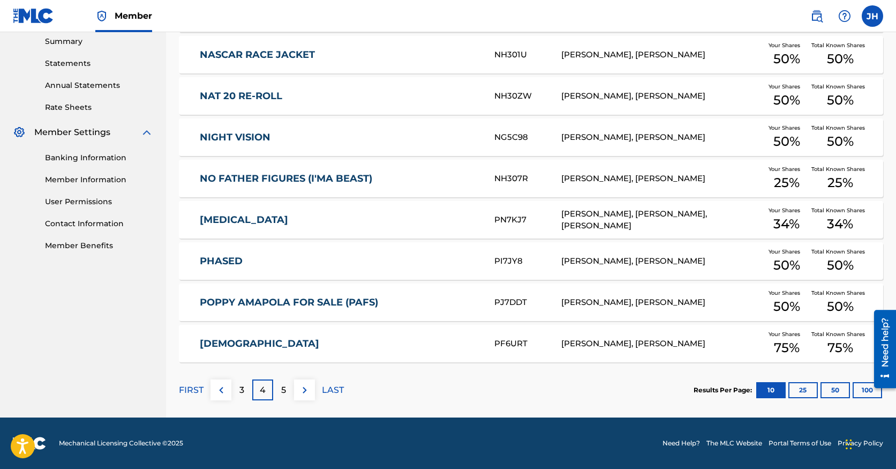
click at [197, 389] on p "FIRST" at bounding box center [191, 389] width 25 height 13
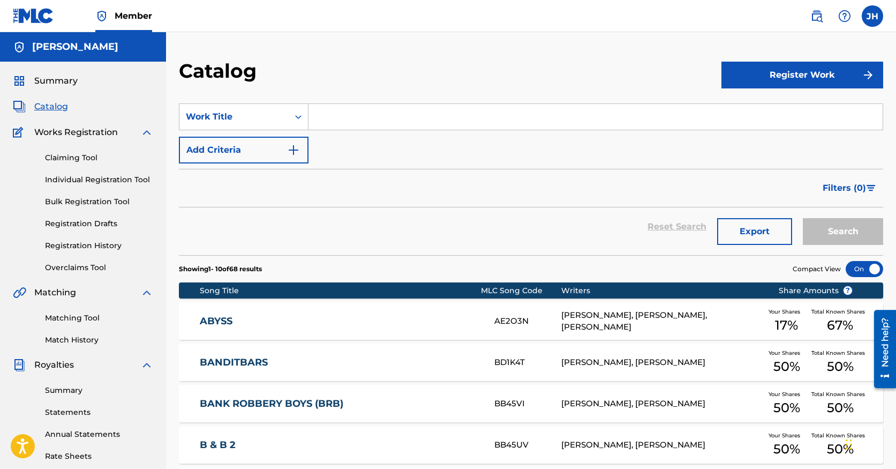
click at [794, 69] on button "Register Work" at bounding box center [802, 75] width 162 height 27
click at [736, 112] on link "Individual" at bounding box center [802, 110] width 162 height 26
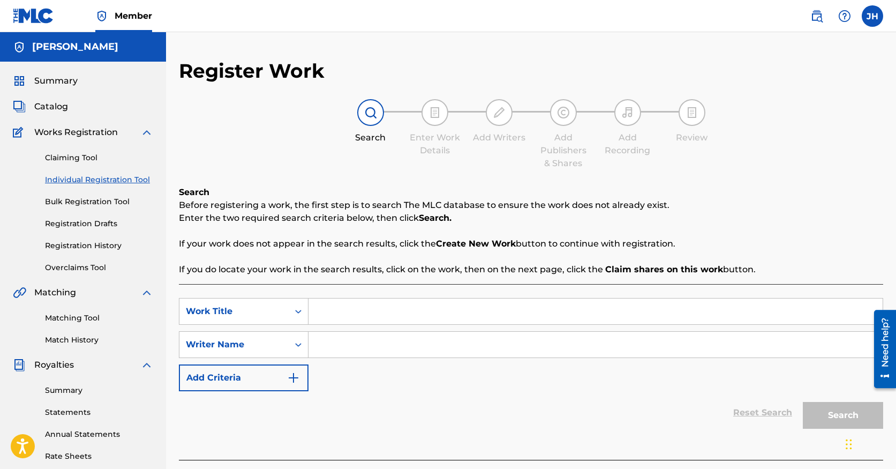
click at [392, 311] on input "Search Form" at bounding box center [595, 311] width 574 height 26
type input "Back Then"
click at [386, 347] on input "Search Form" at bounding box center [595, 345] width 574 height 26
type input "t"
click at [803, 402] on button "Search" at bounding box center [843, 415] width 80 height 27
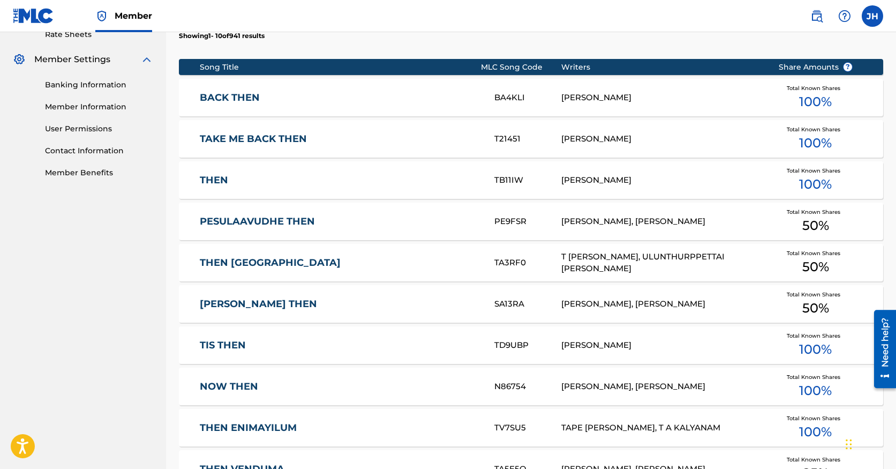
scroll to position [628, 0]
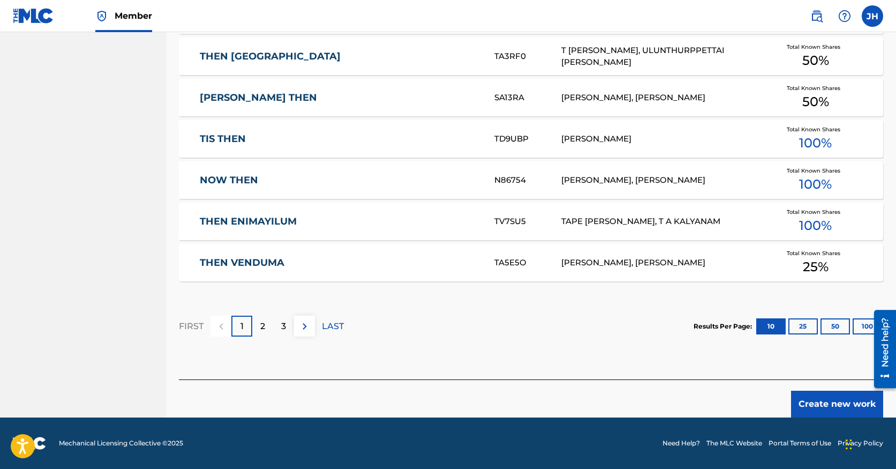
click at [806, 401] on button "Create new work" at bounding box center [837, 403] width 92 height 27
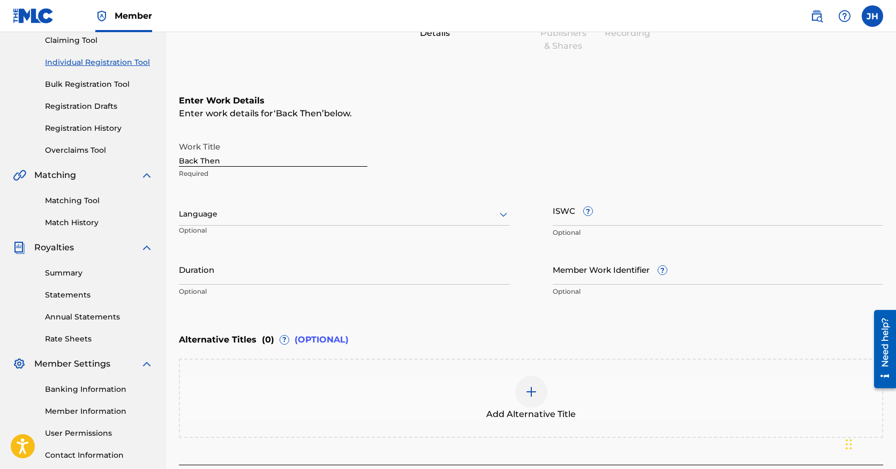
scroll to position [116, 0]
click at [307, 270] on input "Duration" at bounding box center [344, 270] width 331 height 31
click at [287, 274] on input "Duration" at bounding box center [344, 270] width 331 height 31
click at [397, 314] on div "Enter Work Details Enter work details for ‘ Back Then ’ below. Work Title Back …" at bounding box center [531, 199] width 704 height 259
click at [178, 275] on div "Register Work Search Enter Work Details Add Writers Add Publishers & Shares Add…" at bounding box center [531, 223] width 730 height 561
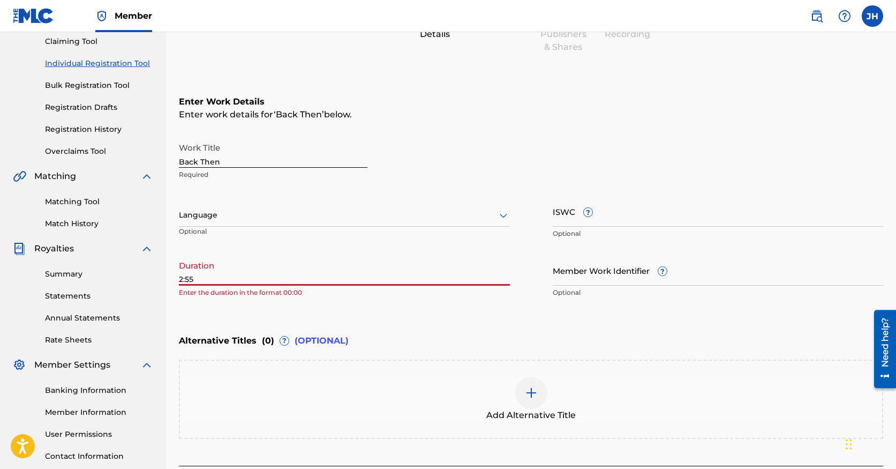
click at [179, 280] on input "2:55" at bounding box center [344, 270] width 331 height 31
type input "02:55"
click at [401, 300] on div "Duration 02:55 Optional" at bounding box center [344, 279] width 331 height 48
click at [579, 217] on input "ISWC ?" at bounding box center [718, 211] width 331 height 31
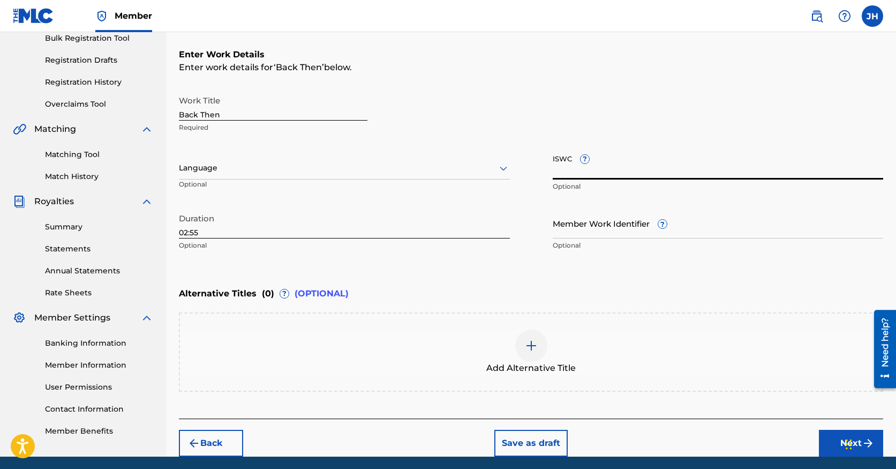
scroll to position [202, 0]
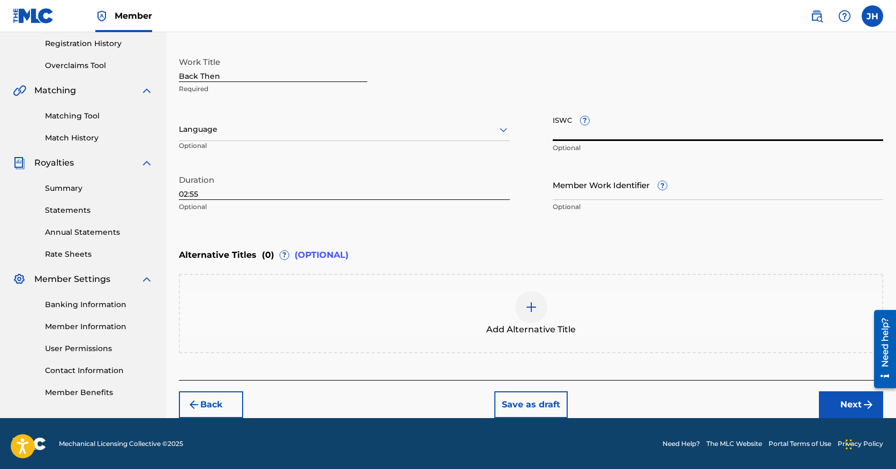
click at [844, 402] on button "Next" at bounding box center [851, 404] width 64 height 27
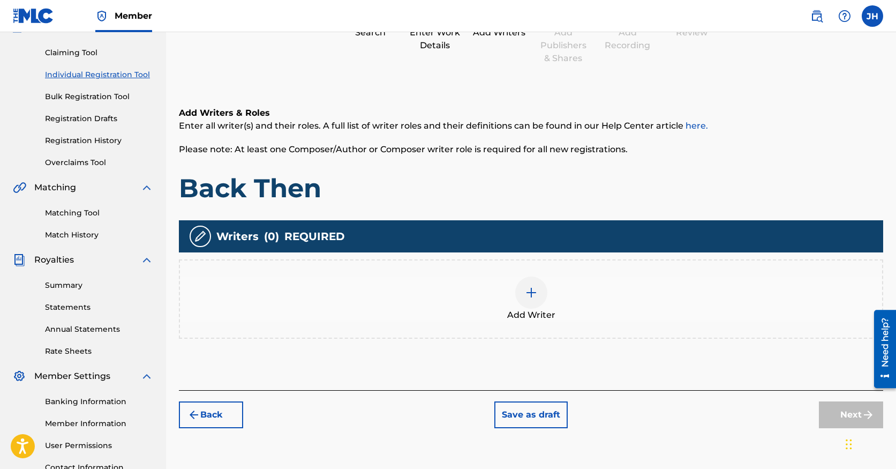
scroll to position [178, 0]
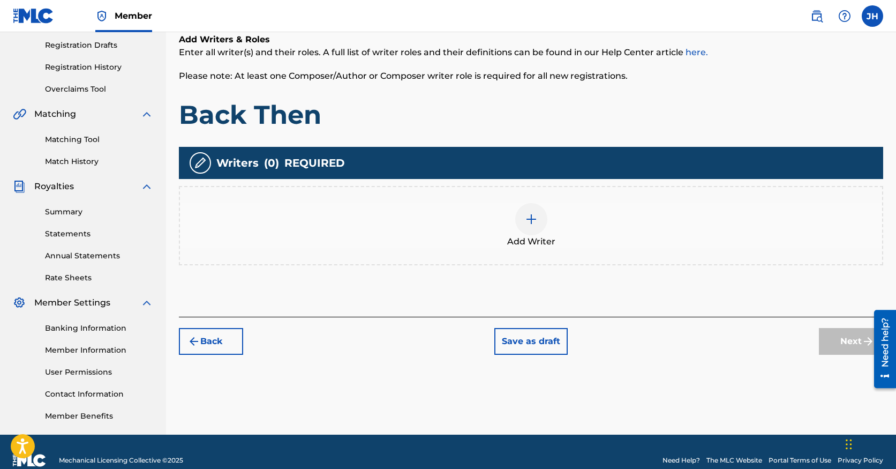
click at [532, 226] on div at bounding box center [531, 219] width 32 height 32
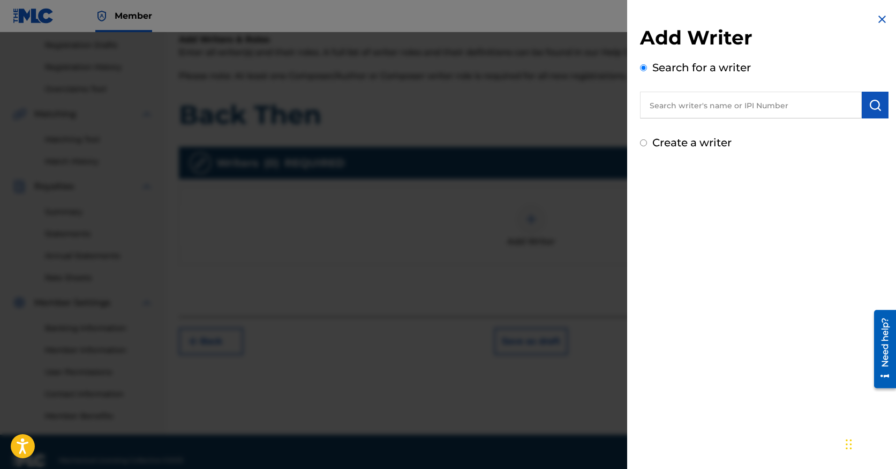
click at [705, 103] on input "text" at bounding box center [751, 105] width 222 height 27
paste input "00779585660"
type input "00779585660"
click at [879, 112] on button "submit" at bounding box center [875, 105] width 27 height 27
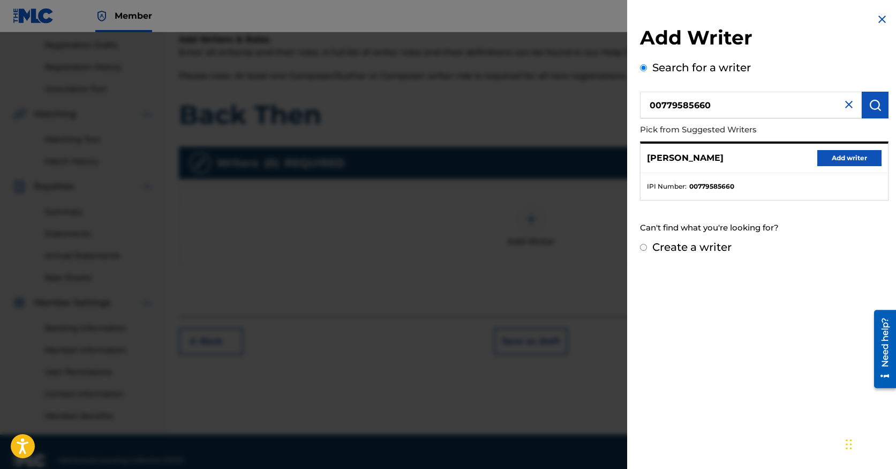
click at [839, 161] on button "Add writer" at bounding box center [849, 158] width 64 height 16
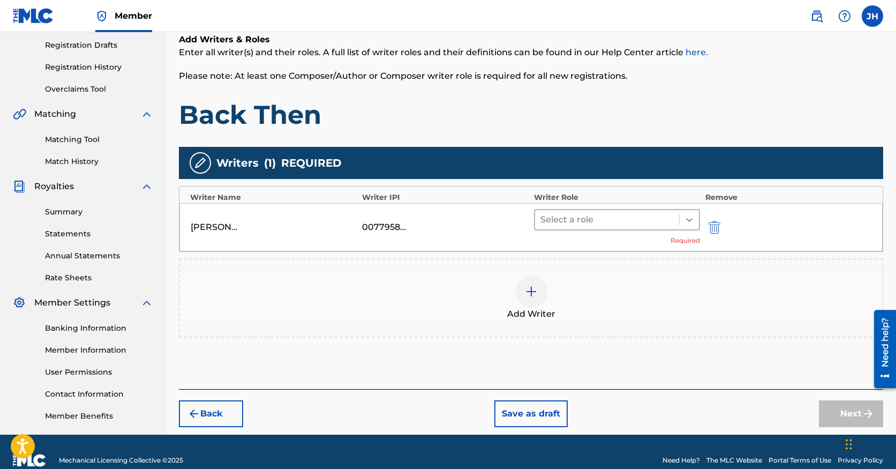
click at [686, 224] on div at bounding box center [689, 219] width 19 height 19
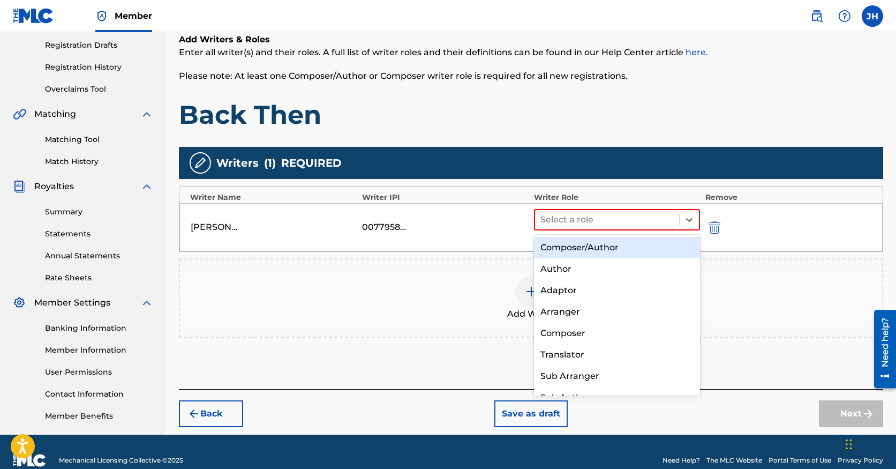
click at [650, 252] on div "Composer/Author" at bounding box center [617, 247] width 166 height 21
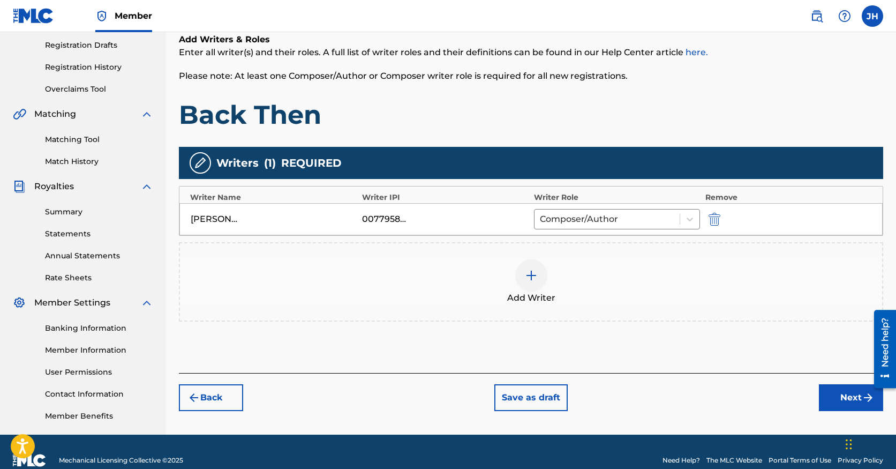
click at [532, 276] on img at bounding box center [531, 275] width 13 height 13
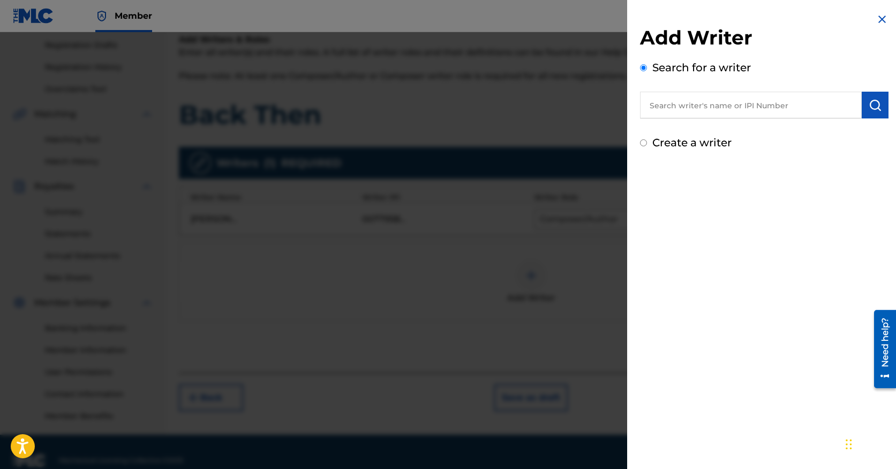
click at [742, 119] on div "Add Writer Search for a writer Create a writer" at bounding box center [764, 88] width 249 height 125
click at [737, 108] on input "text" at bounding box center [751, 105] width 222 height 27
paste input "380117974"
type input "380117974"
click at [877, 103] on img "submit" at bounding box center [875, 105] width 13 height 13
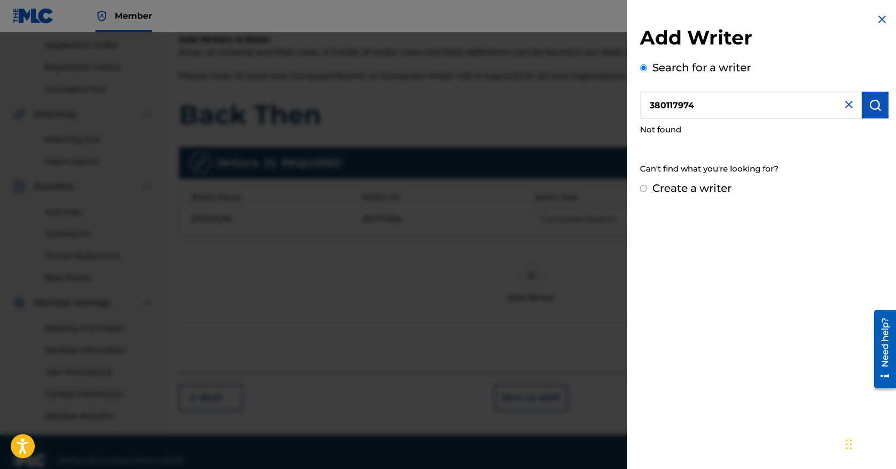
click at [644, 186] on input "Create a writer" at bounding box center [643, 188] width 7 height 7
radio input "false"
radio input "true"
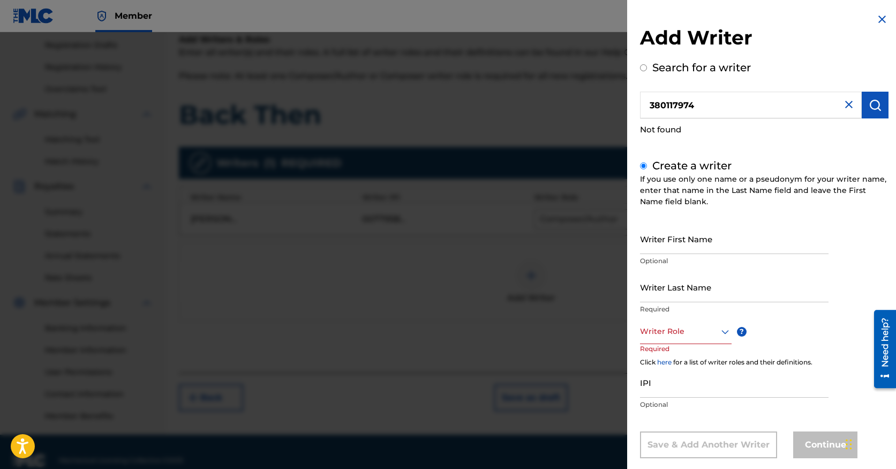
click at [659, 390] on input "IPI" at bounding box center [734, 382] width 189 height 31
paste input "380117974"
type input "380117974"
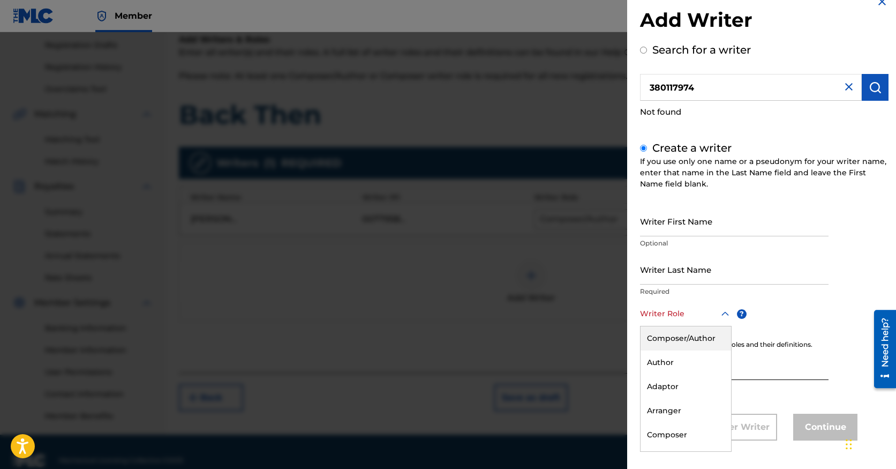
click at [675, 326] on div "Composer/Author, 1 of 8. 8 results available. Use Up and Down to choose options…" at bounding box center [686, 314] width 92 height 24
click at [677, 360] on div "Author" at bounding box center [686, 362] width 91 height 24
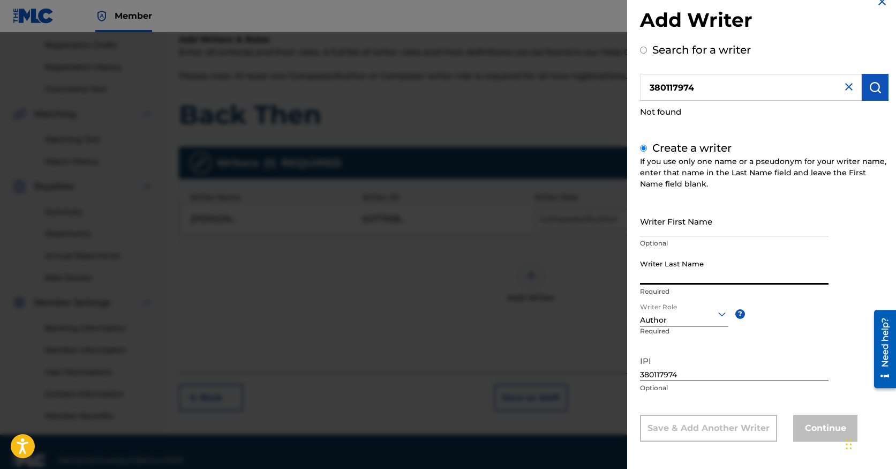
click at [672, 277] on input "Writer Last Name" at bounding box center [734, 269] width 189 height 31
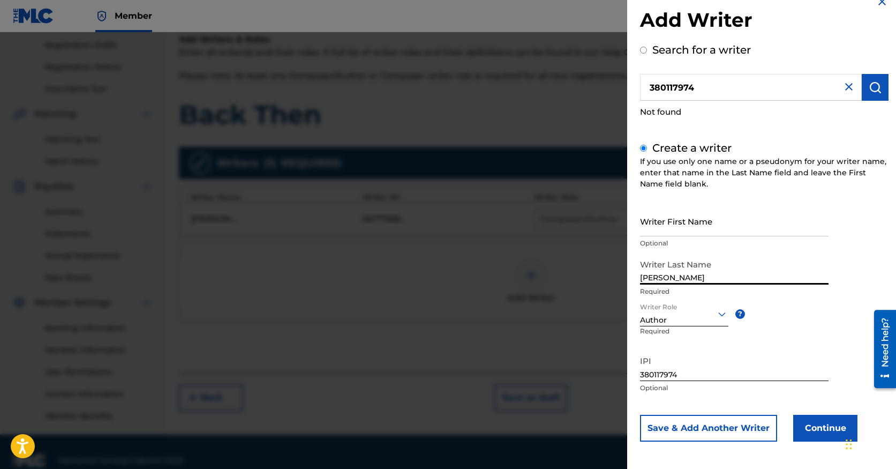
type input "[PERSON_NAME]"
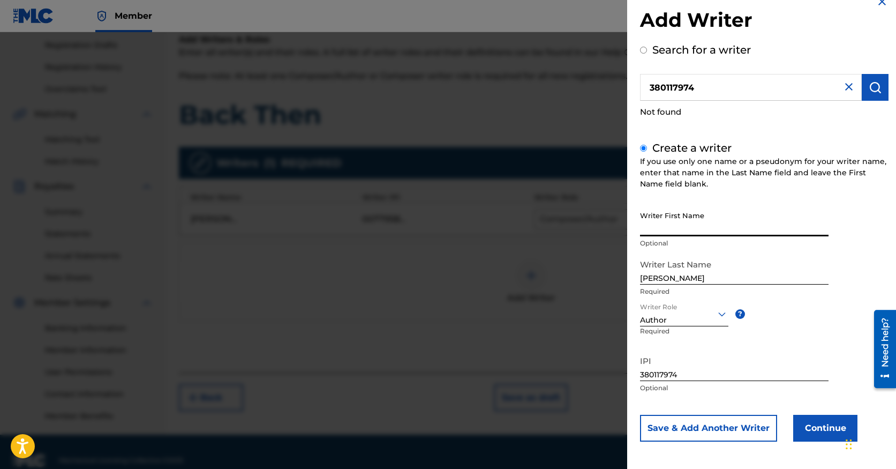
click at [681, 235] on input "Writer First Name" at bounding box center [734, 221] width 189 height 31
type input "[PERSON_NAME]"
click at [747, 338] on div "Writer Role Author ? Required" at bounding box center [696, 326] width 112 height 48
click at [764, 427] on button "Save & Add Another Writer" at bounding box center [708, 428] width 137 height 27
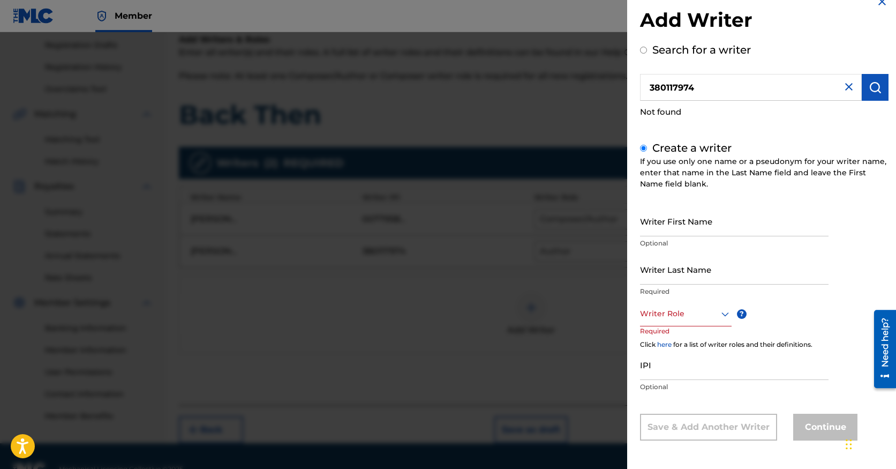
click at [850, 85] on img at bounding box center [848, 86] width 13 height 13
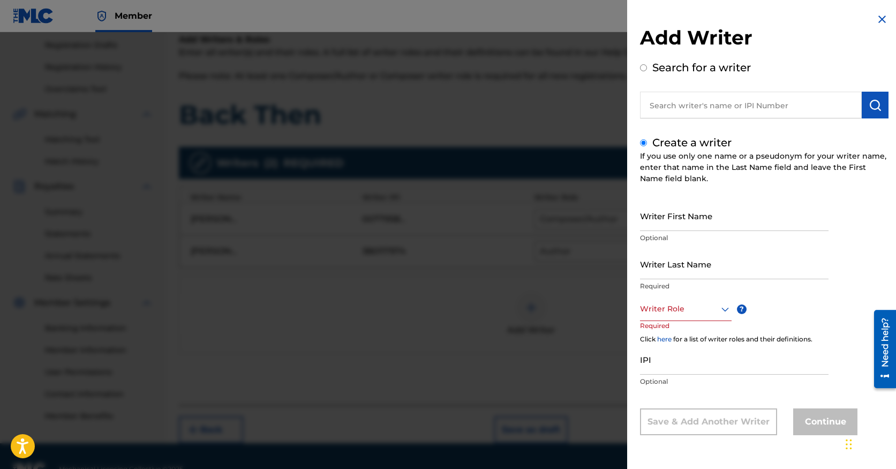
scroll to position [0, 0]
click at [743, 110] on input "text" at bounding box center [751, 105] width 222 height 27
radio input "true"
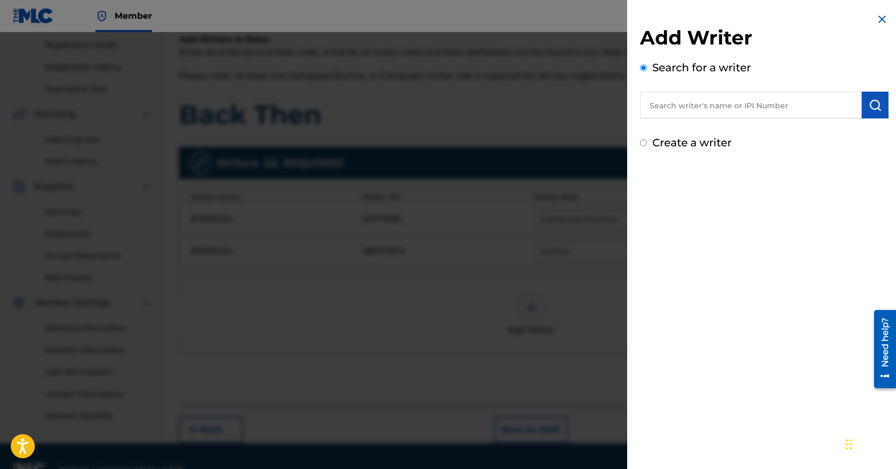
paste input "01147206087"
type input "01147206087"
click at [869, 110] on img "submit" at bounding box center [875, 105] width 13 height 13
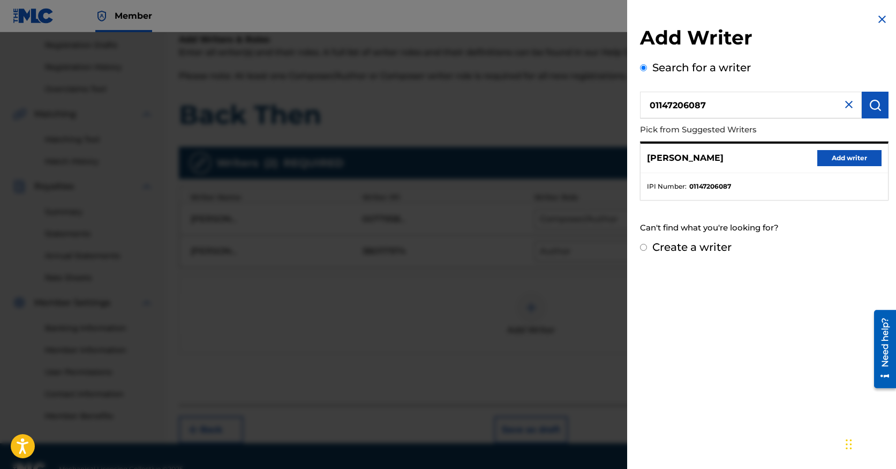
click at [843, 160] on button "Add writer" at bounding box center [849, 158] width 64 height 16
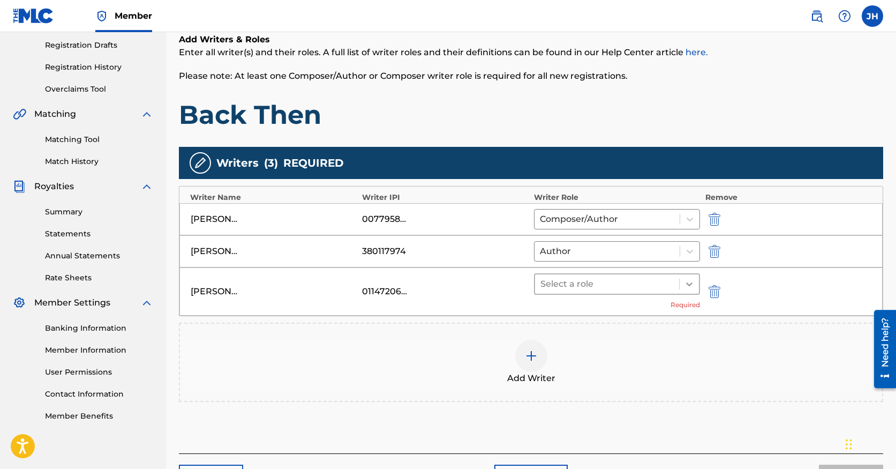
click at [691, 281] on icon at bounding box center [689, 283] width 11 height 11
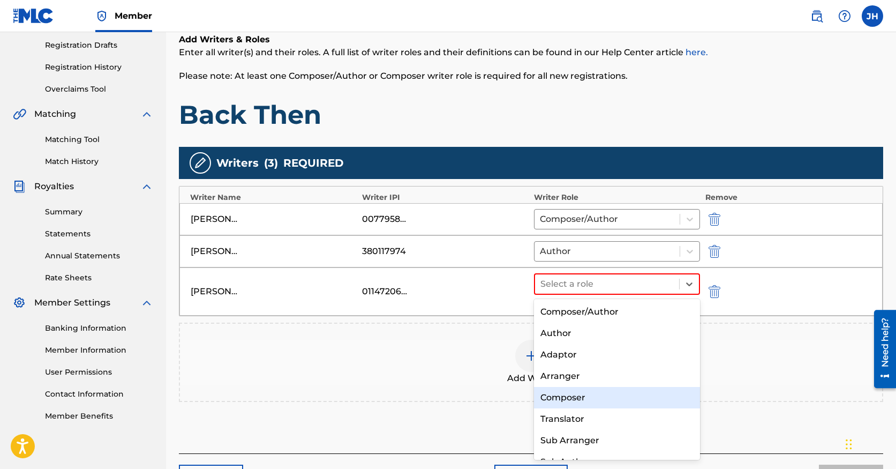
click at [604, 402] on div "Composer" at bounding box center [617, 397] width 166 height 21
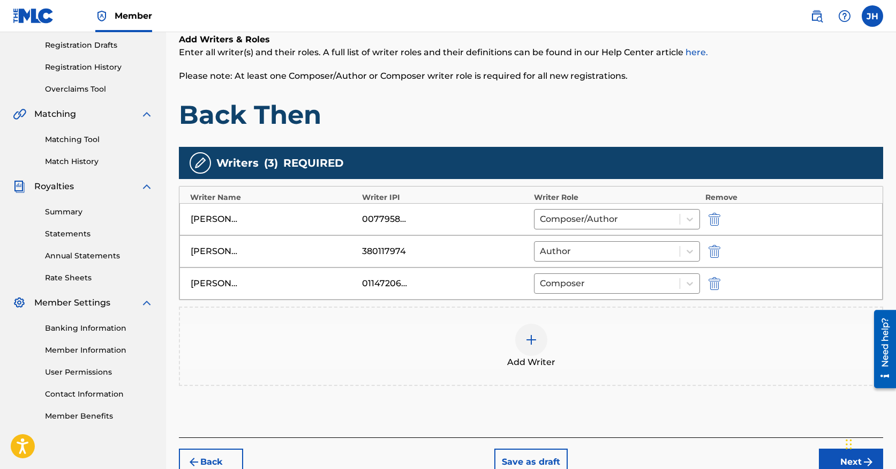
click at [604, 402] on div "Add Writers & Roles Enter all writer(s) and their roles. A full list of writer …" at bounding box center [531, 222] width 704 height 430
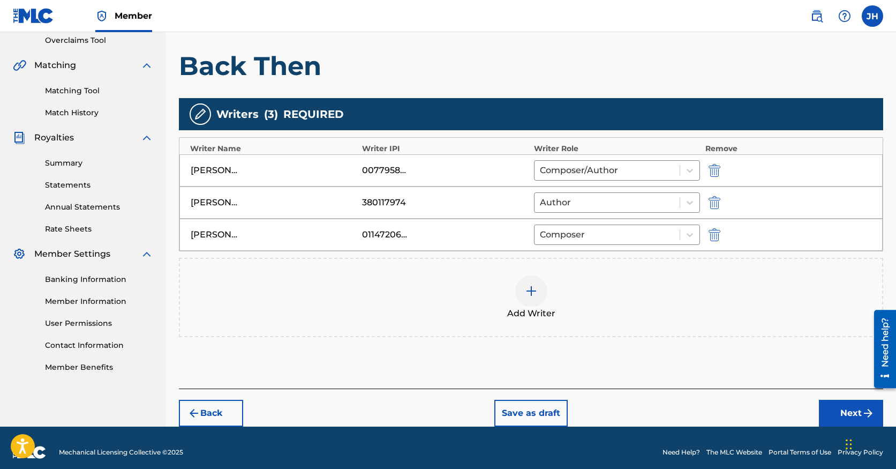
scroll to position [236, 0]
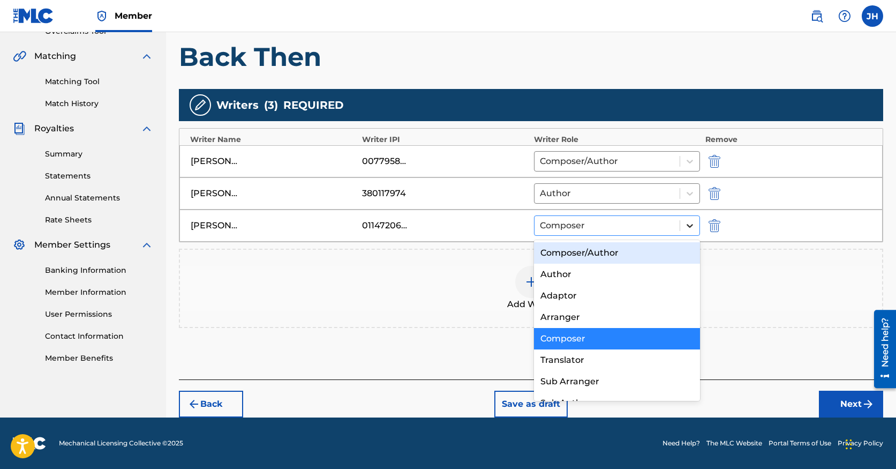
click at [691, 224] on icon at bounding box center [690, 226] width 6 height 4
click at [666, 244] on div "Composer/Author" at bounding box center [617, 252] width 166 height 21
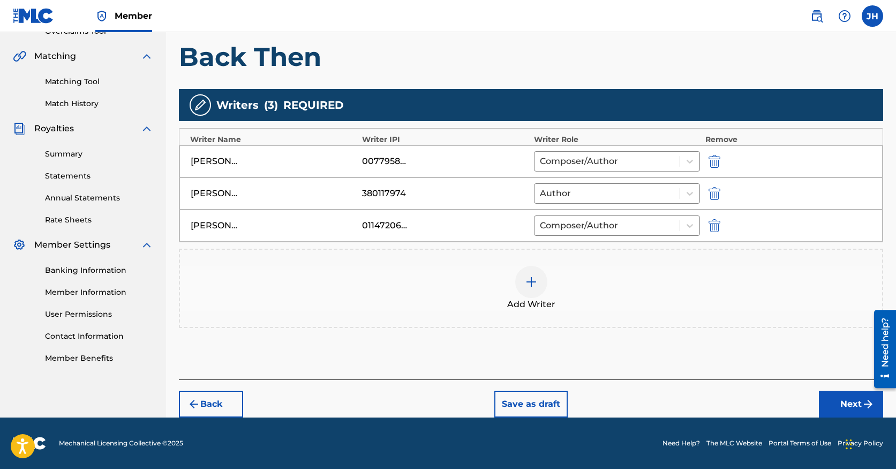
click at [666, 282] on div "Add Writer" at bounding box center [531, 288] width 702 height 45
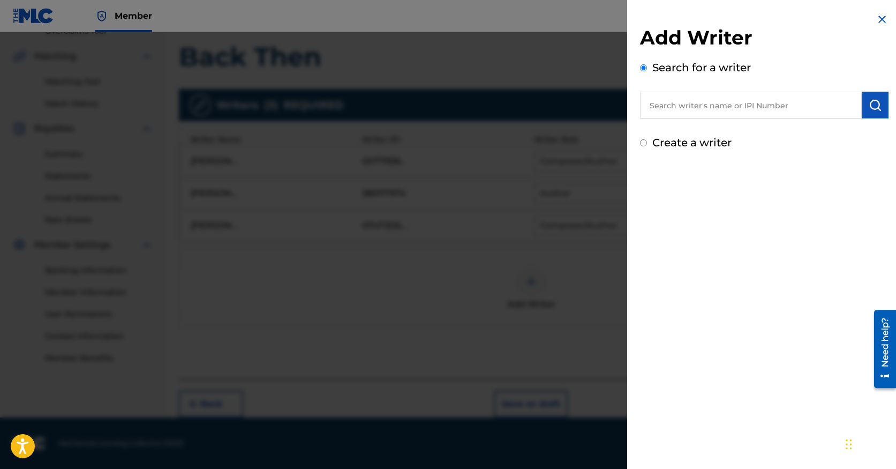
click at [880, 19] on img at bounding box center [882, 19] width 13 height 13
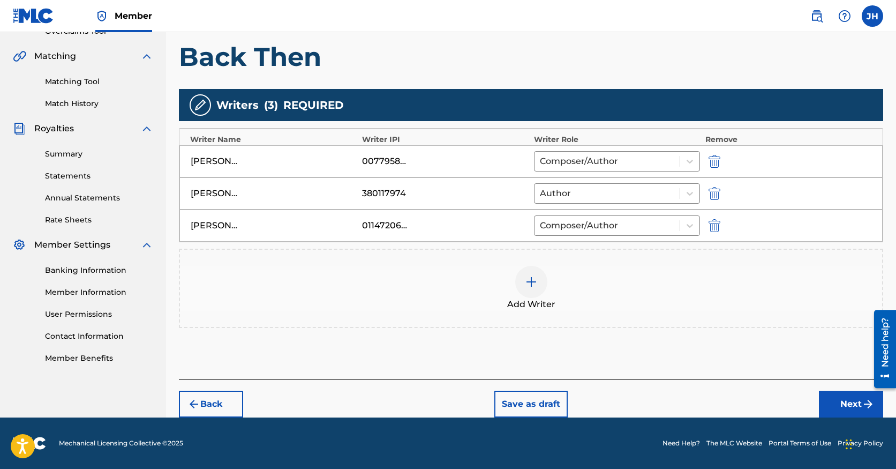
click at [530, 283] on img at bounding box center [531, 281] width 13 height 13
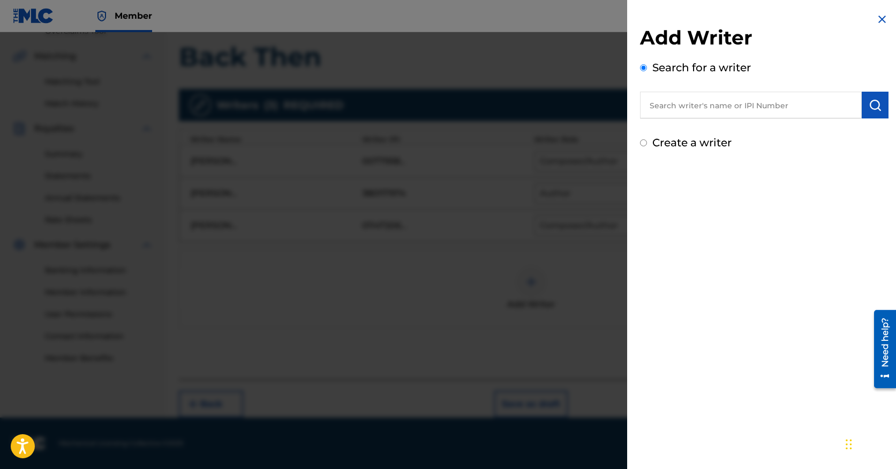
click at [741, 110] on input "text" at bounding box center [751, 105] width 222 height 27
paste input "01085921149"
type input "01085921149"
click at [869, 105] on img "submit" at bounding box center [875, 105] width 13 height 13
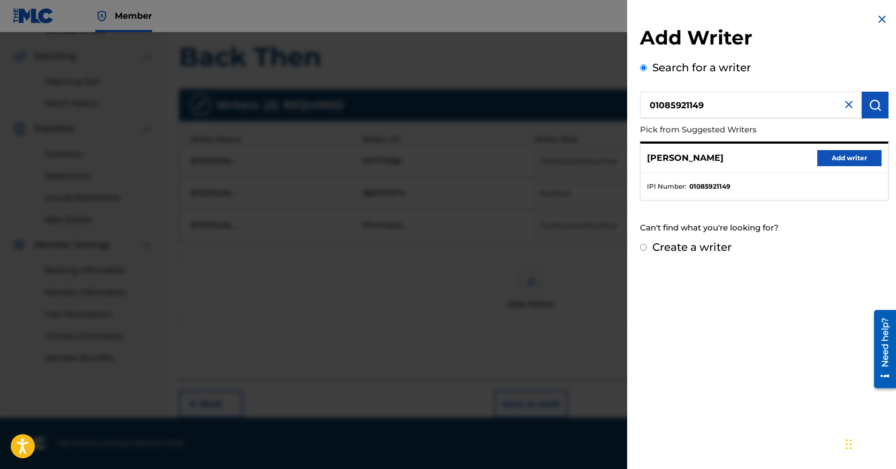
click at [829, 157] on button "Add writer" at bounding box center [849, 158] width 64 height 16
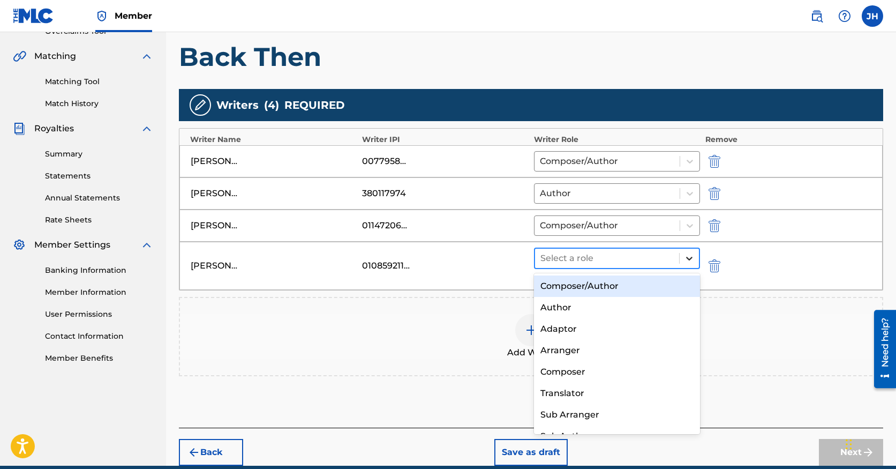
click at [687, 255] on icon at bounding box center [689, 258] width 11 height 11
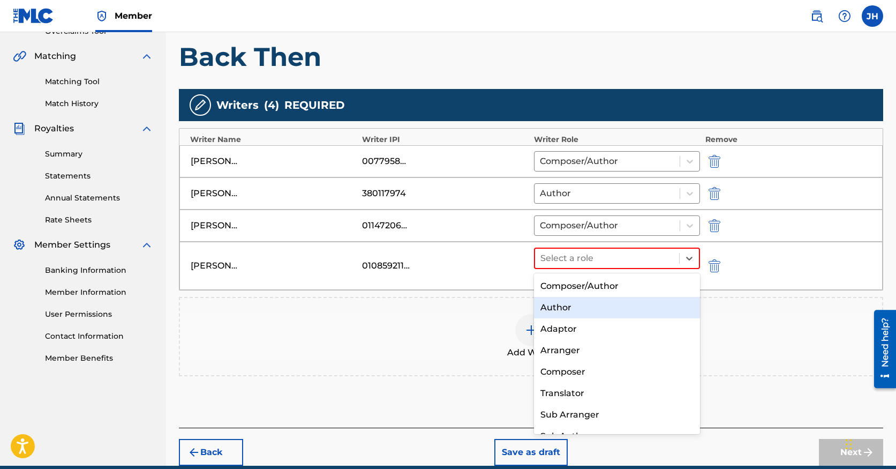
click at [657, 300] on div "Author" at bounding box center [617, 307] width 166 height 21
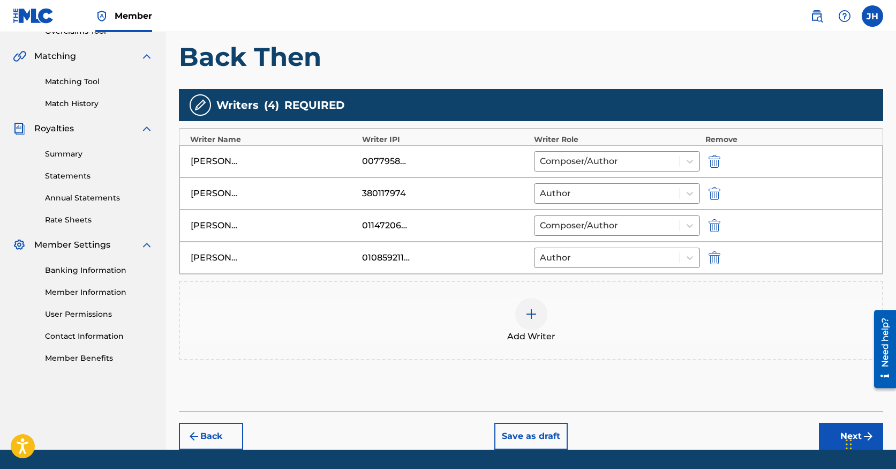
click at [657, 300] on div "Add Writer" at bounding box center [531, 320] width 702 height 45
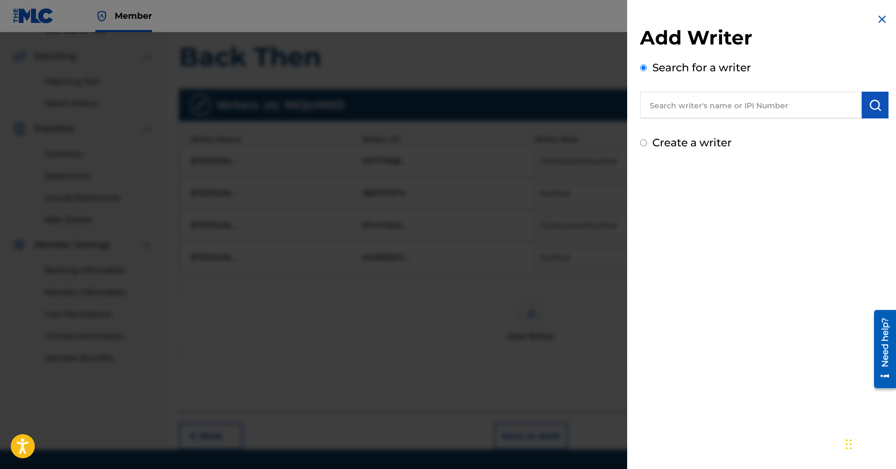
click at [878, 18] on img at bounding box center [882, 19] width 13 height 13
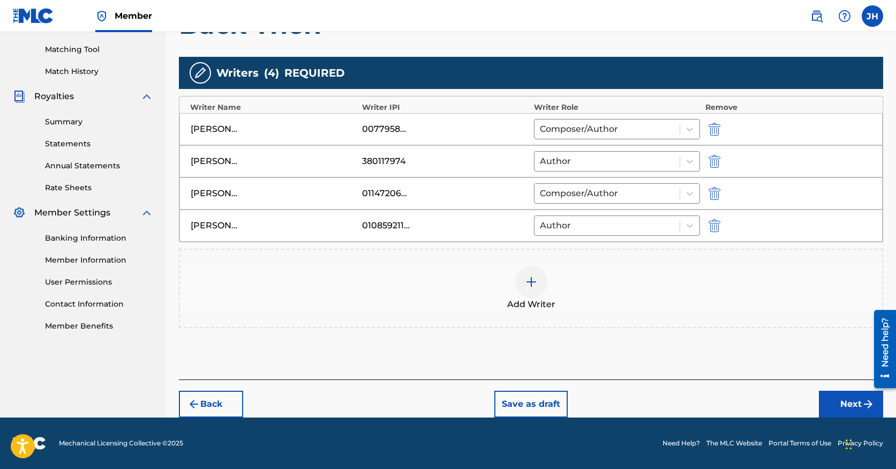
click at [834, 404] on button "Next" at bounding box center [851, 403] width 64 height 27
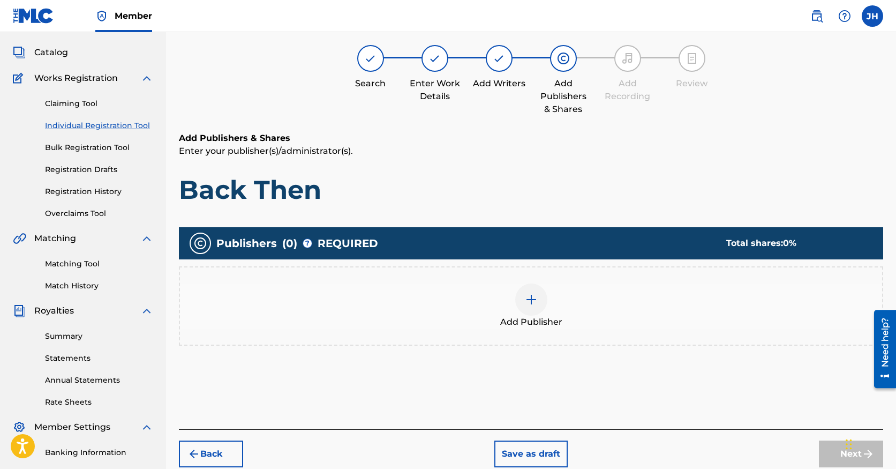
scroll to position [48, 0]
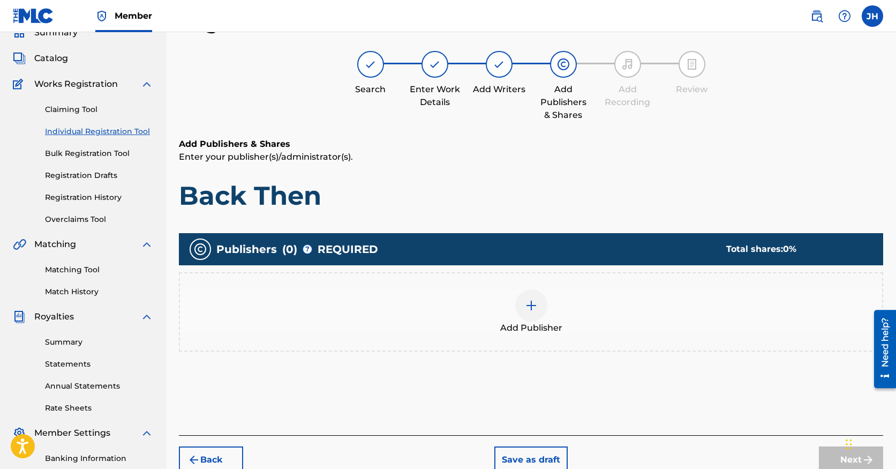
click at [527, 298] on div at bounding box center [531, 305] width 32 height 32
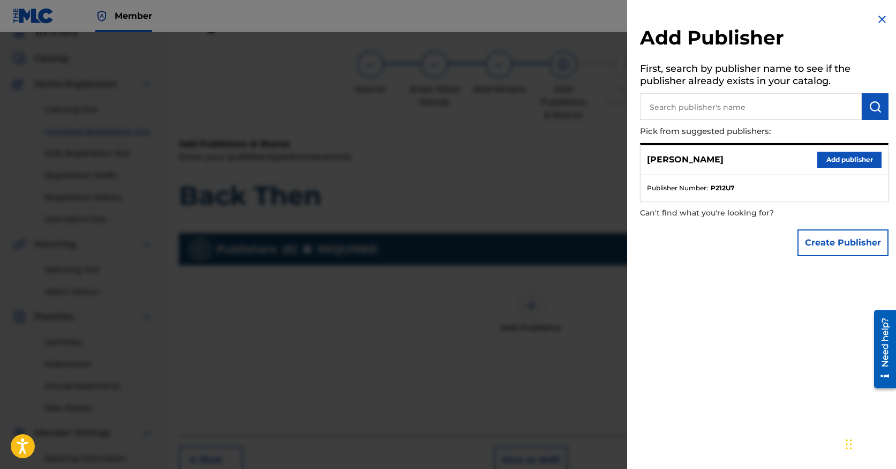
click at [826, 154] on button "Add publisher" at bounding box center [849, 160] width 64 height 16
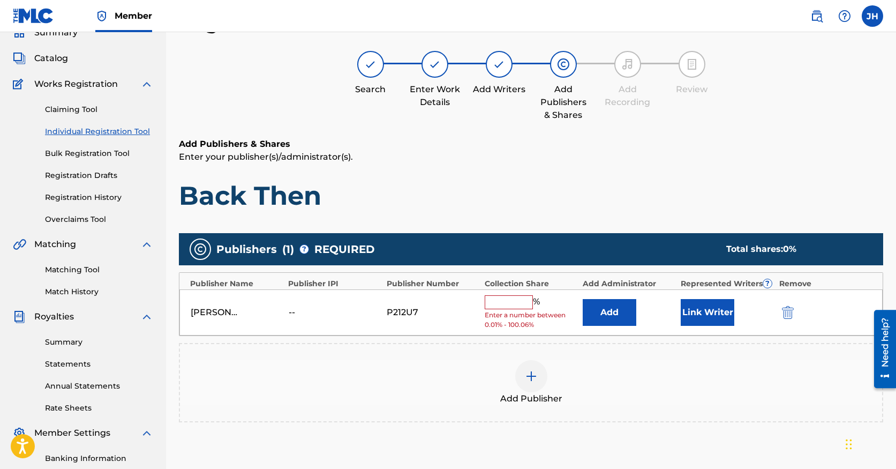
click at [604, 312] on button "Add" at bounding box center [610, 312] width 54 height 27
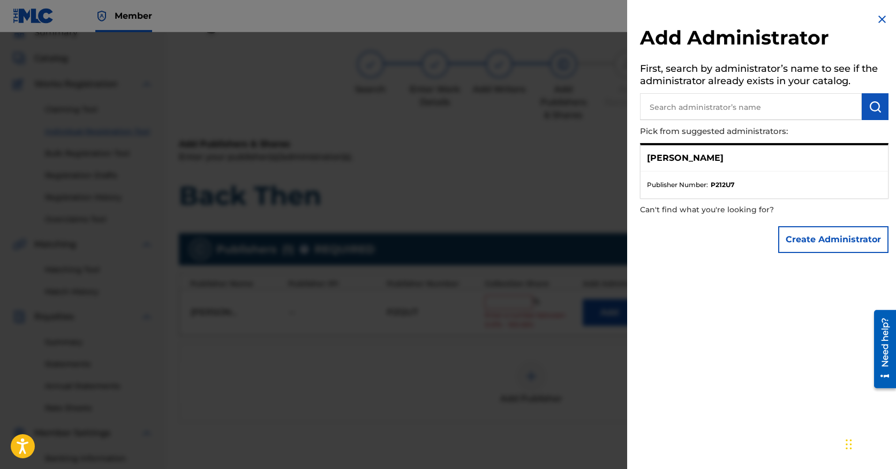
click at [826, 245] on button "Create Administrator" at bounding box center [833, 239] width 110 height 27
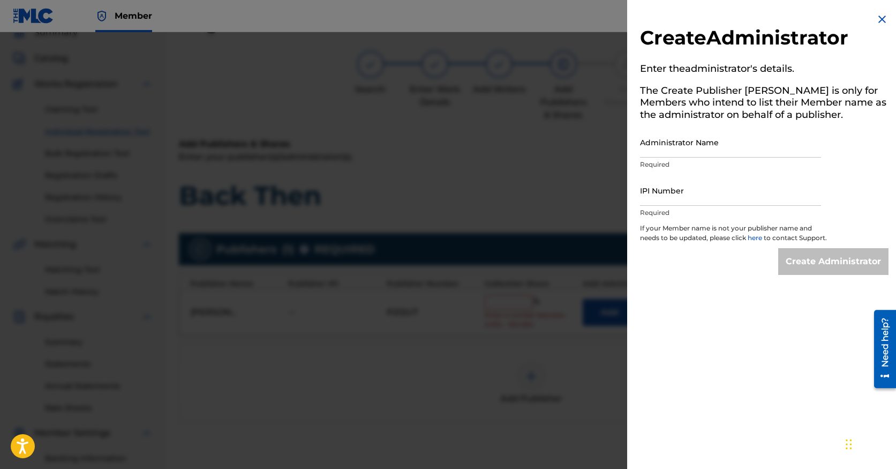
click at [687, 150] on input "Administrator Name" at bounding box center [730, 142] width 181 height 31
type input "Desert Music Distillery"
click at [701, 194] on input "IPI Number" at bounding box center [730, 190] width 181 height 31
type input "01311745090"
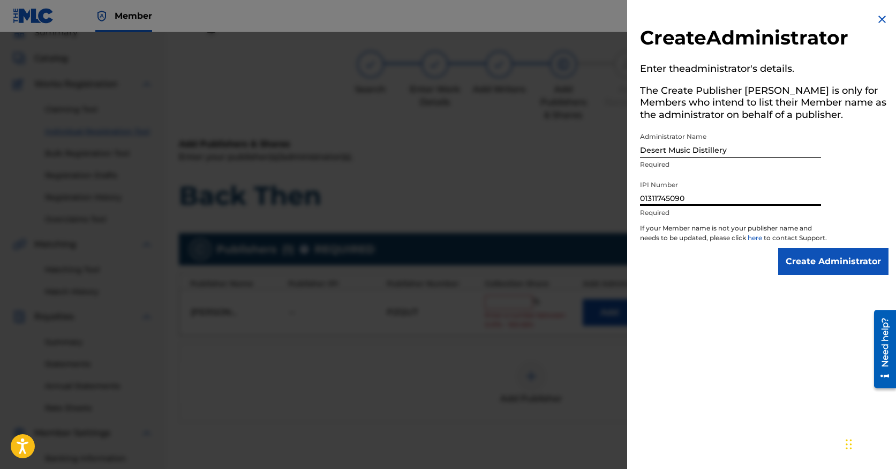
click at [819, 272] on input "Create Administrator" at bounding box center [833, 261] width 110 height 27
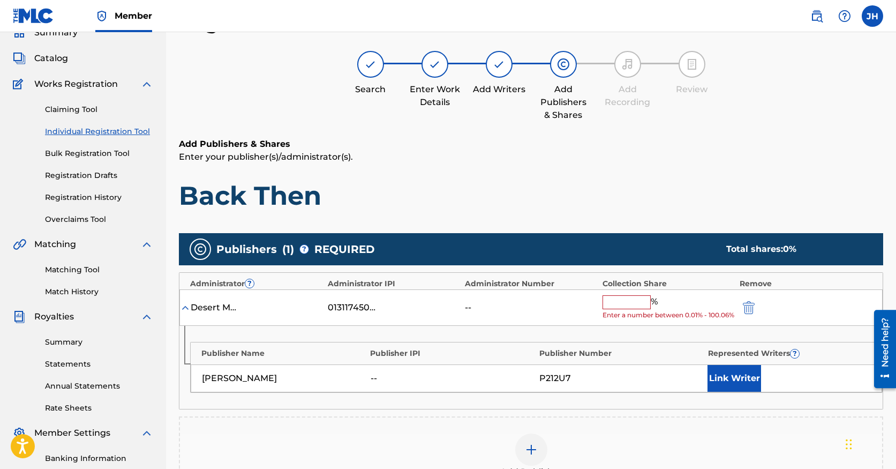
click at [635, 296] on input "text" at bounding box center [627, 302] width 48 height 14
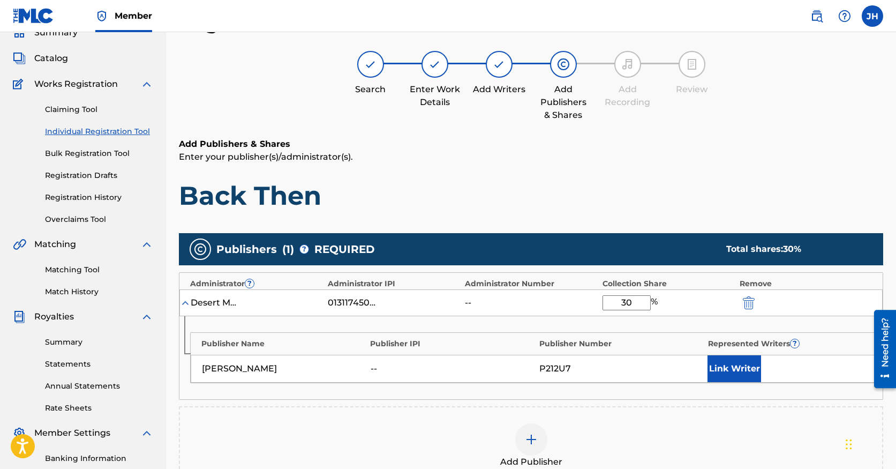
scroll to position [0, 0]
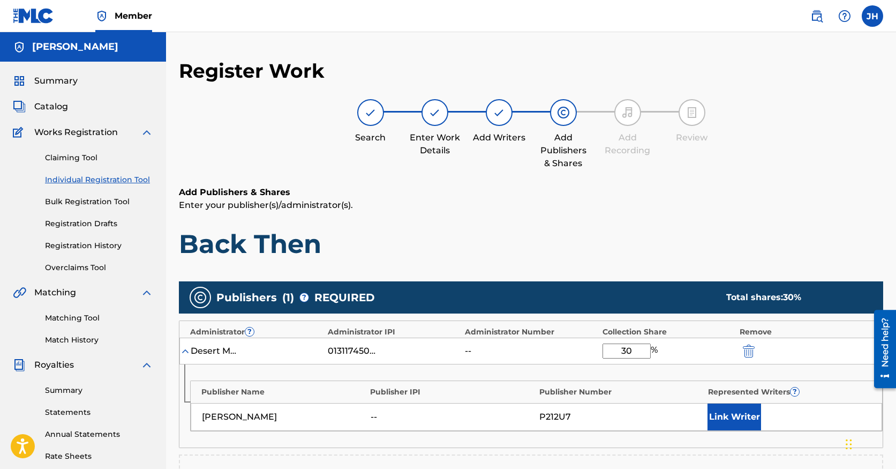
type input "30"
click at [691, 295] on div "Publishers ( 1 ) ? REQUIRED Total shares: 30 %" at bounding box center [531, 297] width 704 height 32
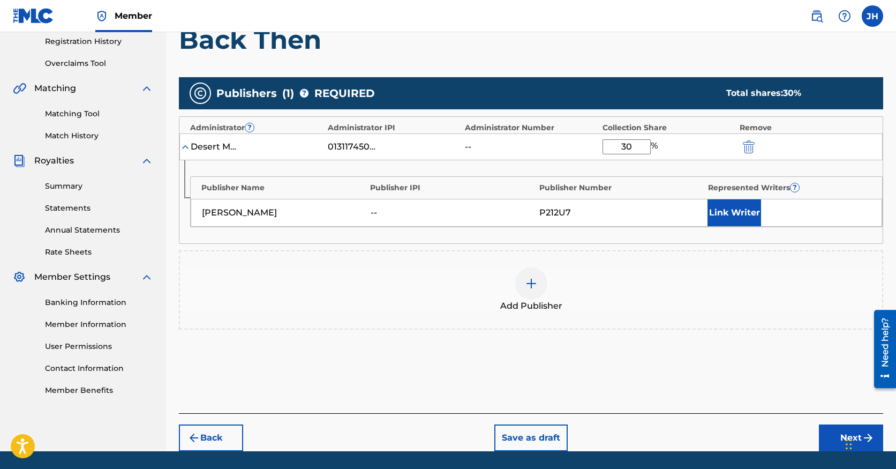
scroll to position [238, 0]
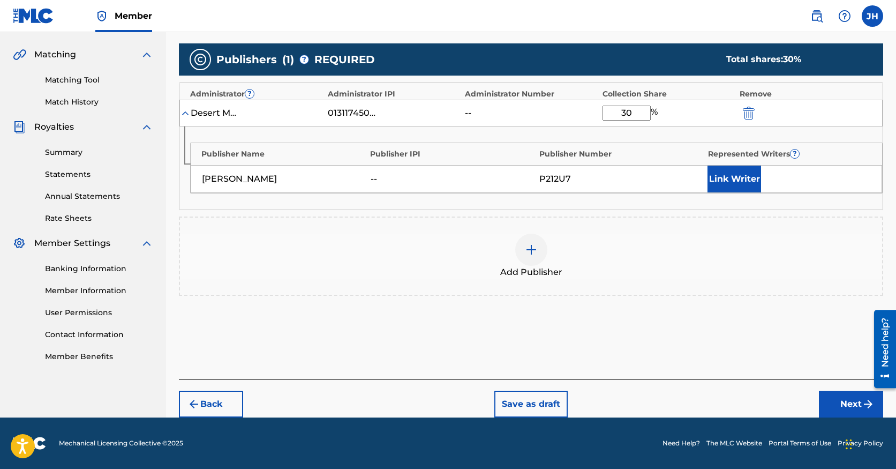
click at [832, 403] on button "Next" at bounding box center [851, 403] width 64 height 27
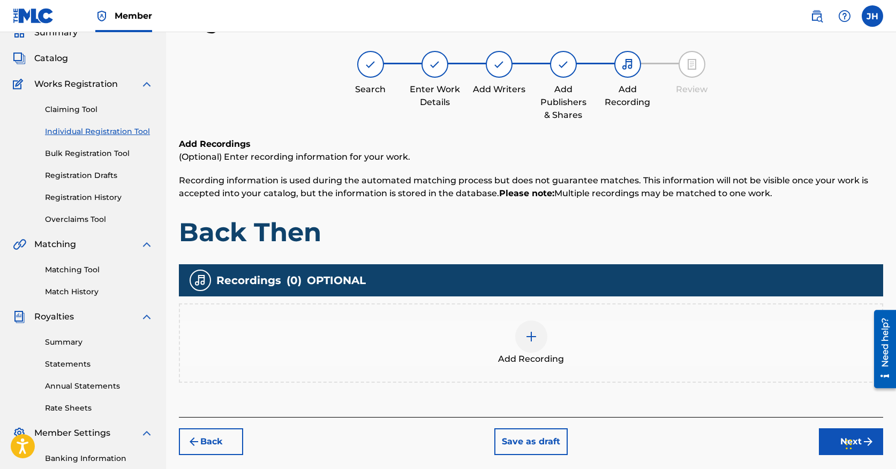
scroll to position [48, 0]
click at [530, 344] on div at bounding box center [531, 336] width 32 height 32
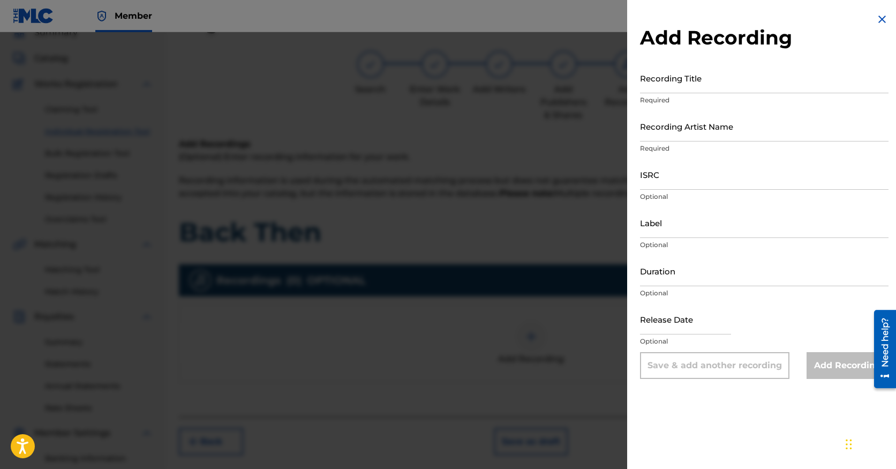
click at [752, 91] on input "Recording Title" at bounding box center [764, 78] width 249 height 31
type input "Back Then"
click at [722, 139] on input "Recording Artist Name" at bounding box center [764, 126] width 249 height 31
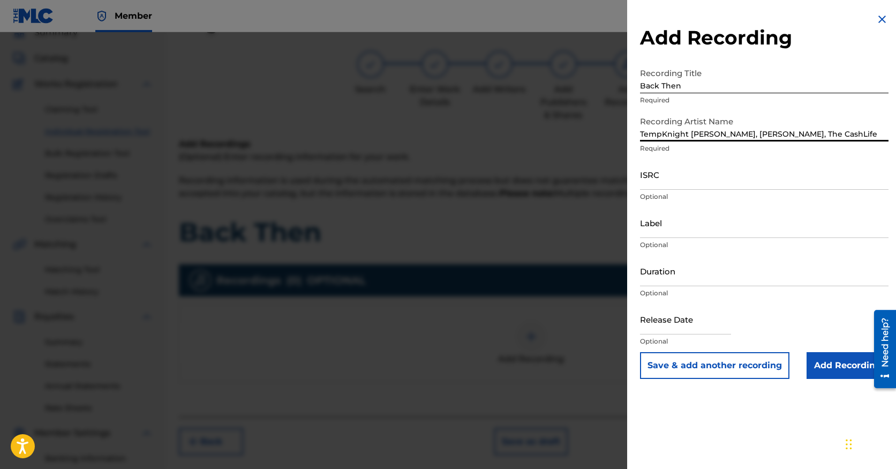
click at [807, 133] on input "TempKnight [PERSON_NAME], [PERSON_NAME], The CashLife" at bounding box center [764, 126] width 249 height 31
type input "TempKnight [PERSON_NAME], [PERSON_NAME]"
click at [774, 214] on input "Label" at bounding box center [764, 222] width 249 height 31
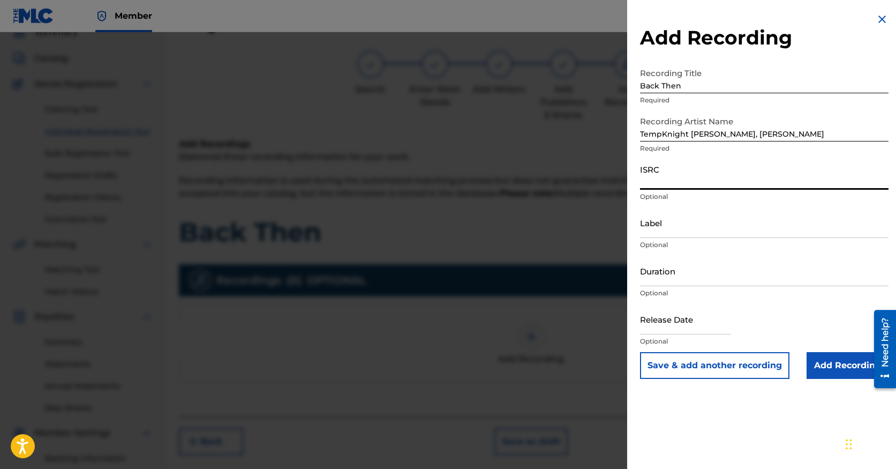
click at [733, 170] on input "ISRC" at bounding box center [764, 174] width 249 height 31
click at [673, 181] on input "QT26D2400010" at bounding box center [764, 174] width 249 height 31
click at [701, 183] on input "QT26D2500010" at bounding box center [764, 174] width 249 height 31
type input "QT26D2500006"
click at [700, 234] on input "Label" at bounding box center [764, 222] width 249 height 31
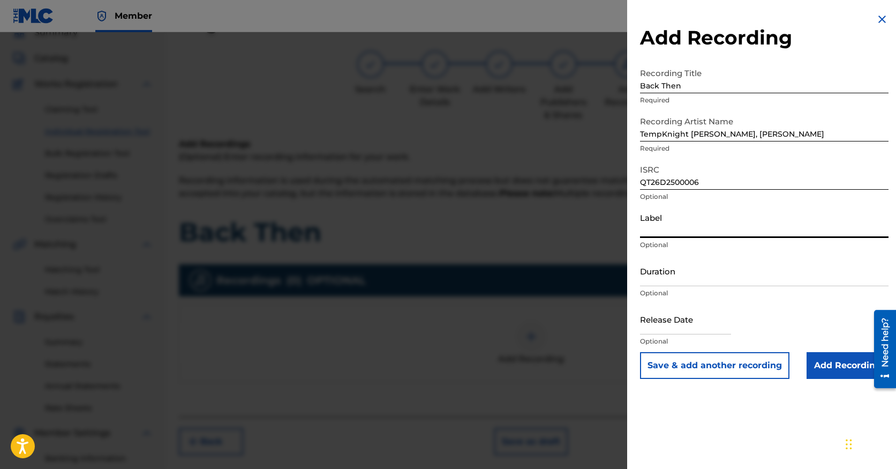
type input "Speakeasy Solace Music Group"
click at [704, 275] on input "Duration" at bounding box center [764, 270] width 249 height 31
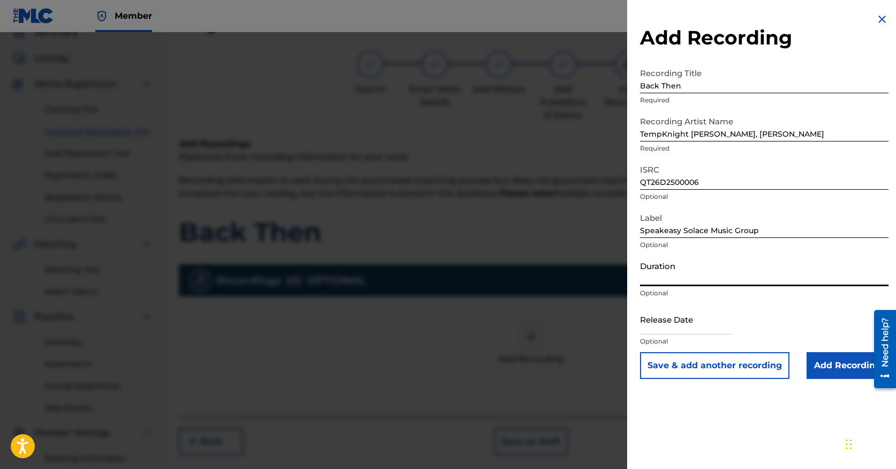
type input "@"
type input "02:55"
click at [823, 360] on input "Add Recording" at bounding box center [848, 365] width 82 height 27
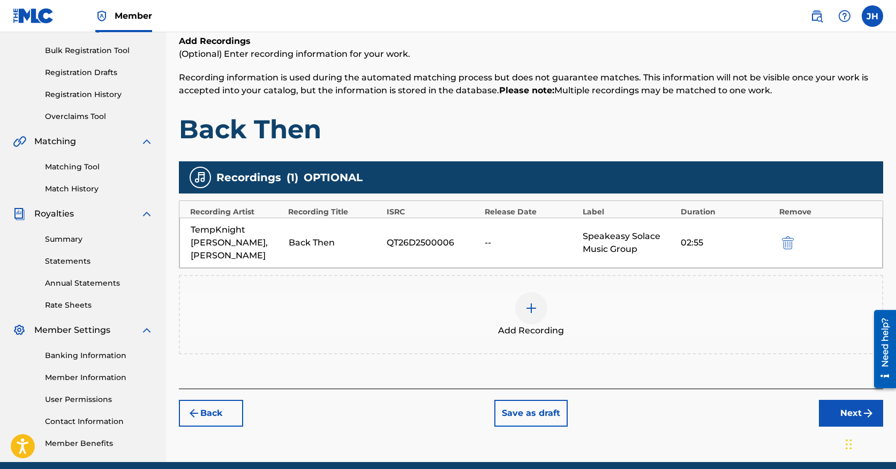
scroll to position [148, 0]
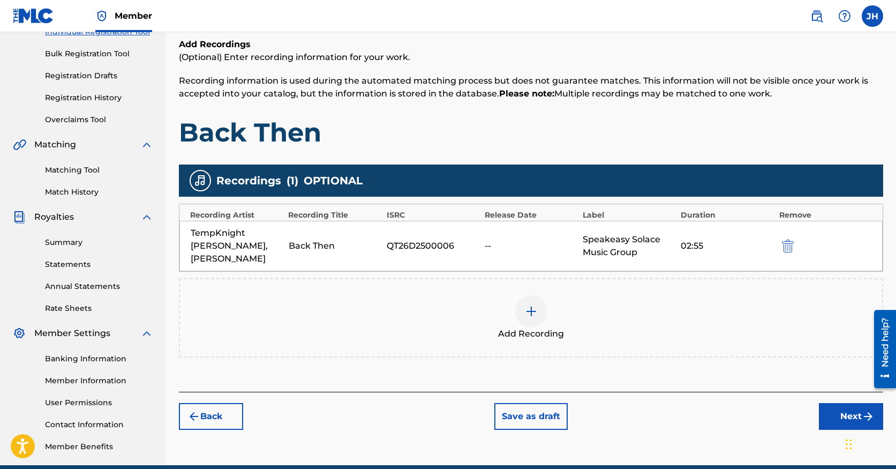
click at [847, 406] on button "Next" at bounding box center [851, 416] width 64 height 27
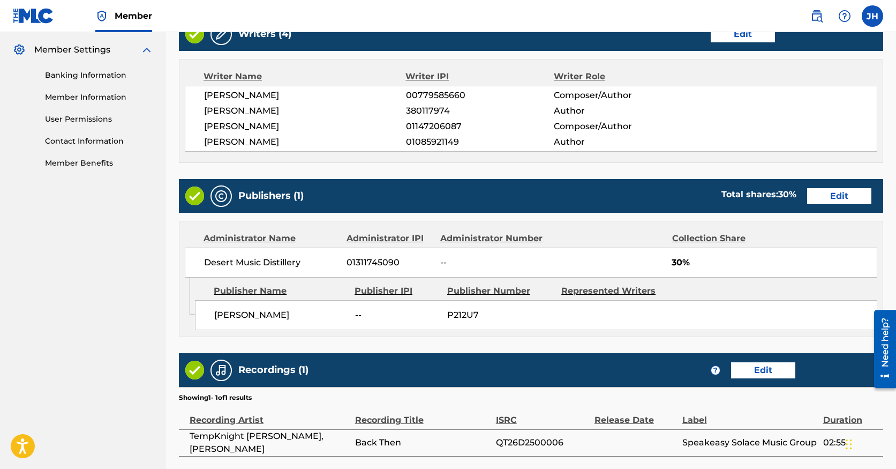
scroll to position [523, 0]
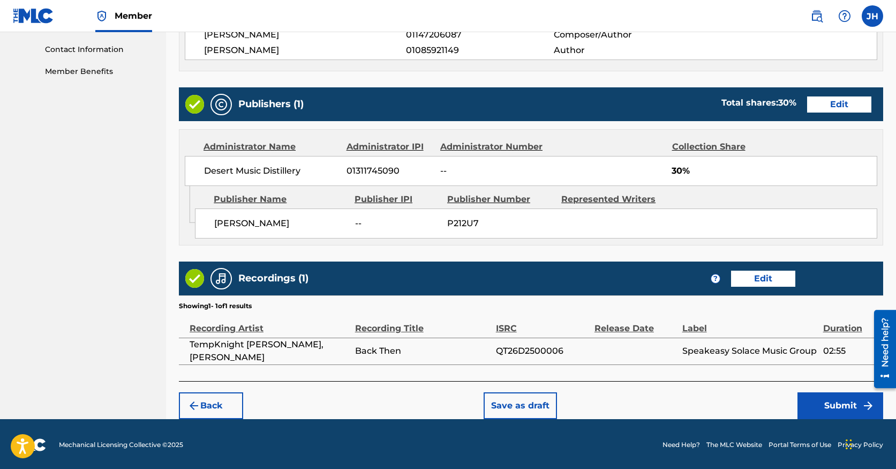
click at [821, 402] on button "Submit" at bounding box center [840, 405] width 86 height 27
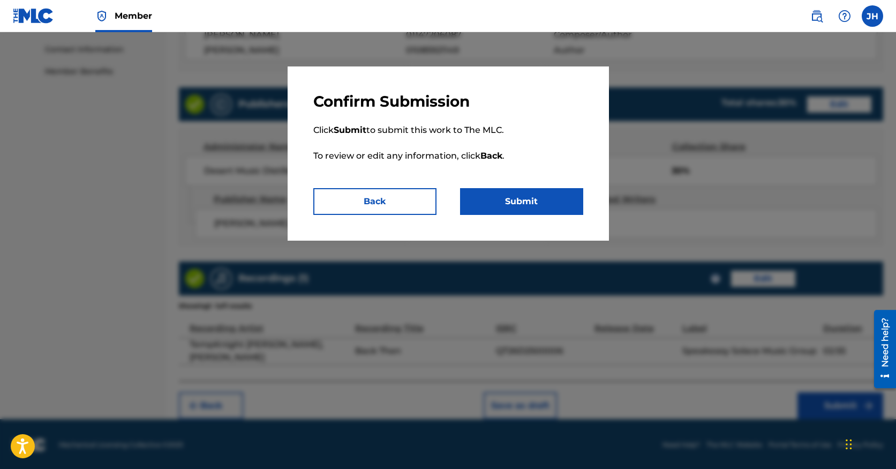
click at [554, 200] on button "Submit" at bounding box center [521, 201] width 123 height 27
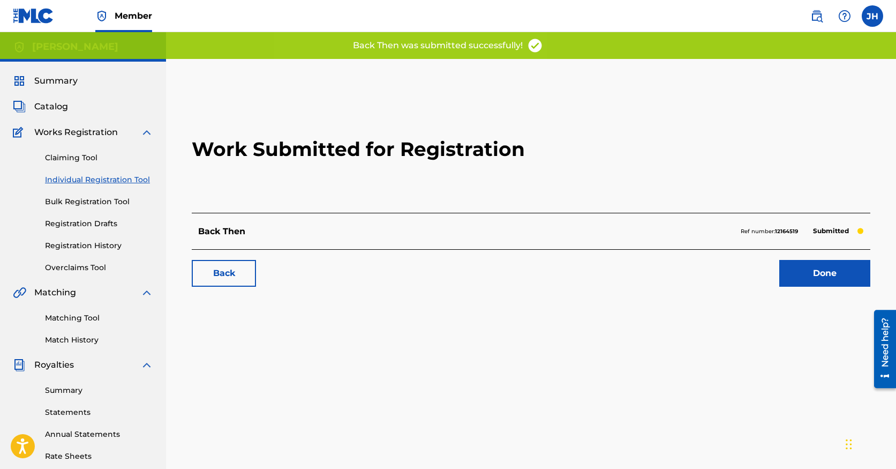
click at [835, 281] on link "Done" at bounding box center [824, 273] width 91 height 27
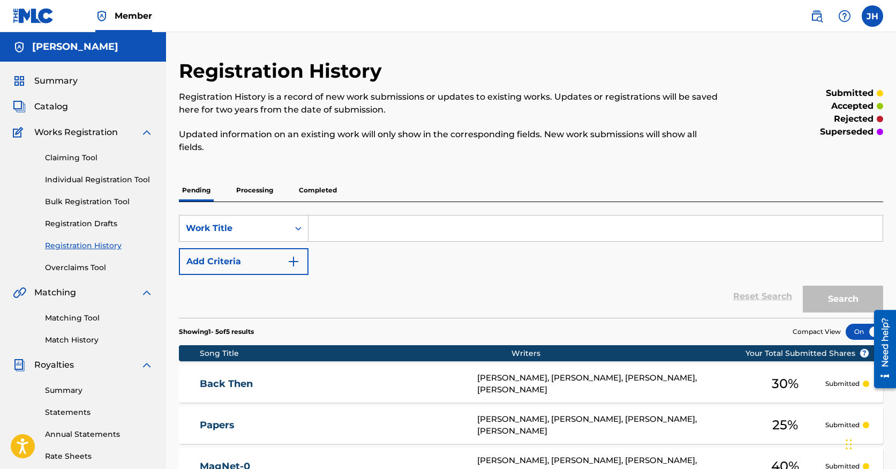
click at [83, 105] on div "Catalog" at bounding box center [83, 106] width 140 height 13
click at [46, 106] on span "Catalog" at bounding box center [51, 106] width 34 height 13
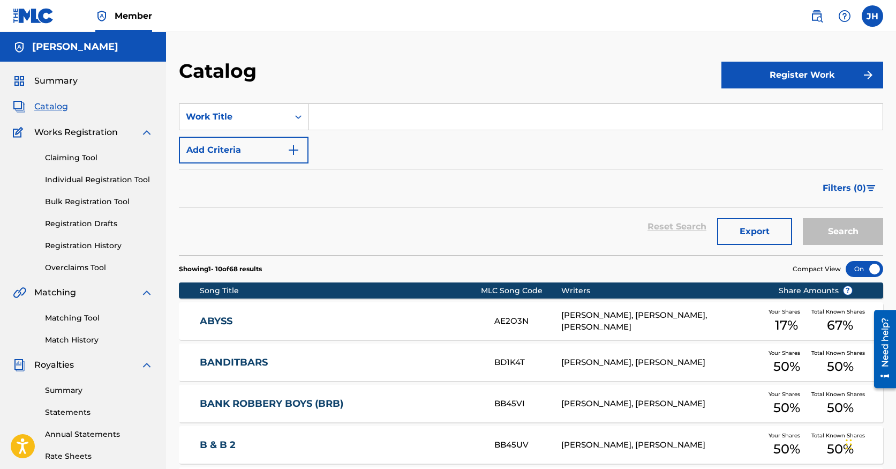
click at [797, 71] on button "Register Work" at bounding box center [802, 75] width 162 height 27
click at [787, 117] on link "Individual" at bounding box center [802, 110] width 162 height 26
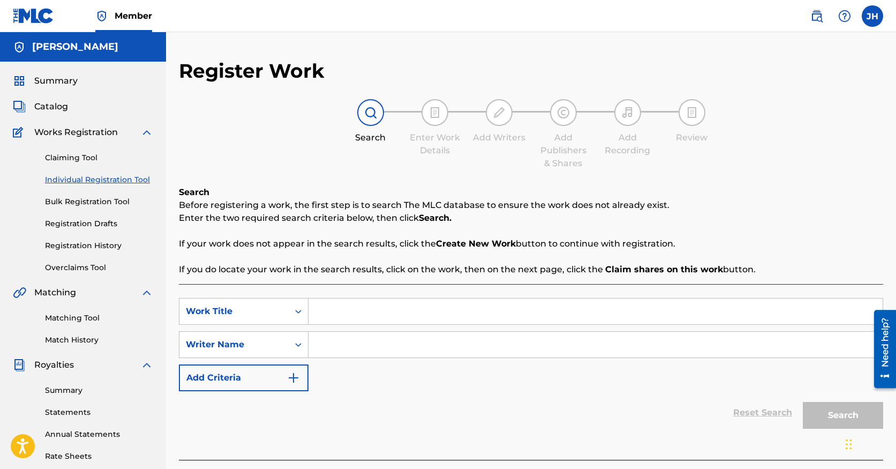
click at [461, 317] on input "Search Form" at bounding box center [595, 311] width 574 height 26
type input "let me know"
click at [589, 349] on input "Search Form" at bounding box center [595, 345] width 574 height 26
type input "t"
click at [803, 402] on button "Search" at bounding box center [843, 415] width 80 height 27
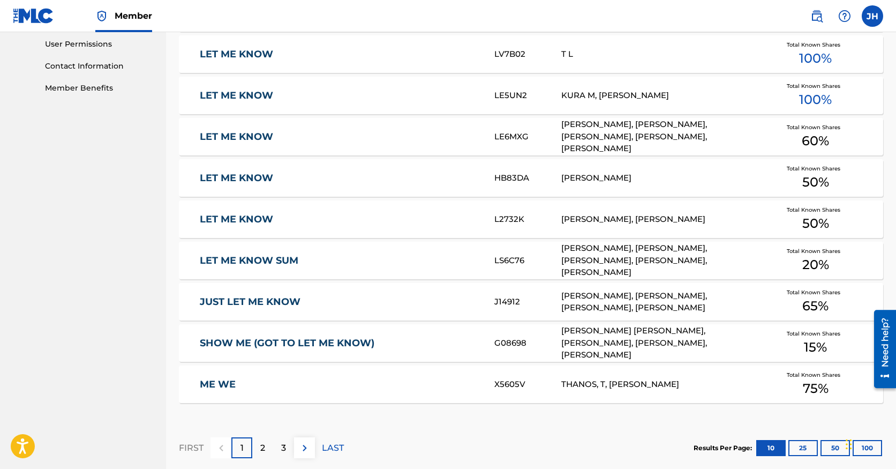
scroll to position [628, 0]
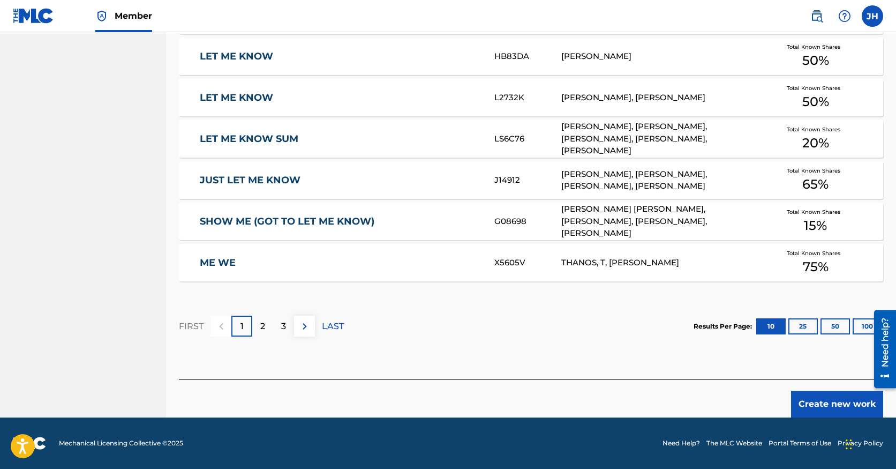
click at [830, 400] on button "Create new work" at bounding box center [837, 403] width 92 height 27
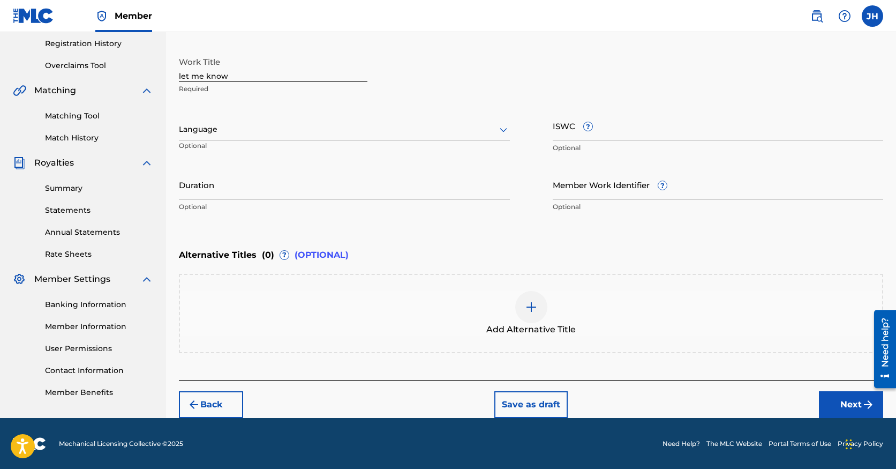
click at [254, 181] on input "Duration" at bounding box center [344, 184] width 331 height 31
type input "02:21"
click at [849, 400] on button "Next" at bounding box center [851, 404] width 64 height 27
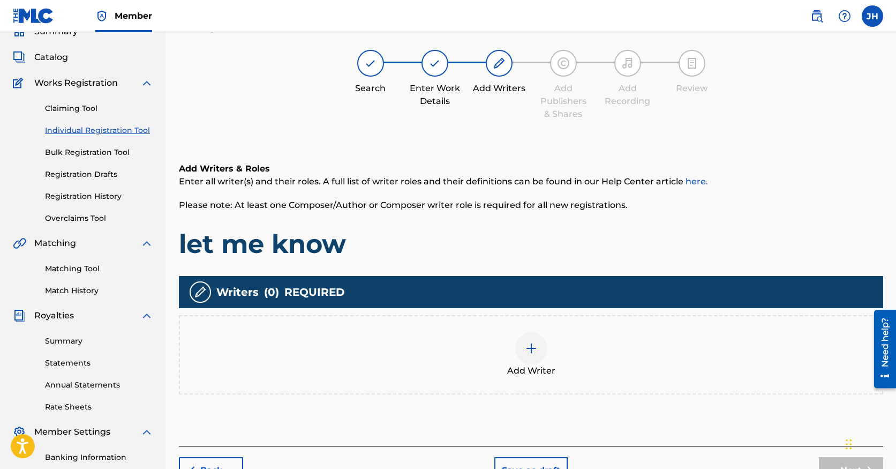
scroll to position [48, 0]
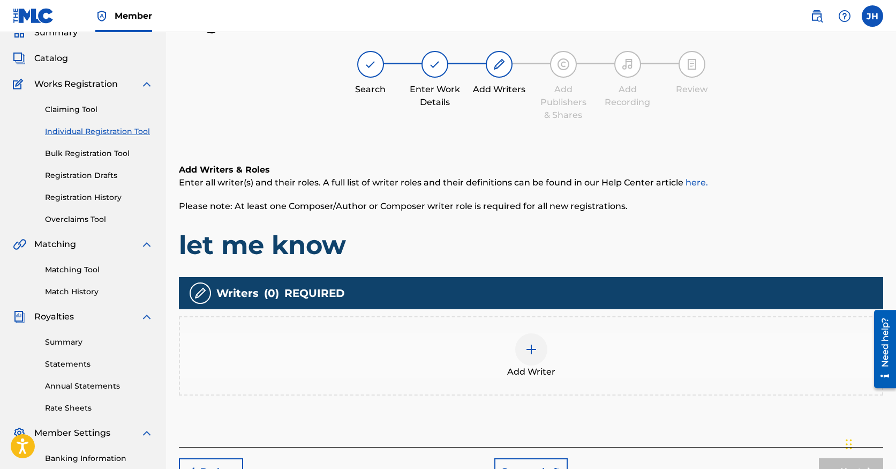
click at [515, 348] on div at bounding box center [531, 349] width 32 height 32
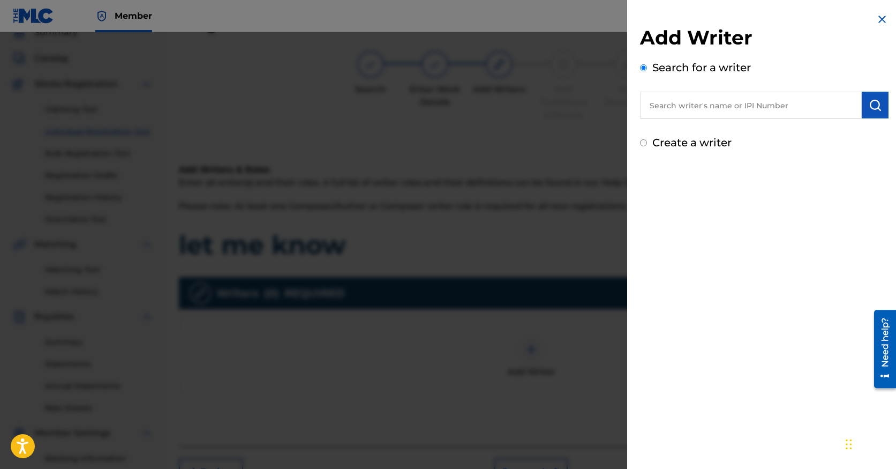
click at [699, 94] on input "text" at bounding box center [751, 105] width 222 height 27
paste input "01147206087"
type input "01147206087"
click at [869, 107] on img "submit" at bounding box center [875, 105] width 13 height 13
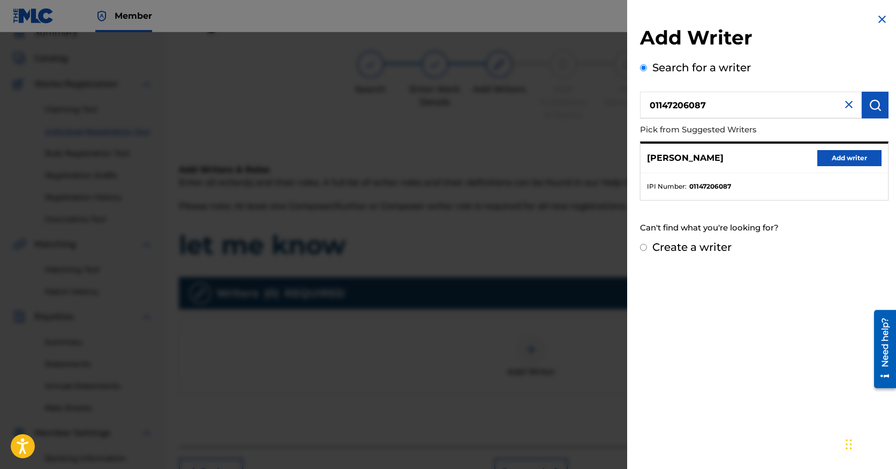
click at [820, 156] on button "Add writer" at bounding box center [849, 158] width 64 height 16
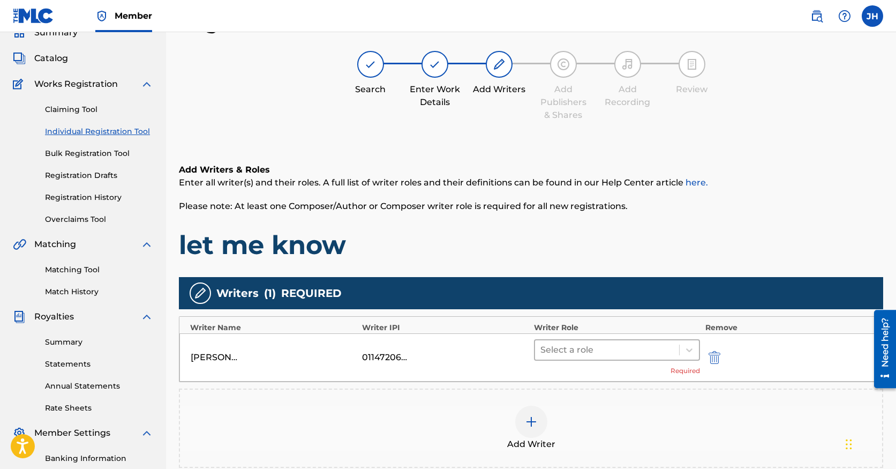
click at [646, 352] on div at bounding box center [606, 349] width 133 height 15
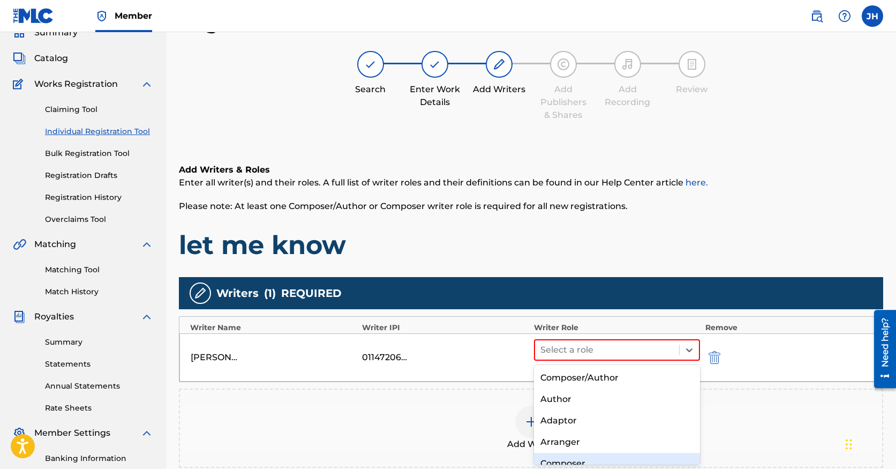
click at [577, 457] on div "Composer" at bounding box center [617, 463] width 166 height 21
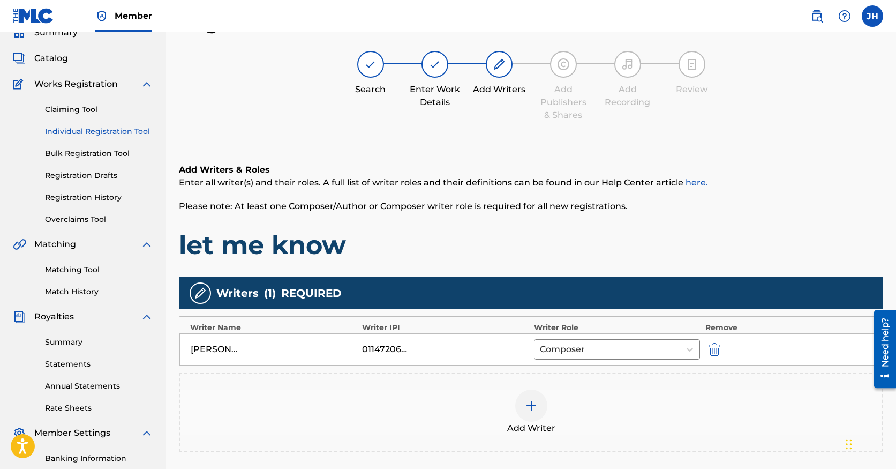
click at [527, 401] on img at bounding box center [531, 405] width 13 height 13
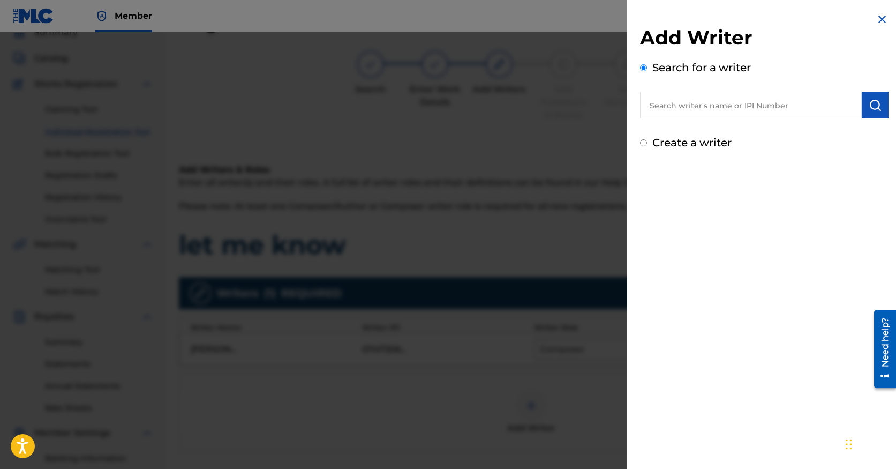
click at [697, 101] on input "text" at bounding box center [751, 105] width 222 height 27
paste input "01085921149"
type input "01085921149"
click at [871, 106] on img "submit" at bounding box center [875, 105] width 13 height 13
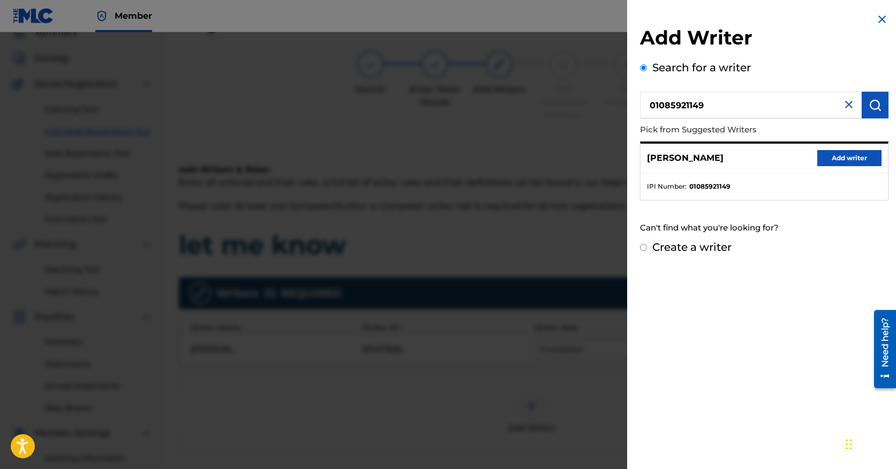
click at [829, 162] on button "Add writer" at bounding box center [849, 158] width 64 height 16
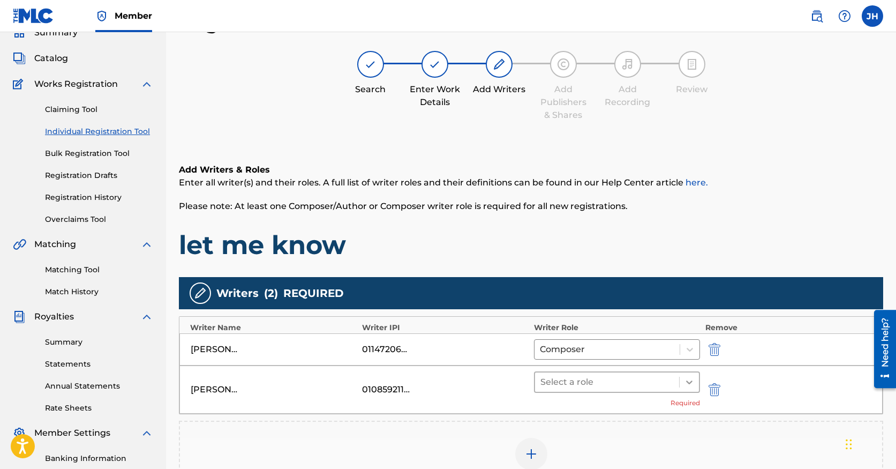
click at [680, 381] on div at bounding box center [689, 381] width 19 height 19
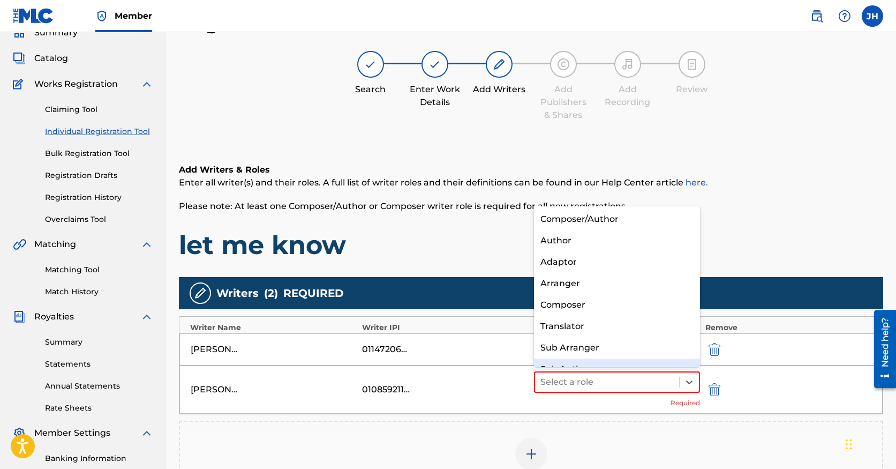
scroll to position [15, 0]
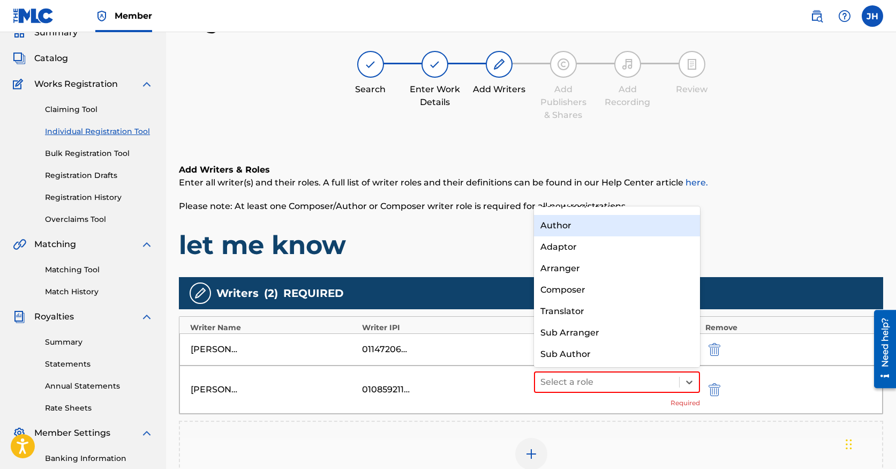
click at [586, 227] on div "Author" at bounding box center [617, 225] width 166 height 21
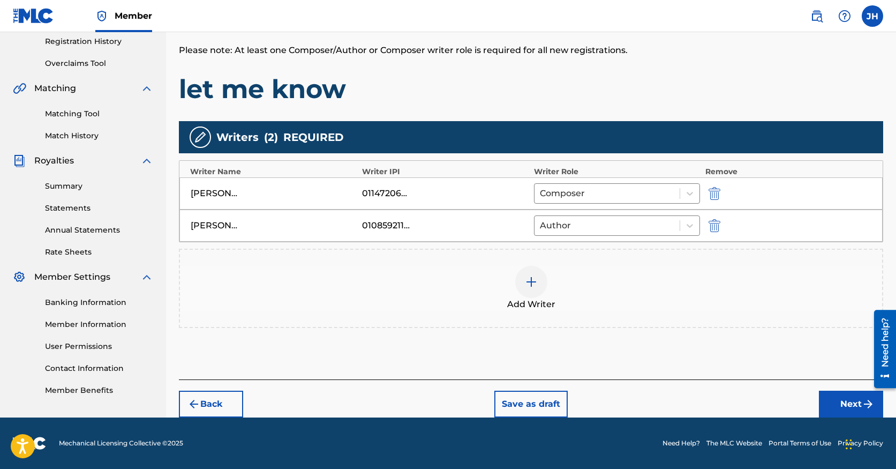
click at [862, 409] on img "submit" at bounding box center [868, 403] width 13 height 13
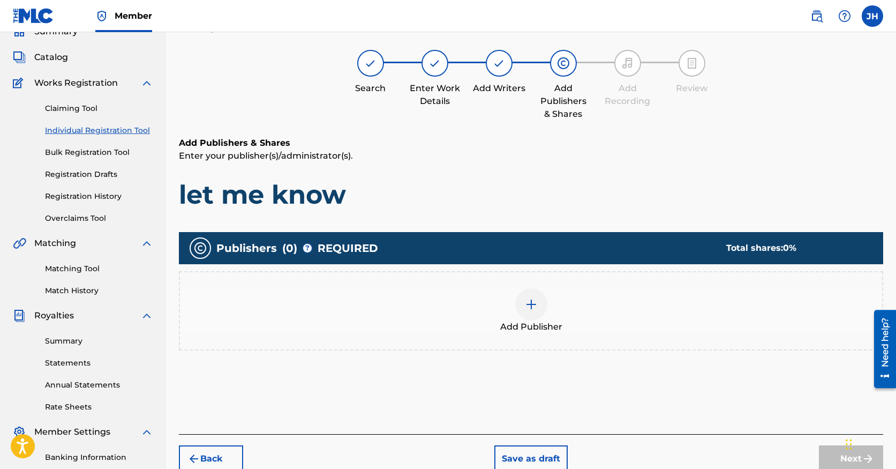
scroll to position [48, 0]
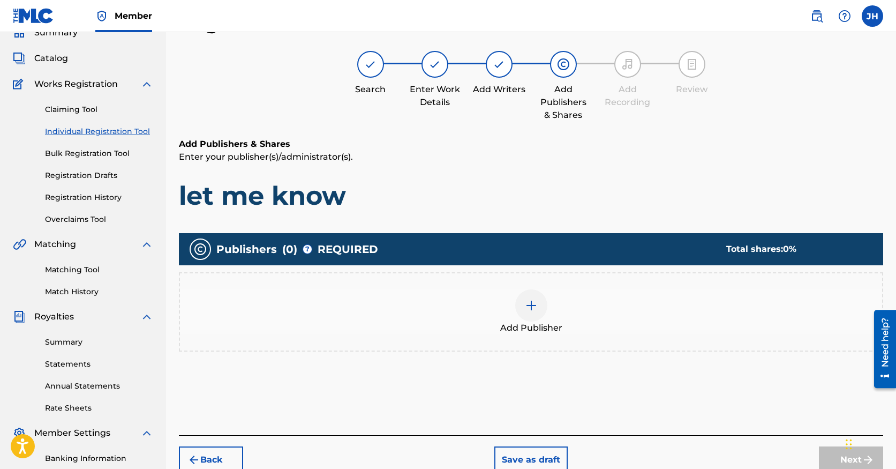
click at [530, 299] on img at bounding box center [531, 305] width 13 height 13
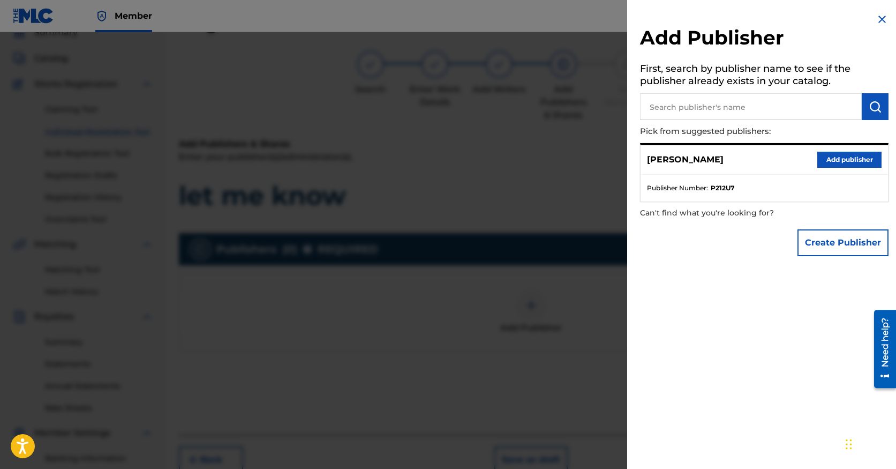
click at [826, 147] on div "[PERSON_NAME] Add publisher" at bounding box center [764, 159] width 247 height 29
click at [826, 164] on button "Add publisher" at bounding box center [849, 160] width 64 height 16
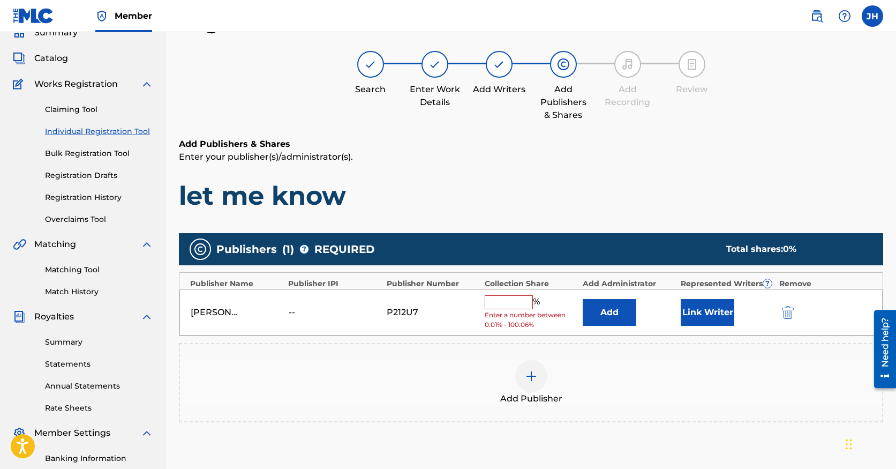
click at [605, 322] on button "Add" at bounding box center [610, 312] width 54 height 27
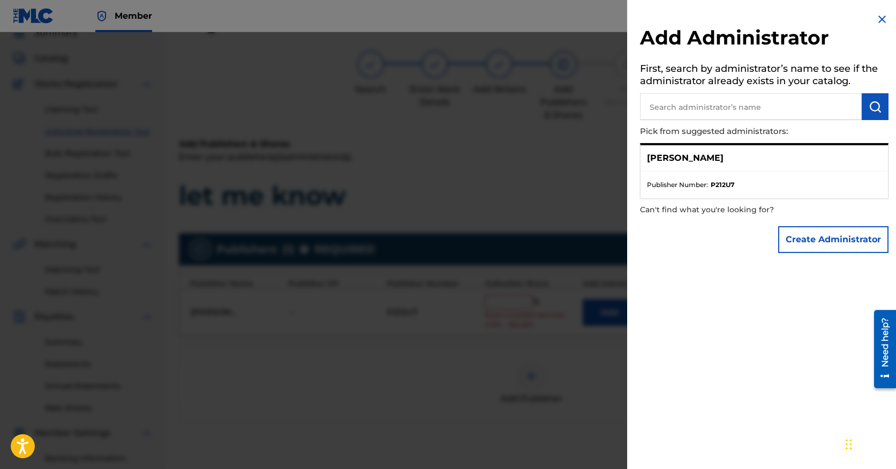
click at [816, 230] on button "Create Administrator" at bounding box center [833, 239] width 110 height 27
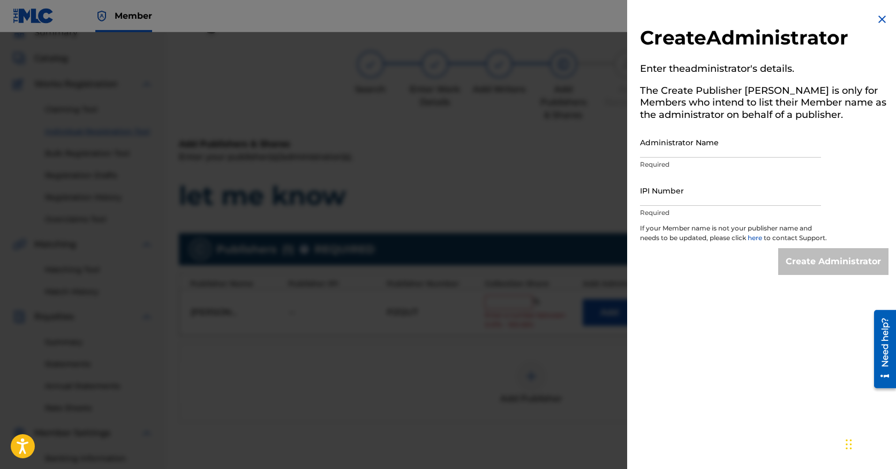
click at [728, 146] on input "Administrator Name" at bounding box center [730, 142] width 181 height 31
type input "Desert Music Distillery"
click at [714, 192] on input "IPI Number" at bounding box center [730, 190] width 181 height 31
type input "01311745090"
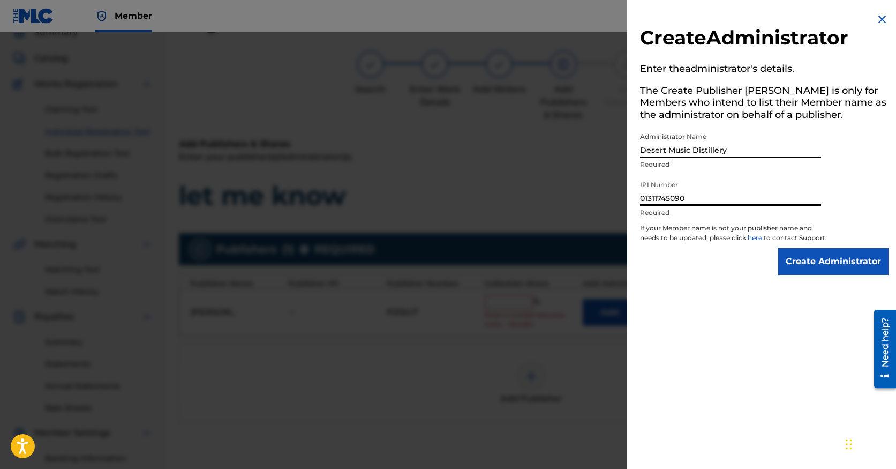
click at [834, 269] on input "Create Administrator" at bounding box center [833, 261] width 110 height 27
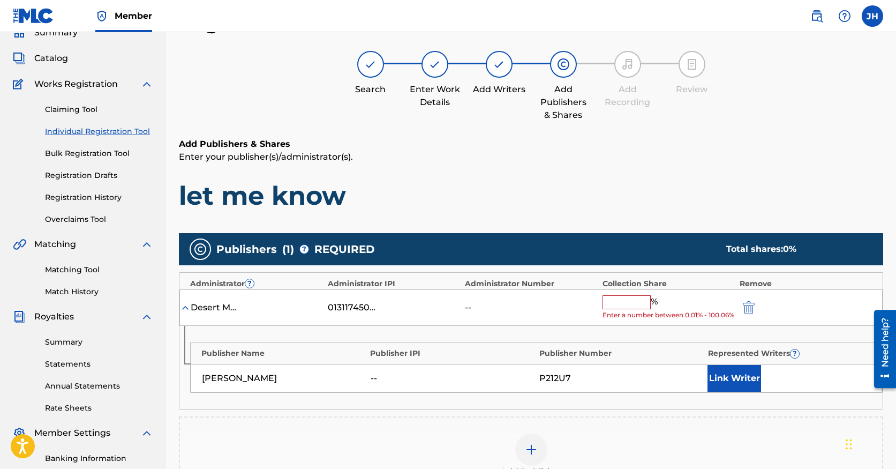
click at [627, 302] on input "text" at bounding box center [627, 302] width 48 height 14
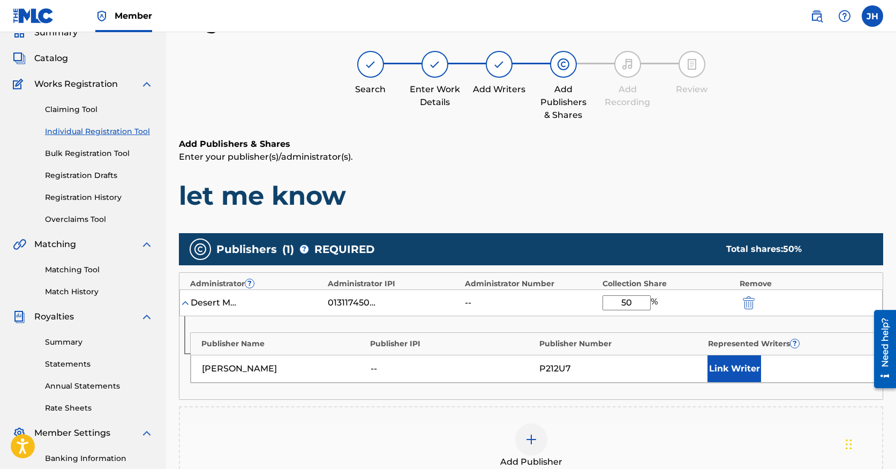
type input "50"
click at [612, 381] on div "[PERSON_NAME] -- P212U7 Link Writer" at bounding box center [536, 369] width 691 height 28
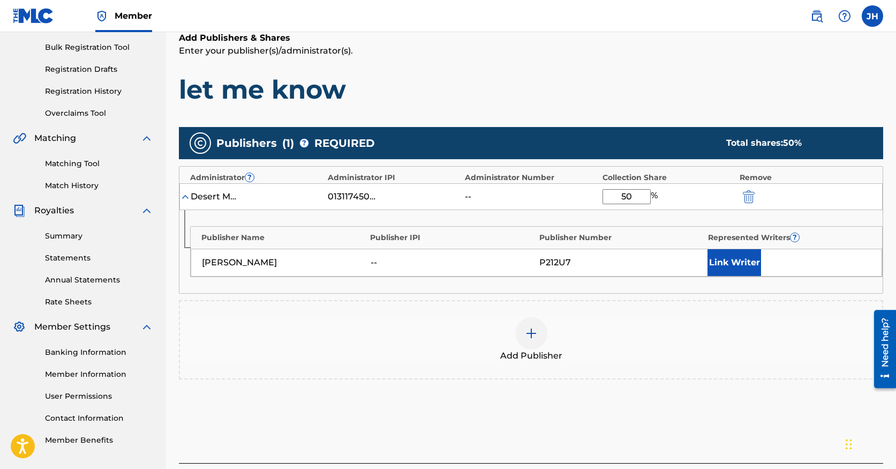
scroll to position [238, 0]
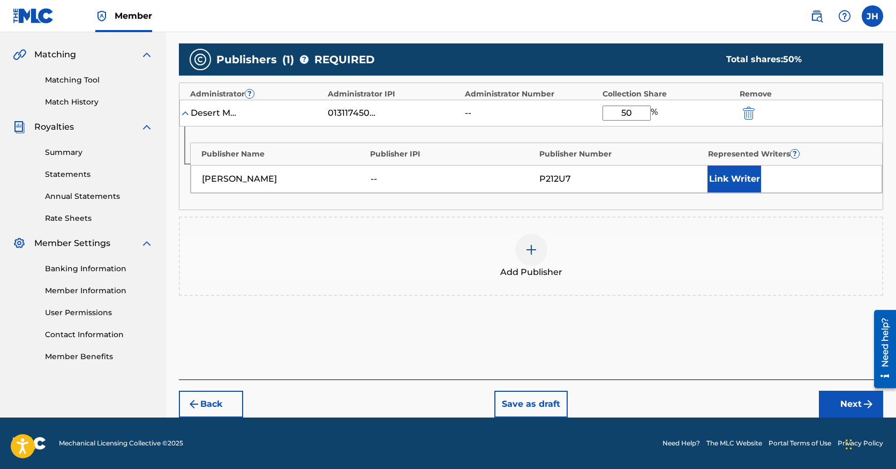
click at [840, 399] on button "Next" at bounding box center [851, 403] width 64 height 27
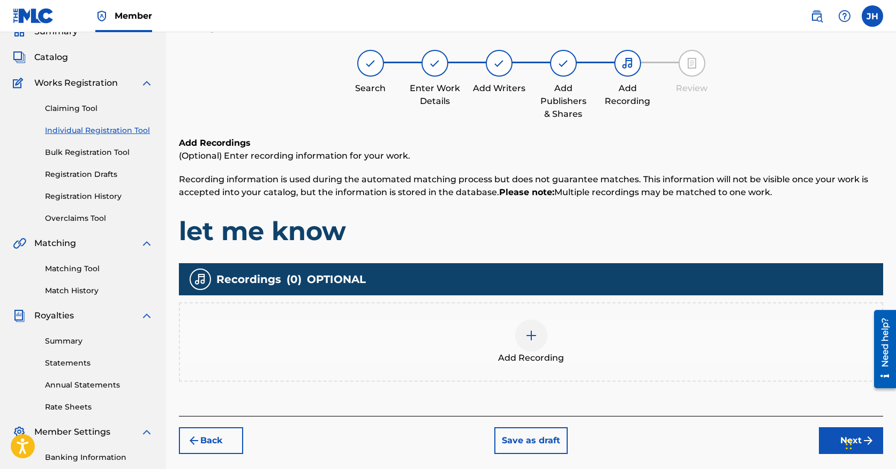
scroll to position [48, 0]
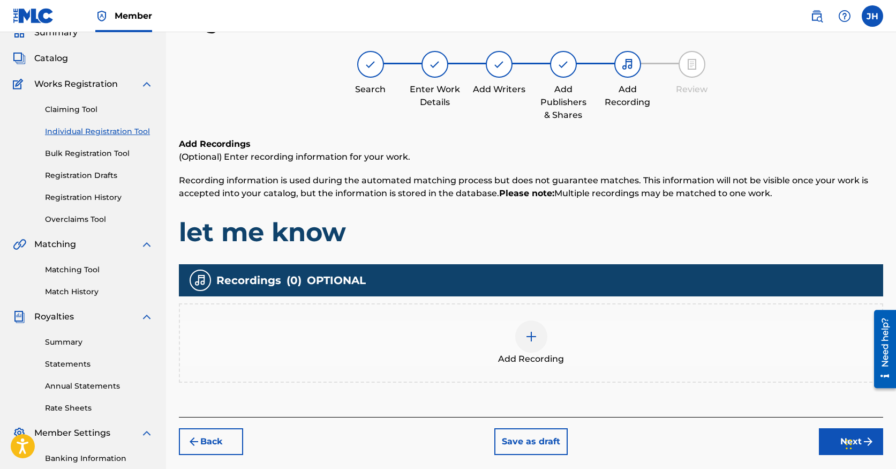
click at [528, 334] on img at bounding box center [531, 336] width 13 height 13
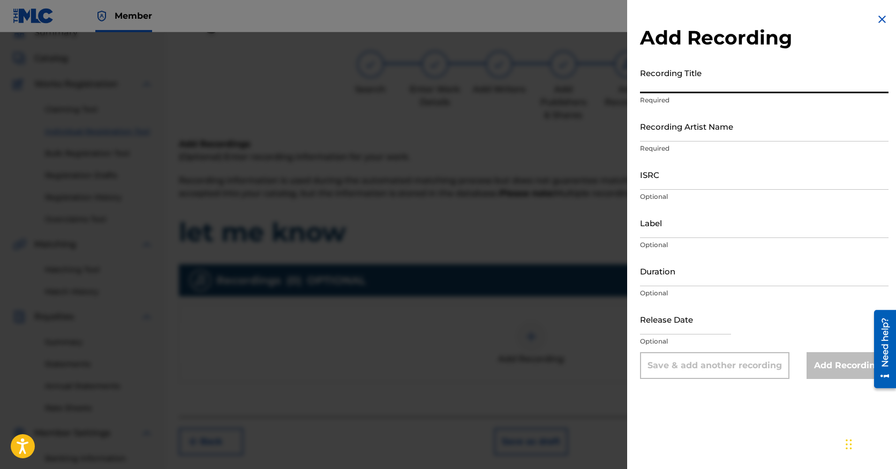
click at [710, 89] on input "Recording Title" at bounding box center [764, 78] width 249 height 31
type input "let me know"
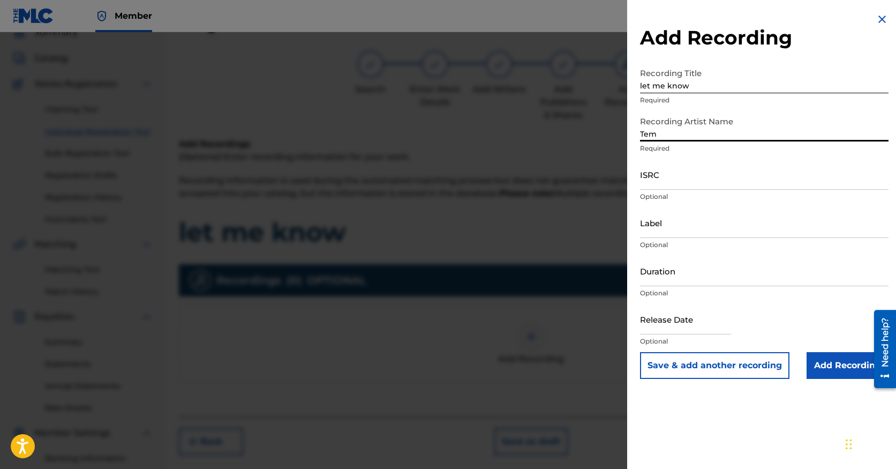
type input "TempKnight Harrsion"
click at [711, 177] on input "ISRC" at bounding box center [764, 174] width 249 height 31
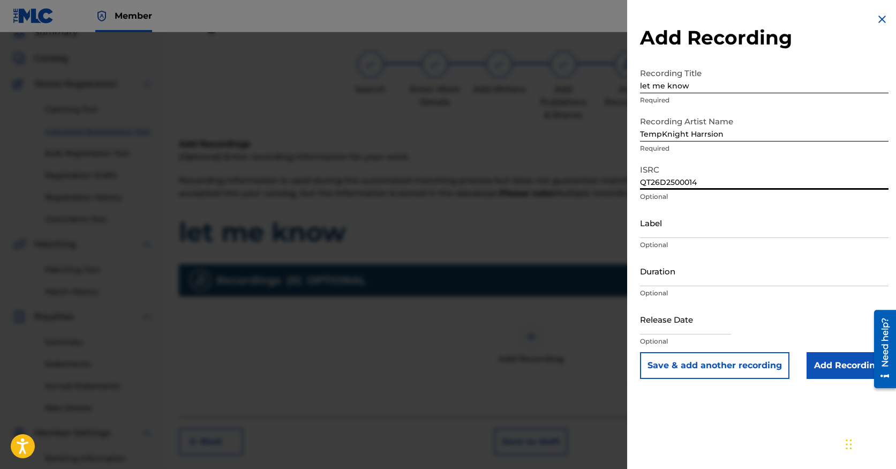
type input "QT26D2500014"
click at [689, 231] on input "Label" at bounding box center [764, 222] width 249 height 31
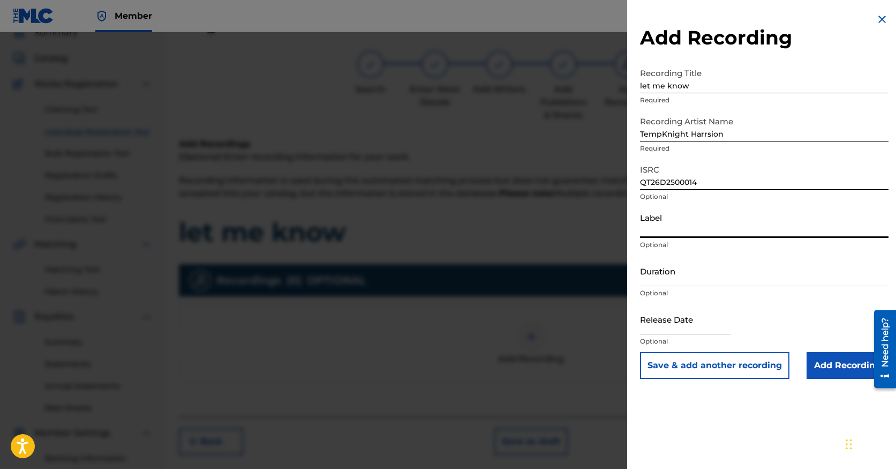
type input "Speakeasy Solace Music Group"
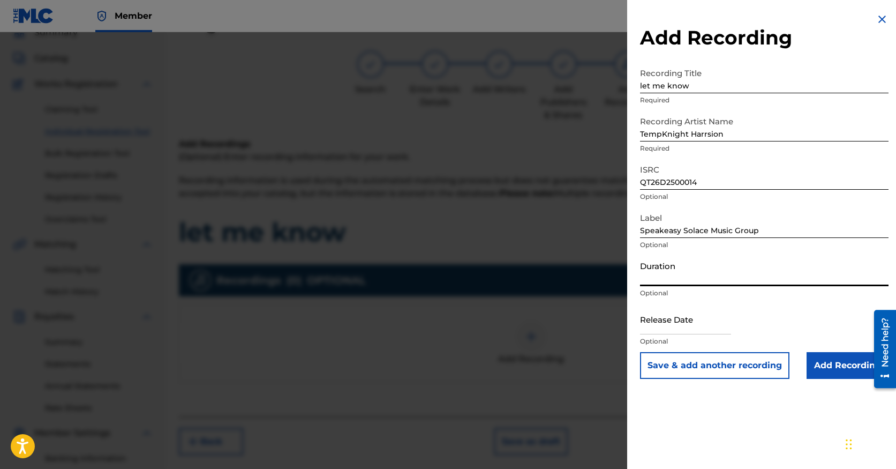
click at [705, 280] on input "Duration" at bounding box center [764, 270] width 249 height 31
type input "02:21"
click at [850, 368] on input "Add Recording" at bounding box center [848, 365] width 82 height 27
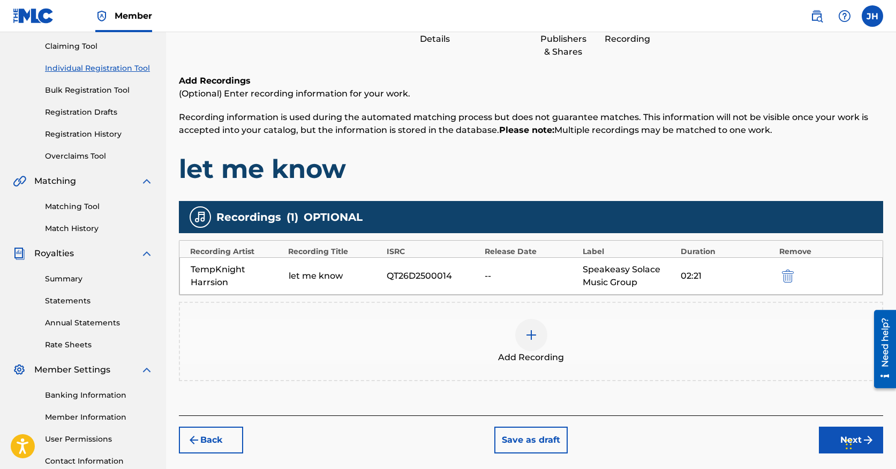
scroll to position [195, 0]
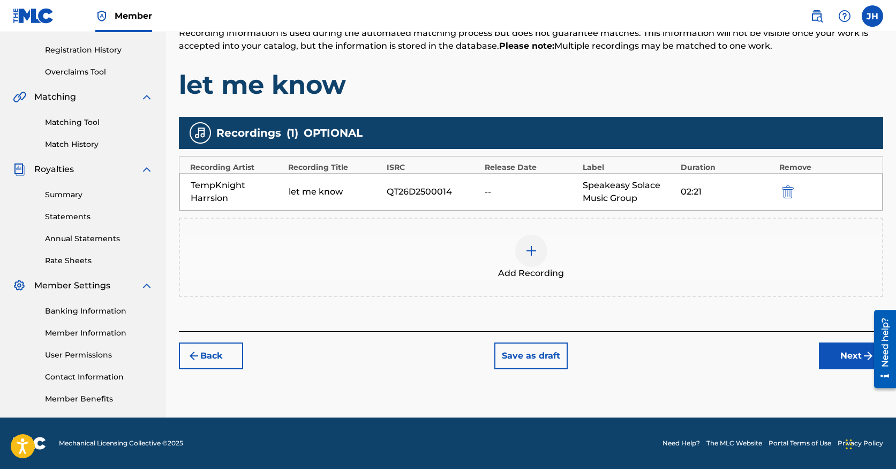
click at [848, 356] on button "Next" at bounding box center [851, 355] width 64 height 27
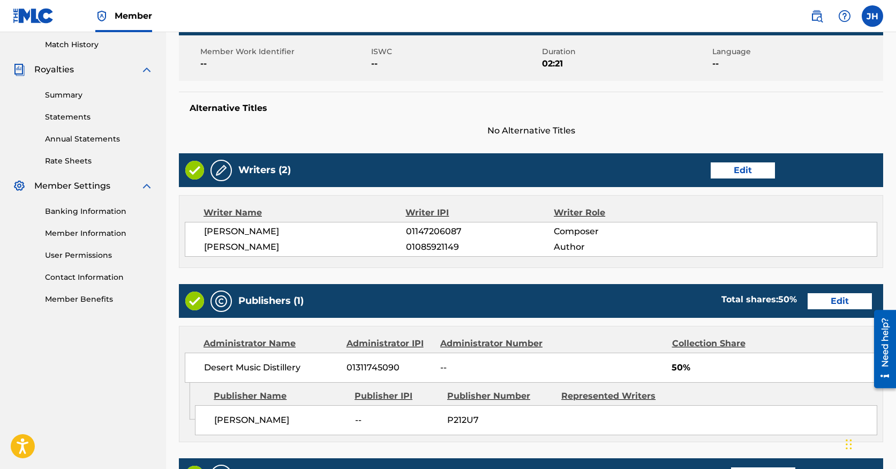
scroll to position [492, 0]
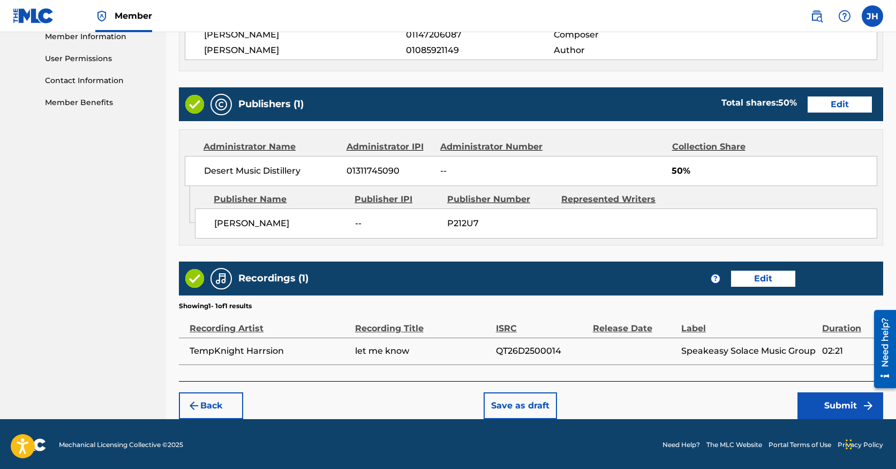
click at [826, 405] on button "Submit" at bounding box center [840, 405] width 86 height 27
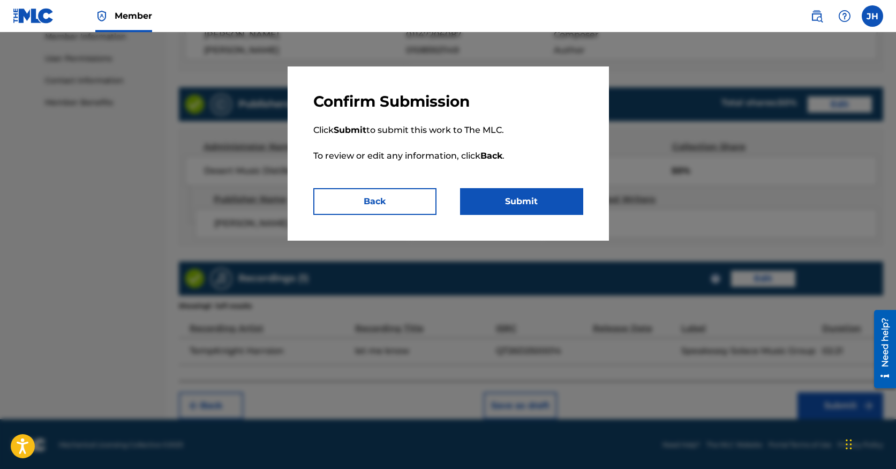
click at [535, 198] on button "Submit" at bounding box center [521, 201] width 123 height 27
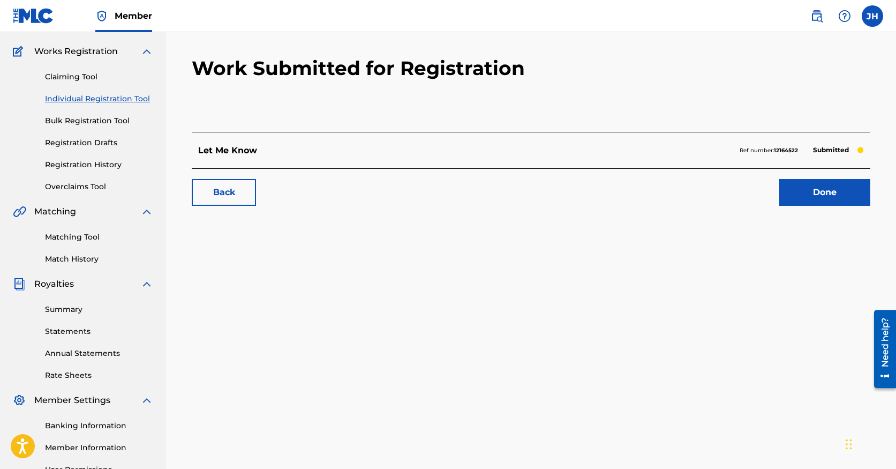
scroll to position [108, 0]
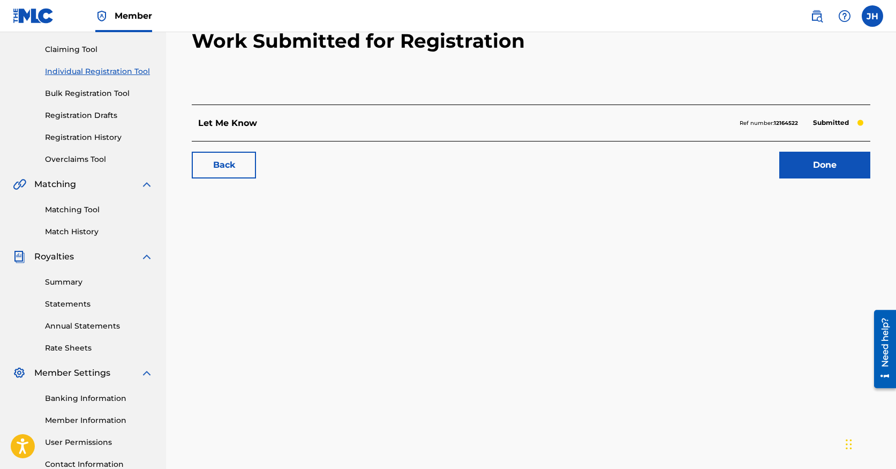
click at [820, 171] on link "Done" at bounding box center [824, 165] width 91 height 27
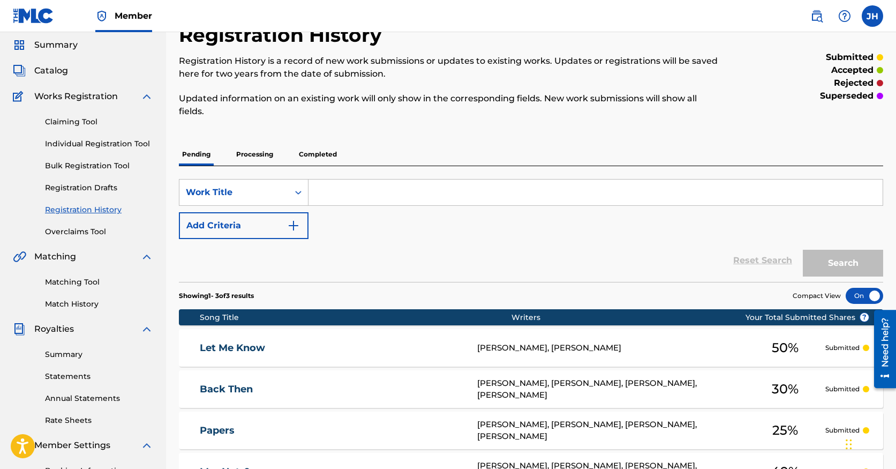
scroll to position [44, 0]
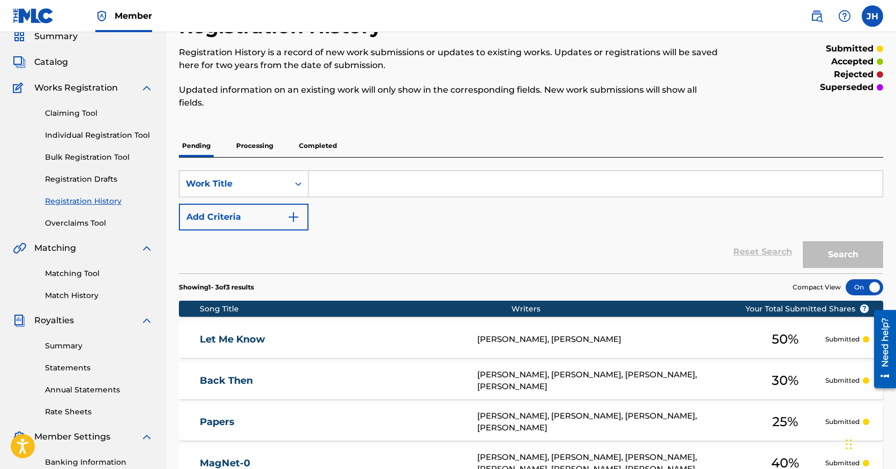
click at [86, 133] on link "Individual Registration Tool" at bounding box center [99, 135] width 108 height 11
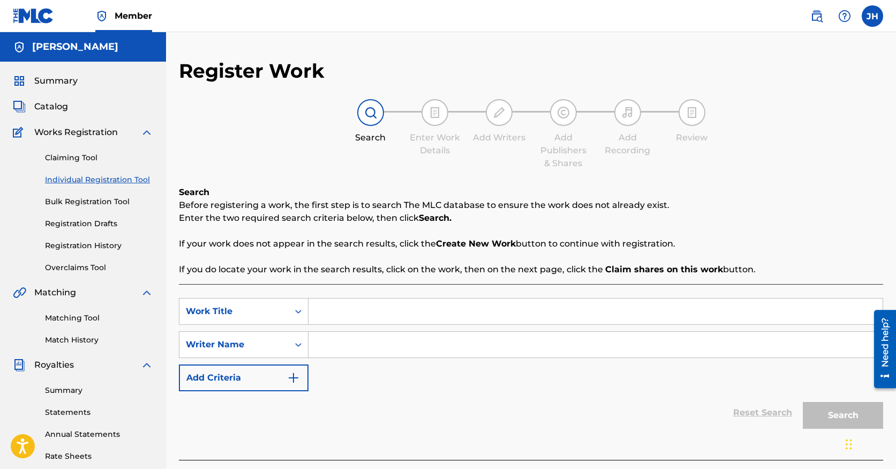
click at [347, 316] on input "Search Form" at bounding box center [595, 311] width 574 height 26
type input "Reign"
click at [506, 331] on div "Search Form" at bounding box center [595, 344] width 575 height 27
click at [506, 337] on input "Search Form" at bounding box center [595, 345] width 574 height 26
type input "t"
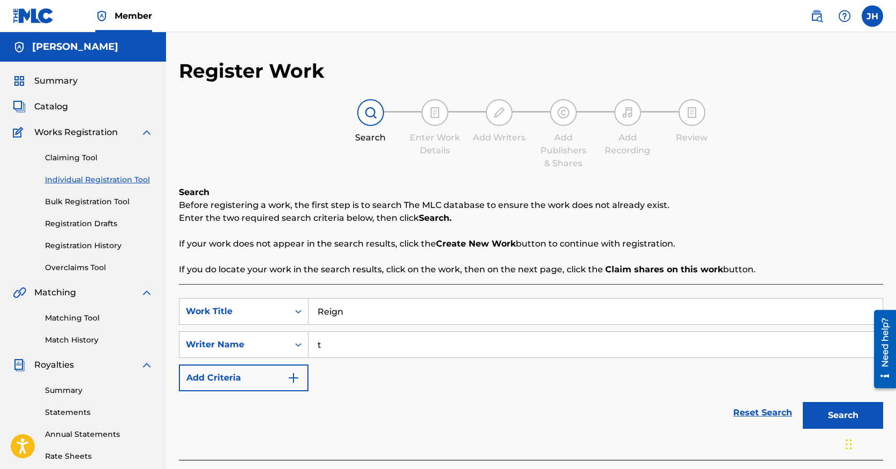
click at [818, 415] on button "Search" at bounding box center [843, 415] width 80 height 27
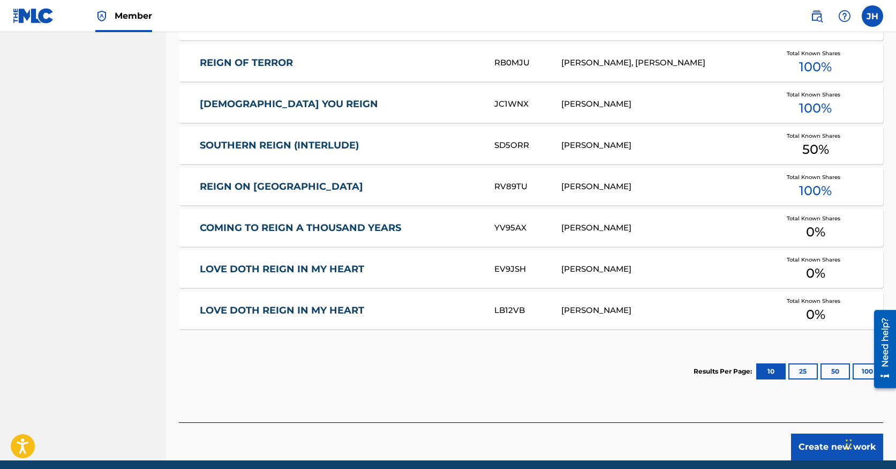
scroll to position [623, 0]
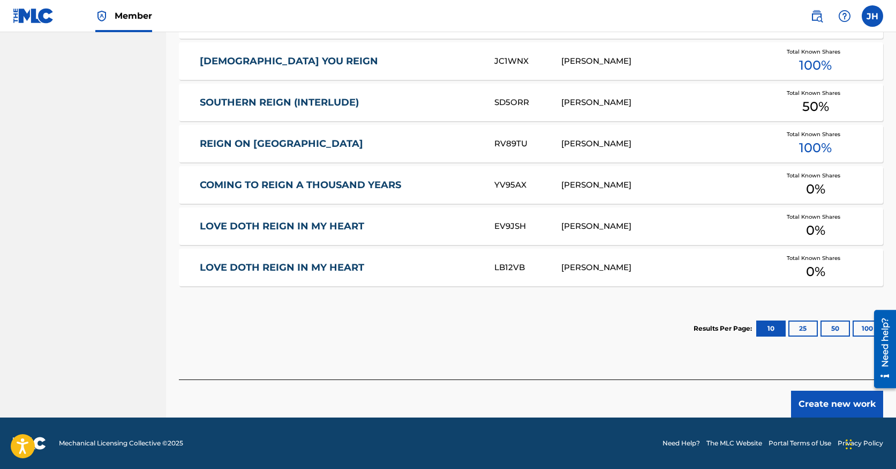
click at [837, 405] on button "Create new work" at bounding box center [837, 403] width 92 height 27
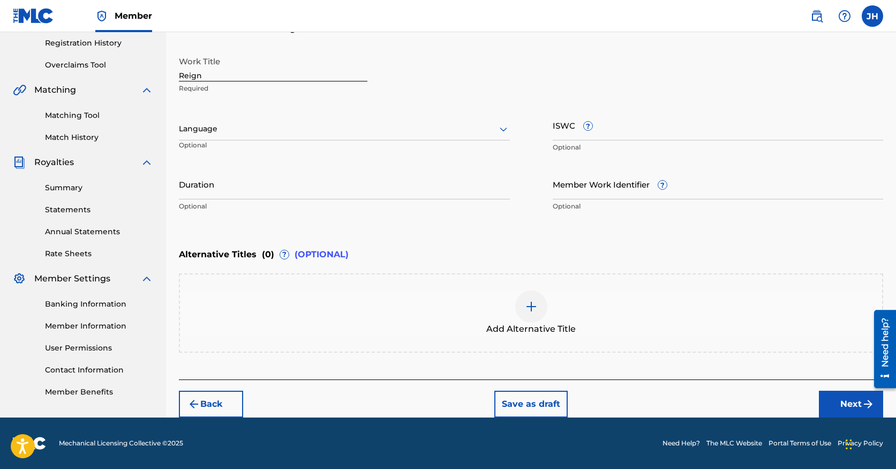
scroll to position [202, 0]
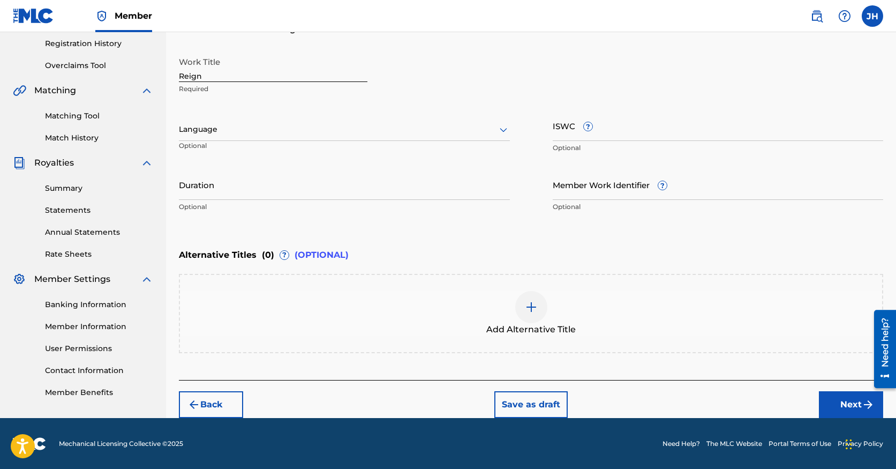
click at [219, 186] on input "Duration" at bounding box center [344, 184] width 331 height 31
type input "03:24"
click at [851, 398] on button "Next" at bounding box center [851, 404] width 64 height 27
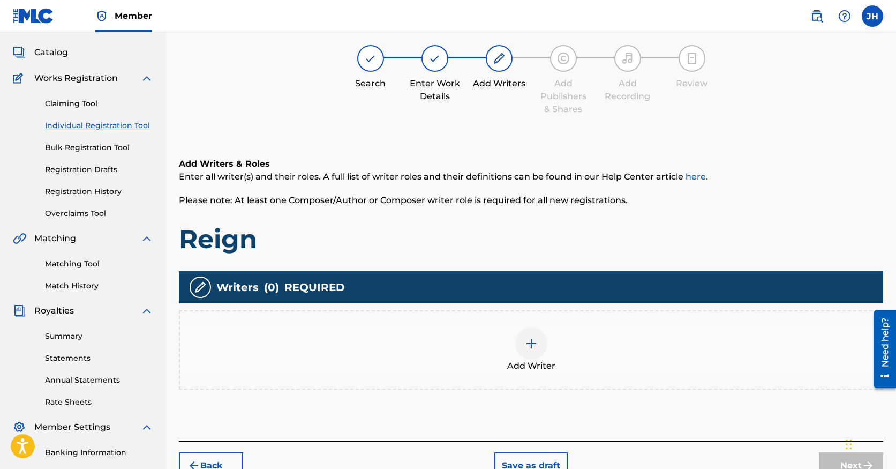
scroll to position [48, 0]
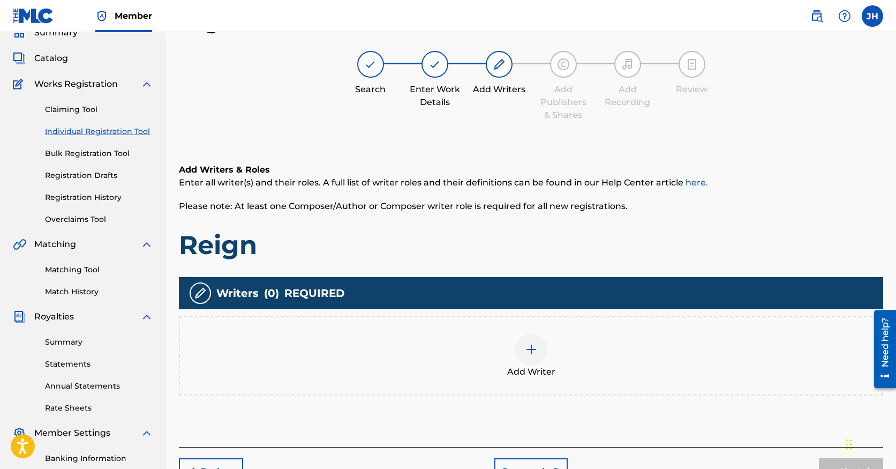
click at [525, 354] on img at bounding box center [531, 349] width 13 height 13
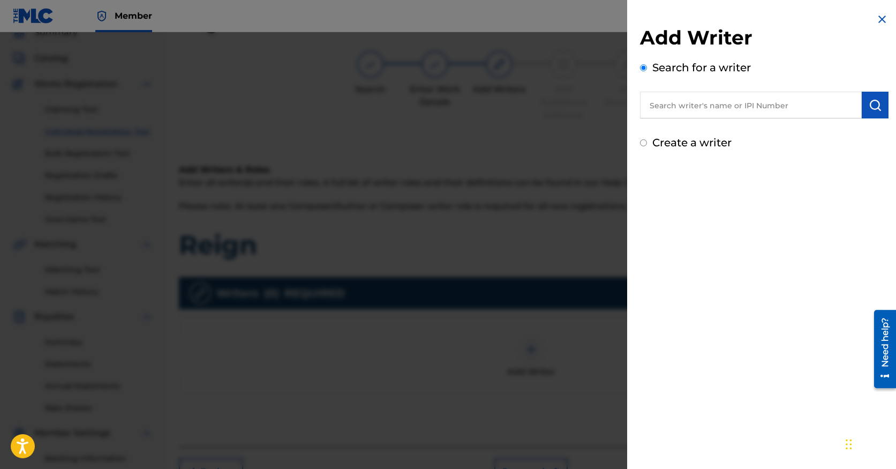
click at [729, 104] on input "text" at bounding box center [751, 105] width 222 height 27
paste input "00779585660"
type input "00779585660"
click at [869, 112] on button "submit" at bounding box center [875, 105] width 27 height 27
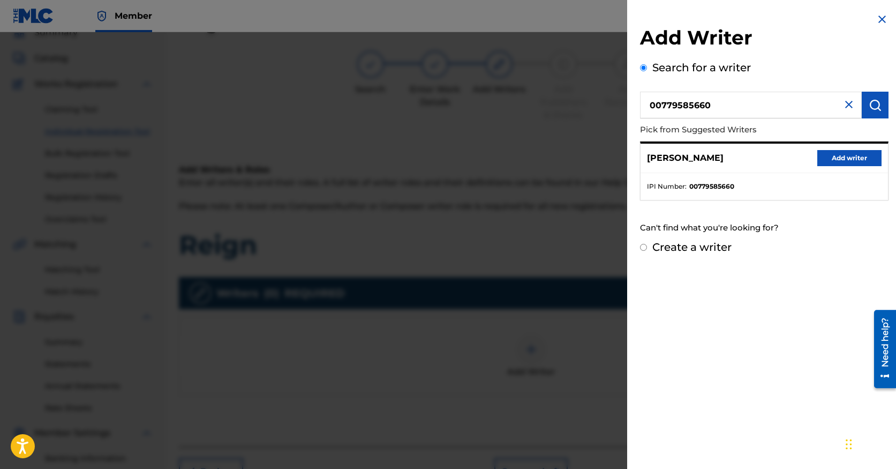
click at [856, 160] on button "Add writer" at bounding box center [849, 158] width 64 height 16
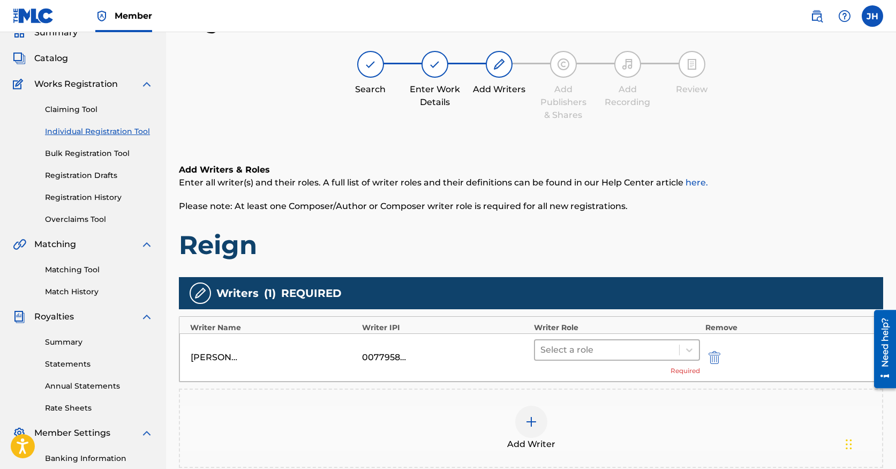
click at [671, 348] on div at bounding box center [606, 349] width 133 height 15
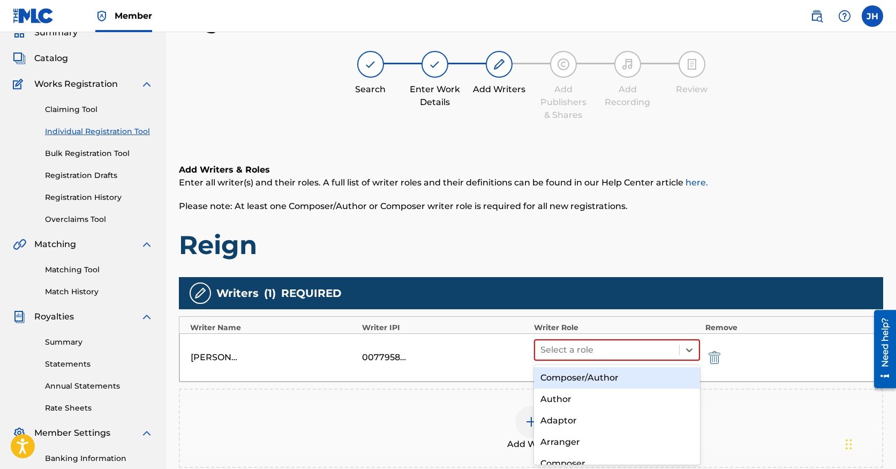
click at [650, 373] on div "Composer/Author" at bounding box center [617, 377] width 166 height 21
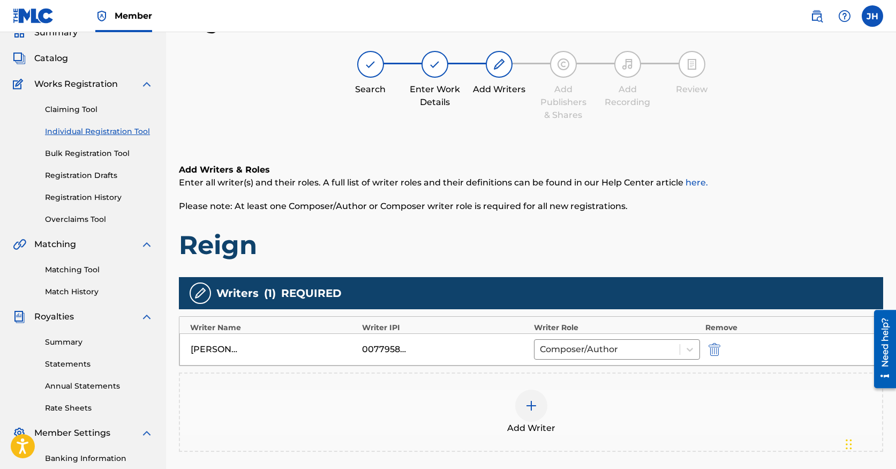
click at [528, 415] on div at bounding box center [531, 405] width 32 height 32
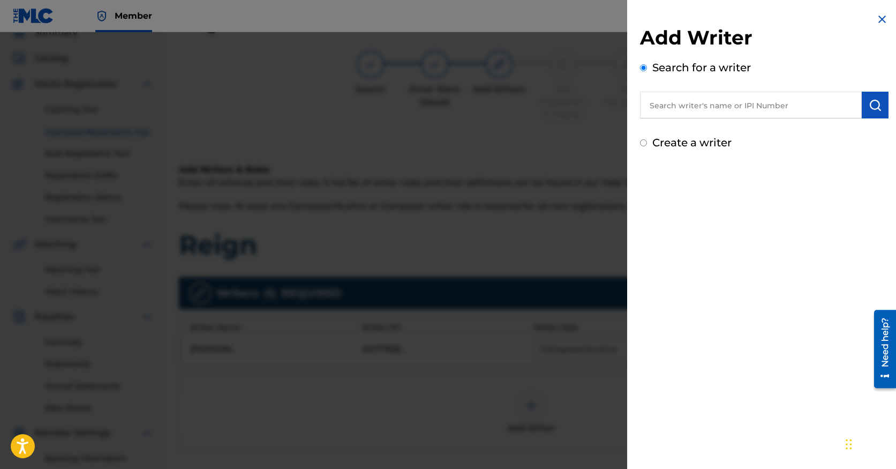
click at [699, 99] on input "text" at bounding box center [751, 105] width 222 height 27
paste input "01085921149"
type input "01085921149"
click at [869, 99] on img "submit" at bounding box center [875, 105] width 13 height 13
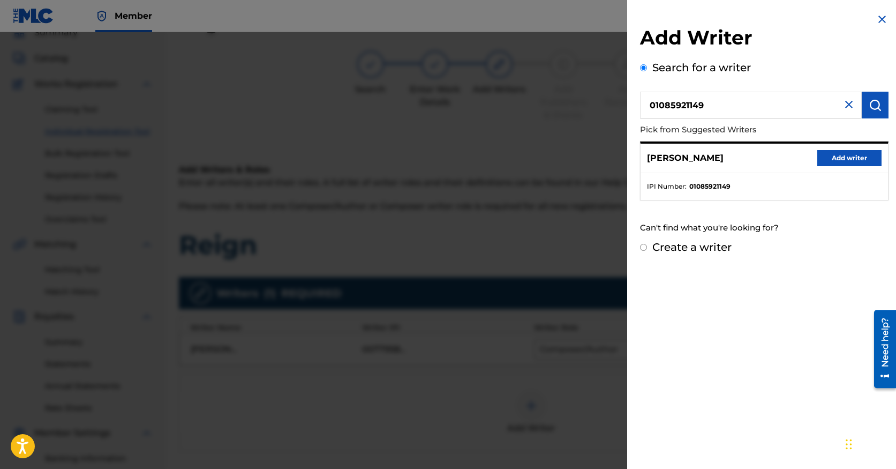
click at [835, 160] on button "Add writer" at bounding box center [849, 158] width 64 height 16
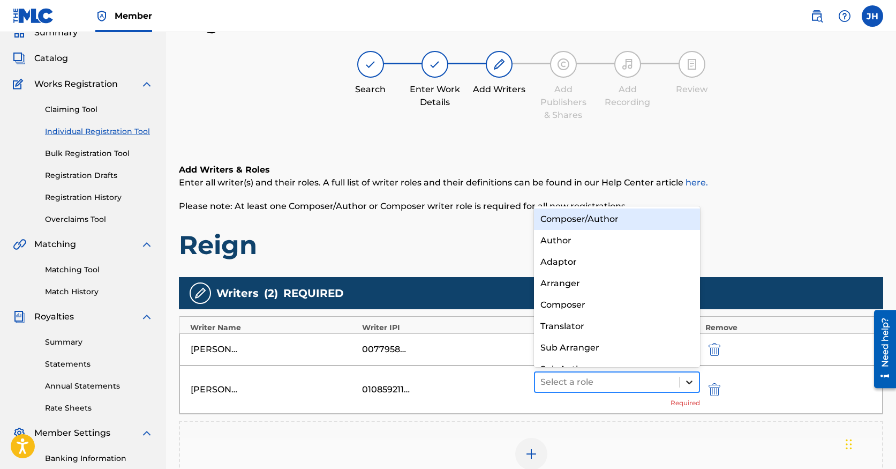
click at [688, 386] on icon at bounding box center [689, 382] width 11 height 11
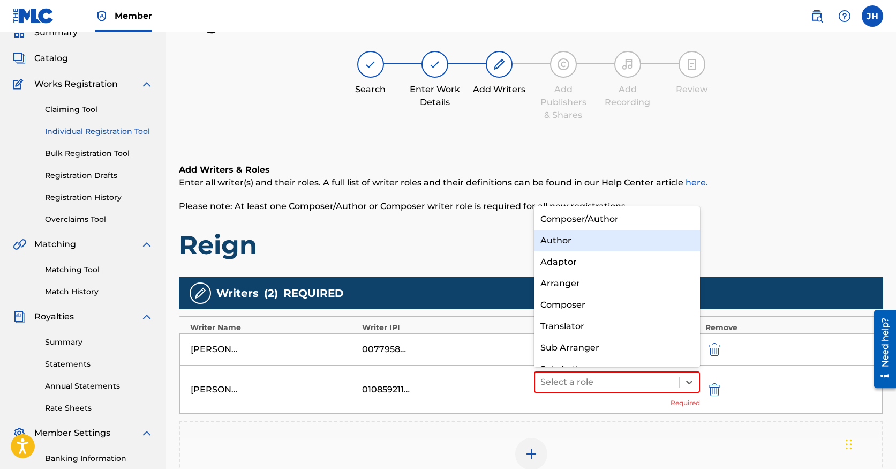
click at [562, 238] on div "Author" at bounding box center [617, 240] width 166 height 21
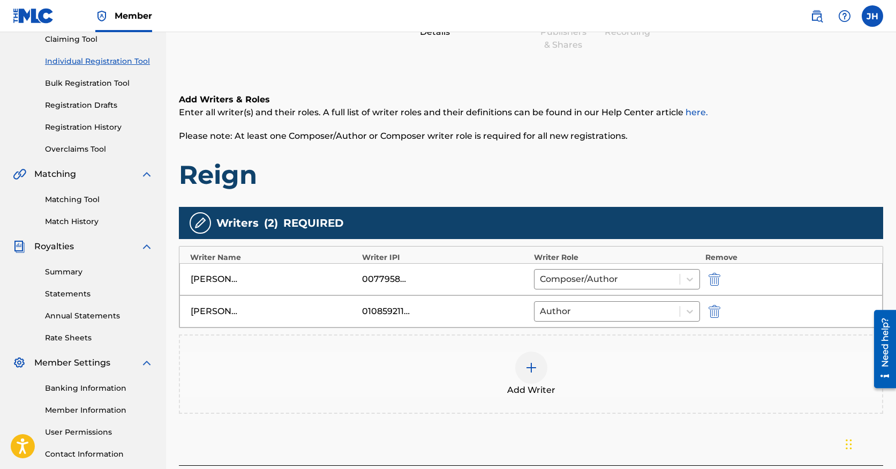
scroll to position [190, 0]
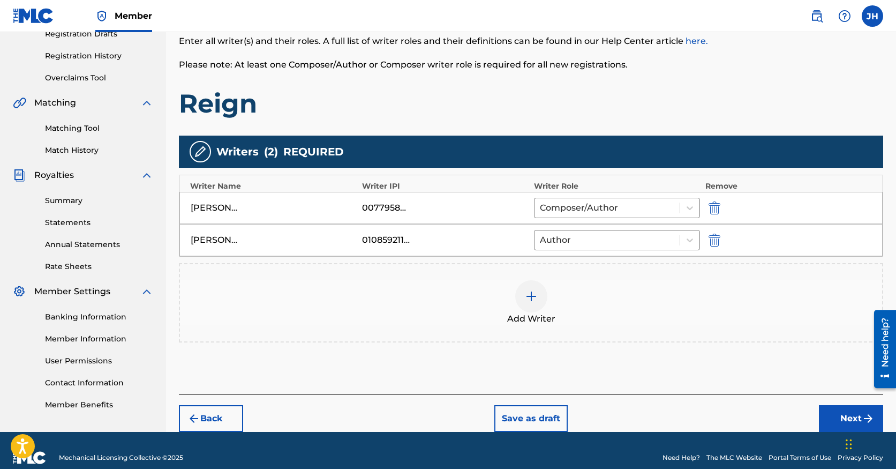
click at [534, 302] on img at bounding box center [531, 296] width 13 height 13
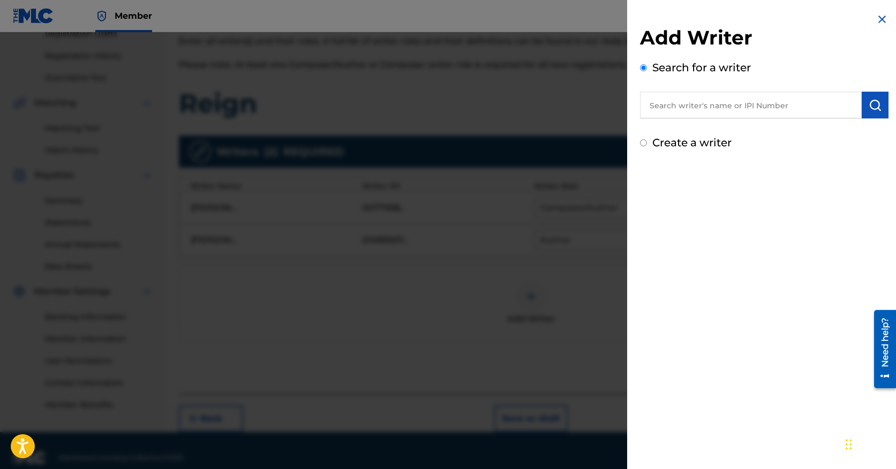
click at [710, 103] on input "text" at bounding box center [751, 105] width 222 height 27
click at [771, 112] on input "text" at bounding box center [751, 105] width 222 height 27
paste input "01237350961"
type input "01237350961"
click at [875, 104] on img "submit" at bounding box center [875, 105] width 13 height 13
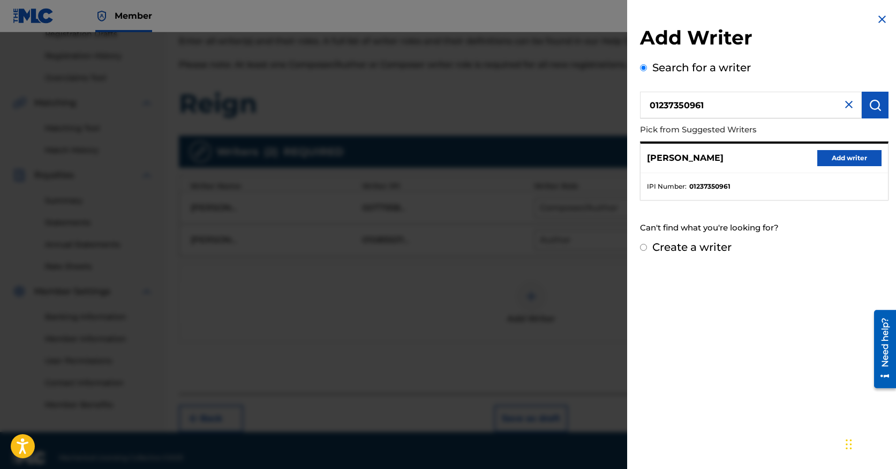
click at [847, 160] on button "Add writer" at bounding box center [849, 158] width 64 height 16
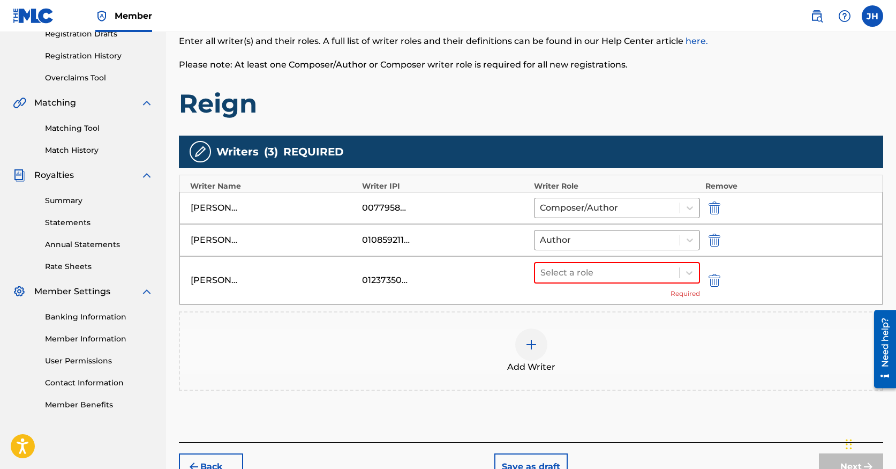
click at [536, 343] on img at bounding box center [531, 344] width 13 height 13
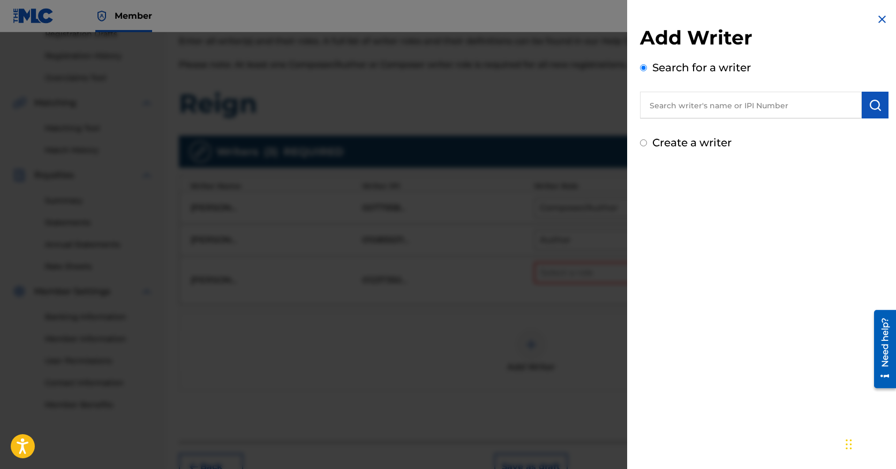
click at [720, 107] on input "text" at bounding box center [751, 105] width 222 height 27
paste input "00818148920"
type input "00818148920"
click at [869, 109] on img "submit" at bounding box center [875, 105] width 13 height 13
